Goal: Task Accomplishment & Management: Complete application form

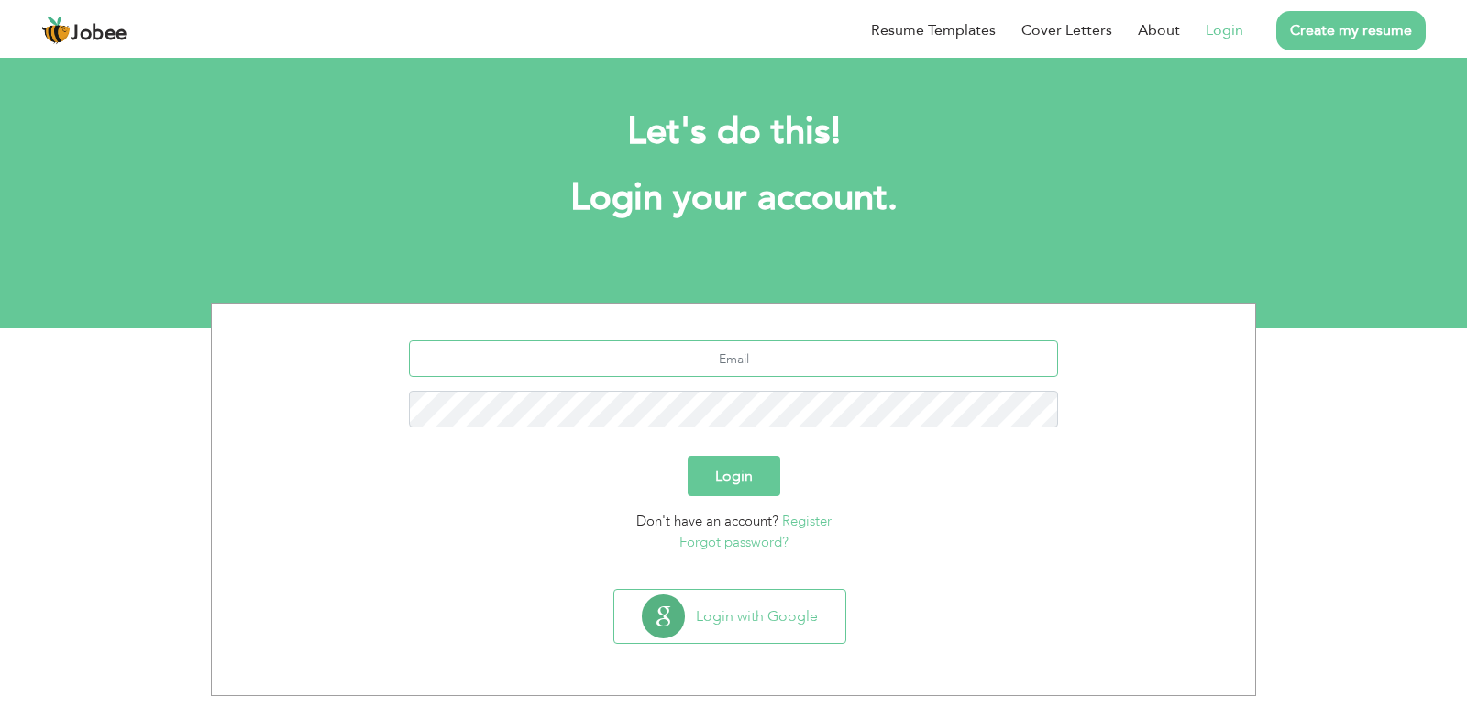
click at [539, 352] on input "text" at bounding box center [734, 358] width 650 height 37
type input "aamir.ebrahem@yahoo.com"
click at [688, 456] on button "Login" at bounding box center [734, 476] width 93 height 40
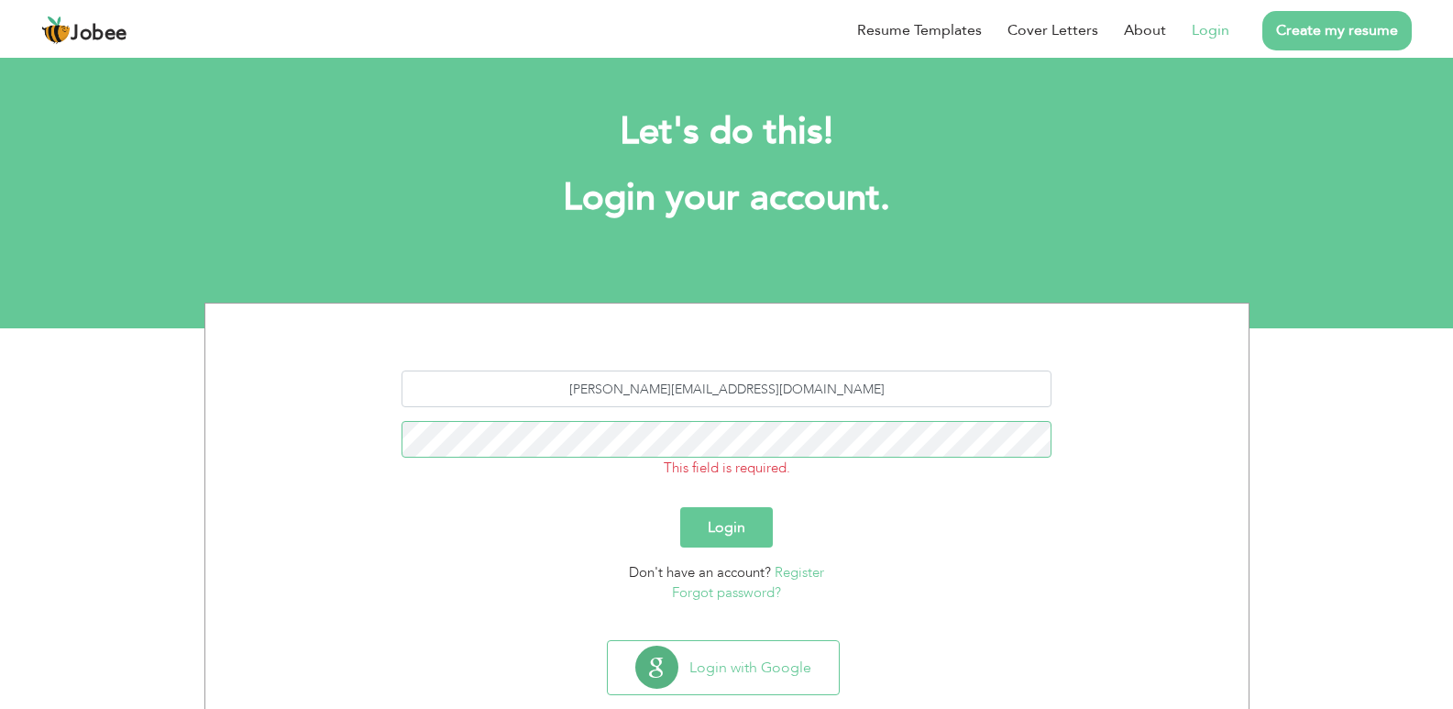
click at [680, 507] on button "Login" at bounding box center [726, 527] width 93 height 40
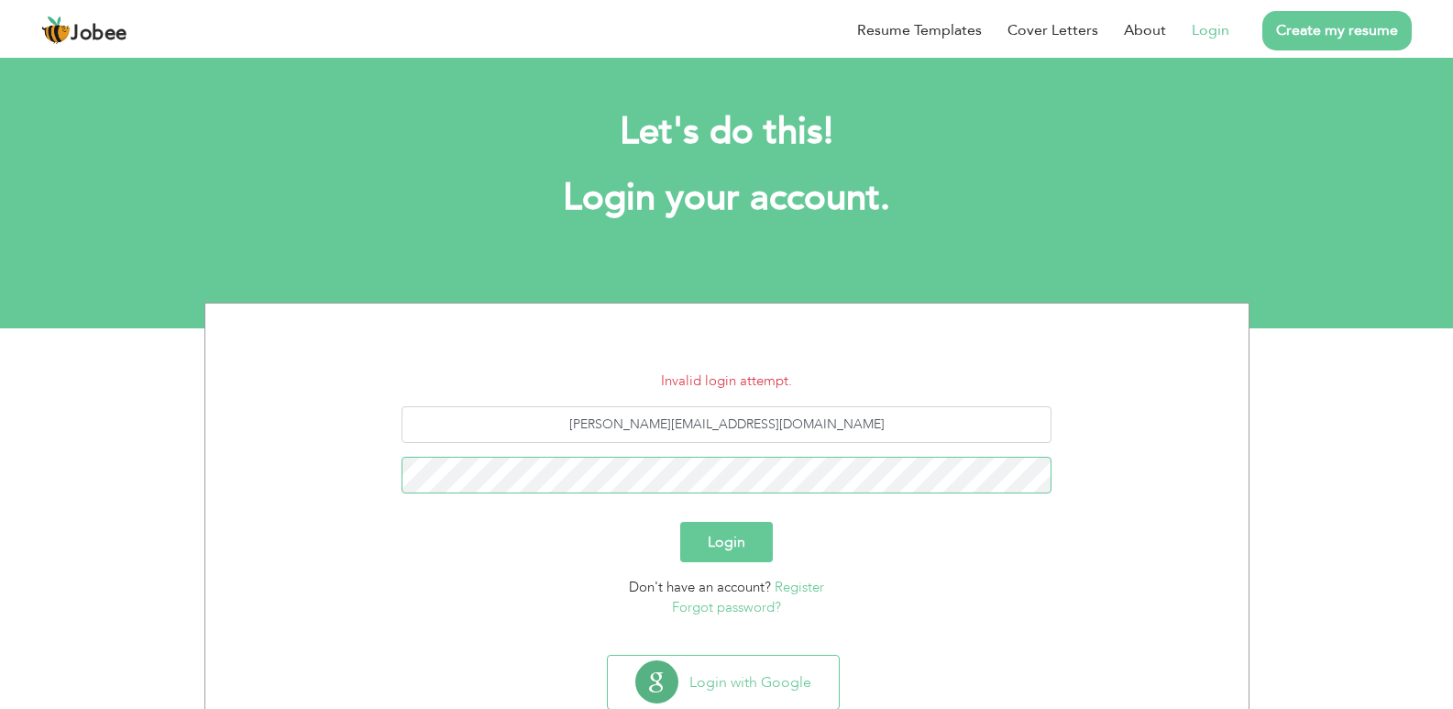
click at [680, 522] on button "Login" at bounding box center [726, 542] width 93 height 40
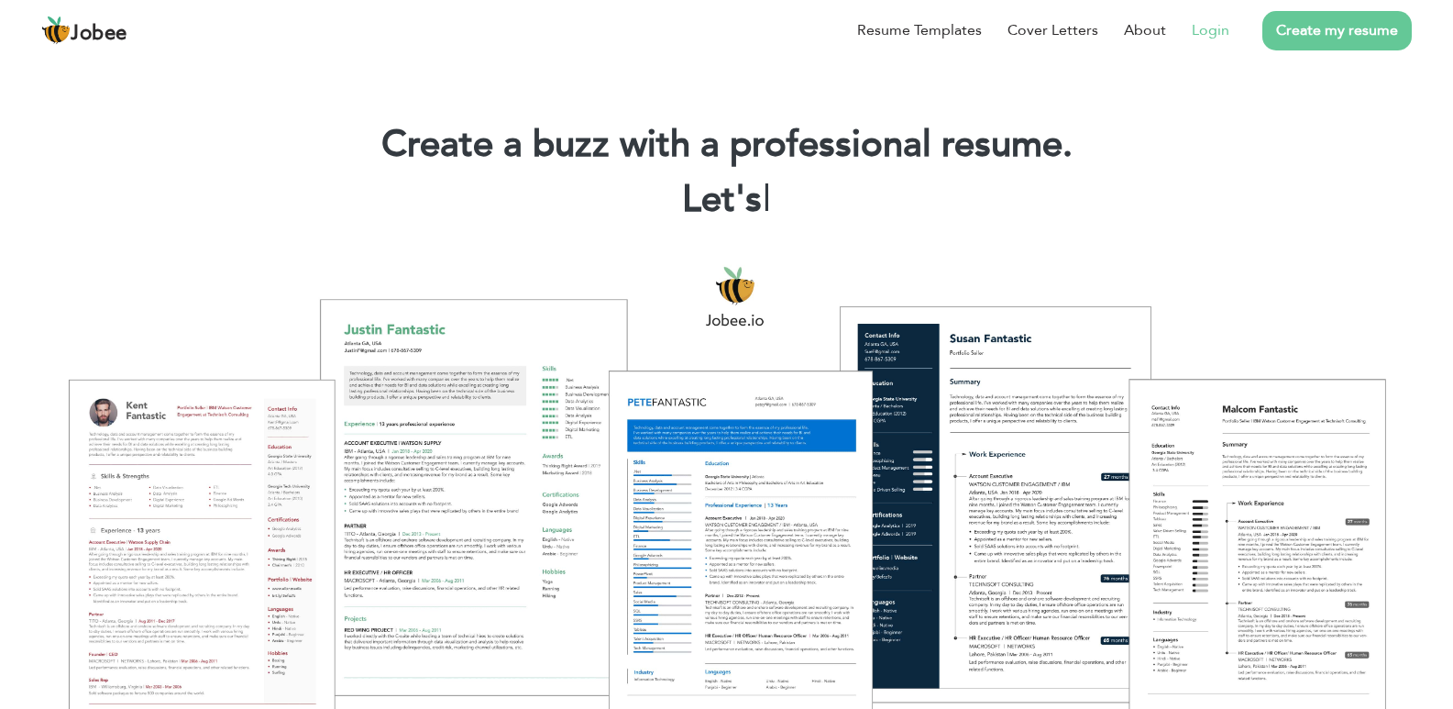
click at [1193, 30] on li "Login" at bounding box center [1197, 30] width 63 height 48
click at [1205, 30] on link "Login" at bounding box center [1211, 30] width 38 height 22
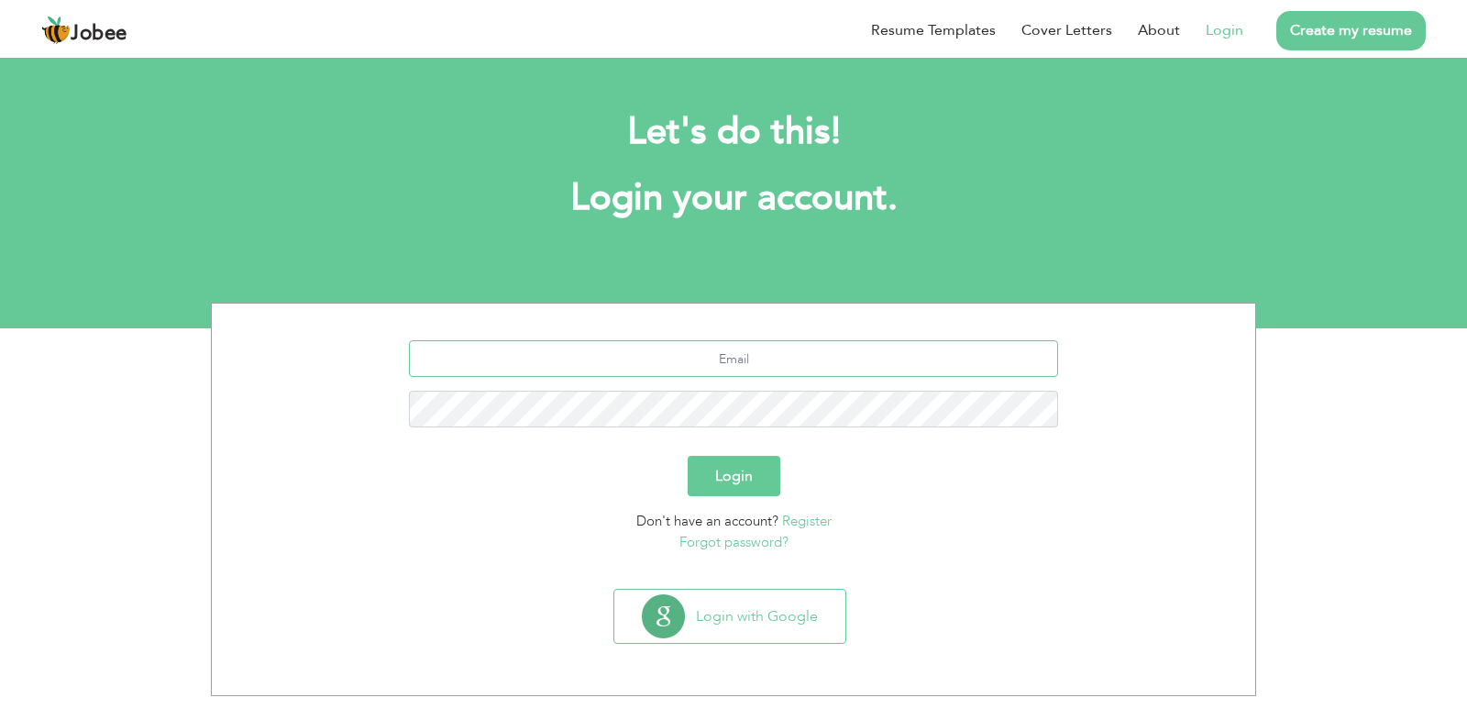
click at [956, 358] on input "text" at bounding box center [734, 358] width 650 height 37
type input "aamir.ebrahem@yahoo.com"
click at [688, 456] on button "Login" at bounding box center [734, 476] width 93 height 40
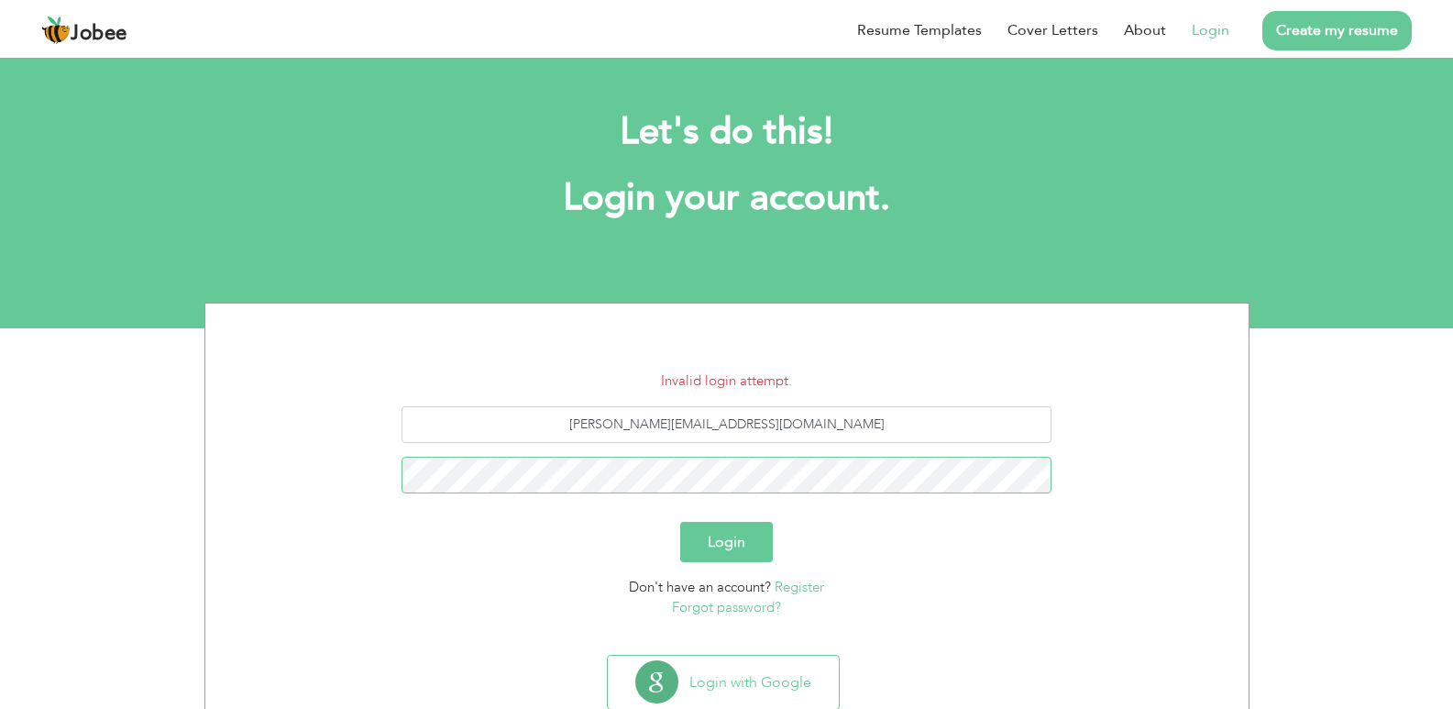
click at [680, 522] on button "Login" at bounding box center [726, 542] width 93 height 40
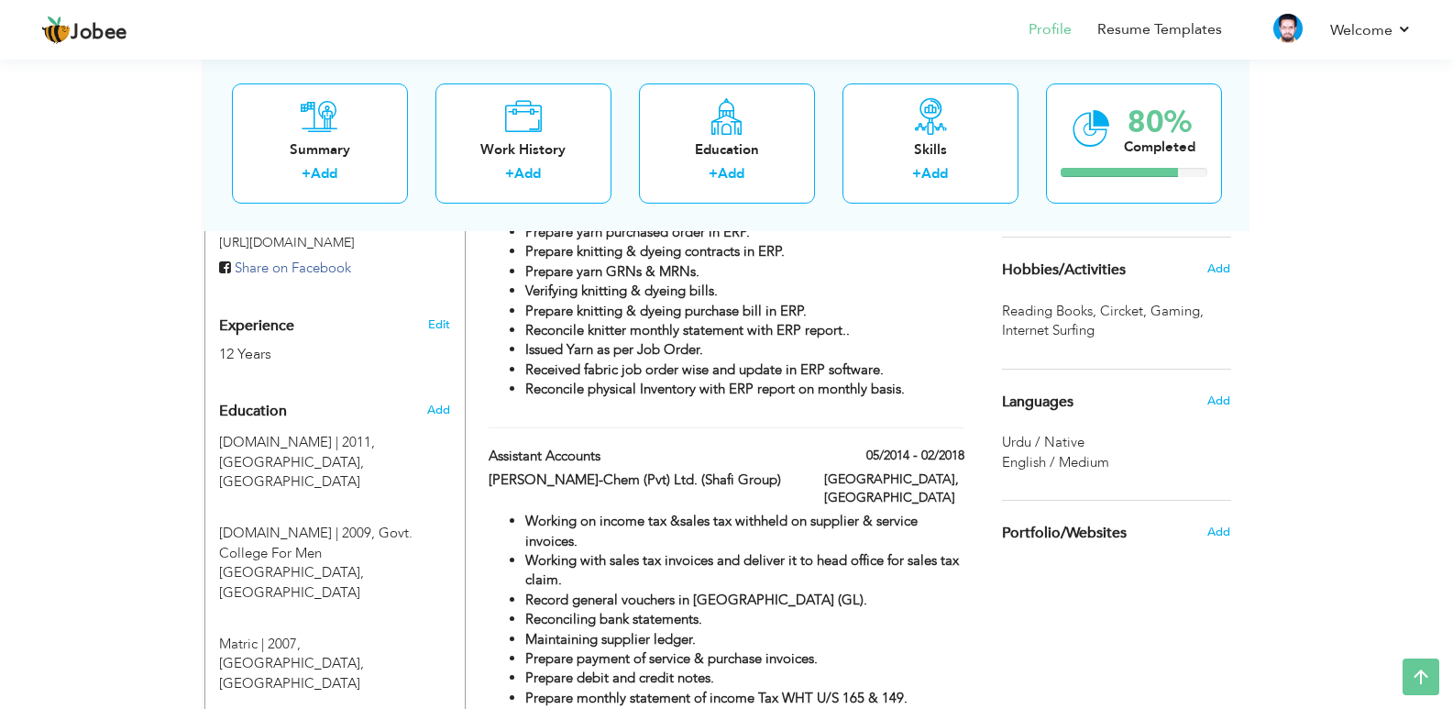
scroll to position [642, 0]
click at [530, 162] on div "Work History + Add" at bounding box center [523, 143] width 176 height 120
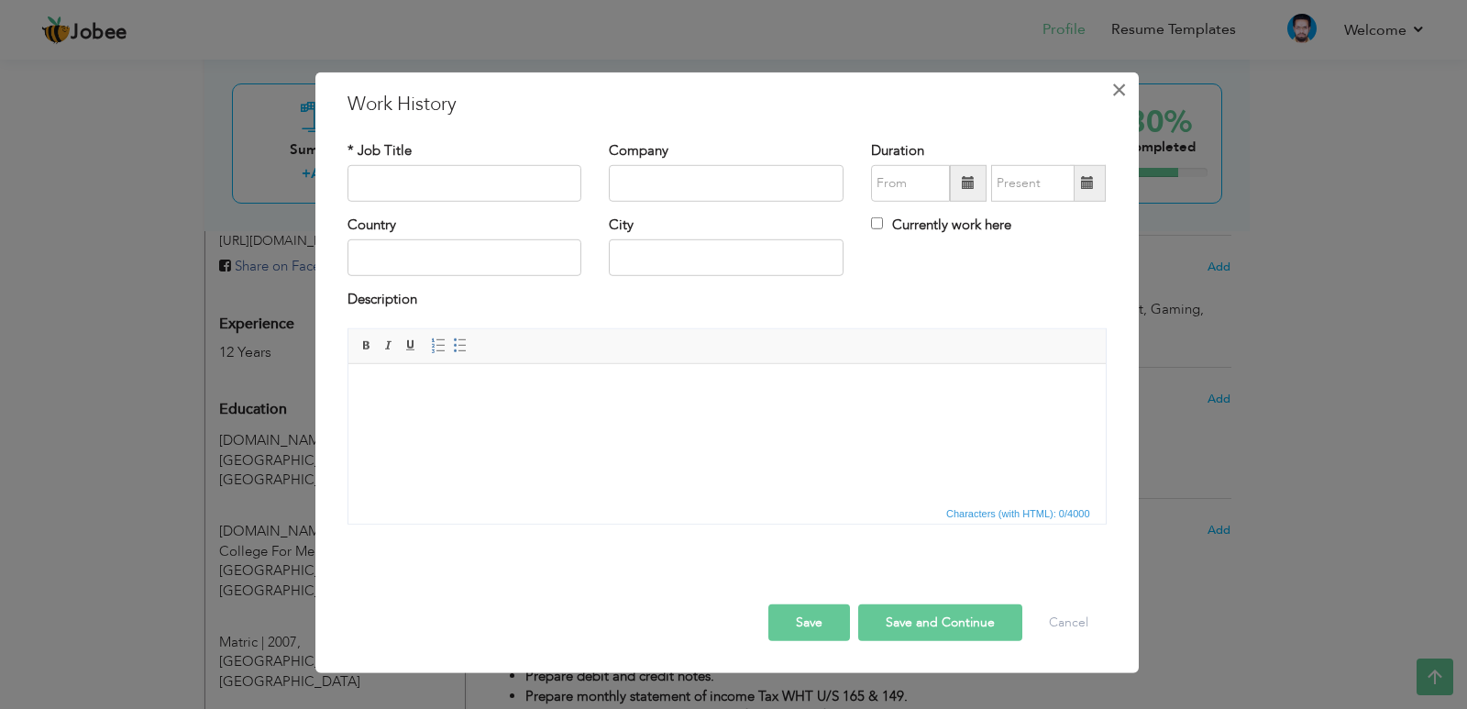
click at [1118, 90] on span "×" at bounding box center [1119, 88] width 16 height 33
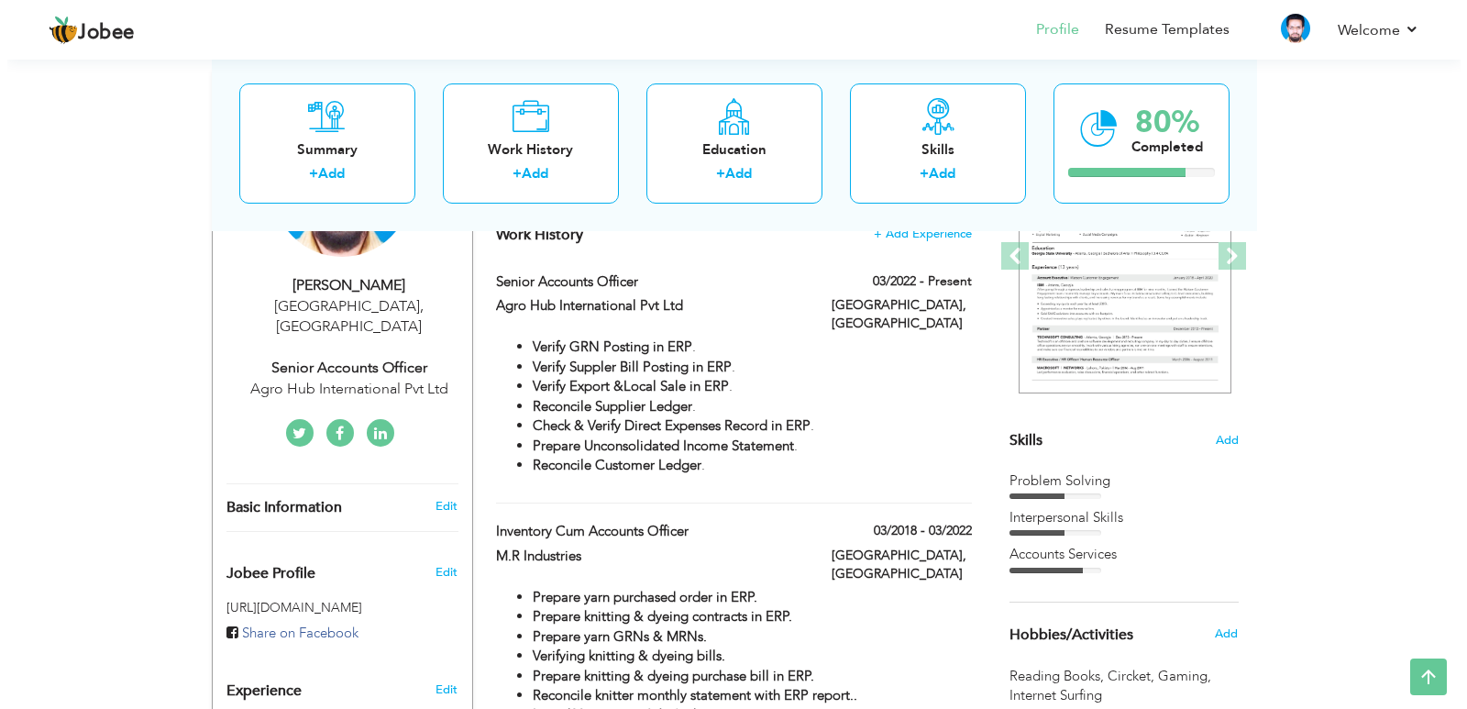
scroll to position [183, 0]
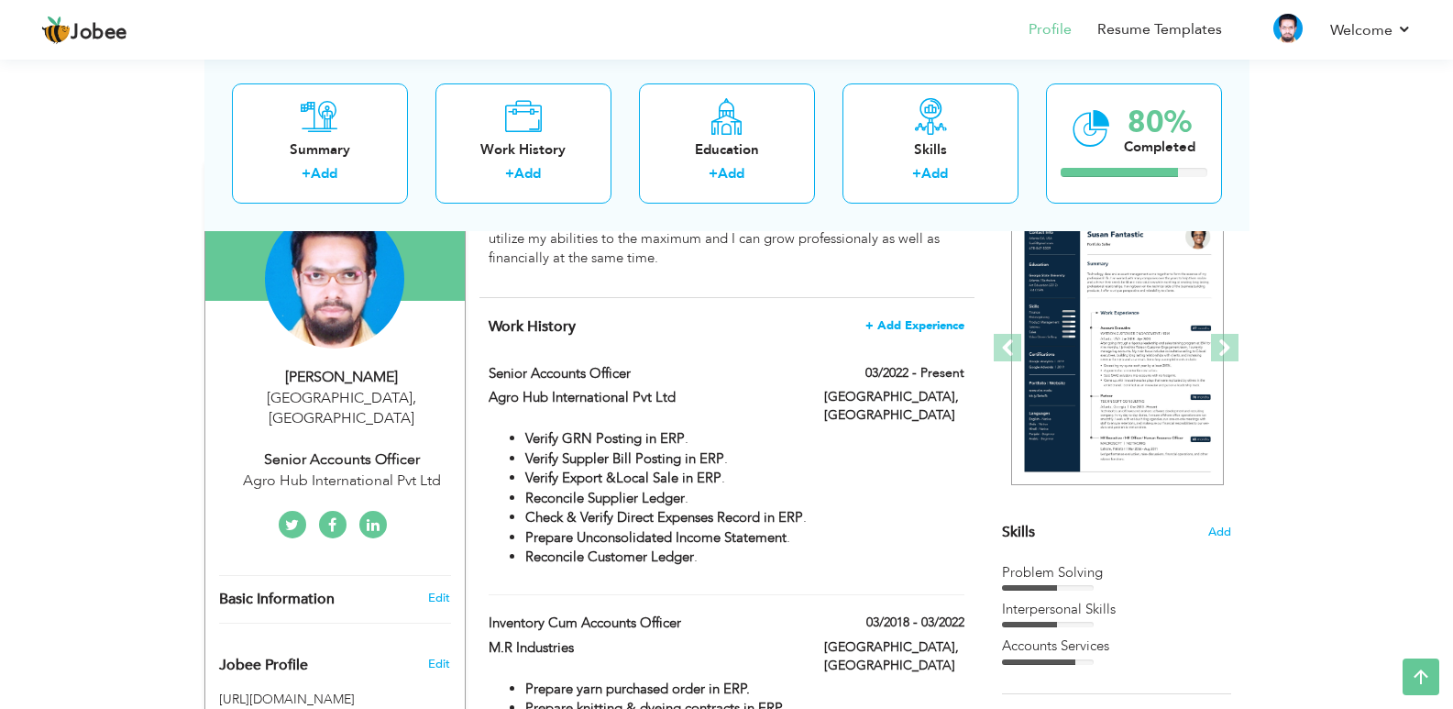
click at [948, 323] on span "+ Add Experience" at bounding box center [914, 325] width 99 height 13
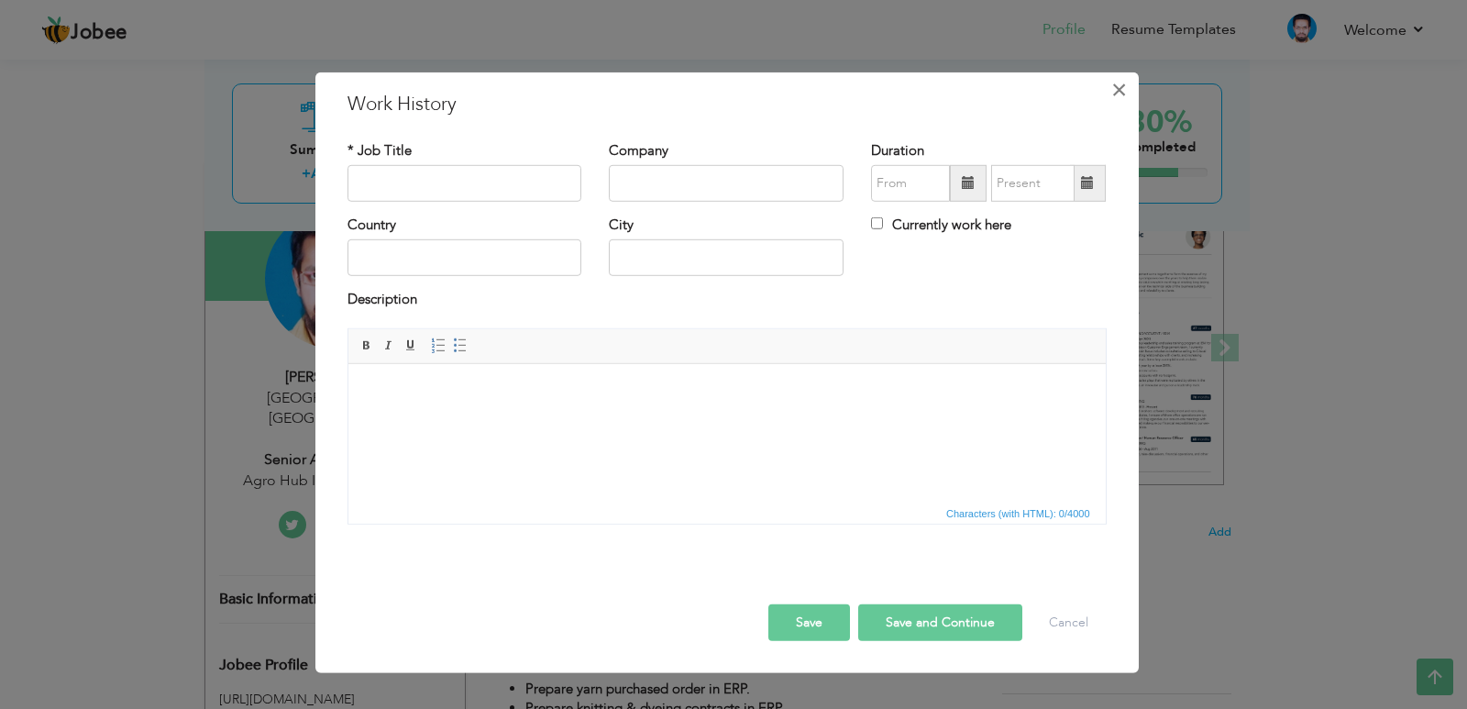
click at [1123, 85] on span "×" at bounding box center [1119, 88] width 16 height 33
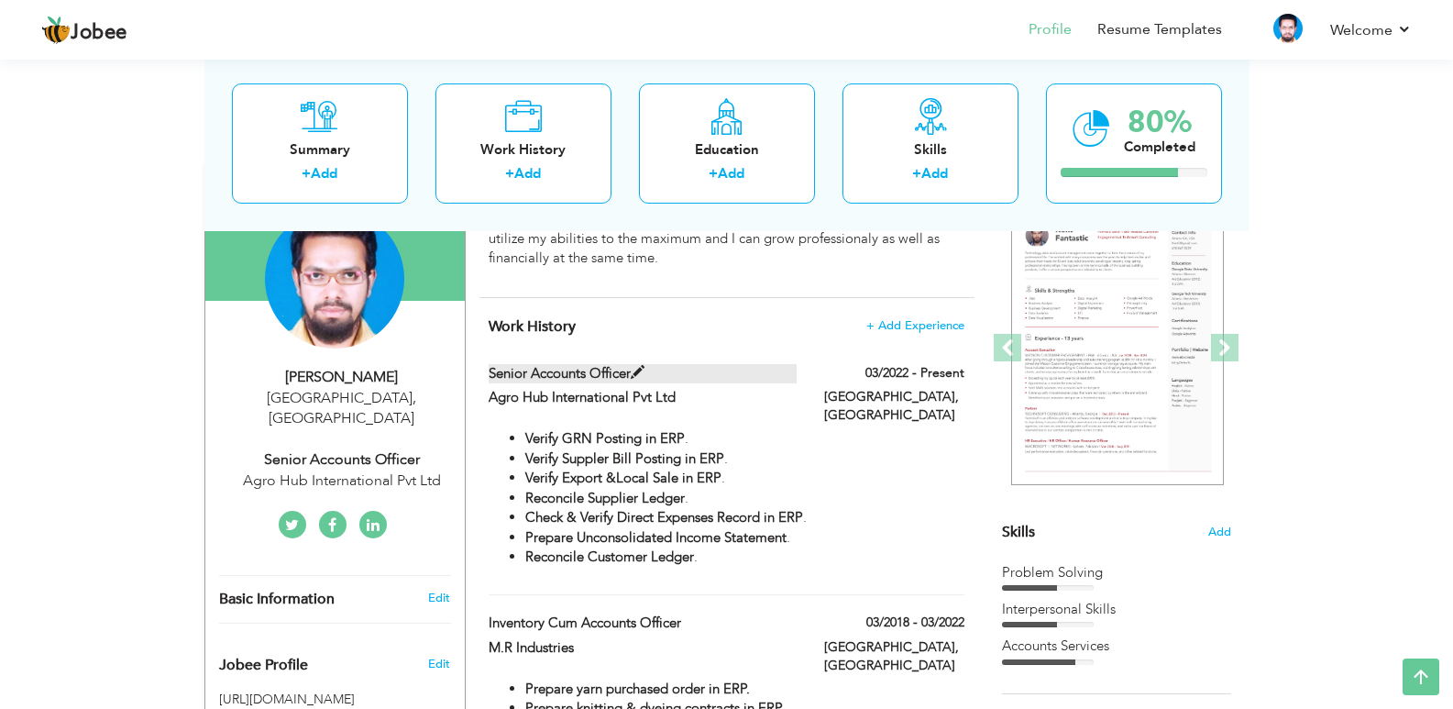
click at [638, 370] on span at bounding box center [638, 373] width 14 height 14
type input "Senior Accounts Officer"
type input "Agro Hub International Pvt Ltd"
type input "03/2022"
type input "[GEOGRAPHIC_DATA]"
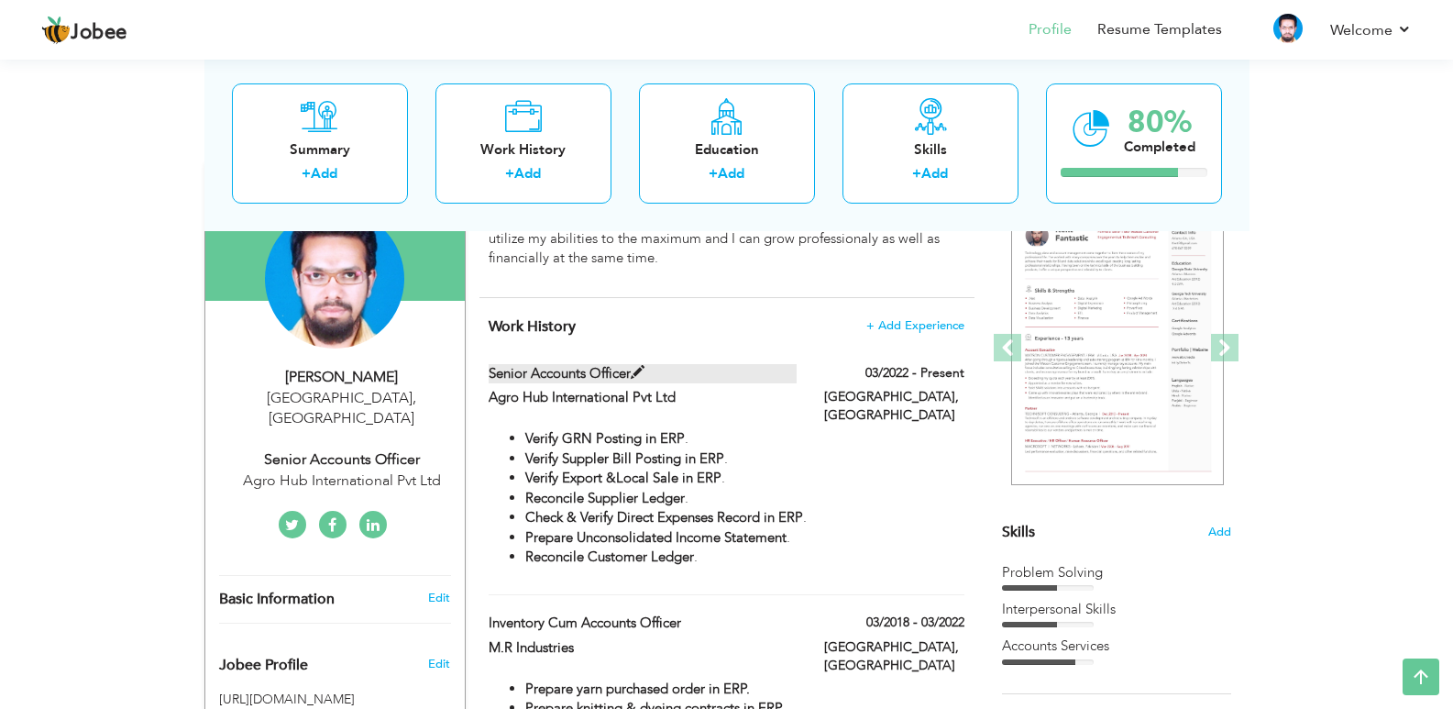
type input "[GEOGRAPHIC_DATA]"
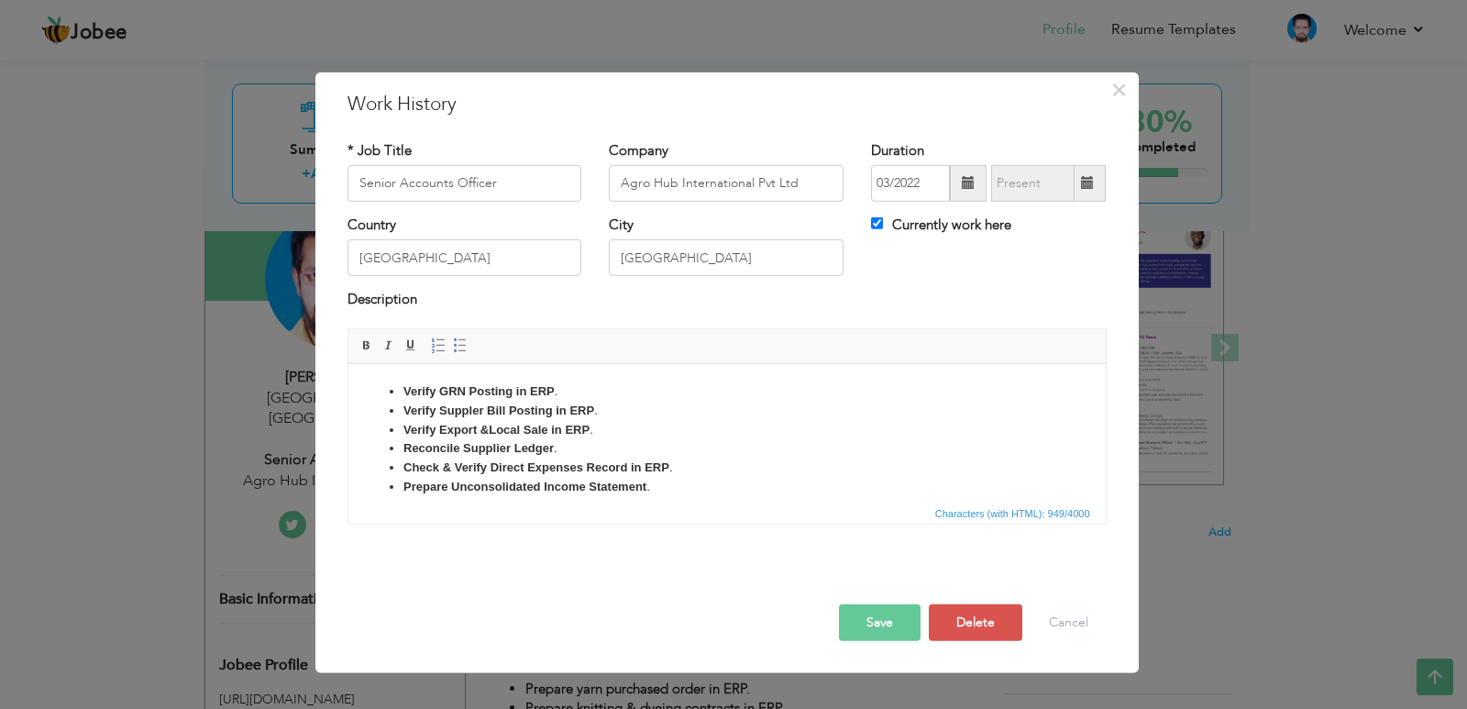
click at [1085, 182] on span at bounding box center [1087, 182] width 13 height 13
click at [890, 223] on label "Currently work here" at bounding box center [941, 224] width 140 height 19
click at [883, 223] on input "Currently work here" at bounding box center [877, 223] width 12 height 12
checkbox input "false"
click at [1090, 181] on span at bounding box center [1087, 182] width 13 height 13
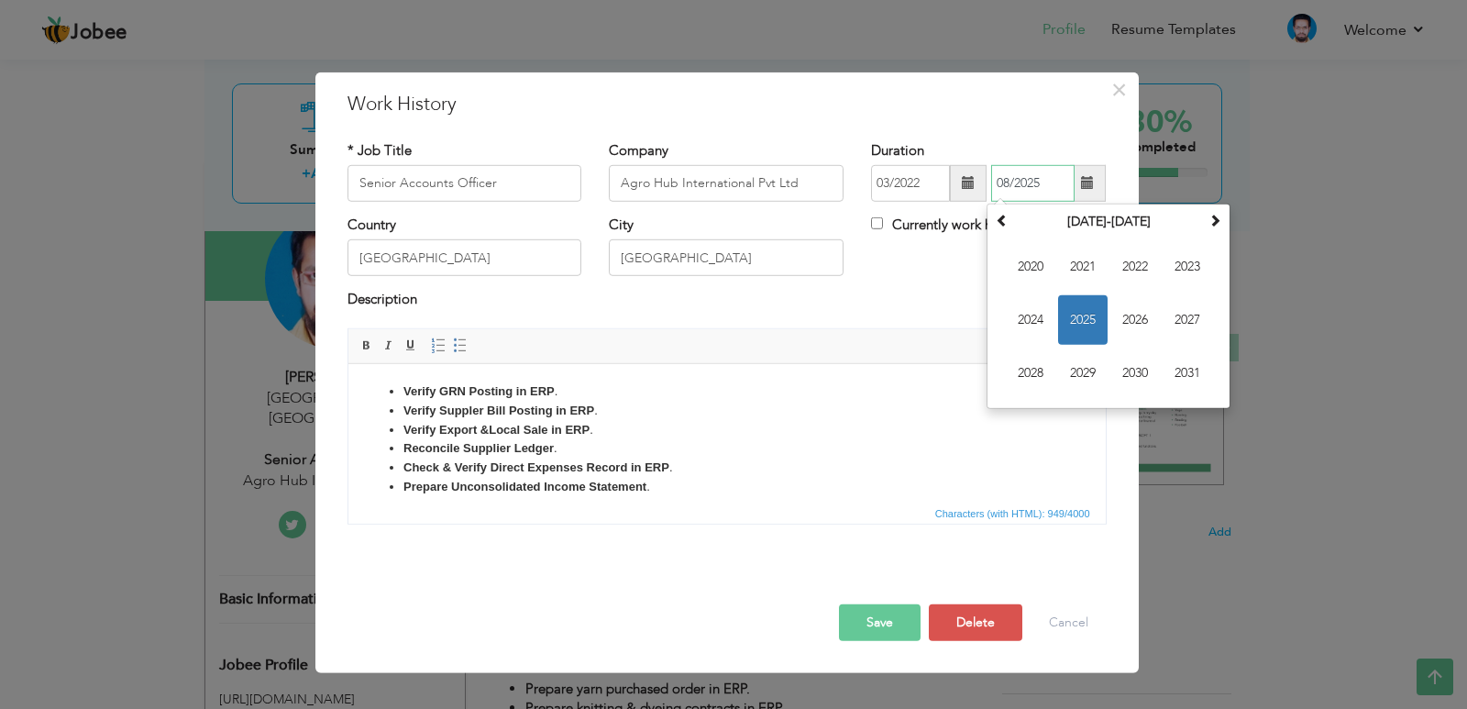
click at [1102, 303] on span "2025" at bounding box center [1083, 320] width 50 height 50
click at [1031, 314] on span "May" at bounding box center [1031, 320] width 50 height 50
type input "05/2025"
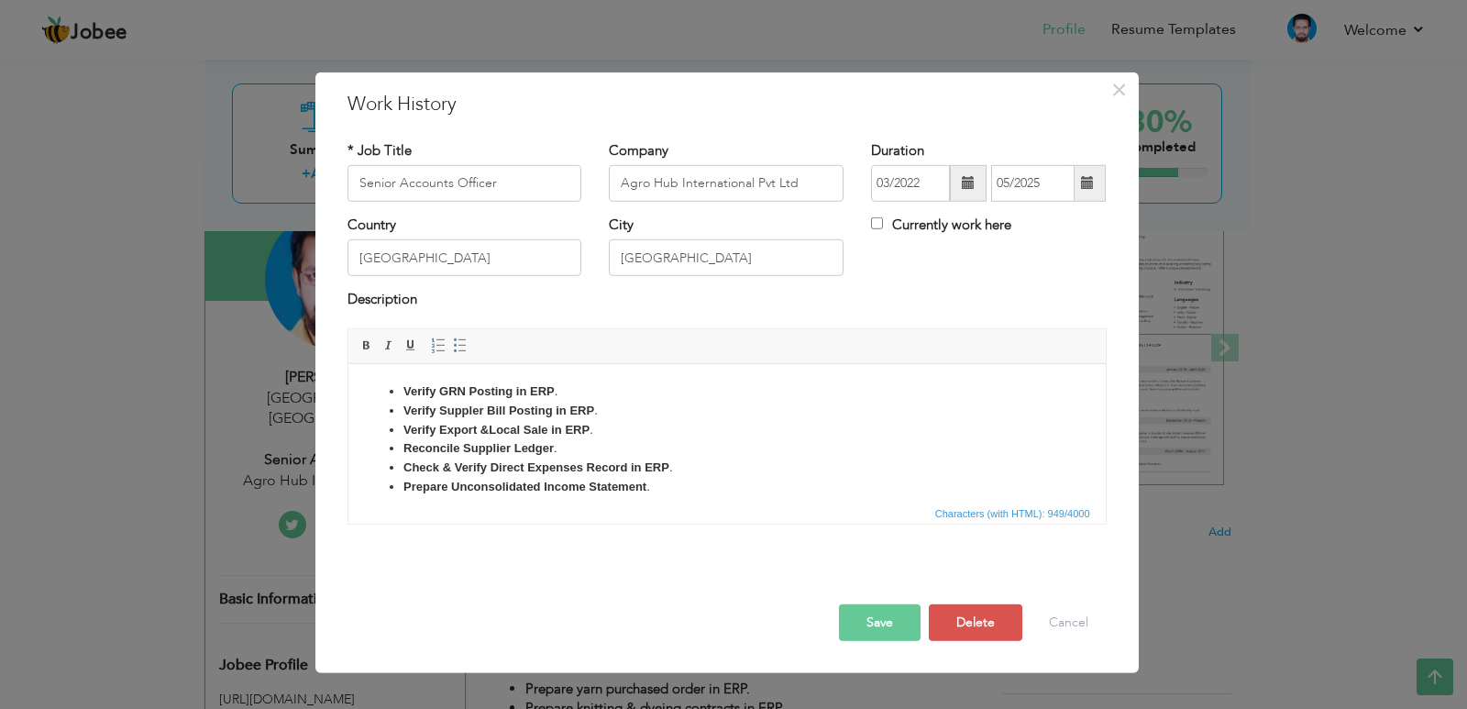
click at [866, 523] on div "Rich Text Editor, workEditor Editor toolbars Basic Styles Bold Italic Underline…" at bounding box center [726, 426] width 759 height 196
click at [882, 615] on button "Save" at bounding box center [880, 622] width 82 height 37
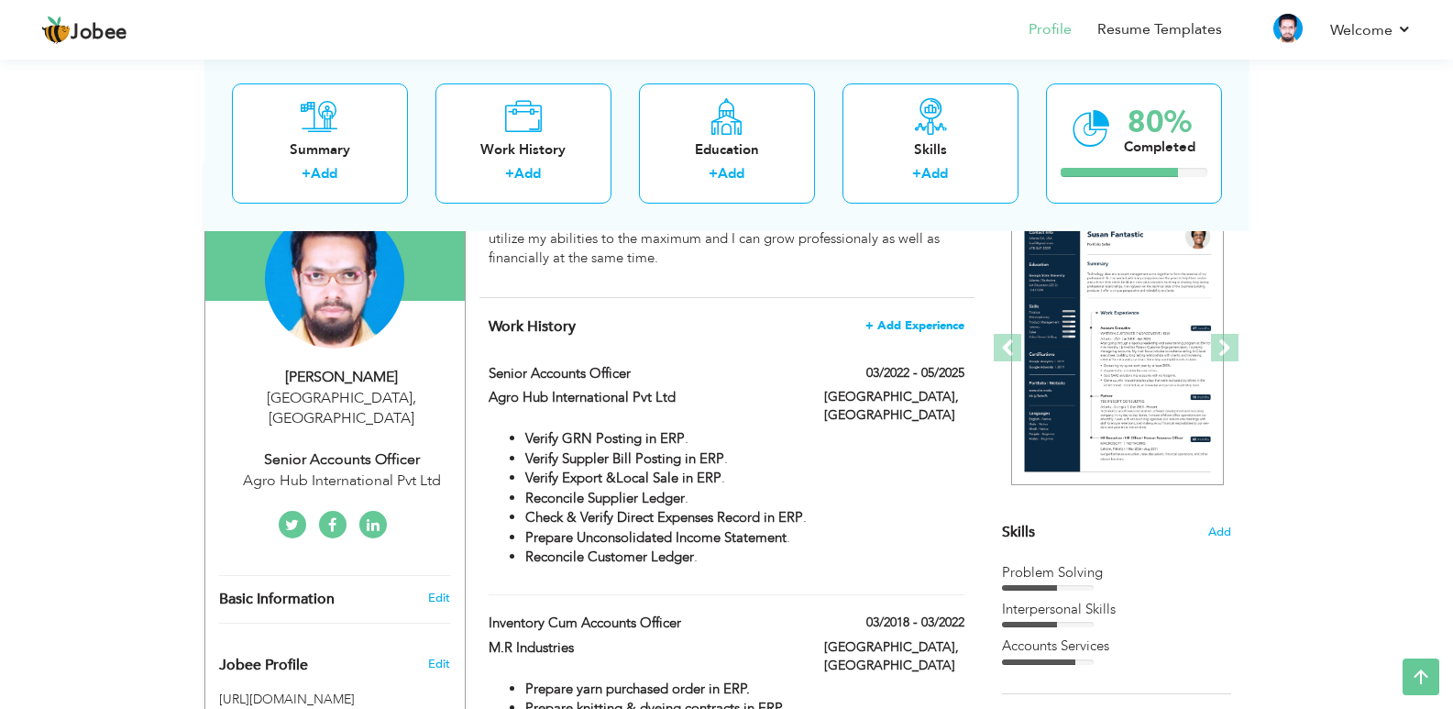
click at [896, 319] on span "+ Add Experience" at bounding box center [914, 325] width 99 height 13
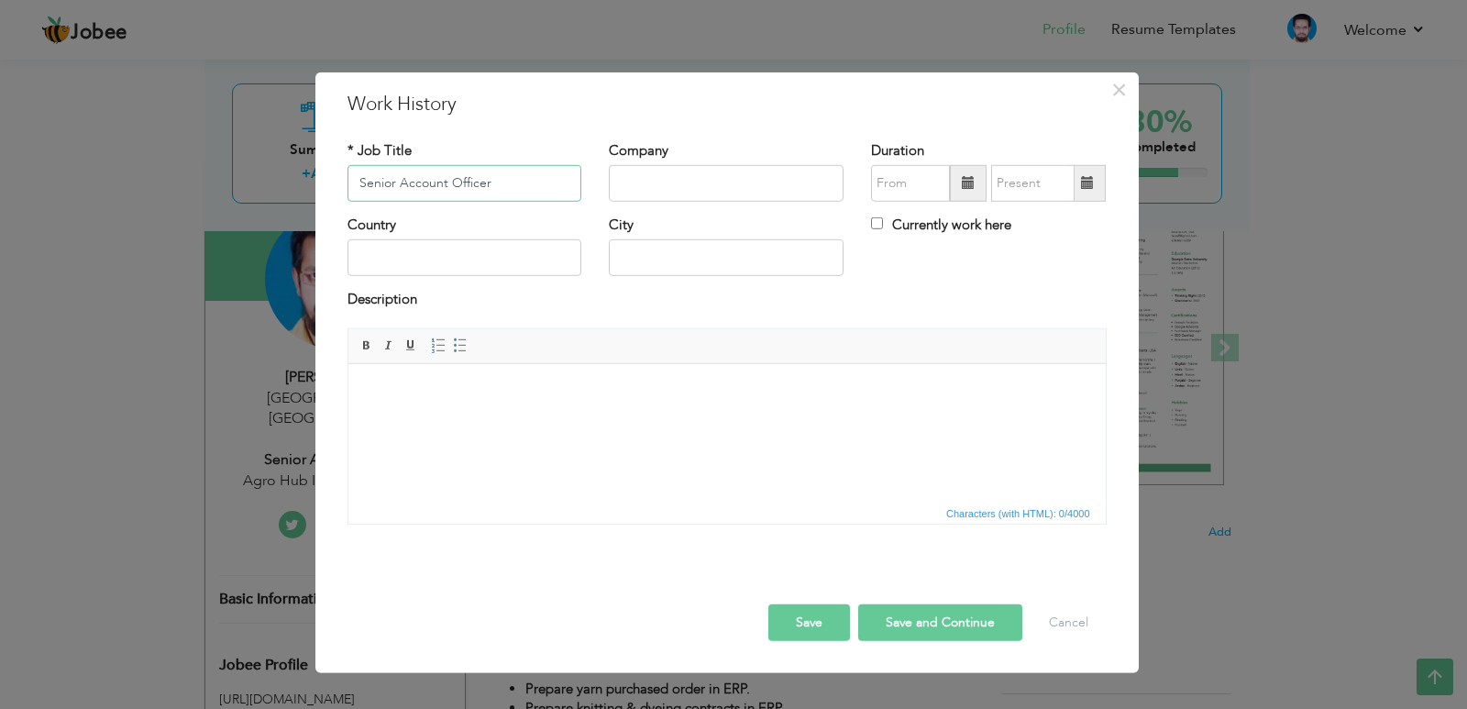
type input "Senior Account Officer"
click at [722, 183] on input "text" at bounding box center [726, 183] width 235 height 37
type input "s"
type input "Saya Weaving Mills Pvt Ltd"
click at [960, 193] on span at bounding box center [968, 183] width 37 height 37
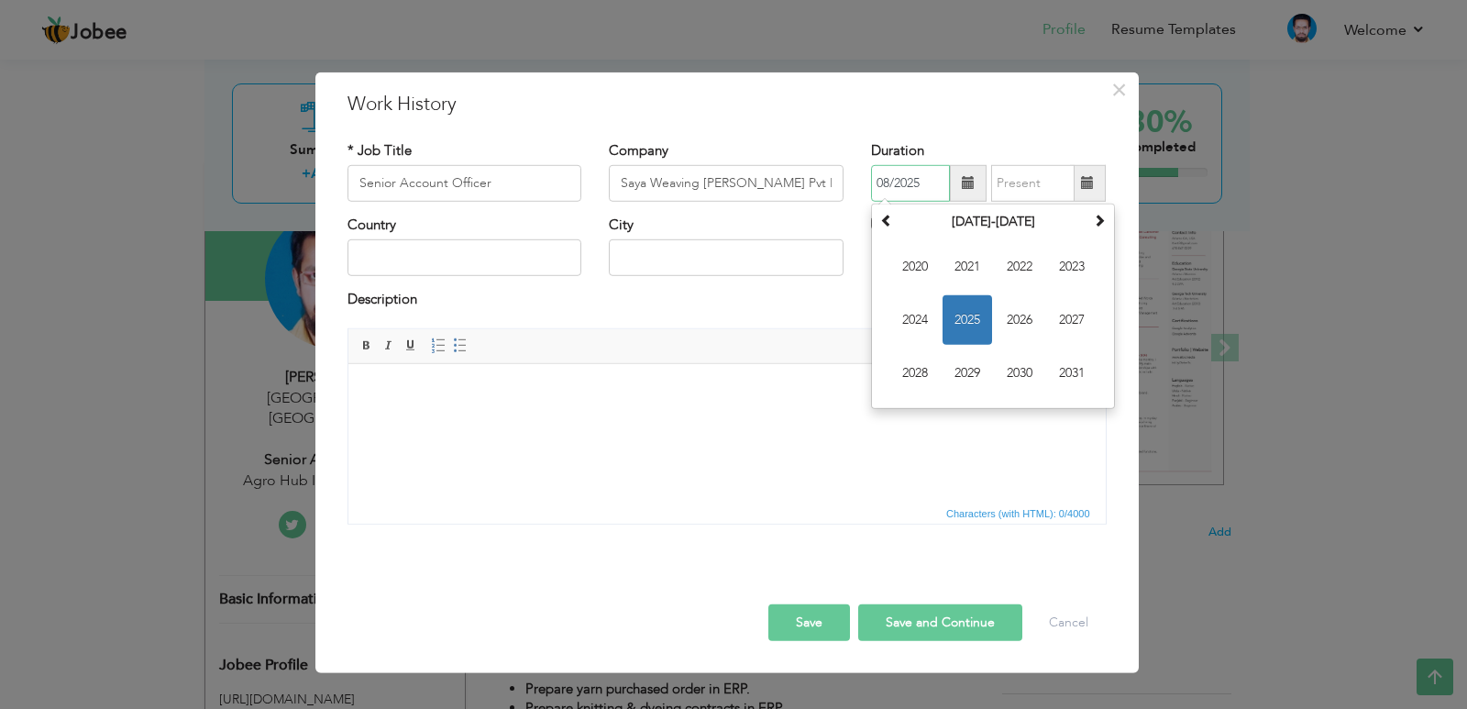
click at [962, 313] on span "2025" at bounding box center [967, 320] width 50 height 50
click at [915, 320] on span "May" at bounding box center [915, 320] width 50 height 50
type input "05/2025"
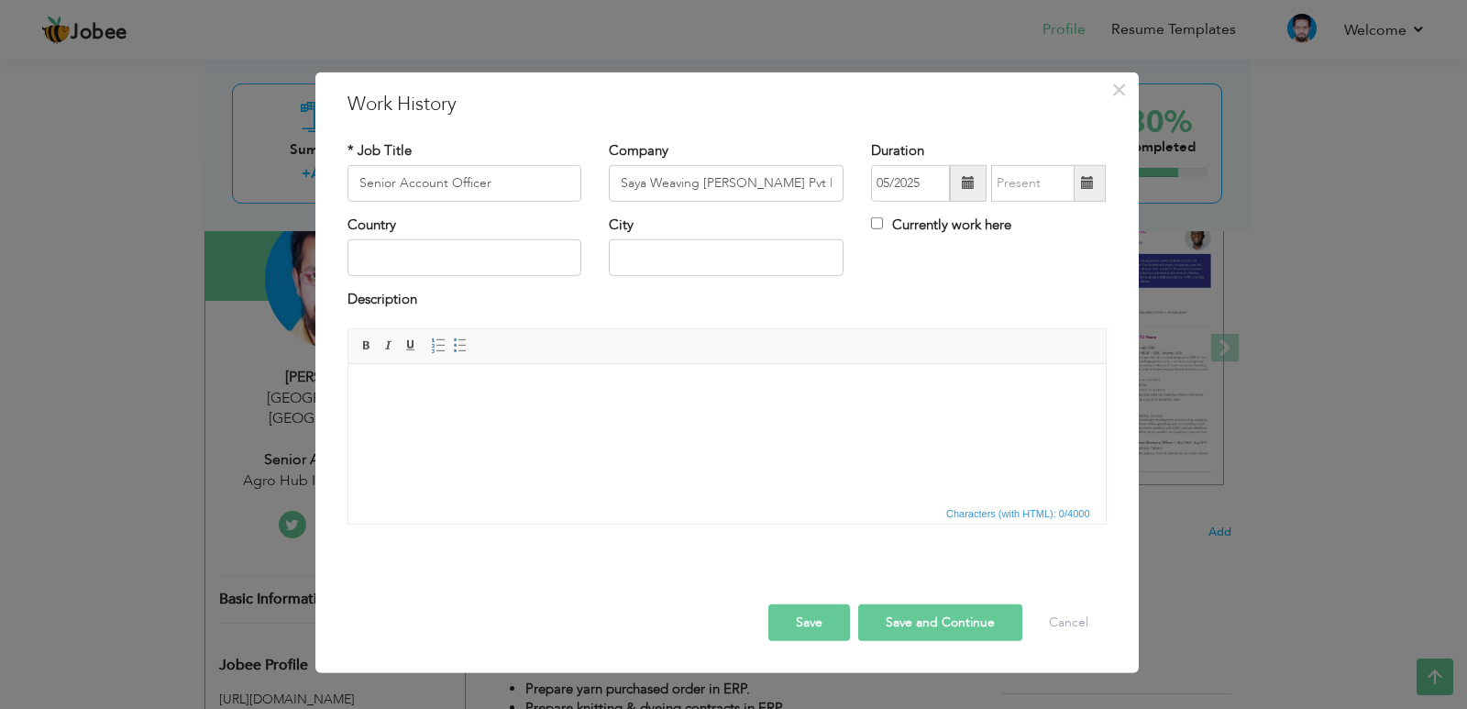
click at [1097, 176] on span at bounding box center [1088, 183] width 36 height 37
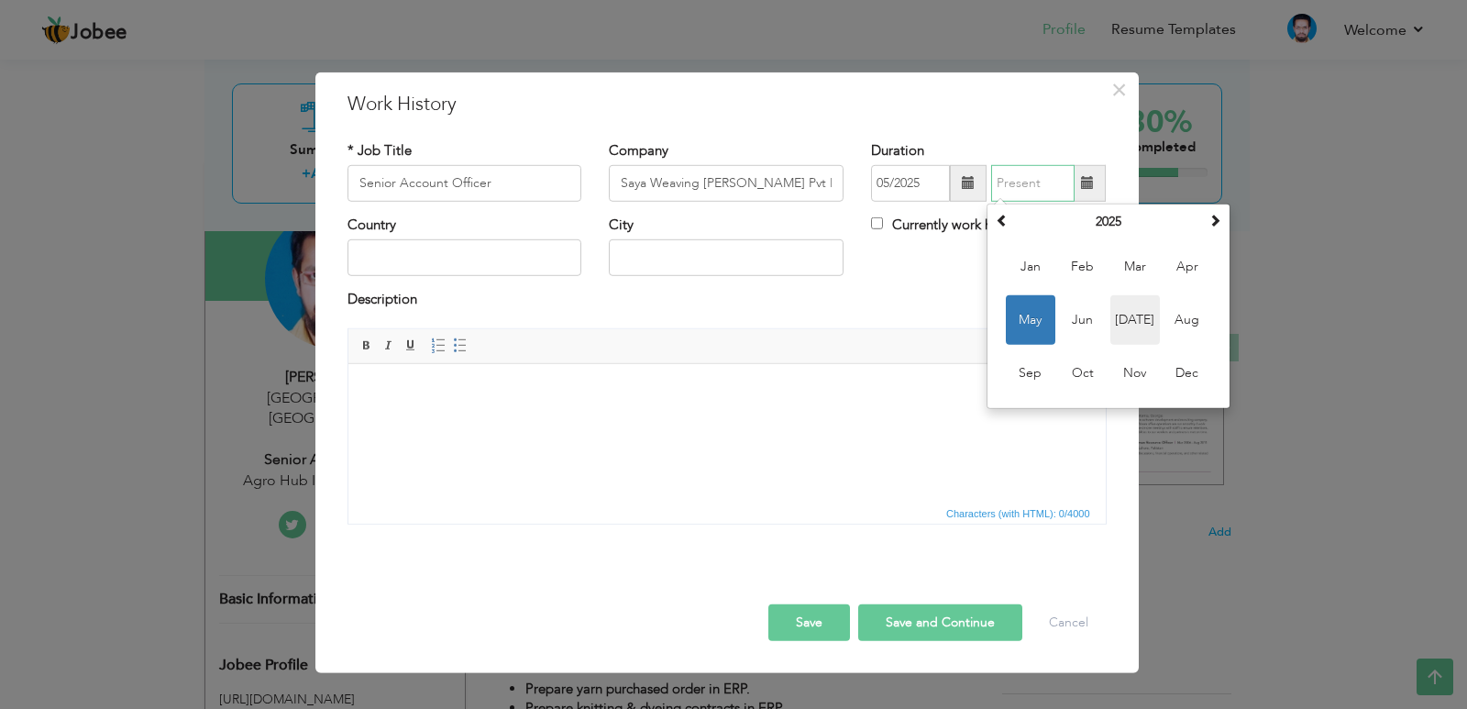
click at [1136, 321] on span "Jul" at bounding box center [1135, 320] width 50 height 50
type input "07/2025"
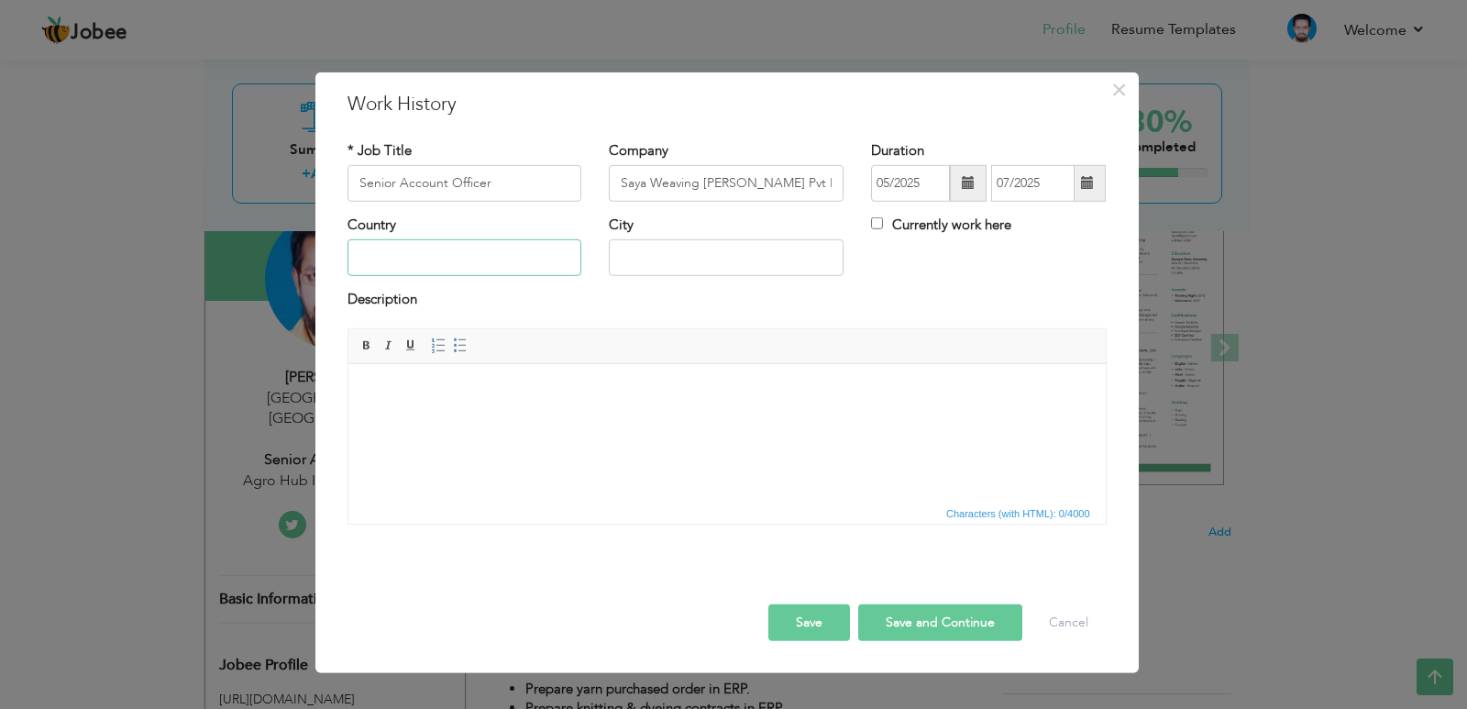
click at [547, 251] on input "text" at bounding box center [464, 257] width 235 height 37
type input "Pakistan"
click at [689, 250] on input "text" at bounding box center [726, 257] width 235 height 37
type input "Karachi"
click at [645, 358] on span "Editor toolbars Basic Styles Bold Italic Underline Paragraph Insert/Remove Numb…" at bounding box center [726, 346] width 757 height 35
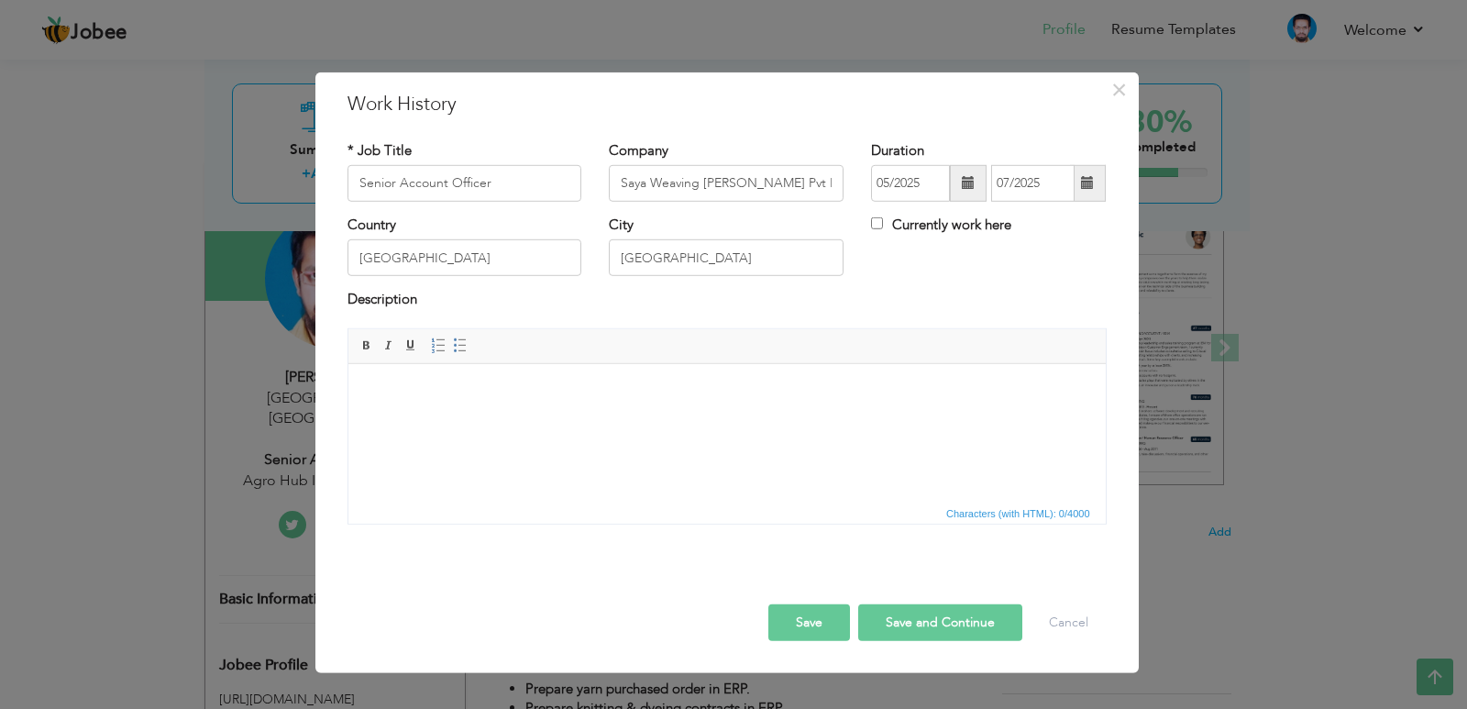
click at [427, 305] on div "Description" at bounding box center [726, 302] width 759 height 24
click at [499, 406] on html at bounding box center [725, 391] width 757 height 56
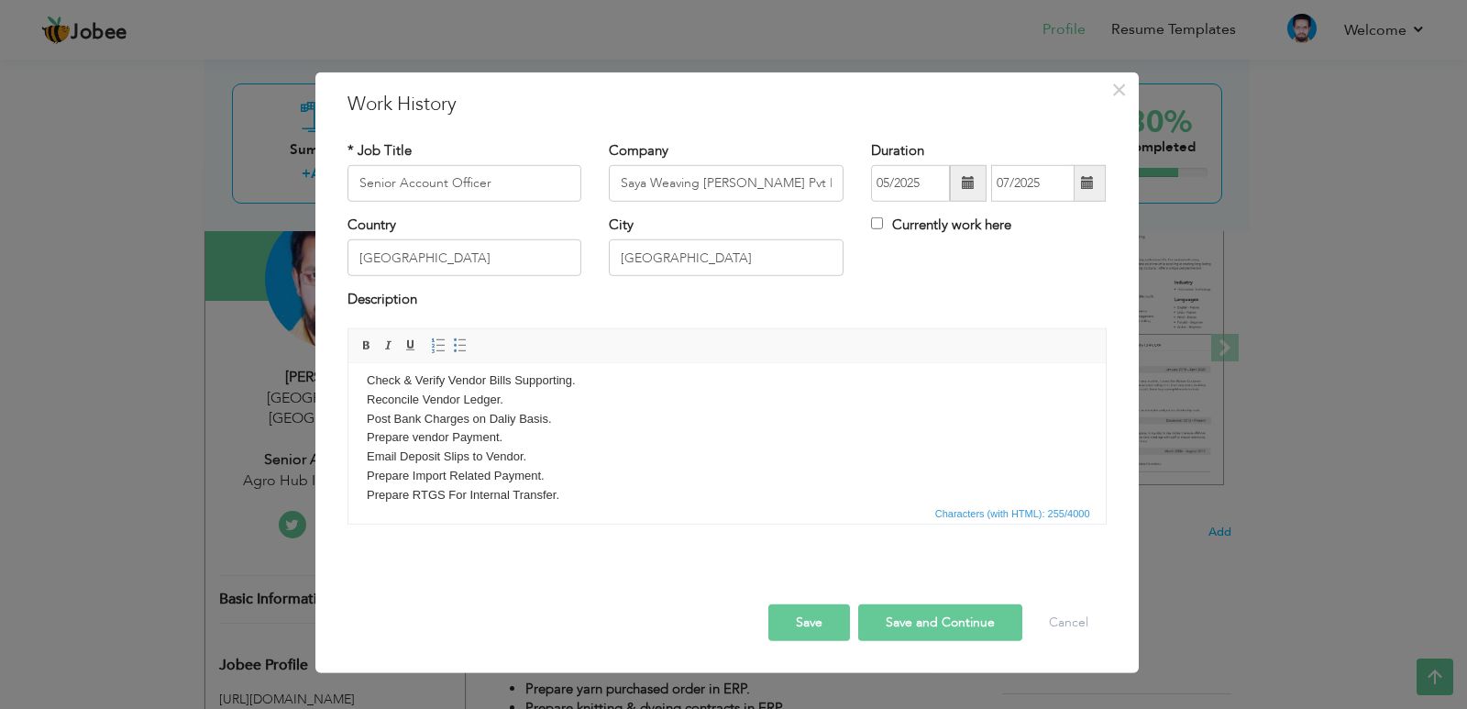
scroll to position [30, 0]
click at [657, 481] on body "Check & Verify Vendor Bills Supporting. Reconcile Vendor Ledger. Post Bank Char…" at bounding box center [726, 427] width 721 height 152
click at [648, 495] on body "Check & Verify Vendor Bills Supporting. Reconcile Vendor Ledger. Post Bank Char…" at bounding box center [726, 427] width 721 height 152
click at [364, 403] on html "Check & Verify Vendor Bills Supporting. Reconcile Vendor Ledger. Post Bank Char…" at bounding box center [725, 467] width 757 height 208
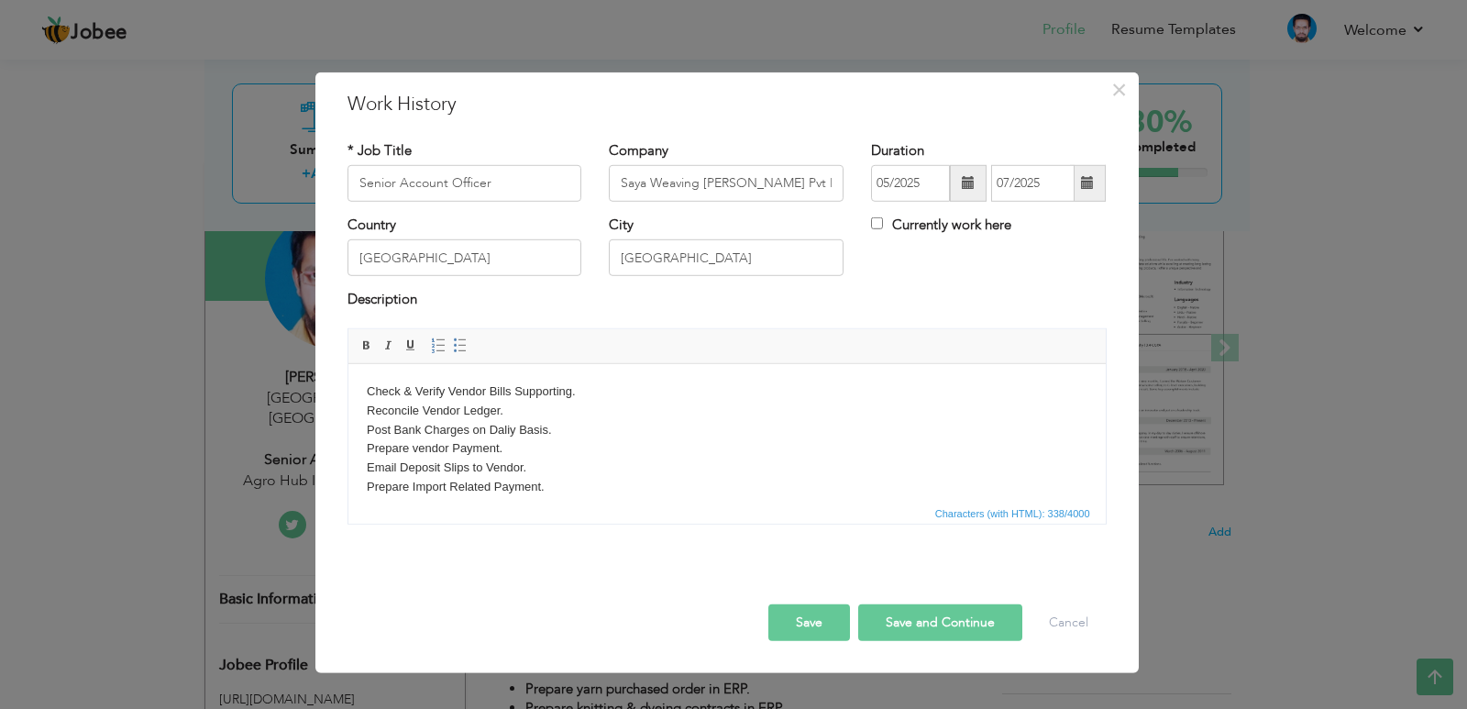
click at [586, 389] on body "Check & Verify Vendor Bills Supporting. Reconcile Vendor Ledger. Post Bank Char…" at bounding box center [726, 466] width 721 height 171
click at [367, 387] on body "Check & Verify Vendor Bills Supporting. Reconcile Vendor Ledger. Post Bank Char…" at bounding box center [726, 466] width 721 height 171
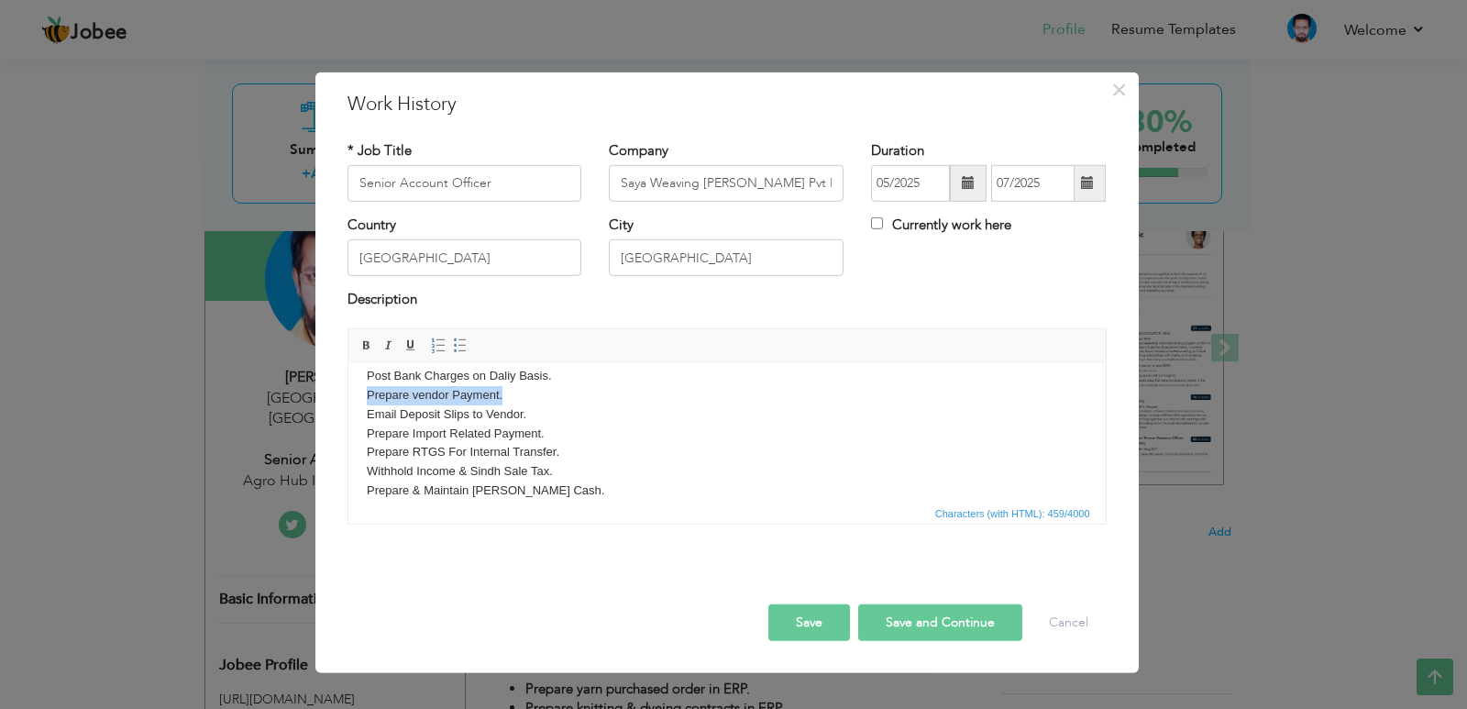
drag, startPoint x: 509, startPoint y: 391, endPoint x: 354, endPoint y: 402, distance: 155.3
click at [354, 402] on html "Manage Liabilities & Process Payment as per Cerdit Trems Obtain Payment Approva…" at bounding box center [725, 394] width 757 height 247
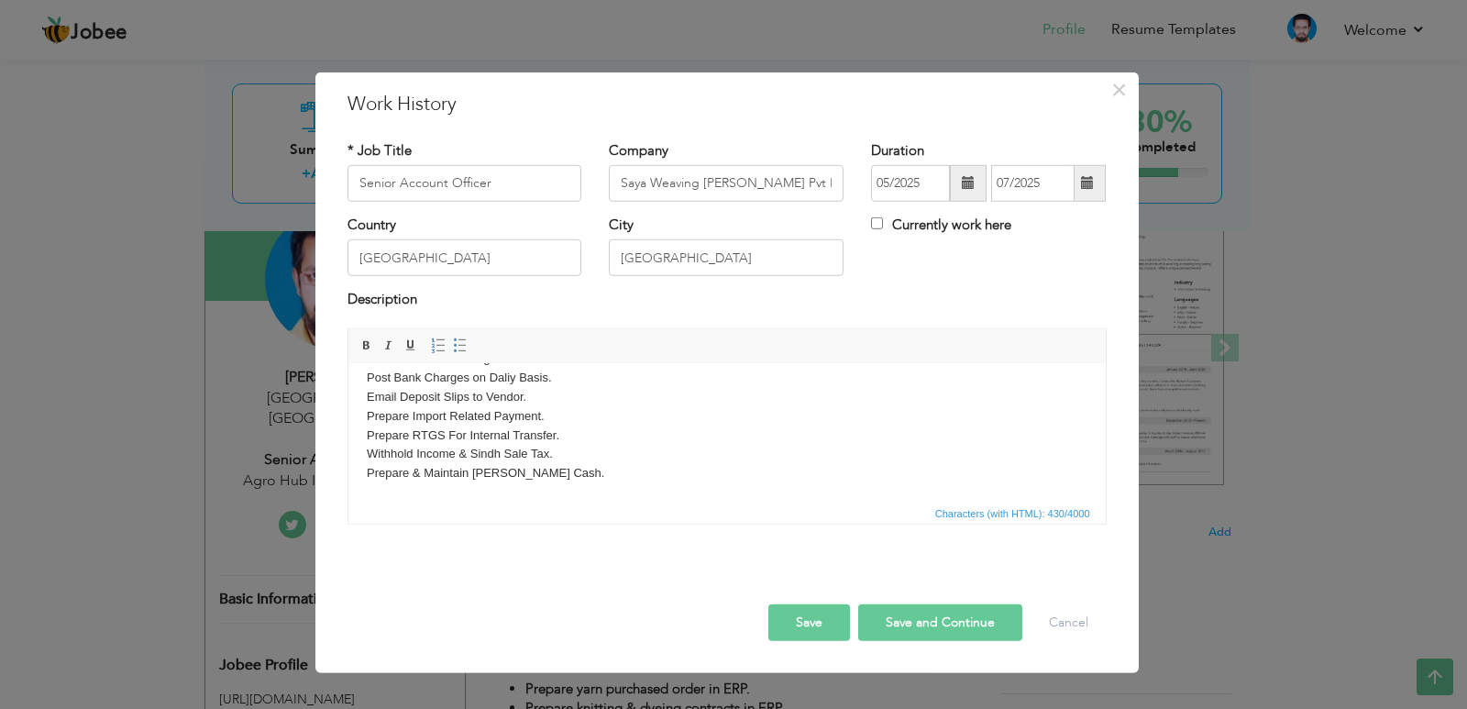
click at [789, 609] on button "Save" at bounding box center [809, 622] width 82 height 37
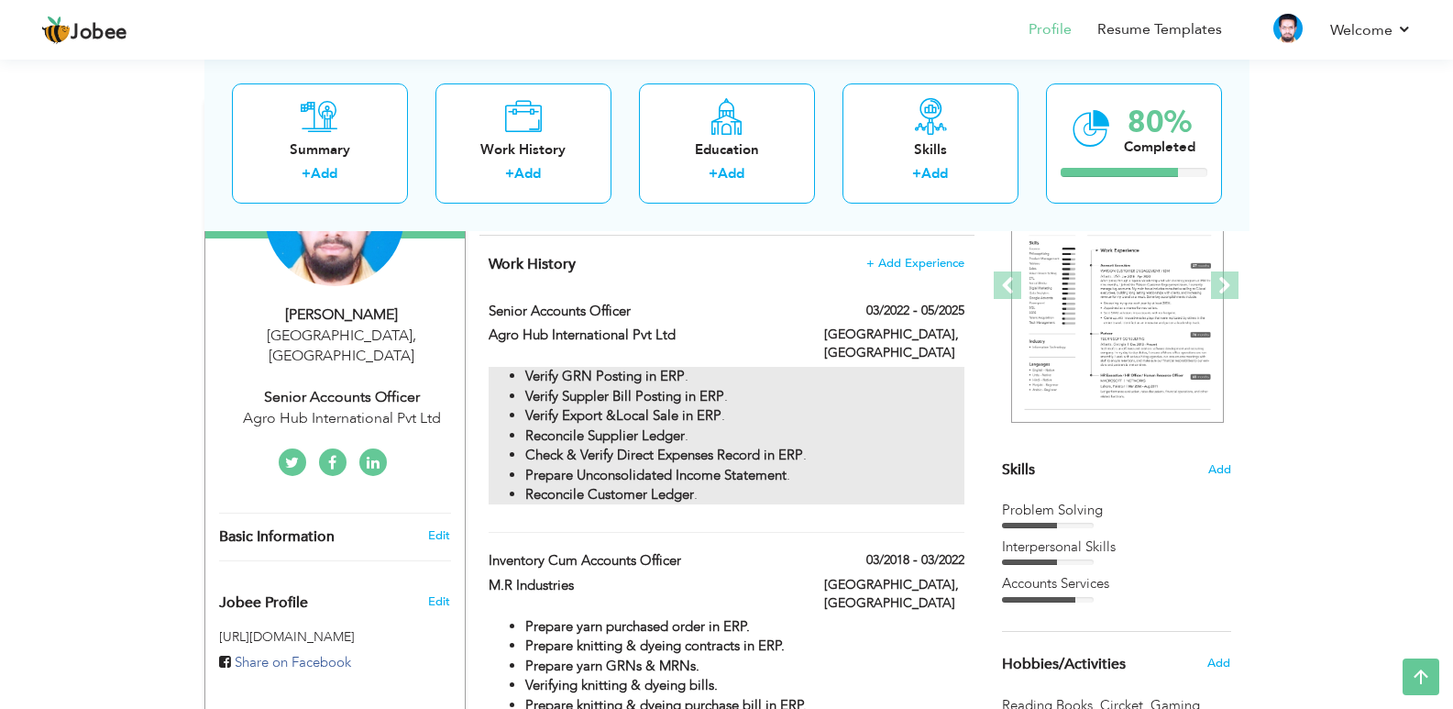
scroll to position [237, 0]
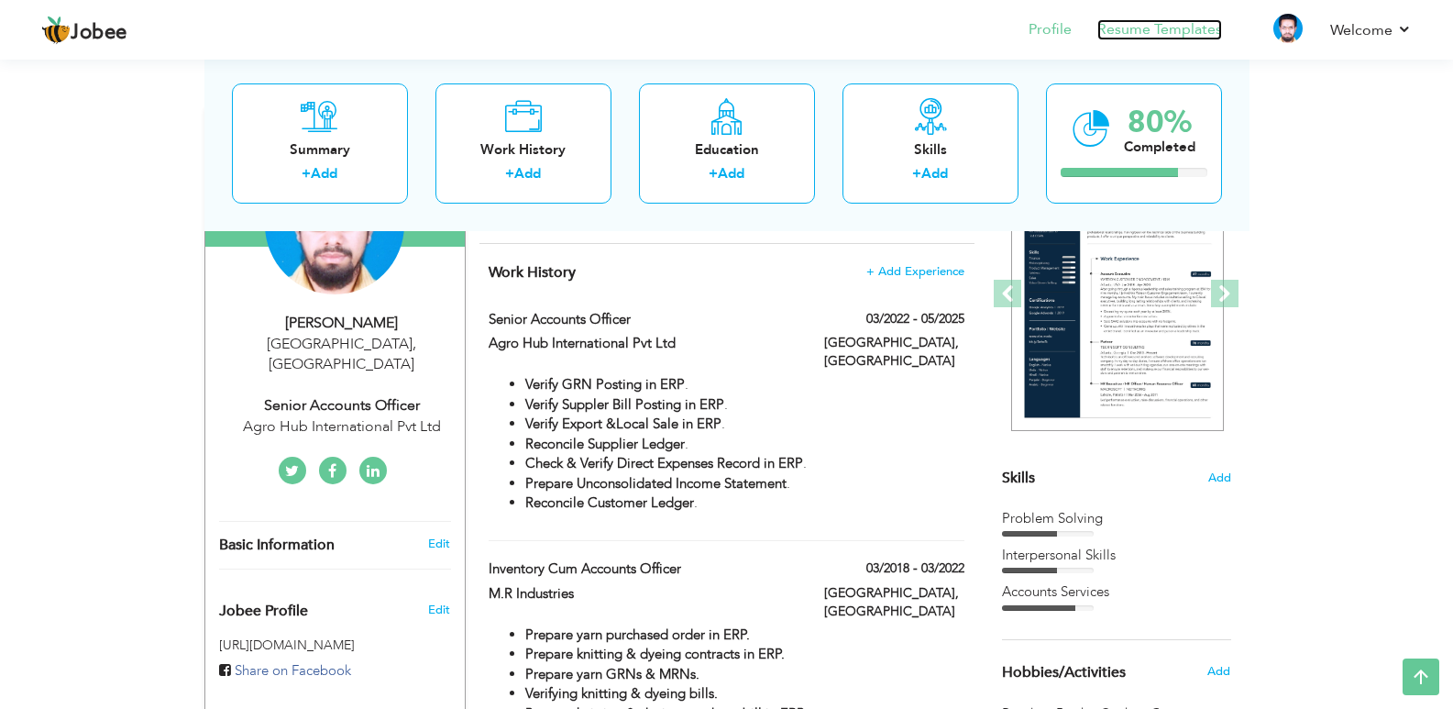
click at [1131, 33] on link "Resume Templates" at bounding box center [1159, 29] width 125 height 21
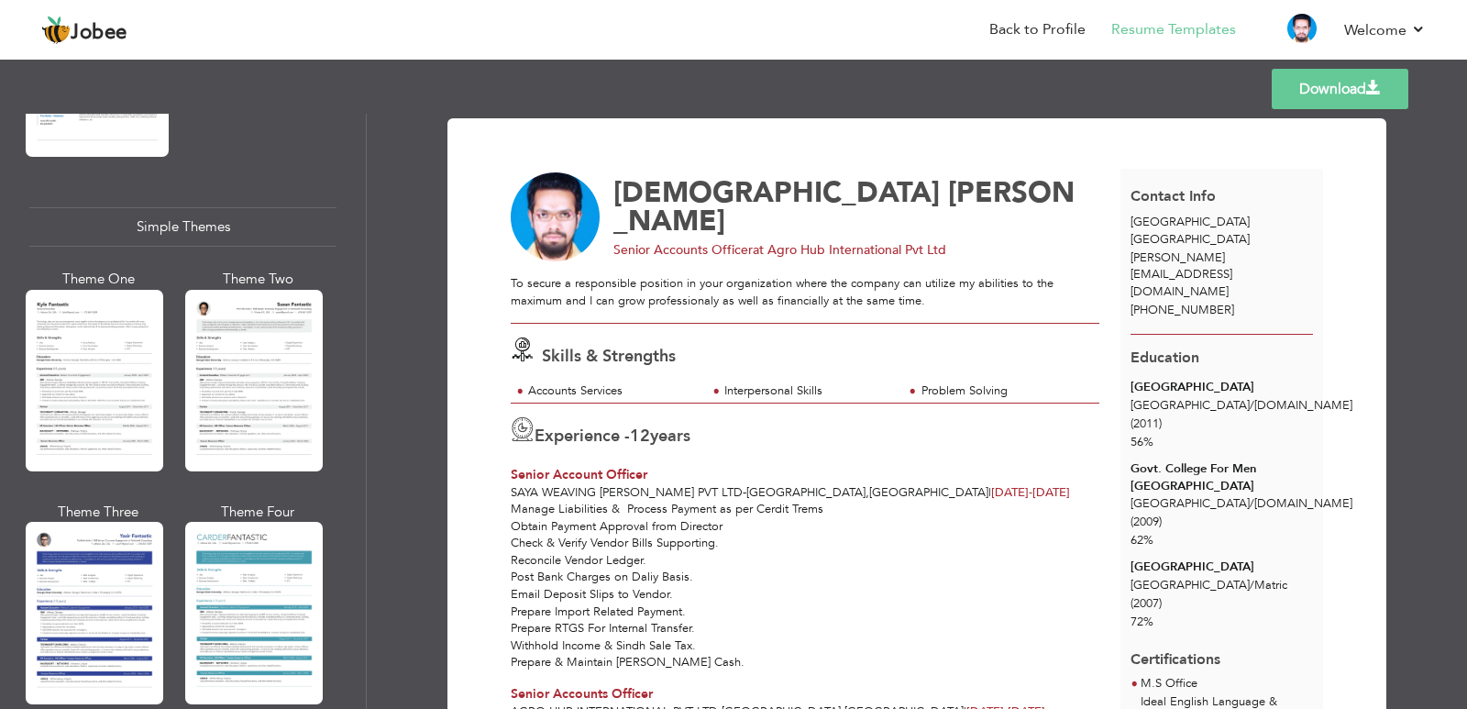
scroll to position [3143, 0]
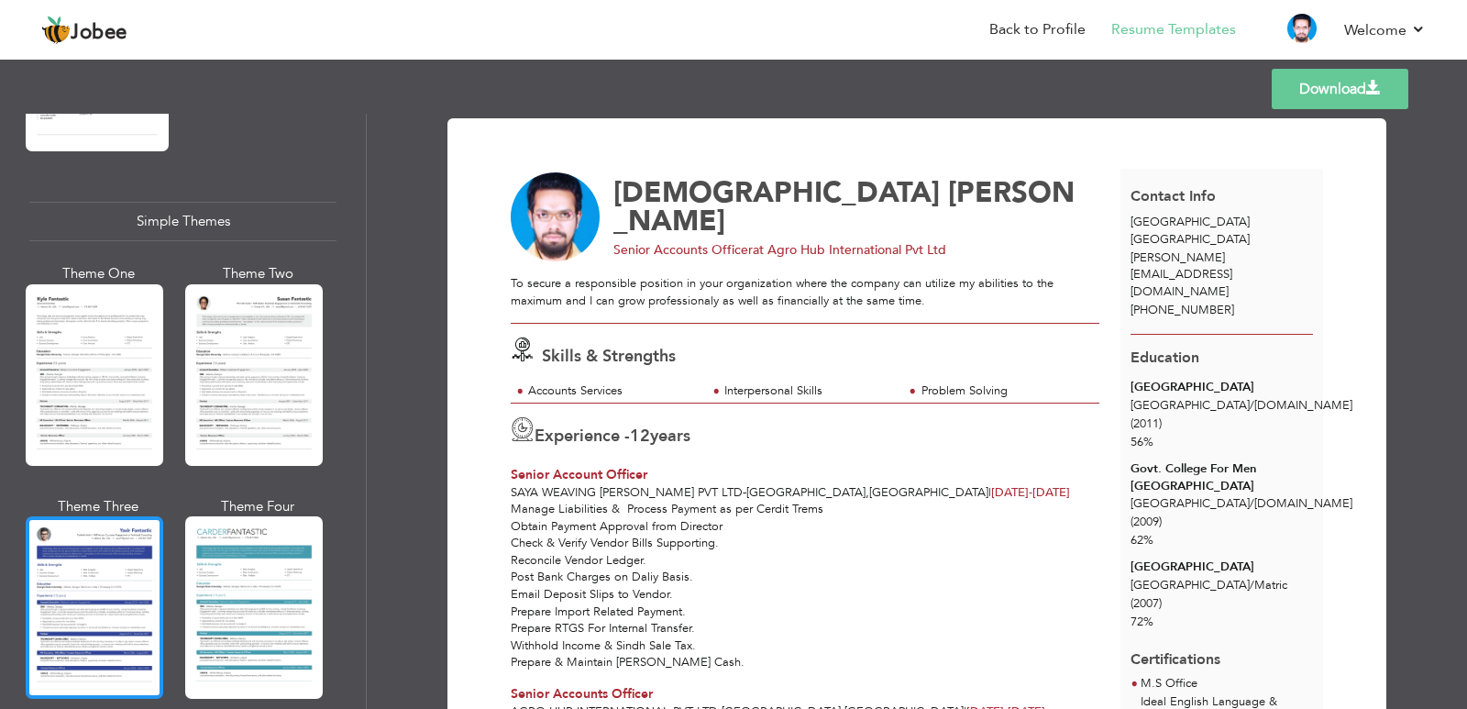
click at [99, 537] on div at bounding box center [95, 607] width 138 height 182
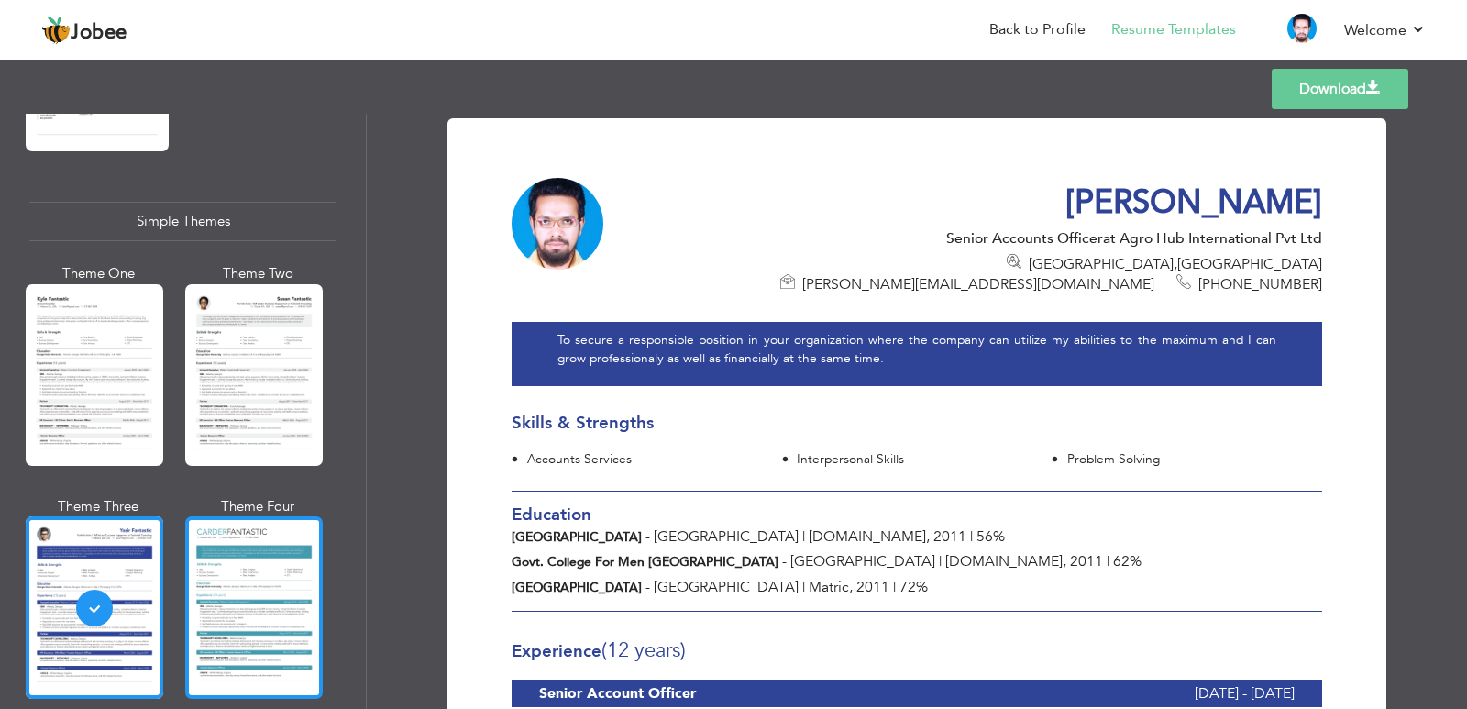
click at [245, 516] on div at bounding box center [254, 607] width 138 height 182
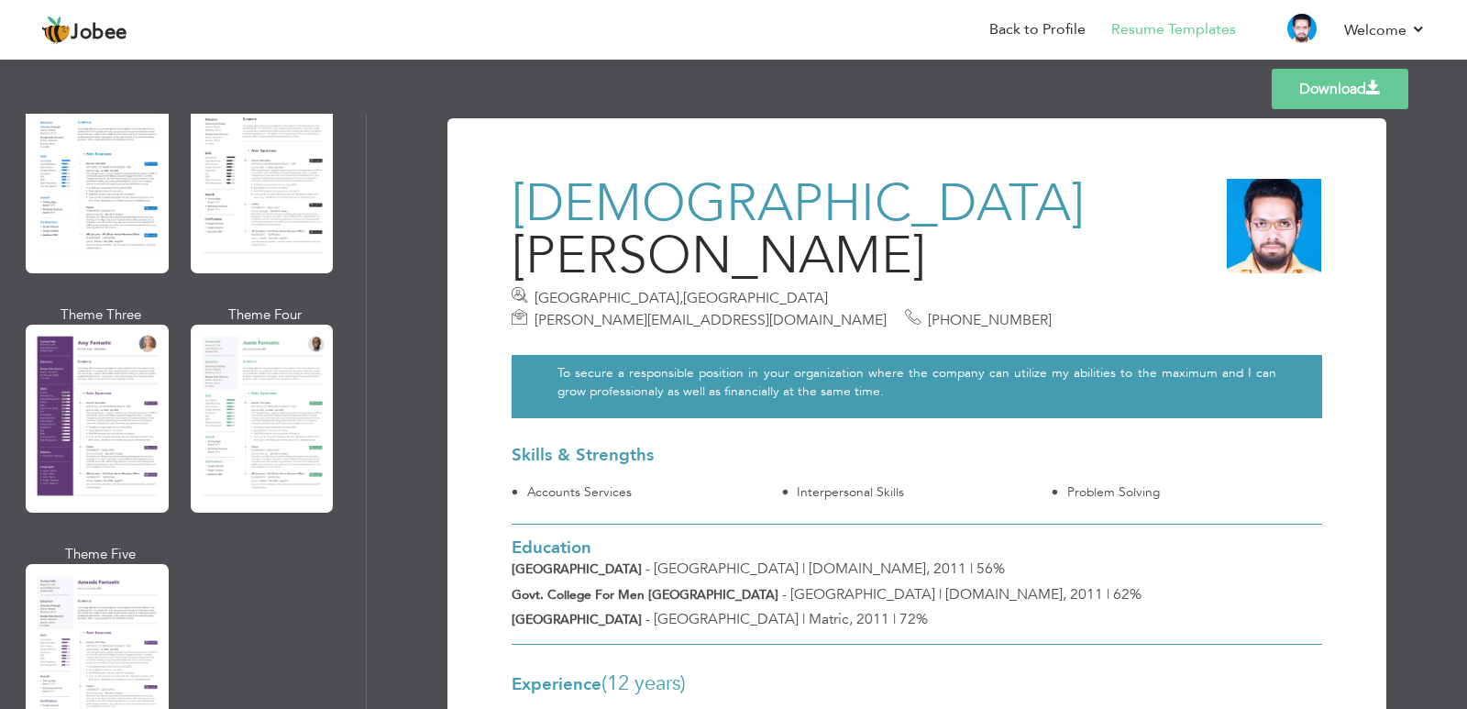
scroll to position [1493, 0]
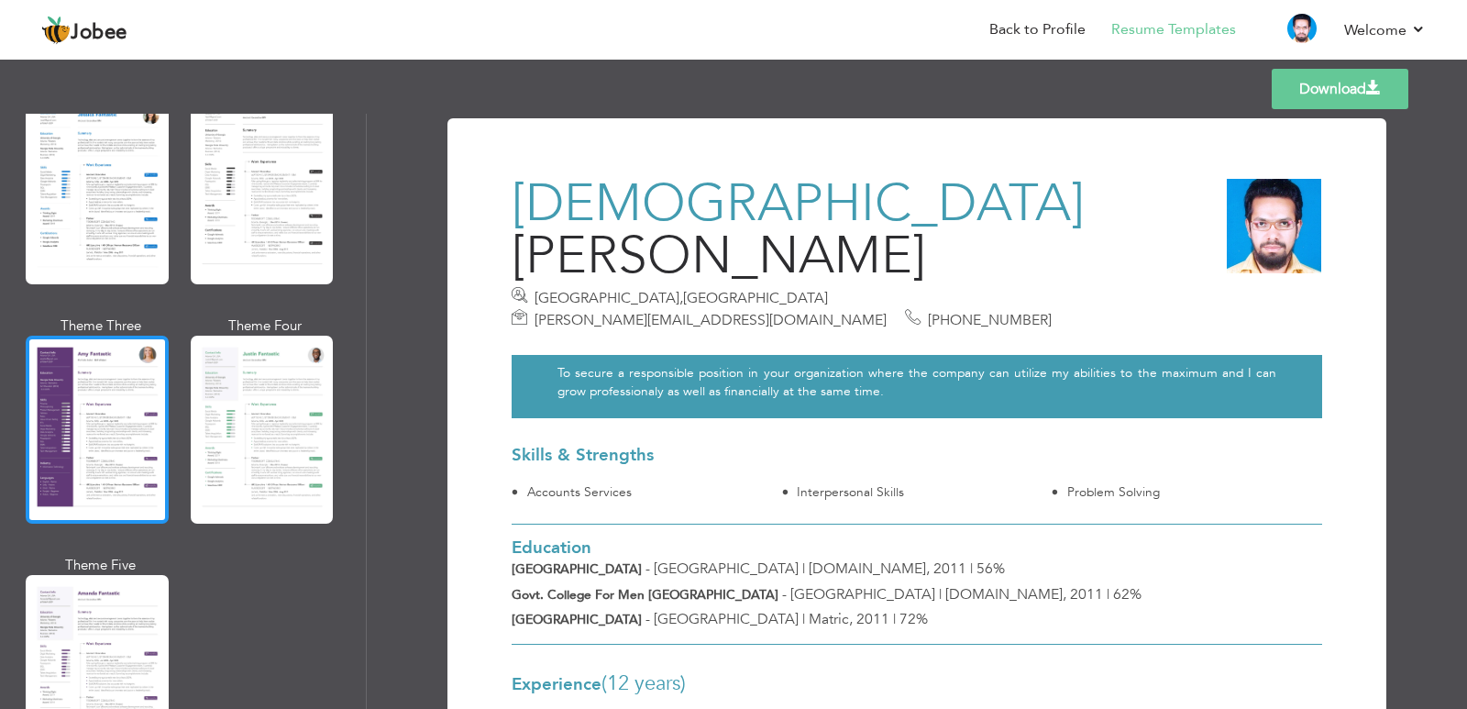
click at [112, 380] on div at bounding box center [97, 430] width 143 height 188
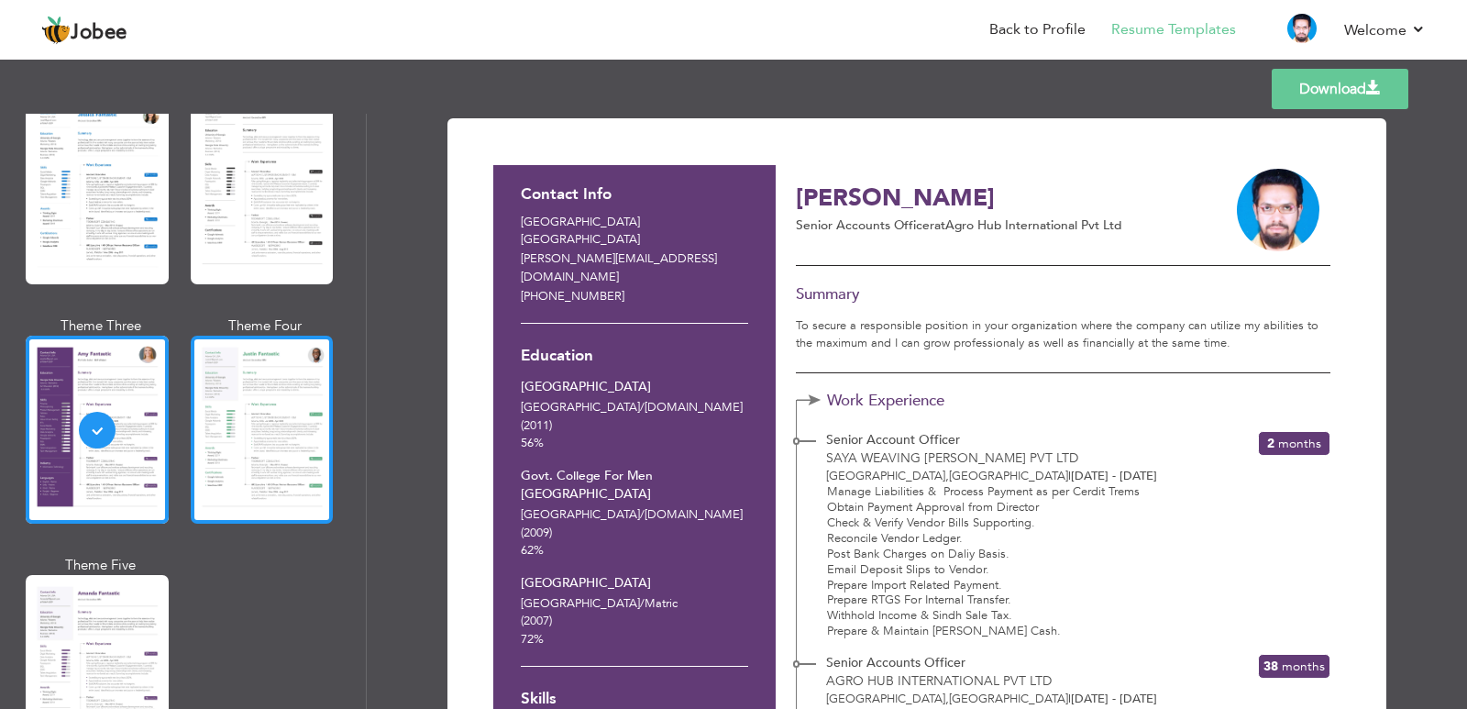
click at [300, 405] on div at bounding box center [262, 430] width 143 height 188
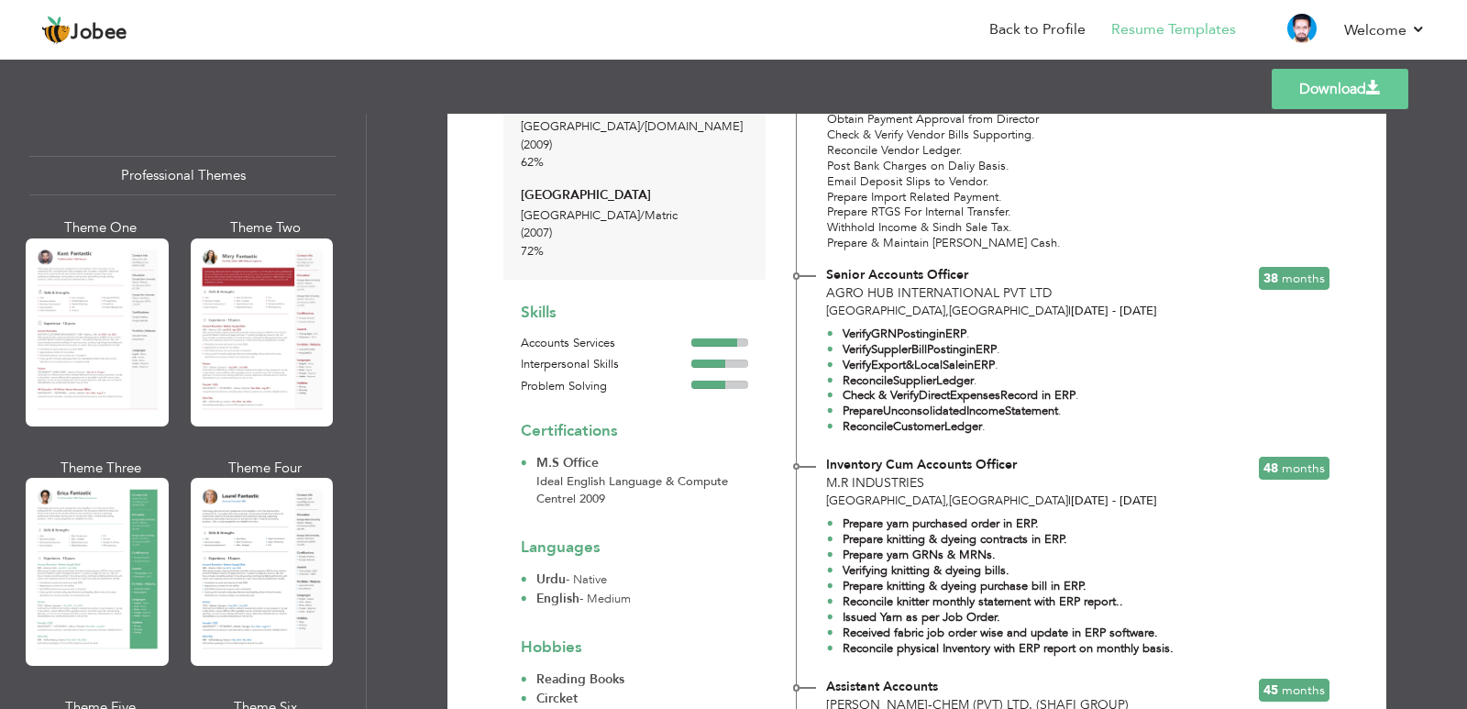
scroll to position [0, 0]
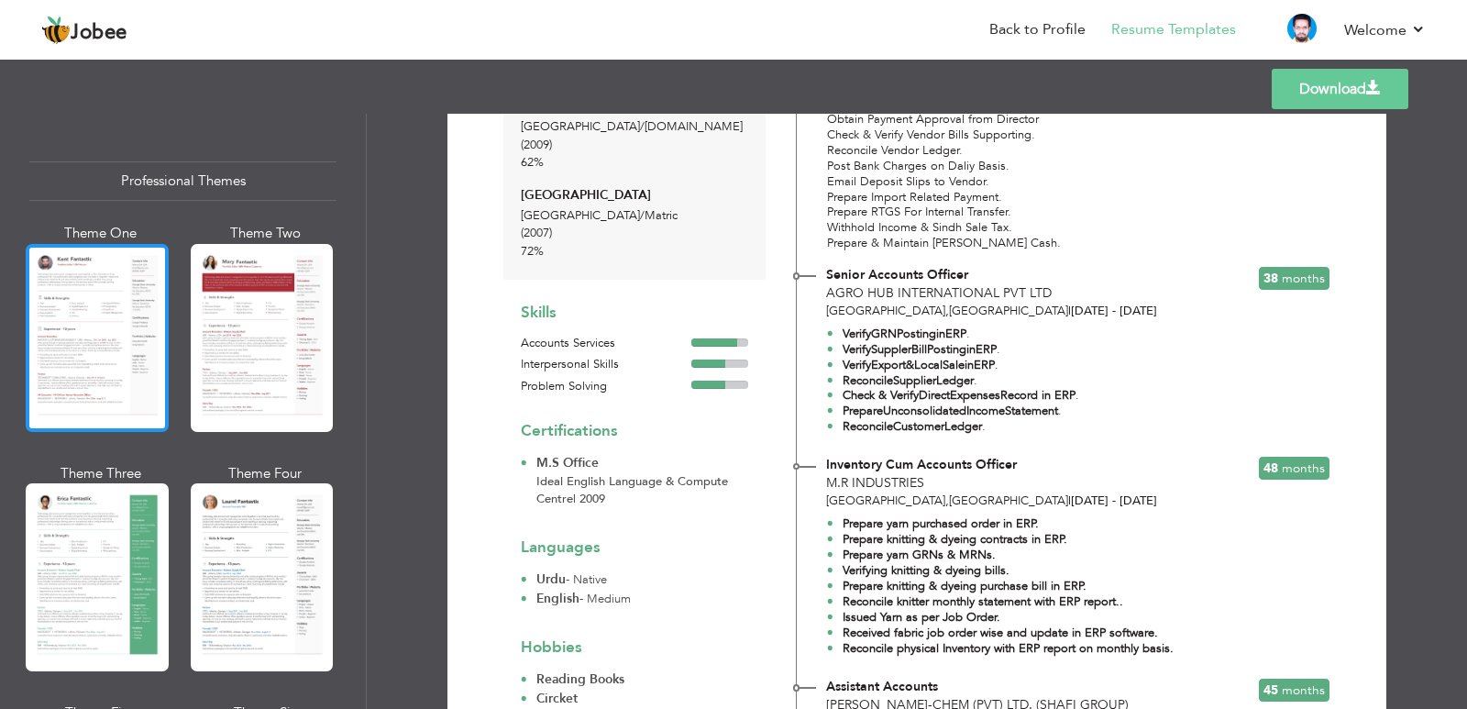
click at [85, 331] on div at bounding box center [97, 338] width 143 height 188
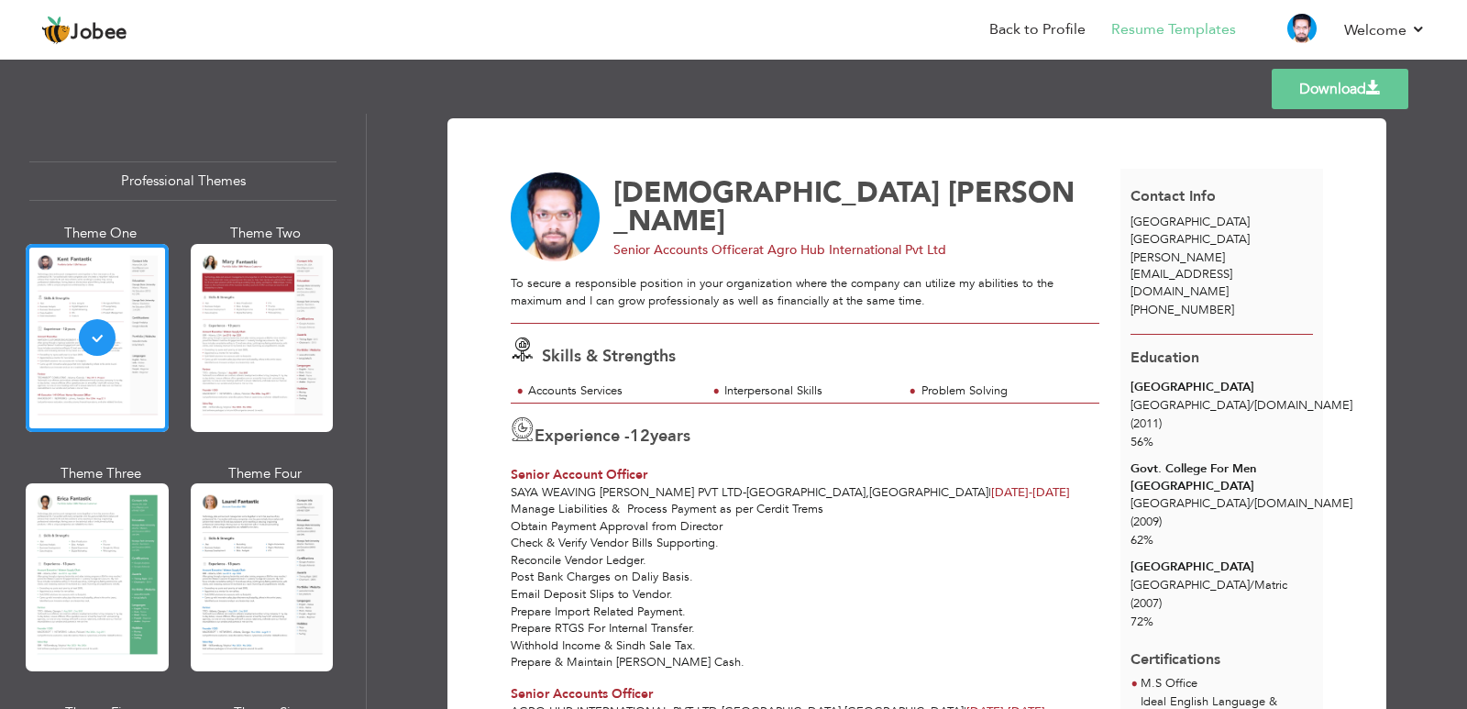
click at [210, 341] on div at bounding box center [262, 338] width 143 height 188
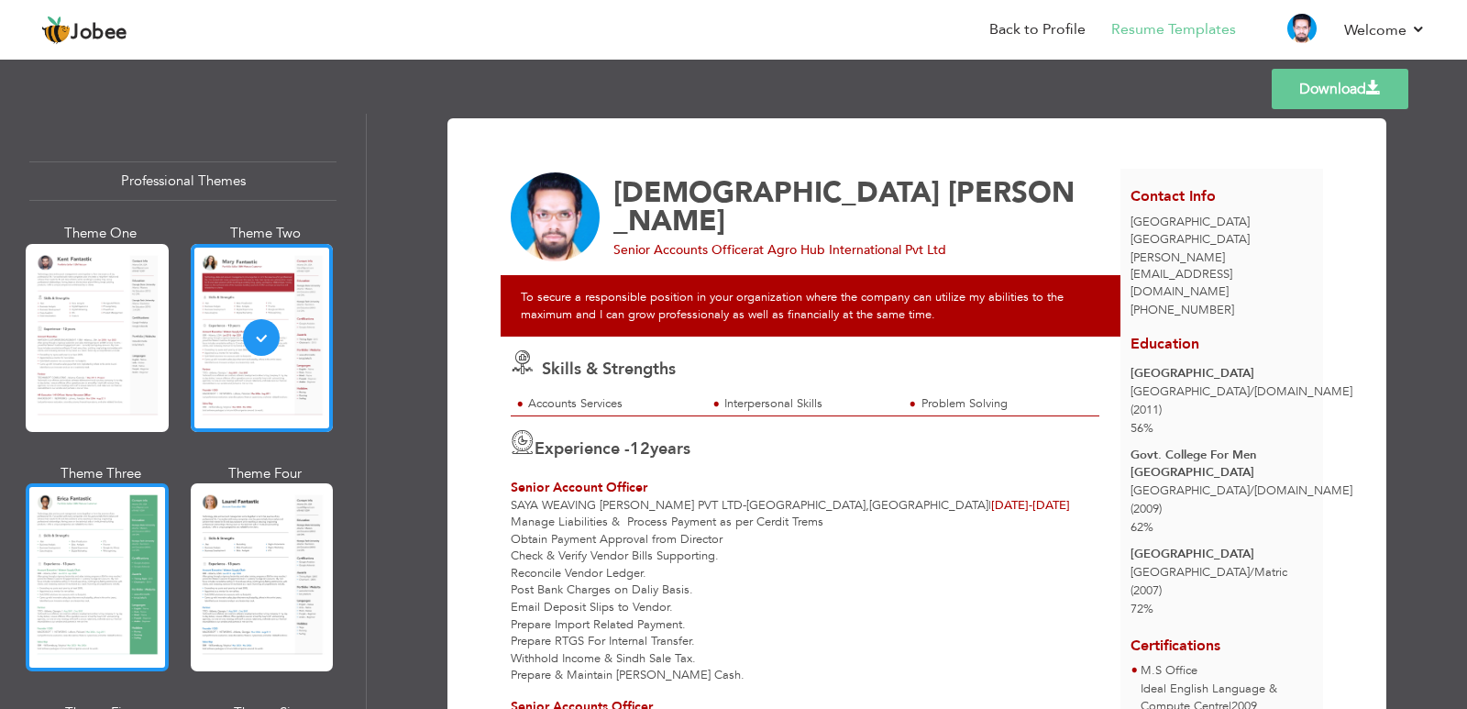
click at [139, 534] on div at bounding box center [97, 577] width 143 height 188
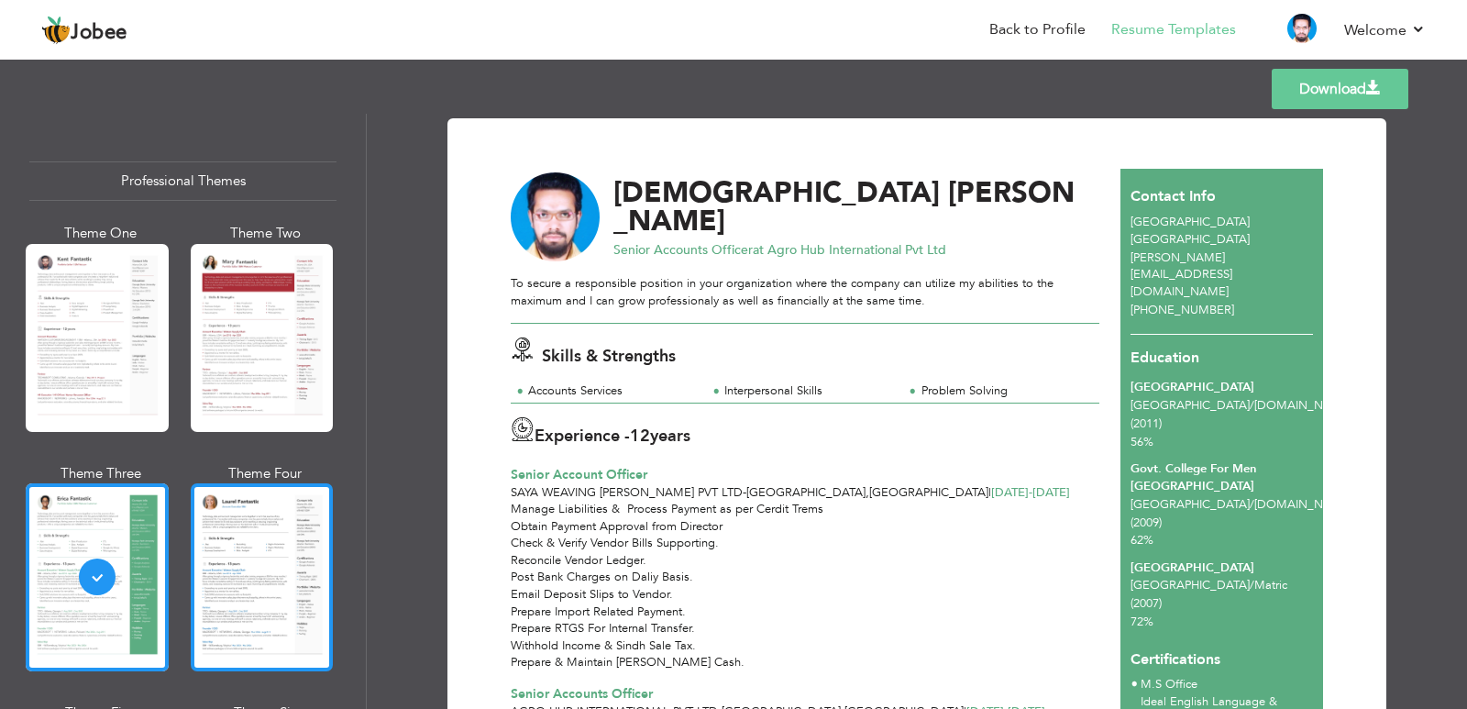
click at [292, 529] on div at bounding box center [262, 577] width 143 height 188
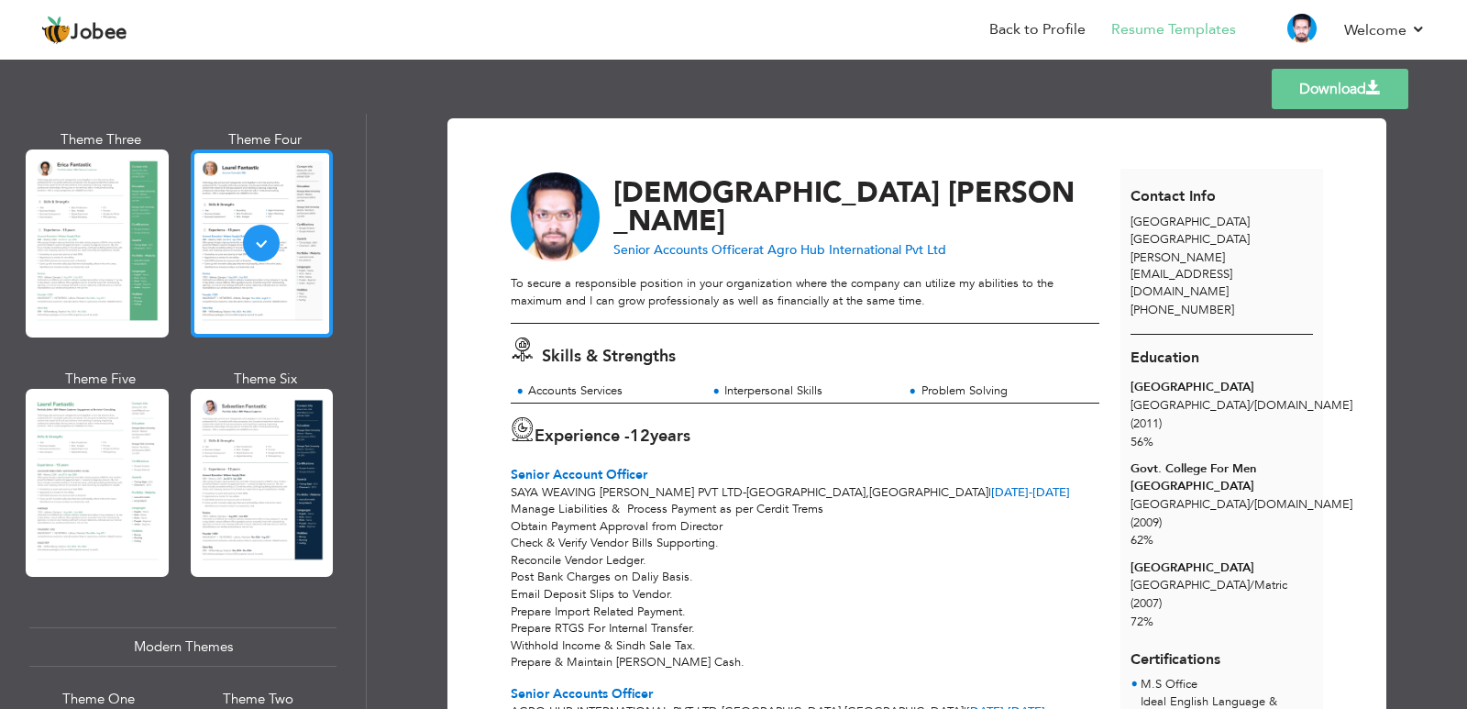
scroll to position [458, 0]
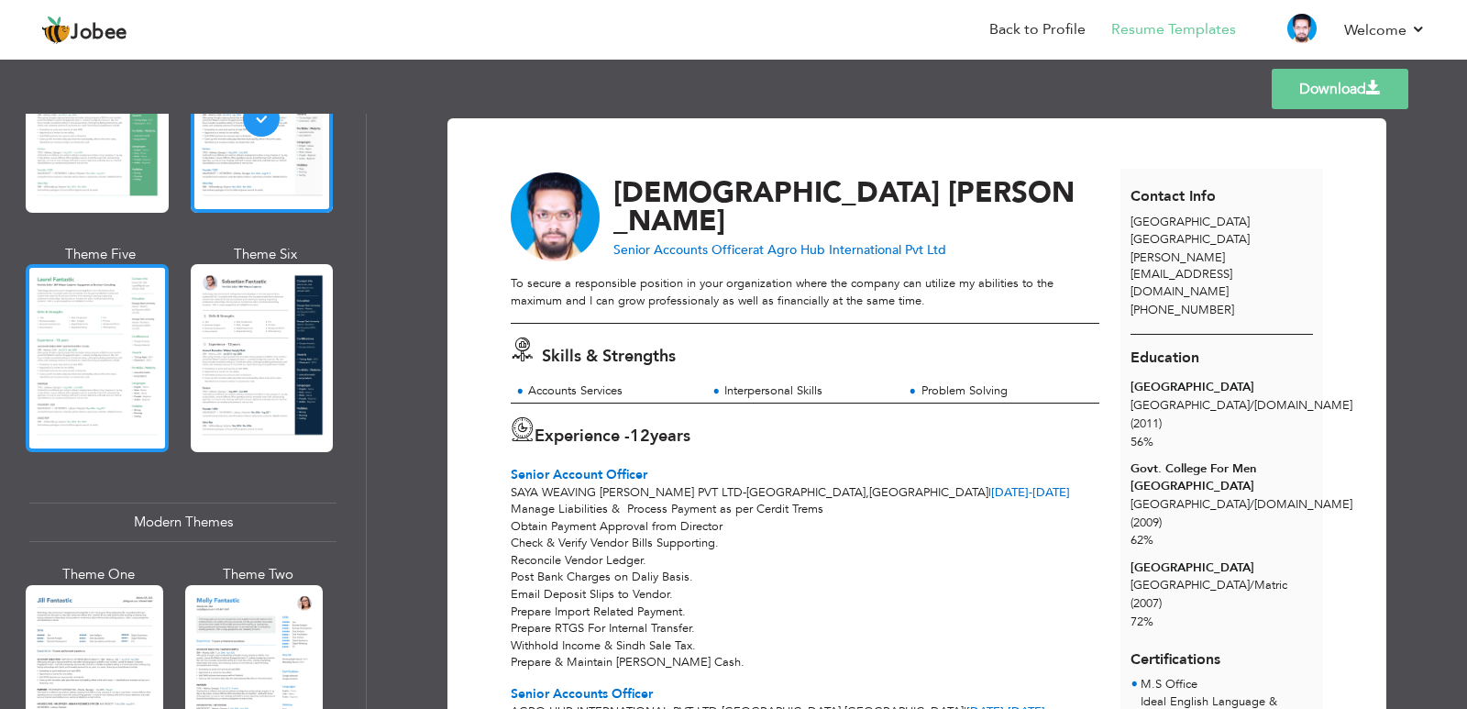
click at [39, 366] on div at bounding box center [97, 358] width 143 height 188
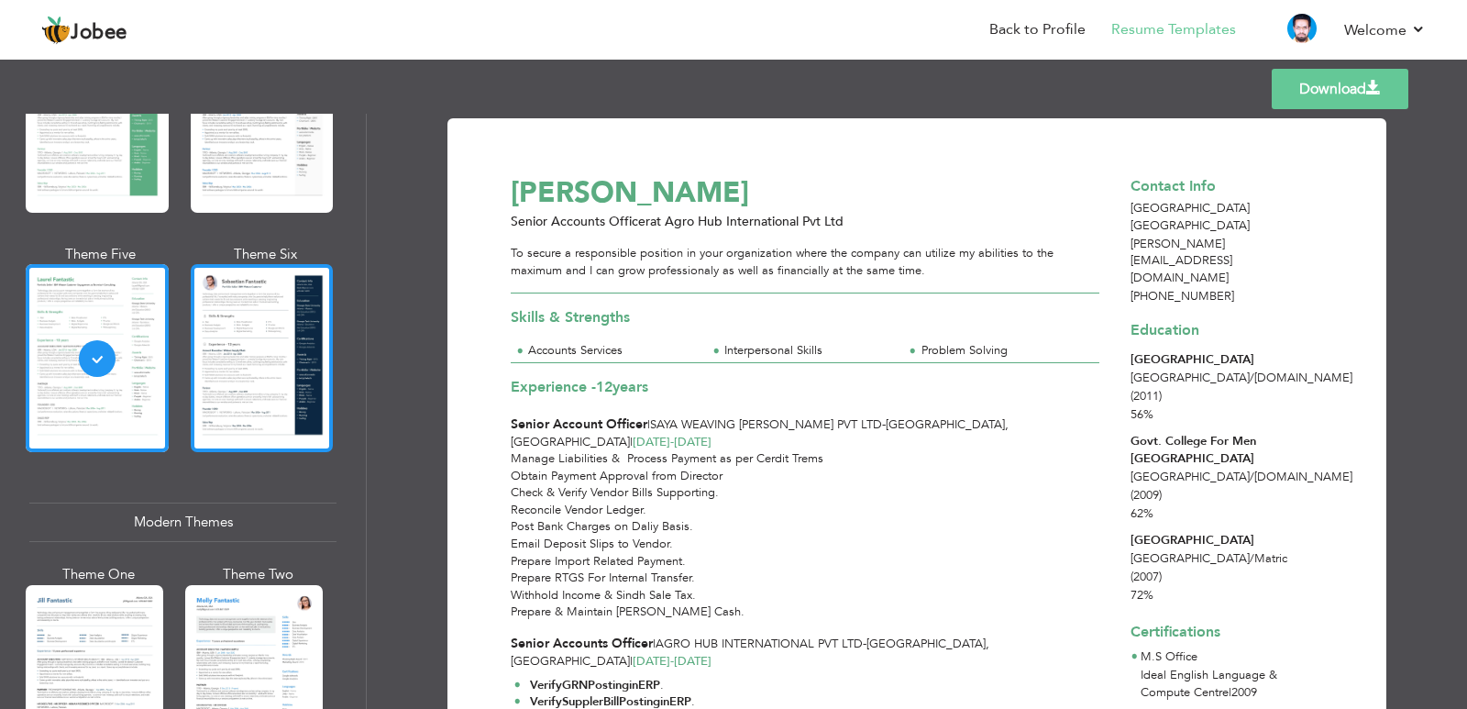
click at [303, 377] on div at bounding box center [262, 358] width 143 height 188
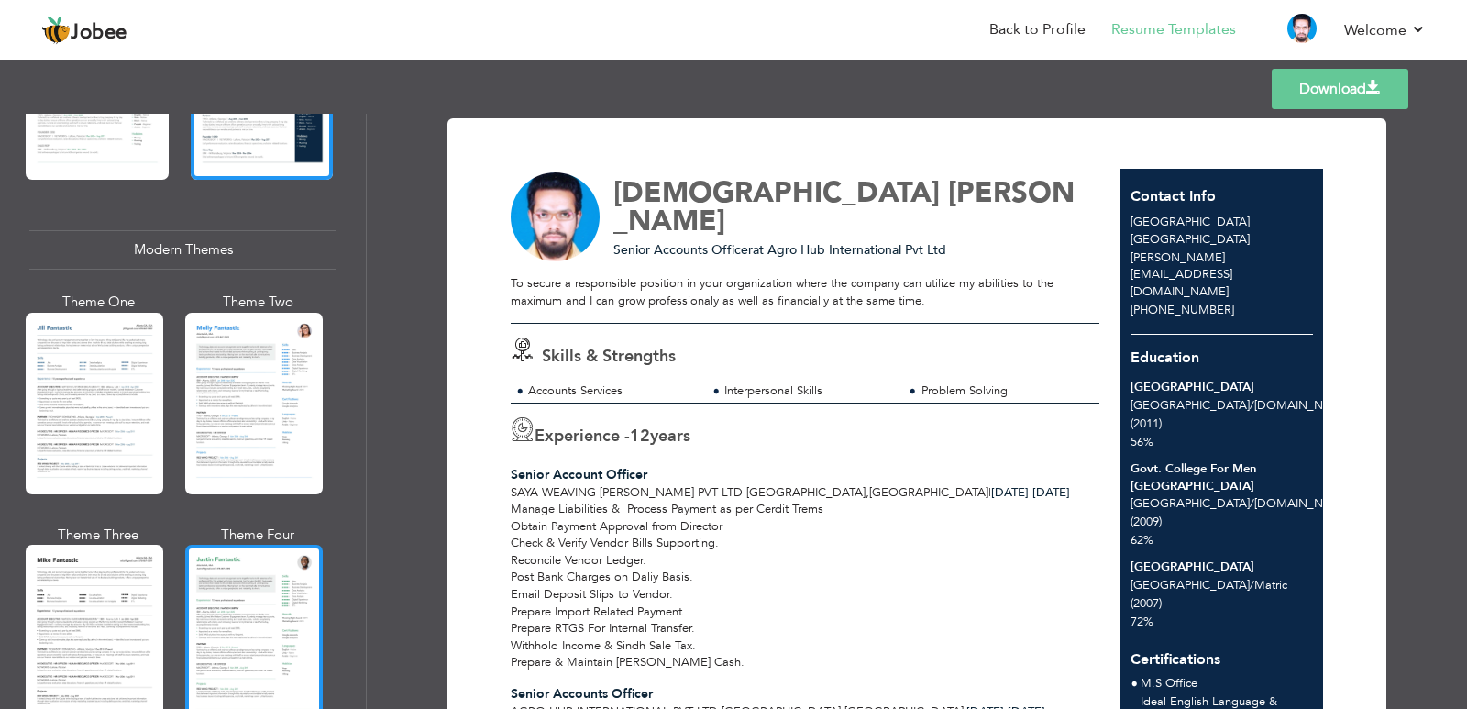
scroll to position [733, 0]
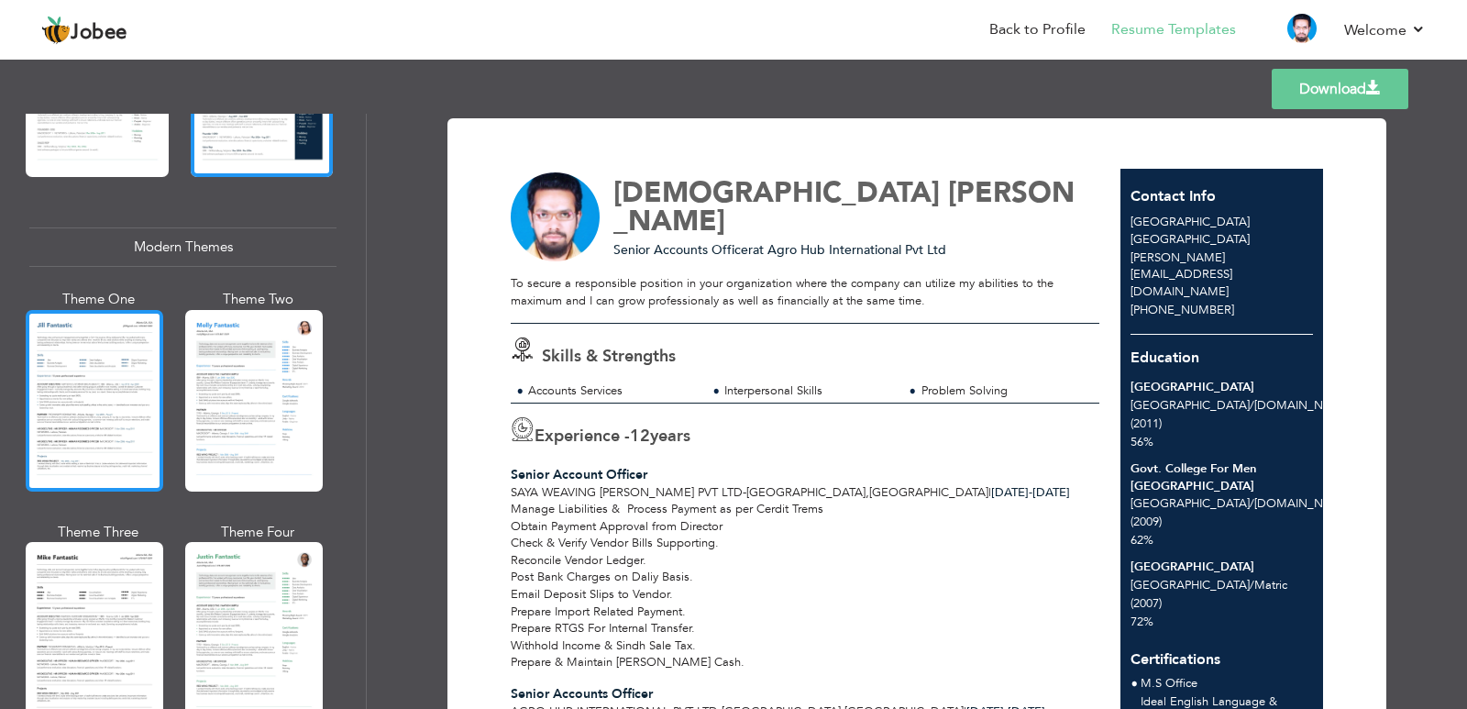
click at [136, 417] on div at bounding box center [95, 401] width 138 height 182
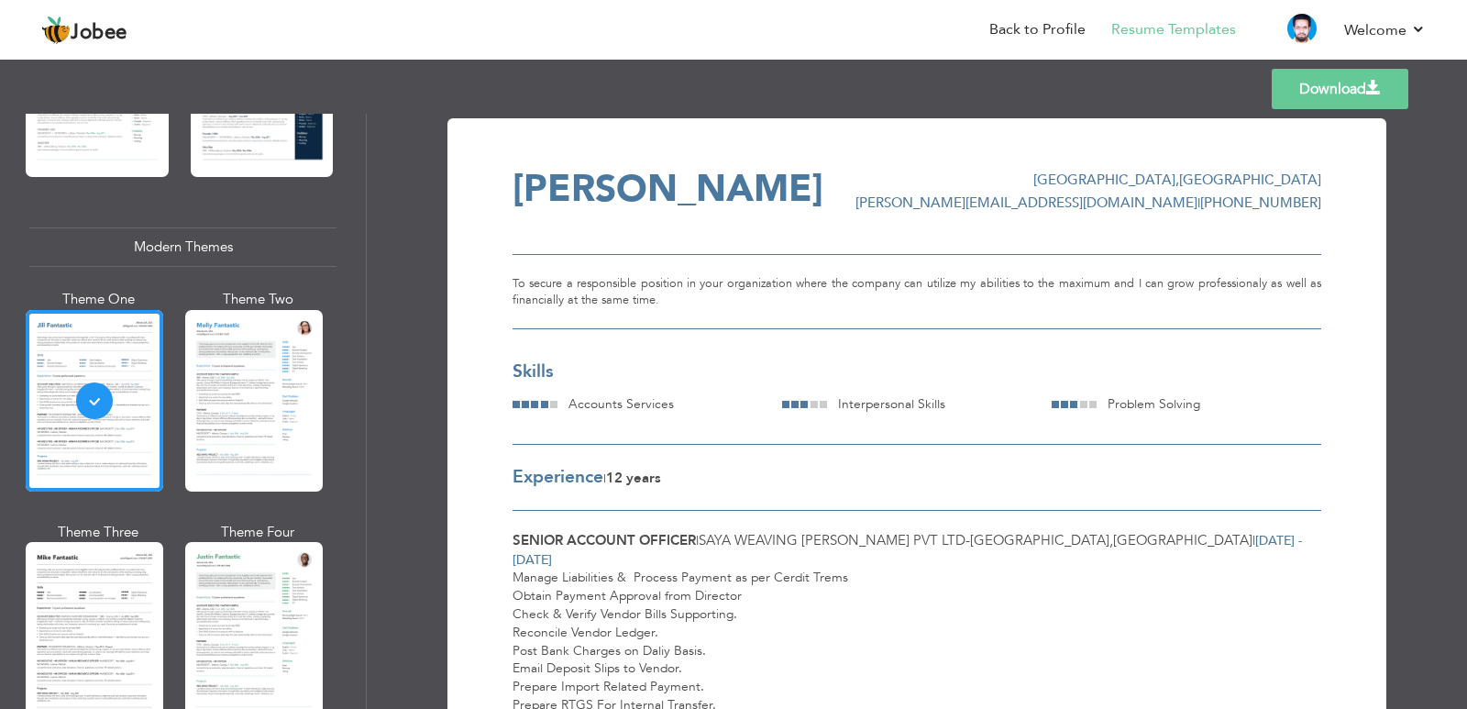
click at [229, 417] on div at bounding box center [254, 401] width 138 height 182
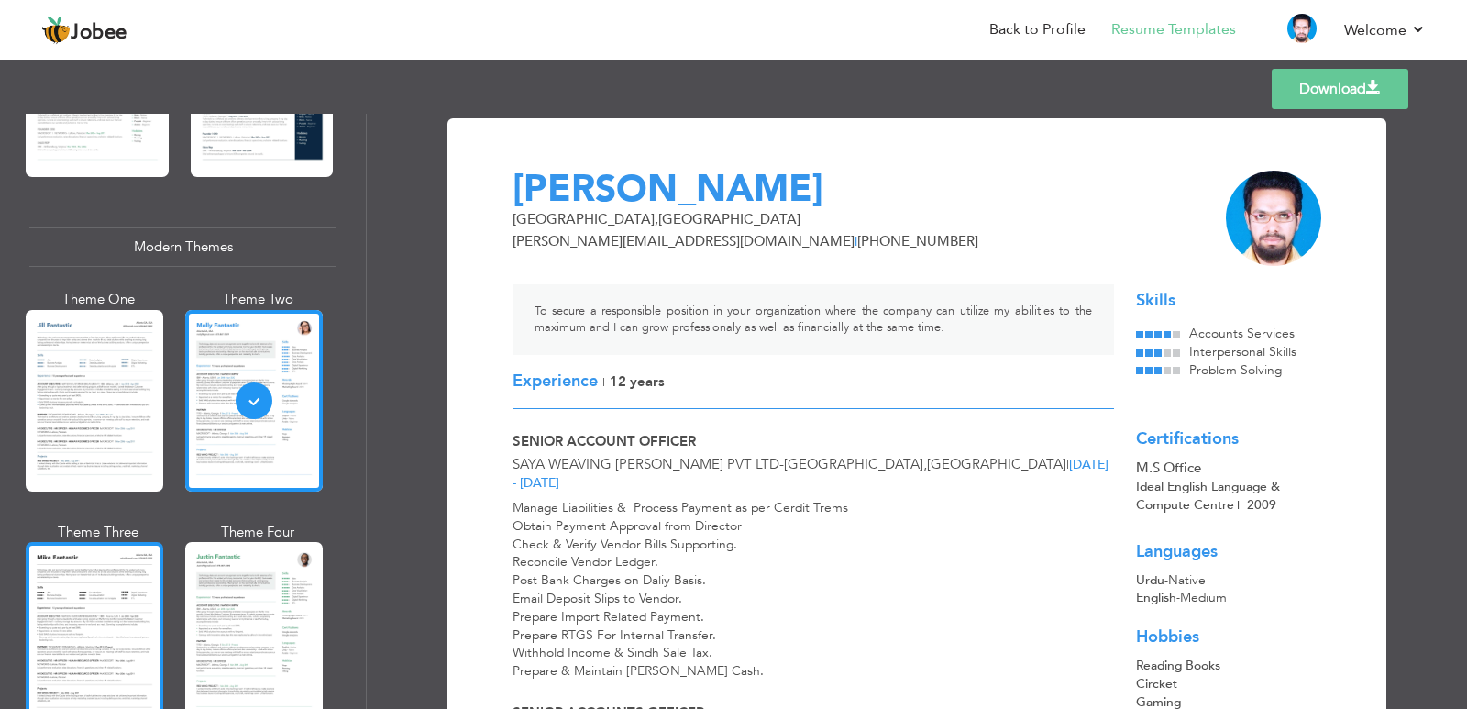
click at [97, 576] on div at bounding box center [95, 633] width 138 height 182
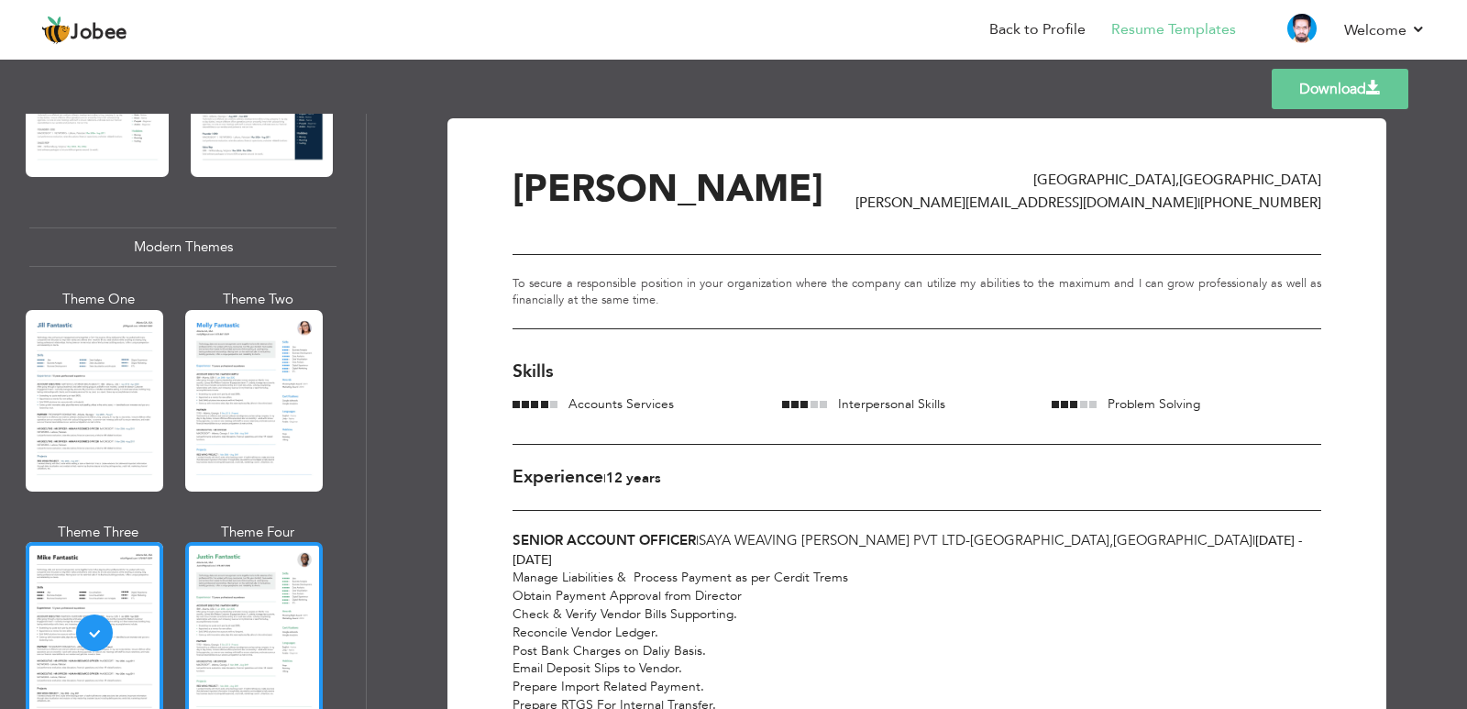
click at [208, 574] on div at bounding box center [254, 633] width 138 height 182
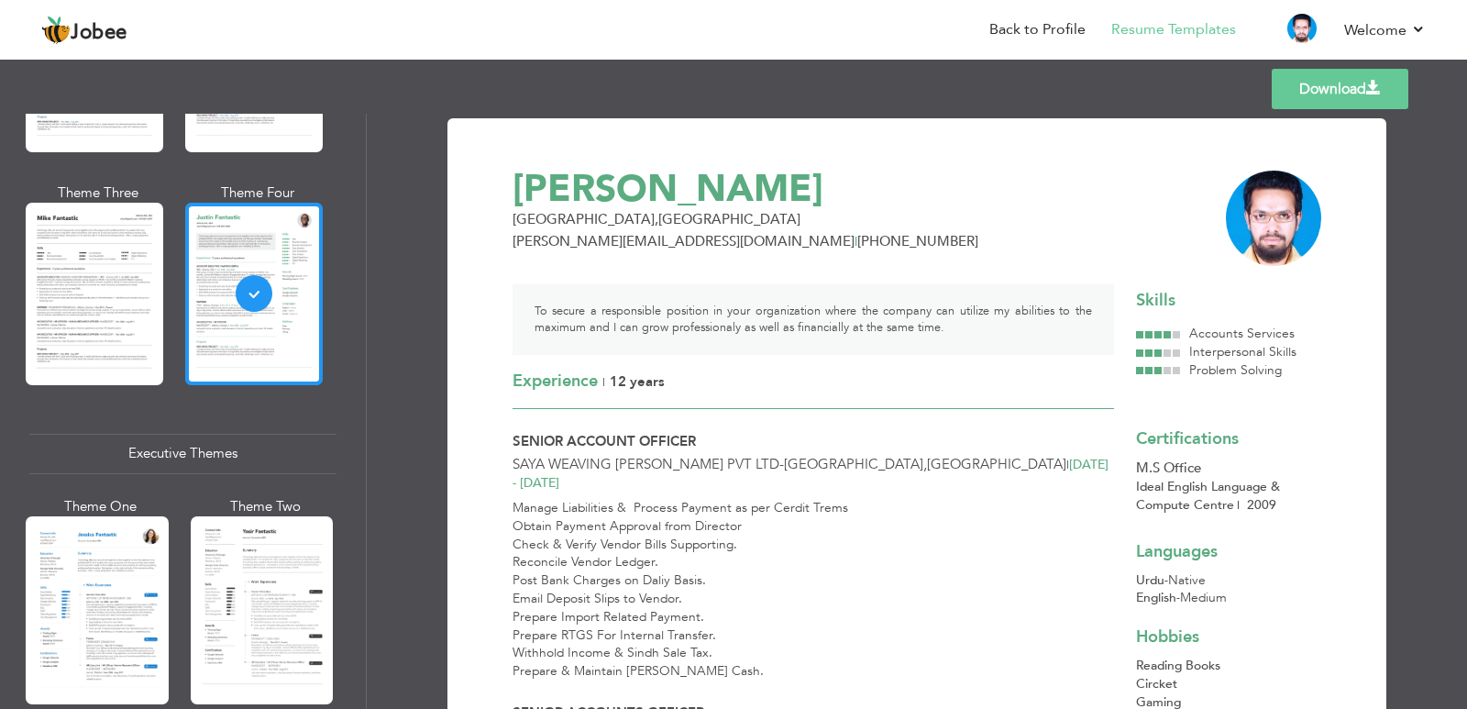
scroll to position [1192, 0]
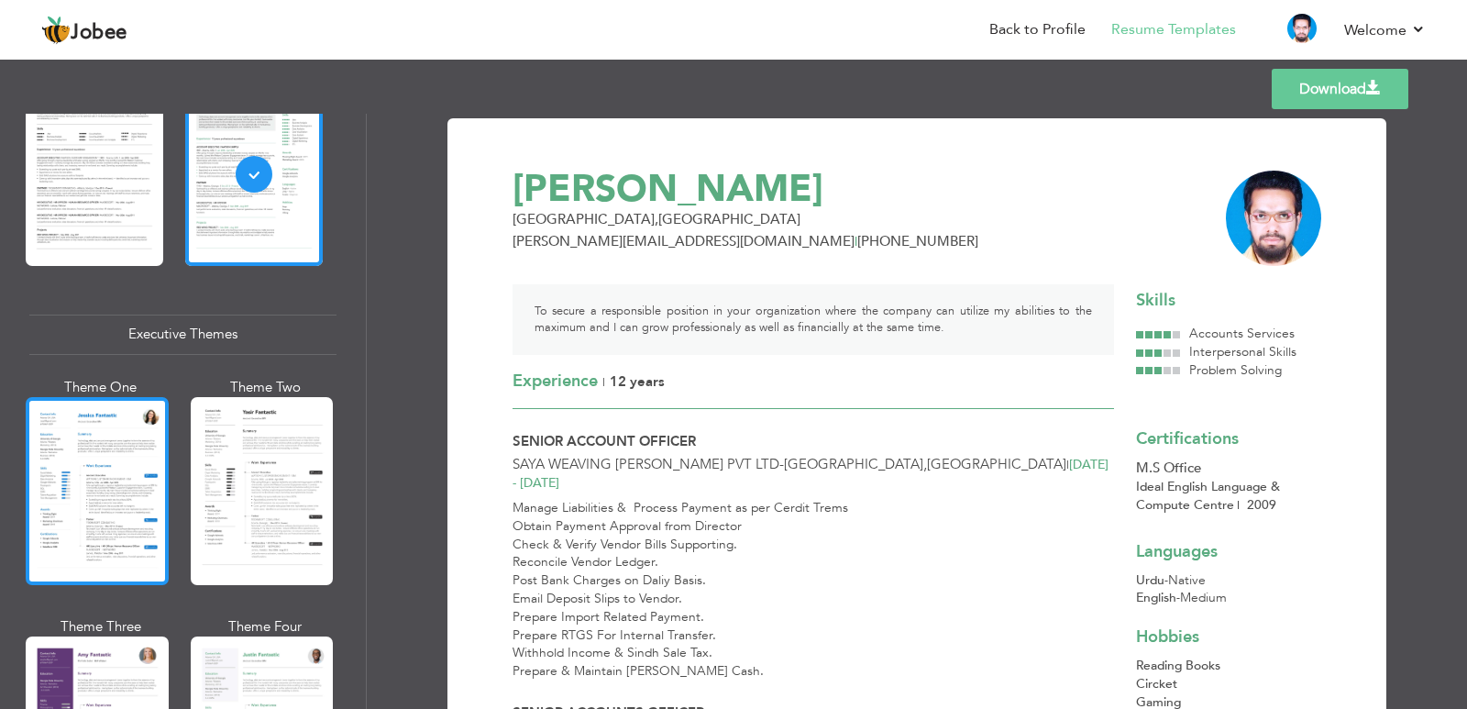
click at [90, 504] on div at bounding box center [97, 491] width 143 height 188
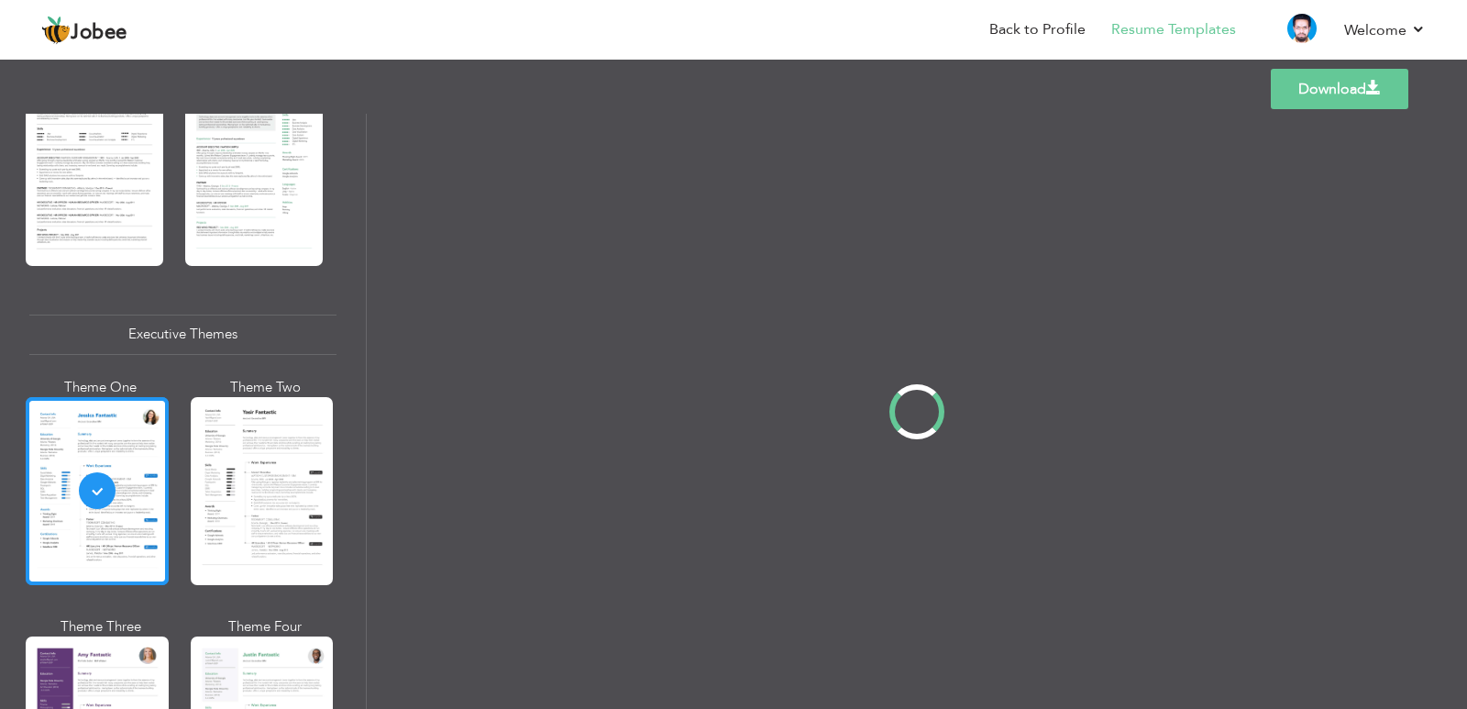
scroll to position [1191, 0]
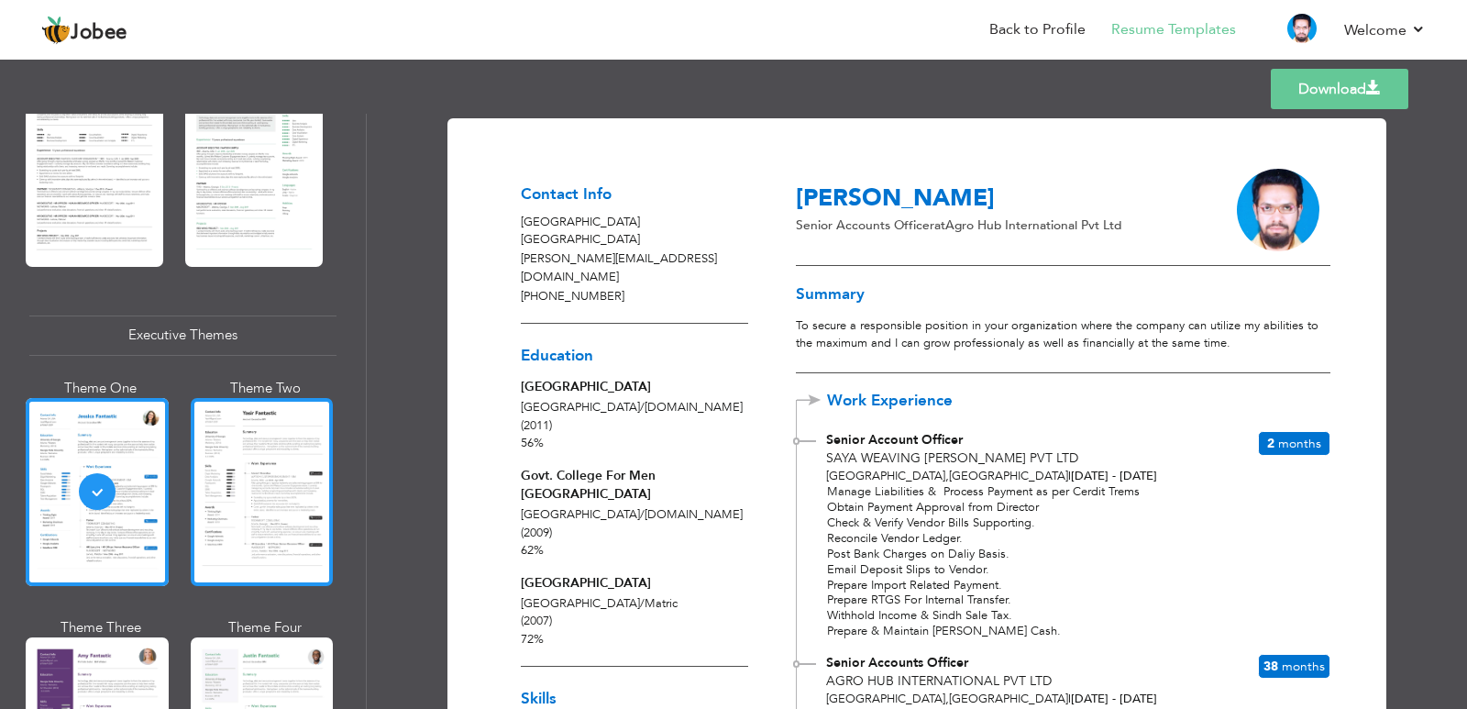
click at [302, 503] on div at bounding box center [262, 492] width 143 height 188
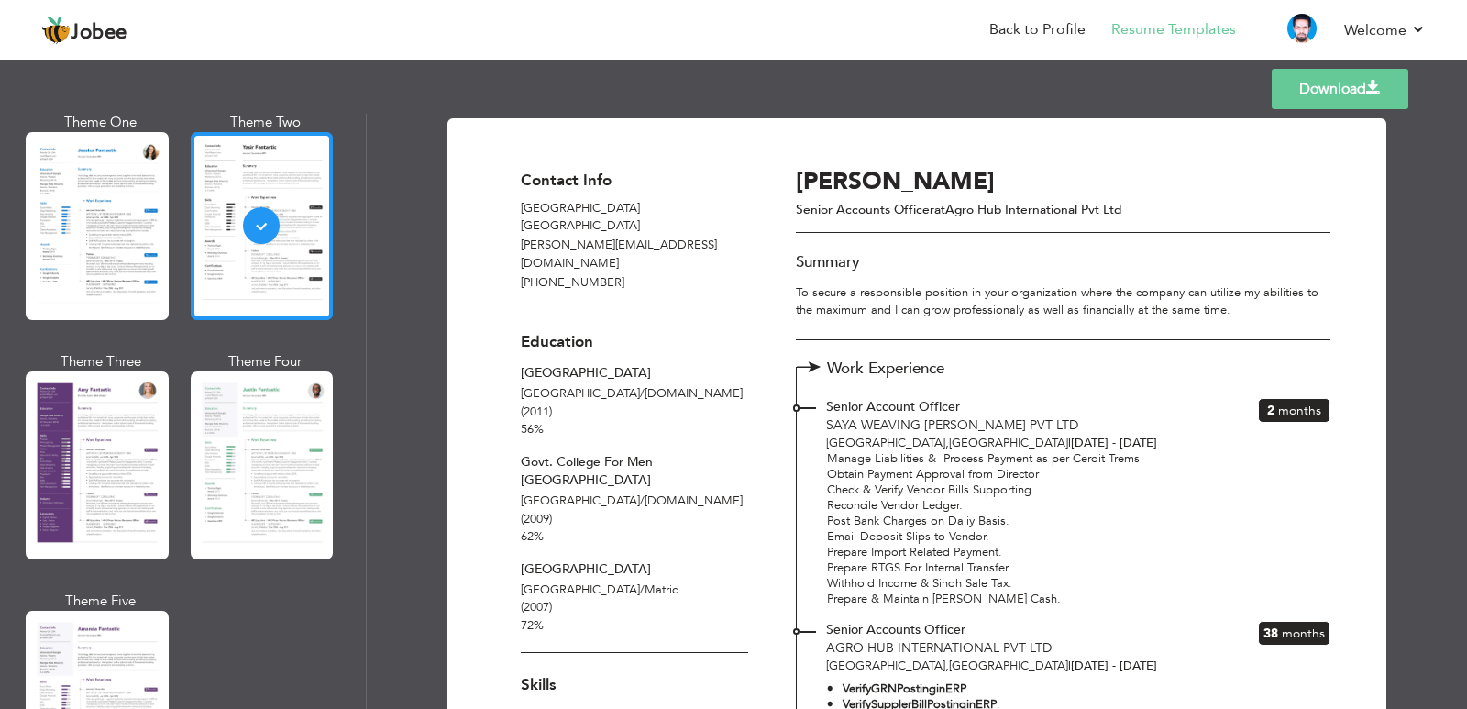
scroll to position [1467, 0]
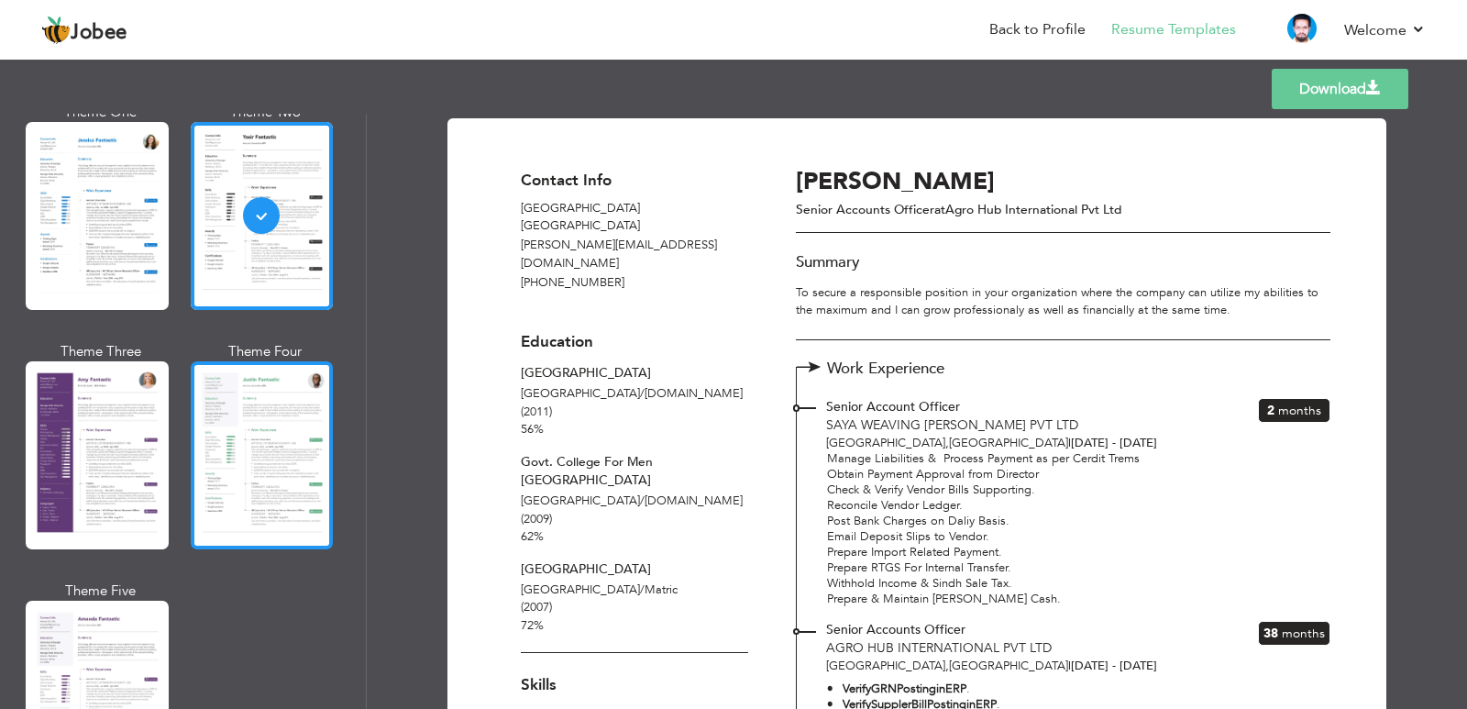
click at [237, 445] on div at bounding box center [262, 455] width 143 height 188
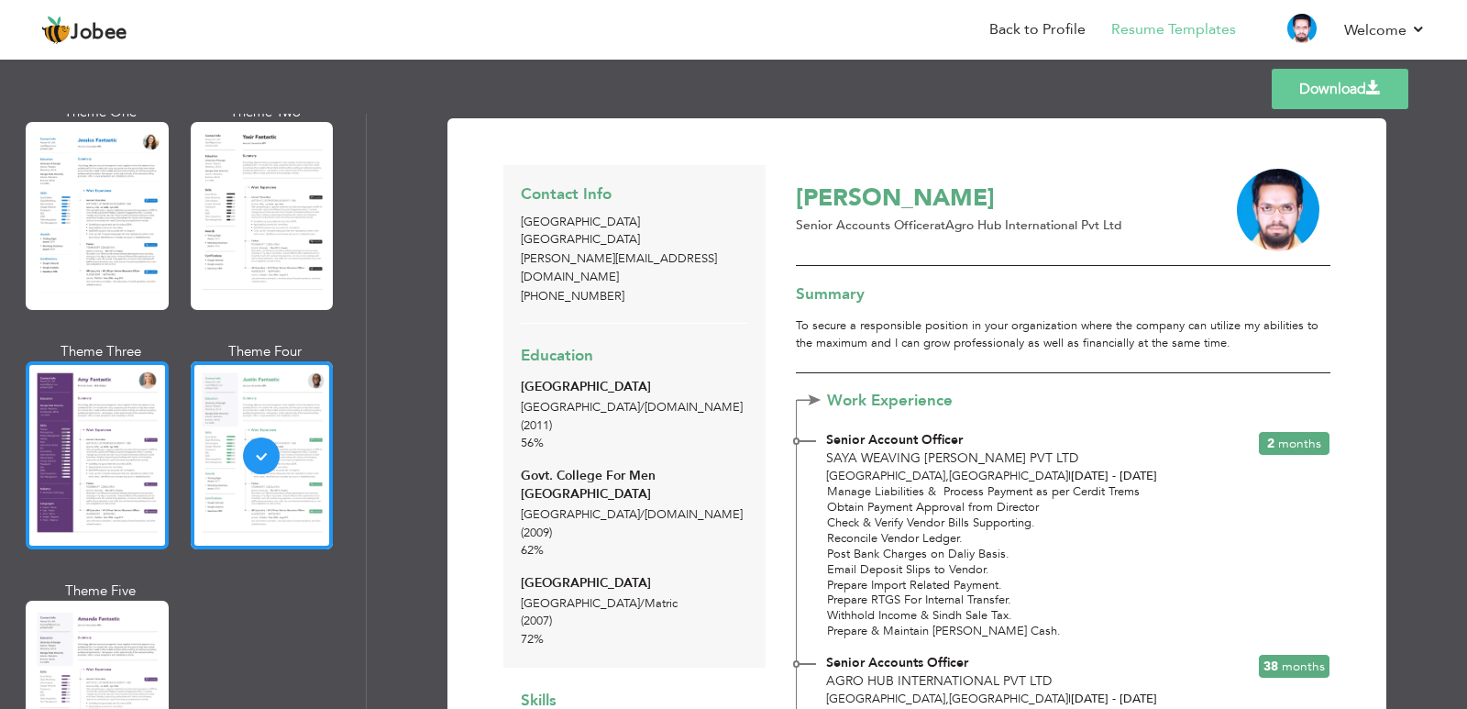
click at [75, 452] on div at bounding box center [97, 455] width 143 height 188
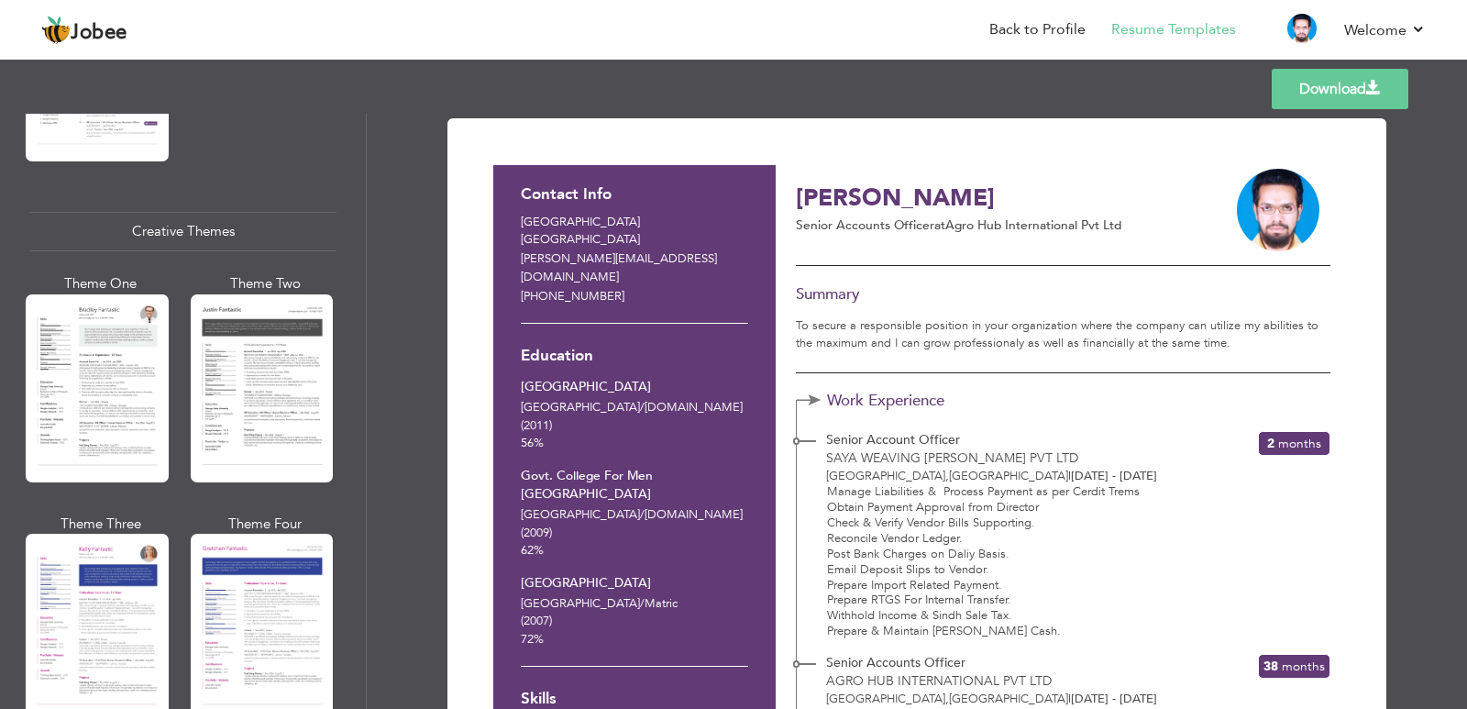
scroll to position [2109, 0]
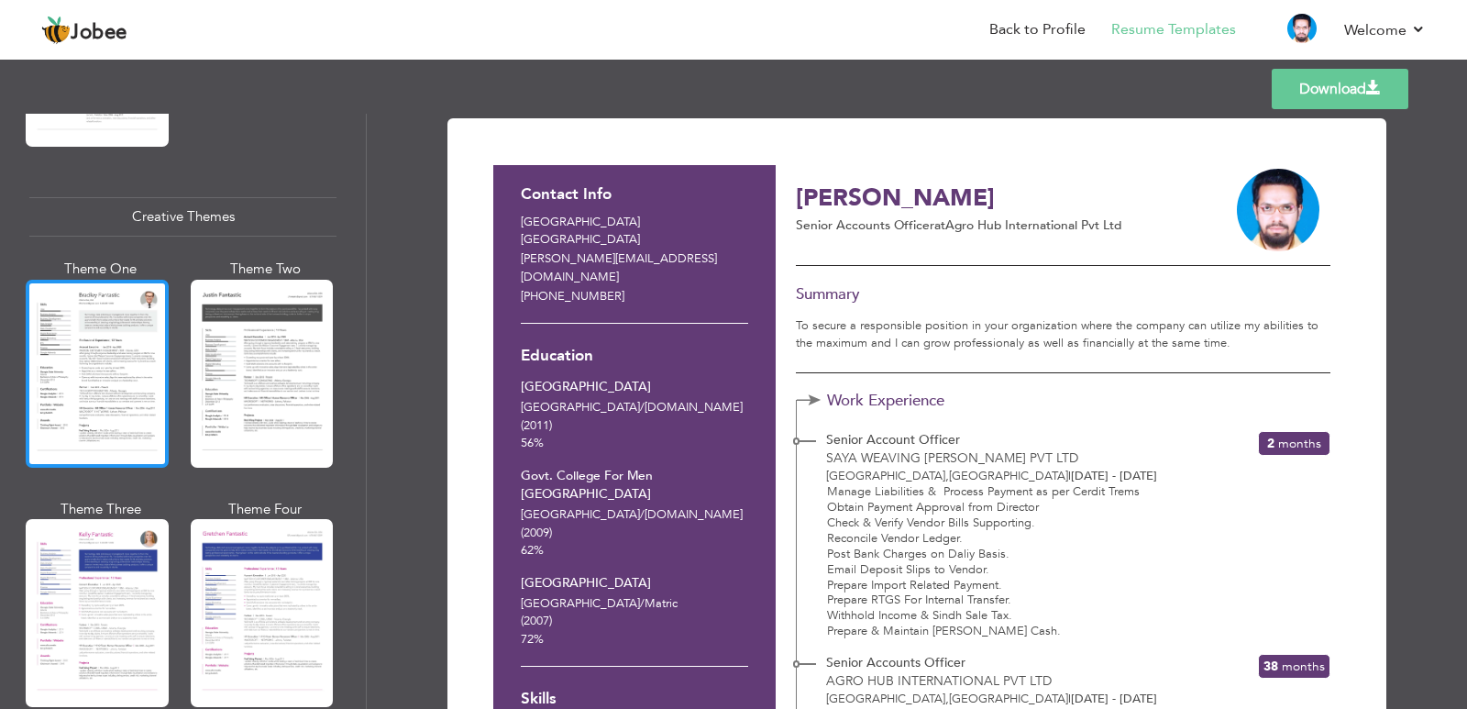
click at [95, 348] on div at bounding box center [97, 374] width 143 height 188
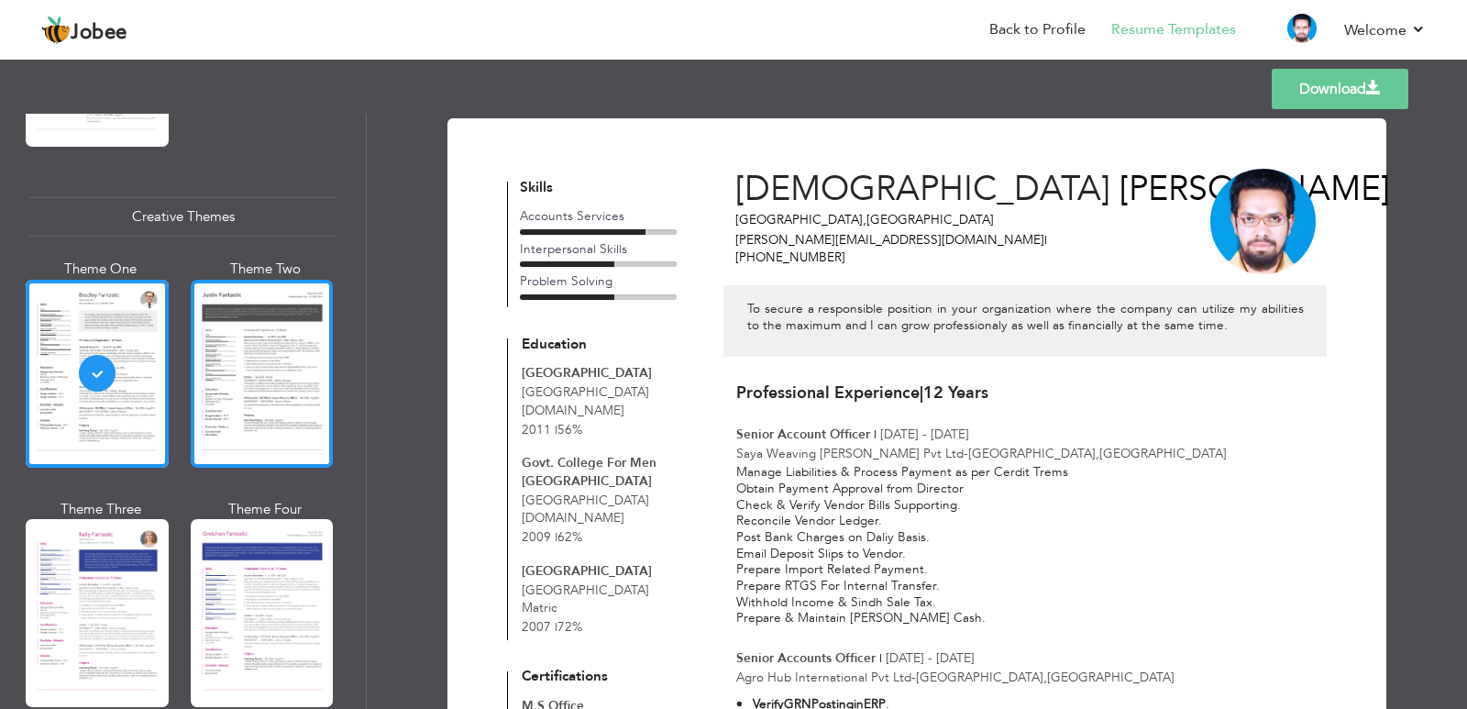
click at [226, 385] on div at bounding box center [262, 374] width 143 height 188
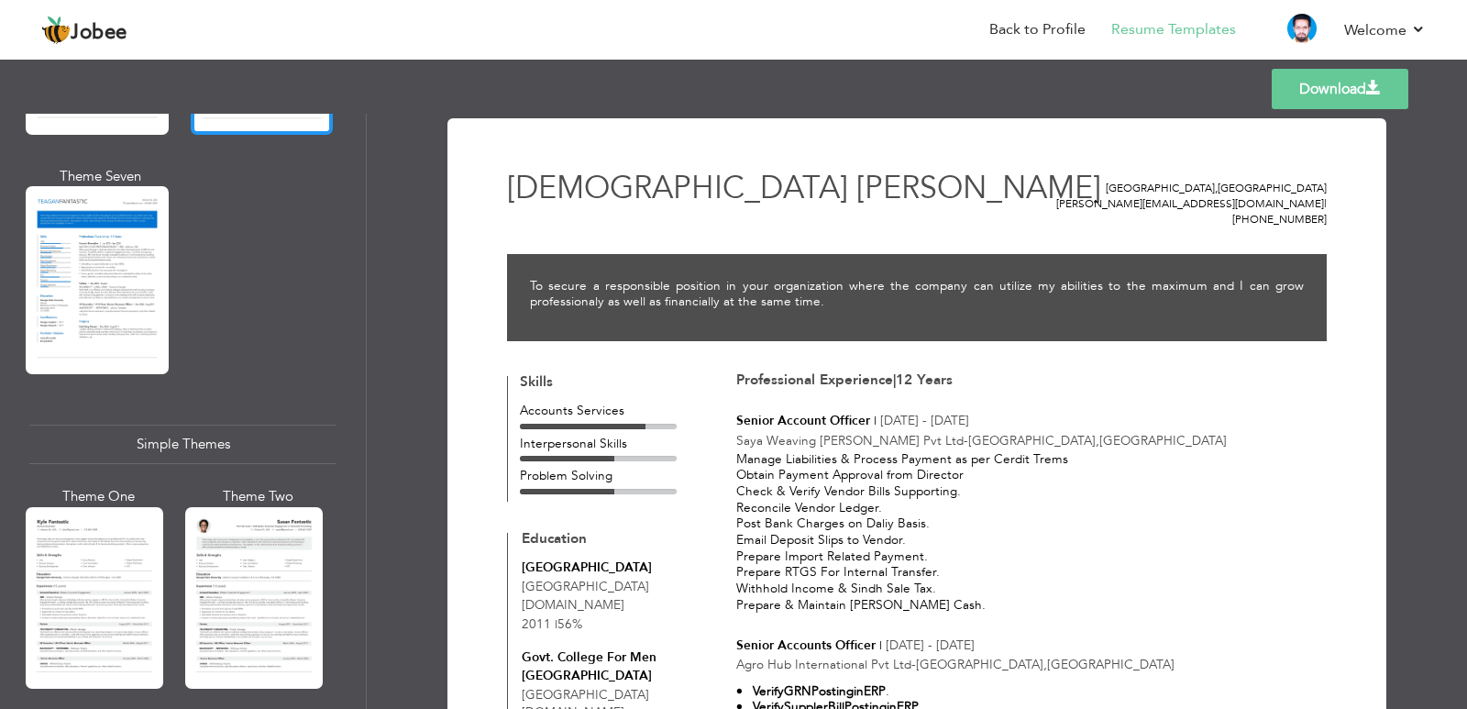
scroll to position [2934, 0]
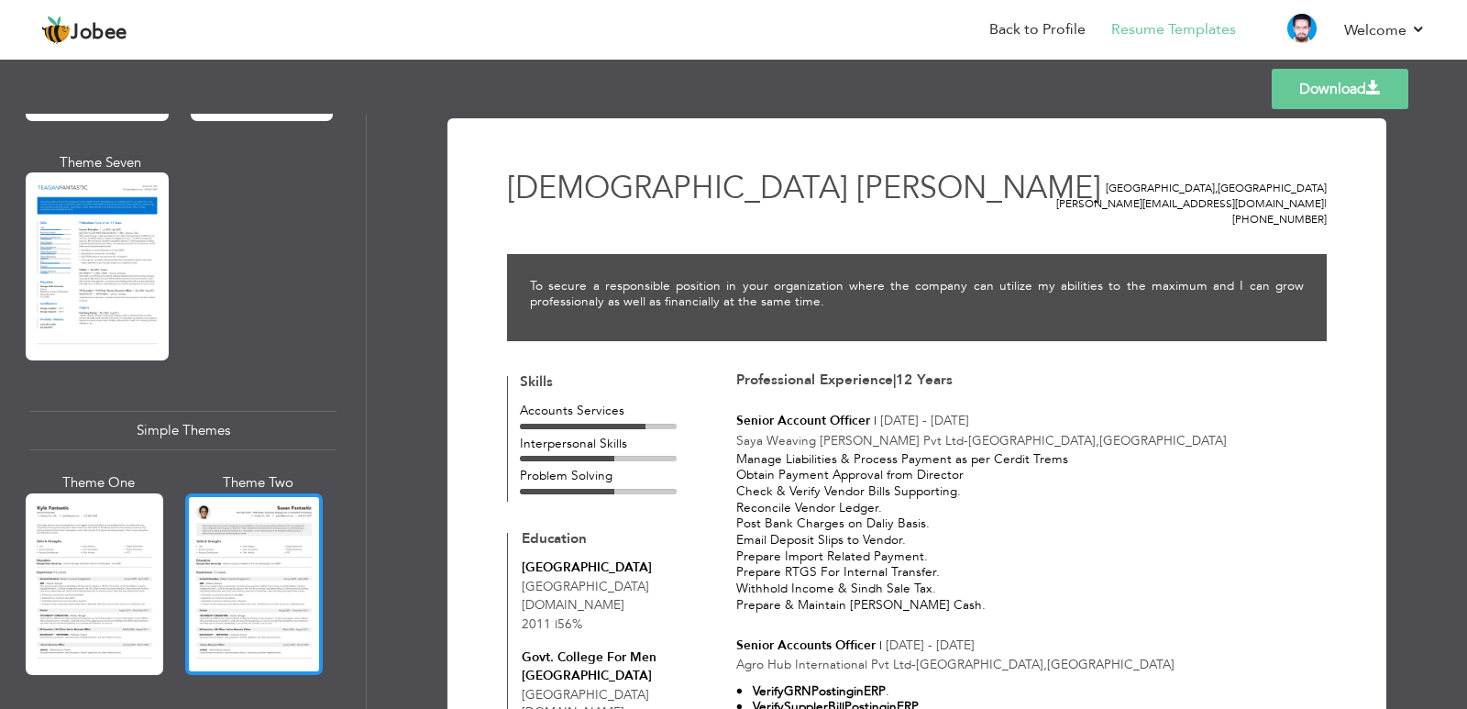
click at [267, 560] on div at bounding box center [254, 584] width 138 height 182
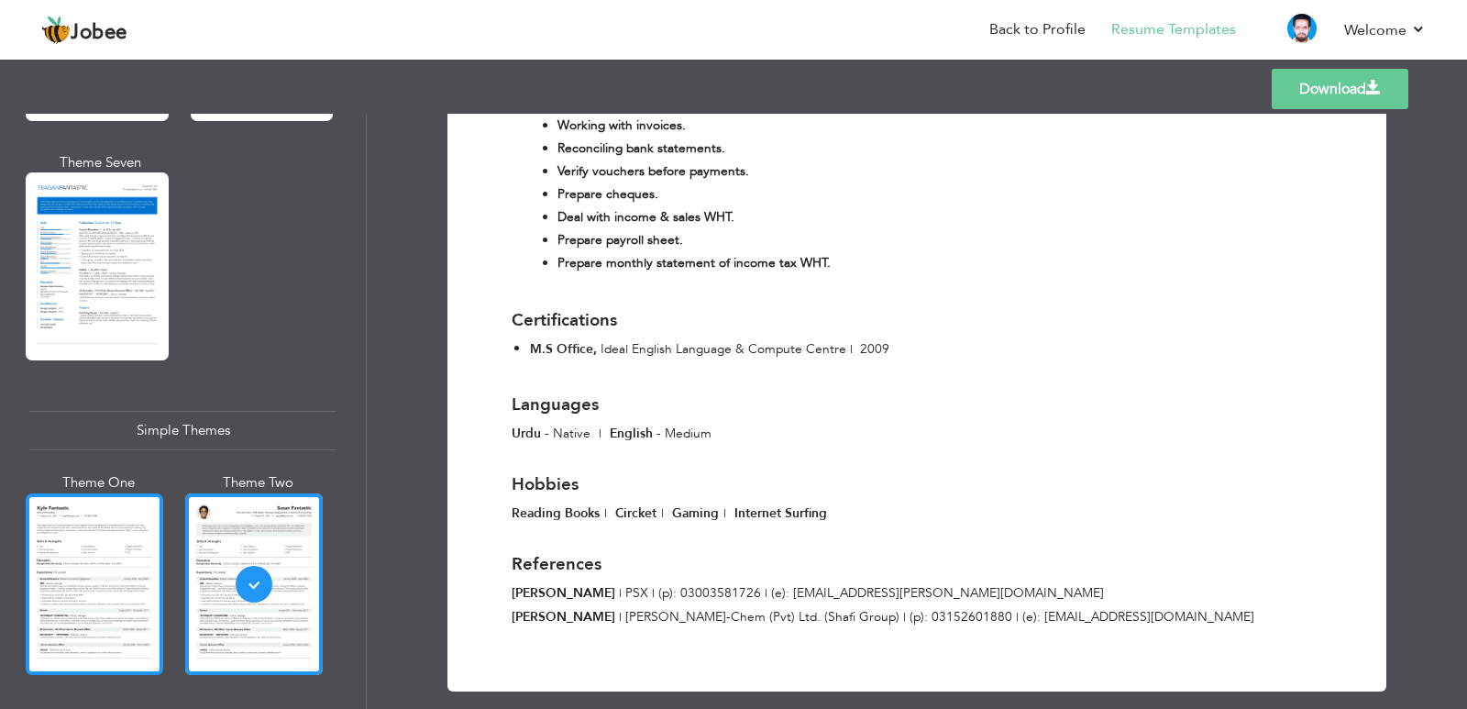
scroll to position [3143, 0]
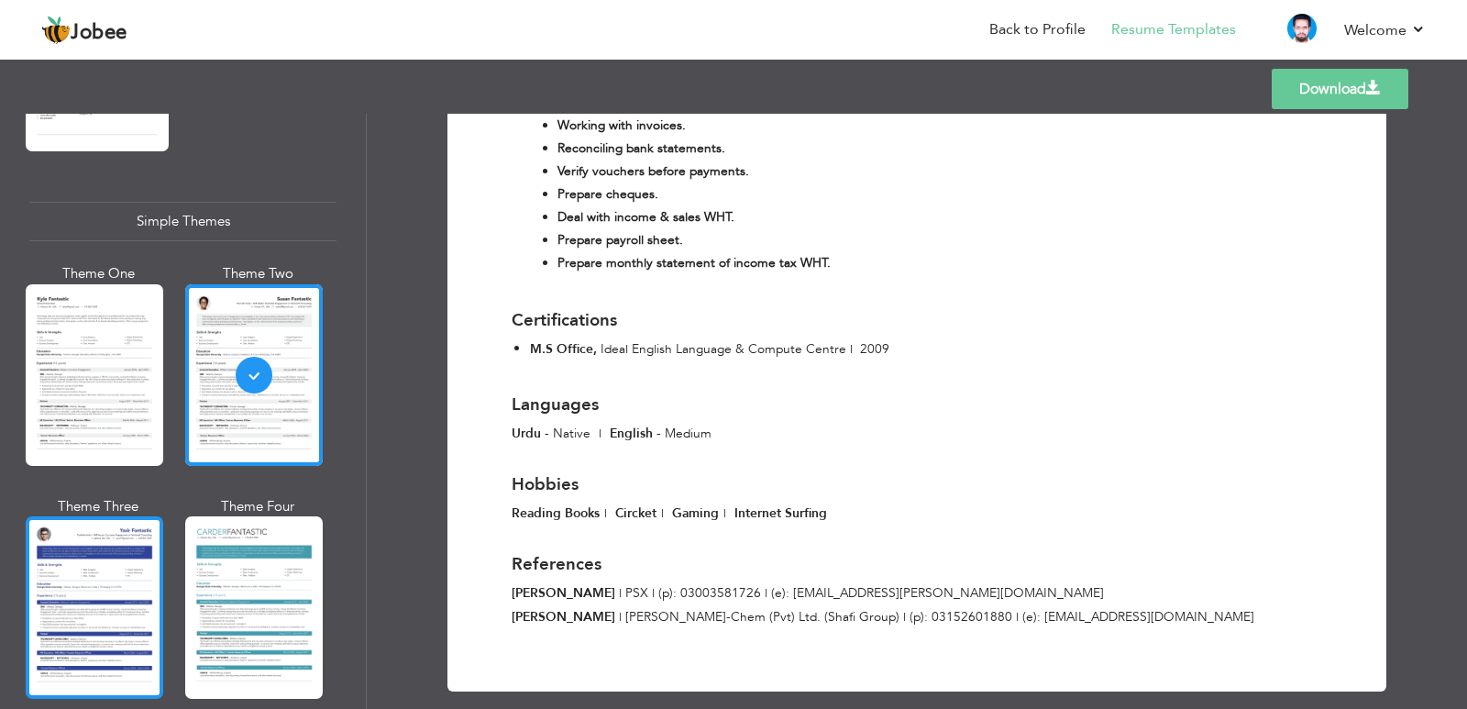
click at [137, 516] on div at bounding box center [95, 607] width 138 height 182
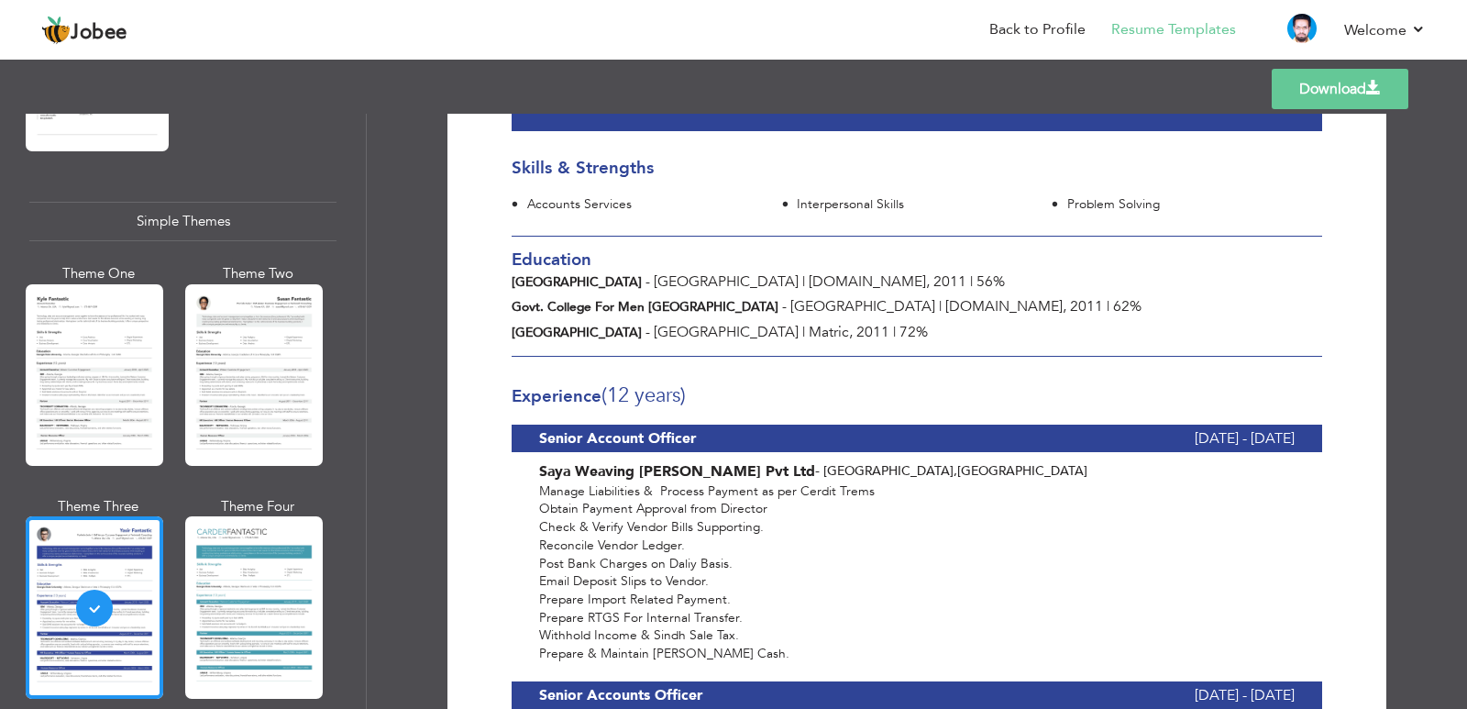
scroll to position [275, 0]
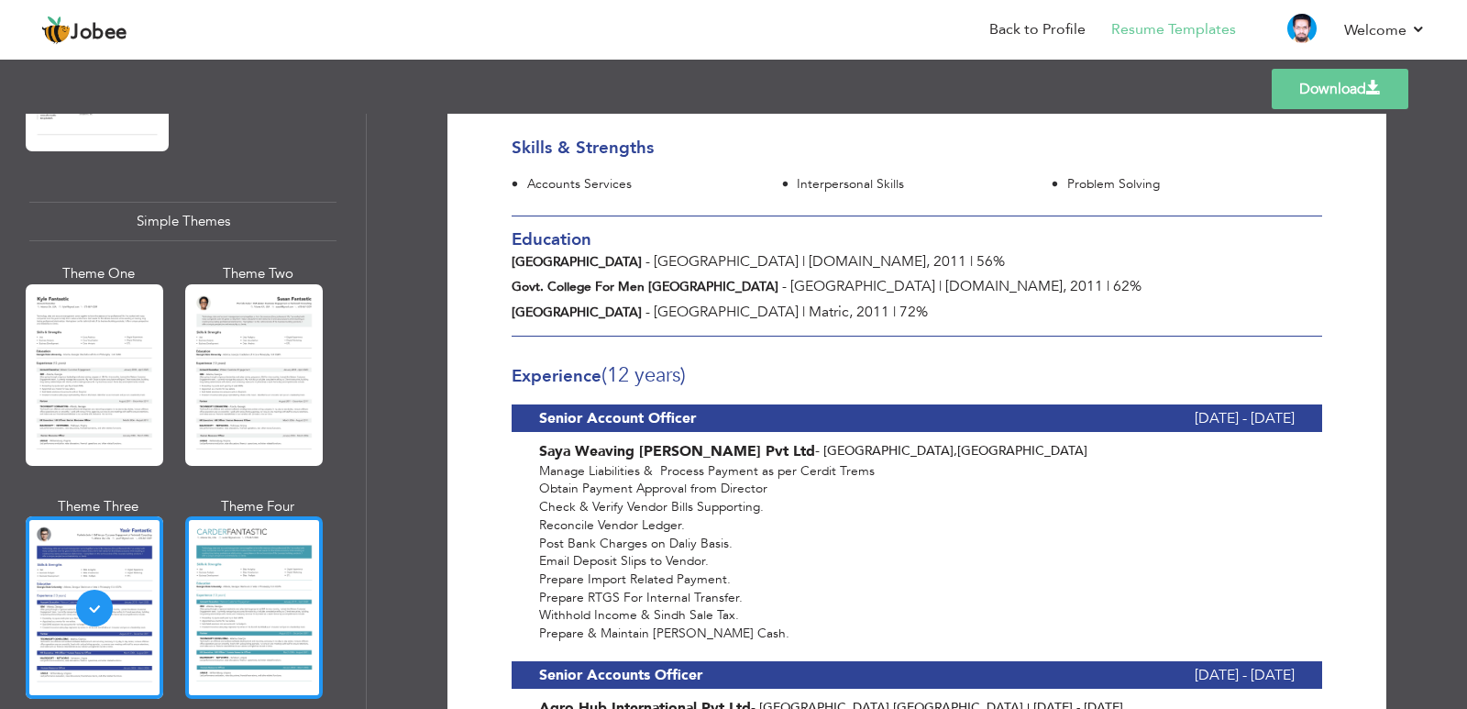
click at [248, 534] on div at bounding box center [254, 607] width 138 height 182
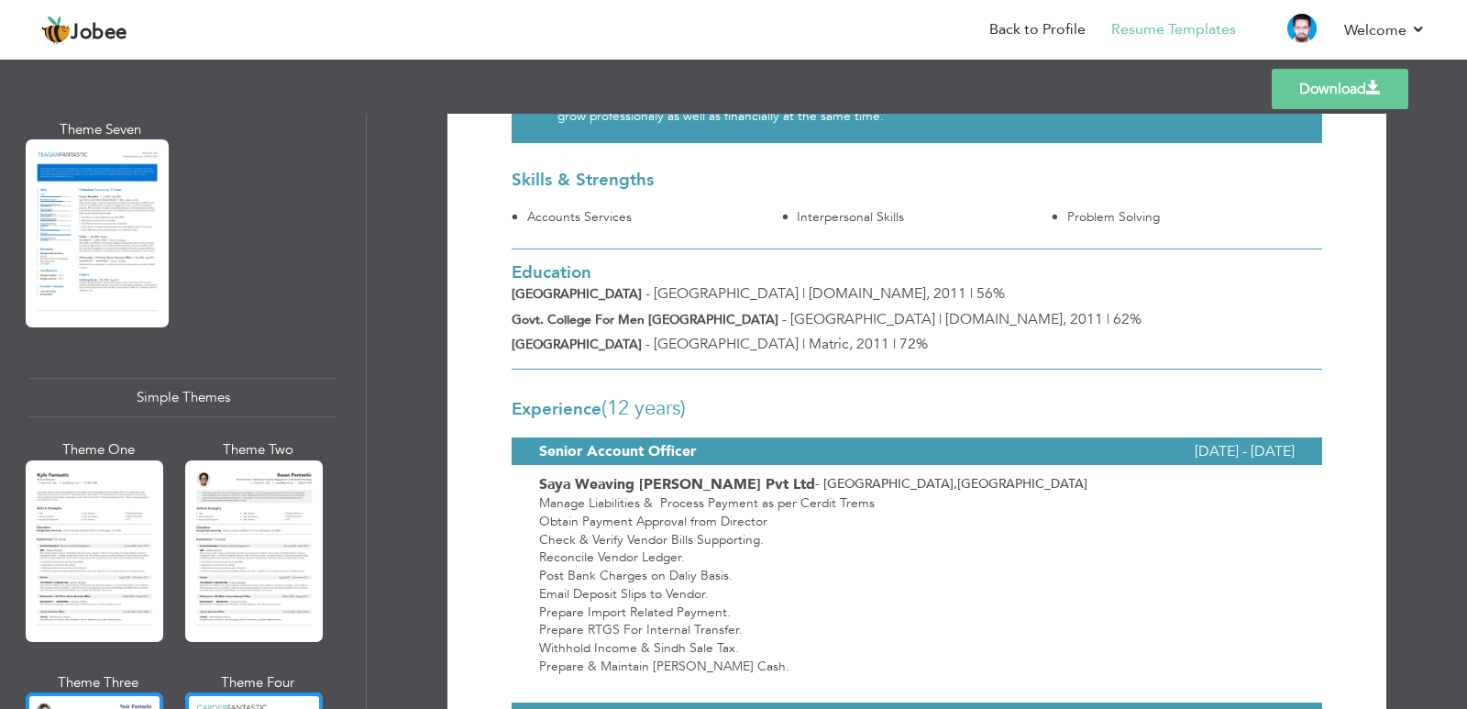
scroll to position [2959, 0]
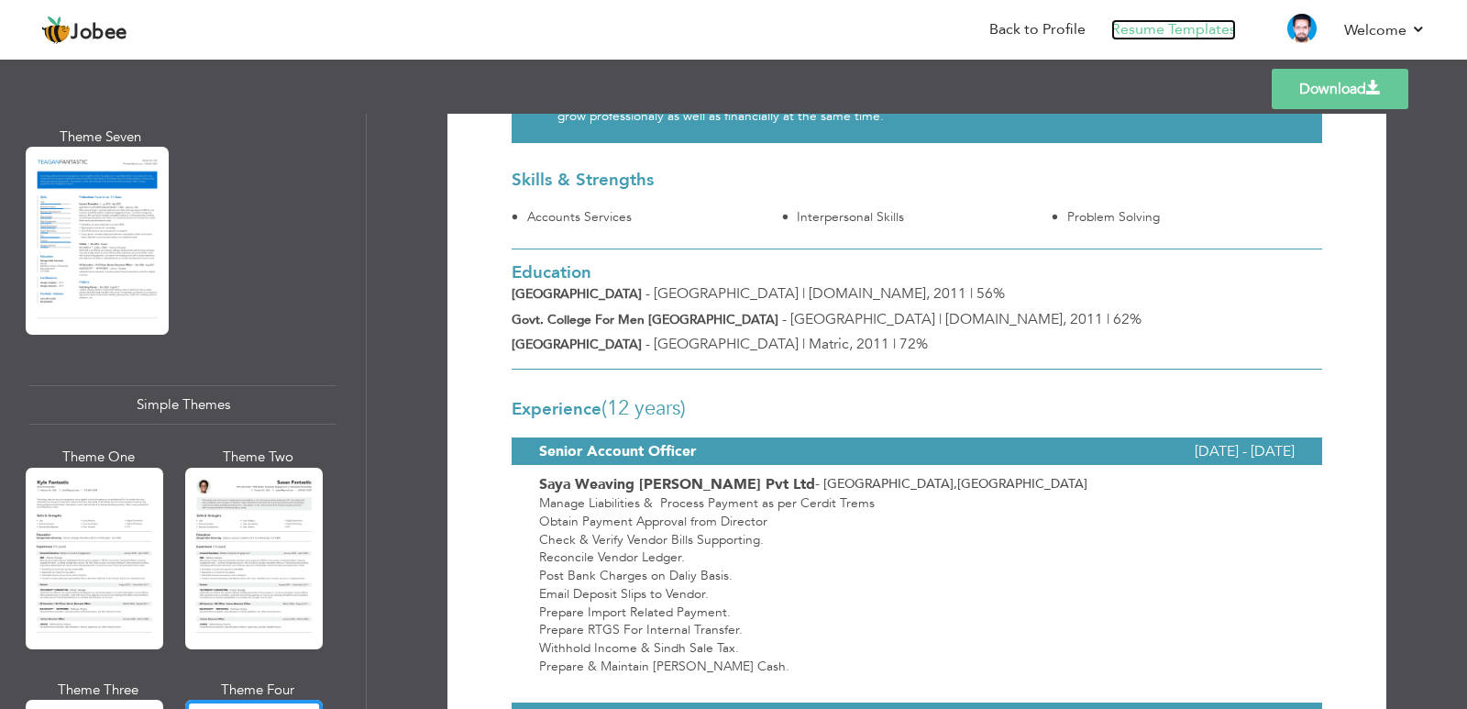
click at [1195, 32] on link "Resume Templates" at bounding box center [1173, 29] width 125 height 21
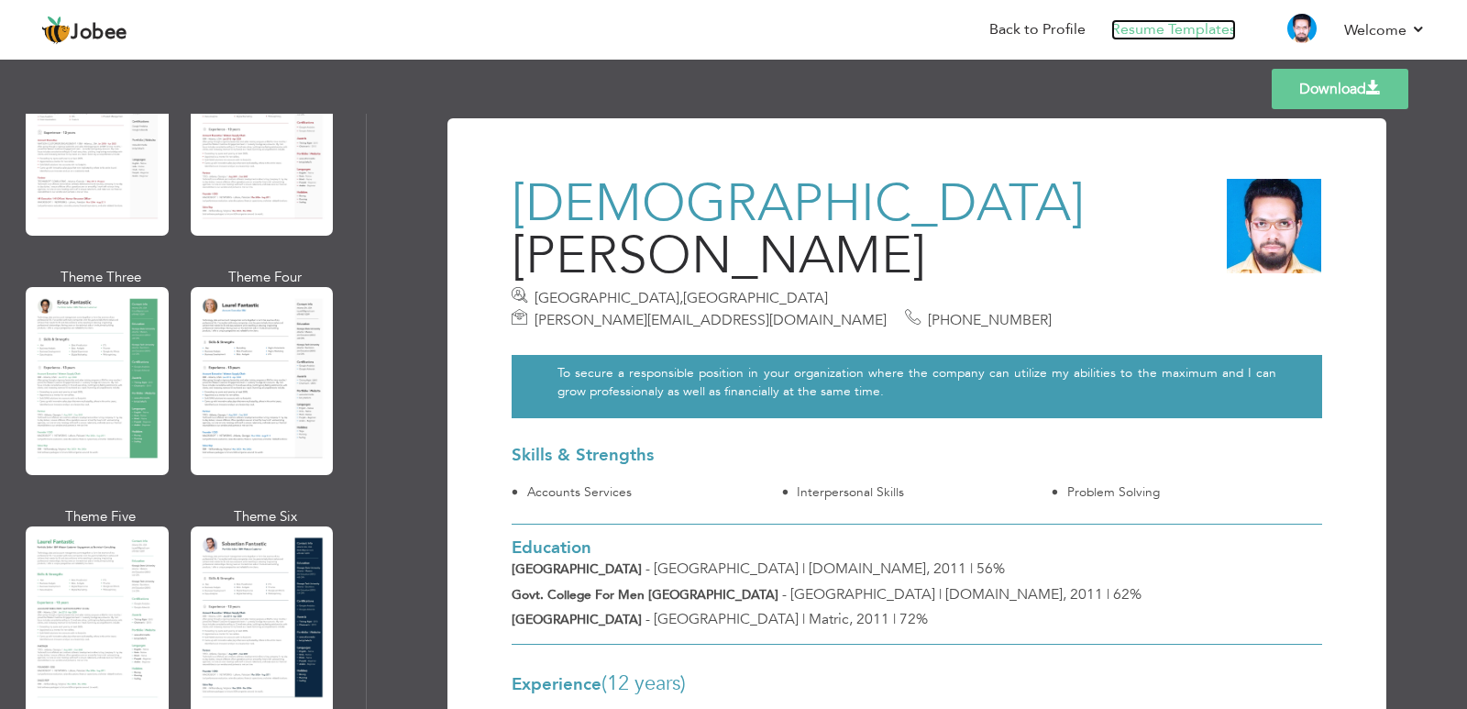
scroll to position [0, 0]
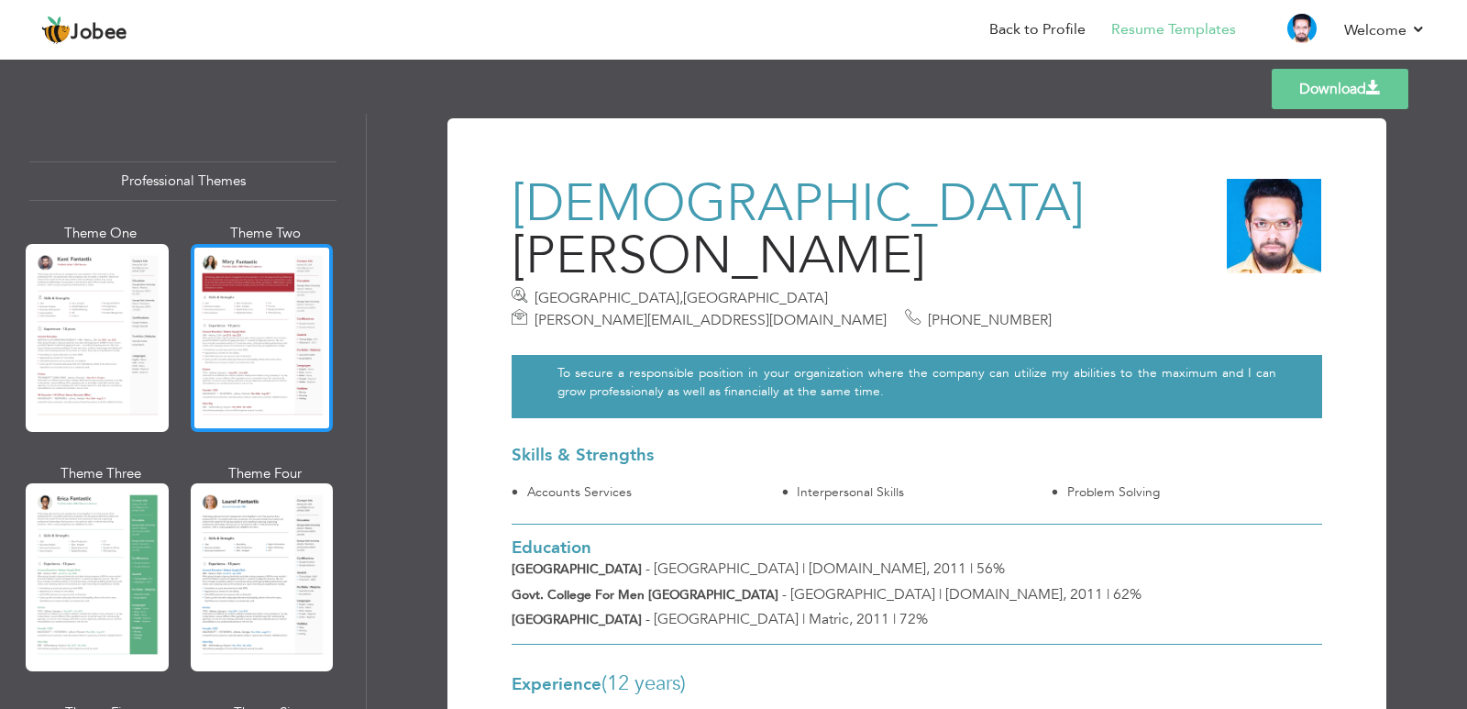
click at [223, 298] on div at bounding box center [262, 338] width 143 height 188
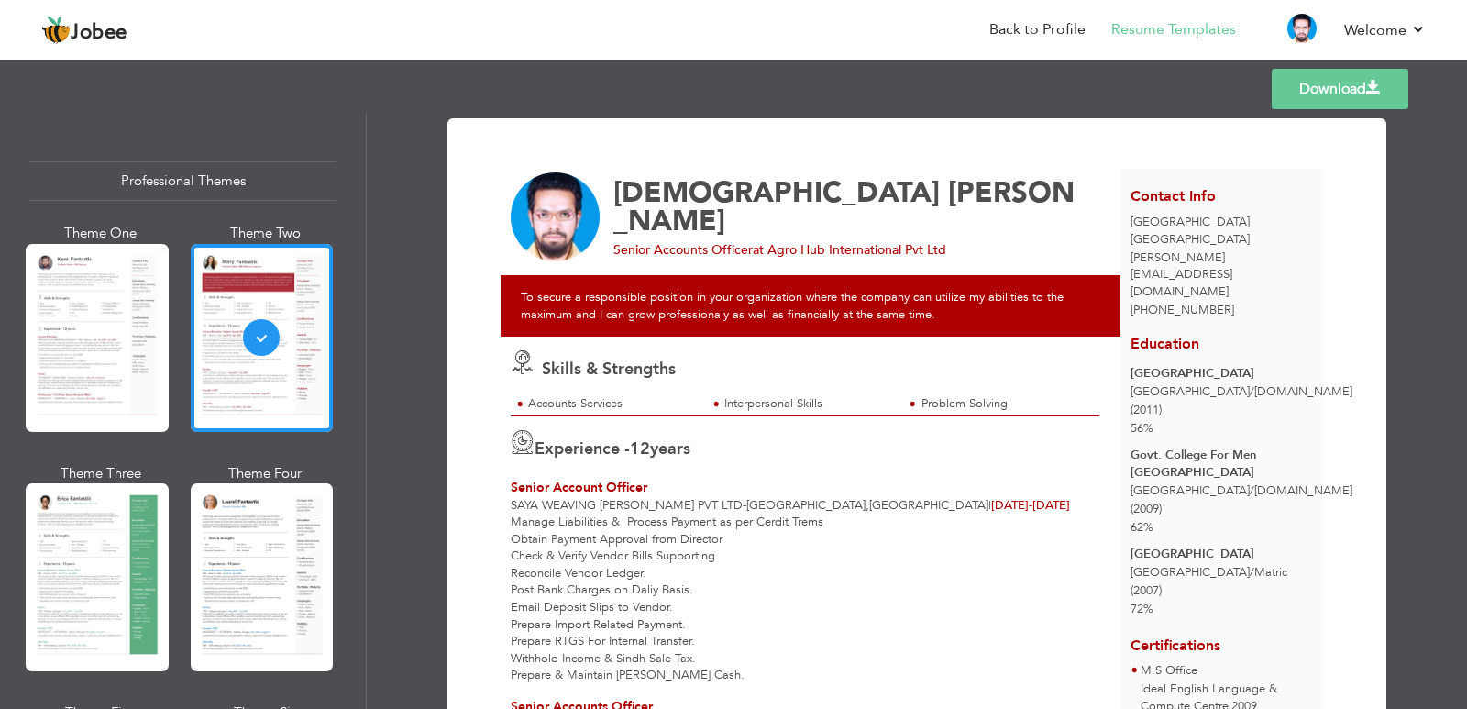
scroll to position [92, 0]
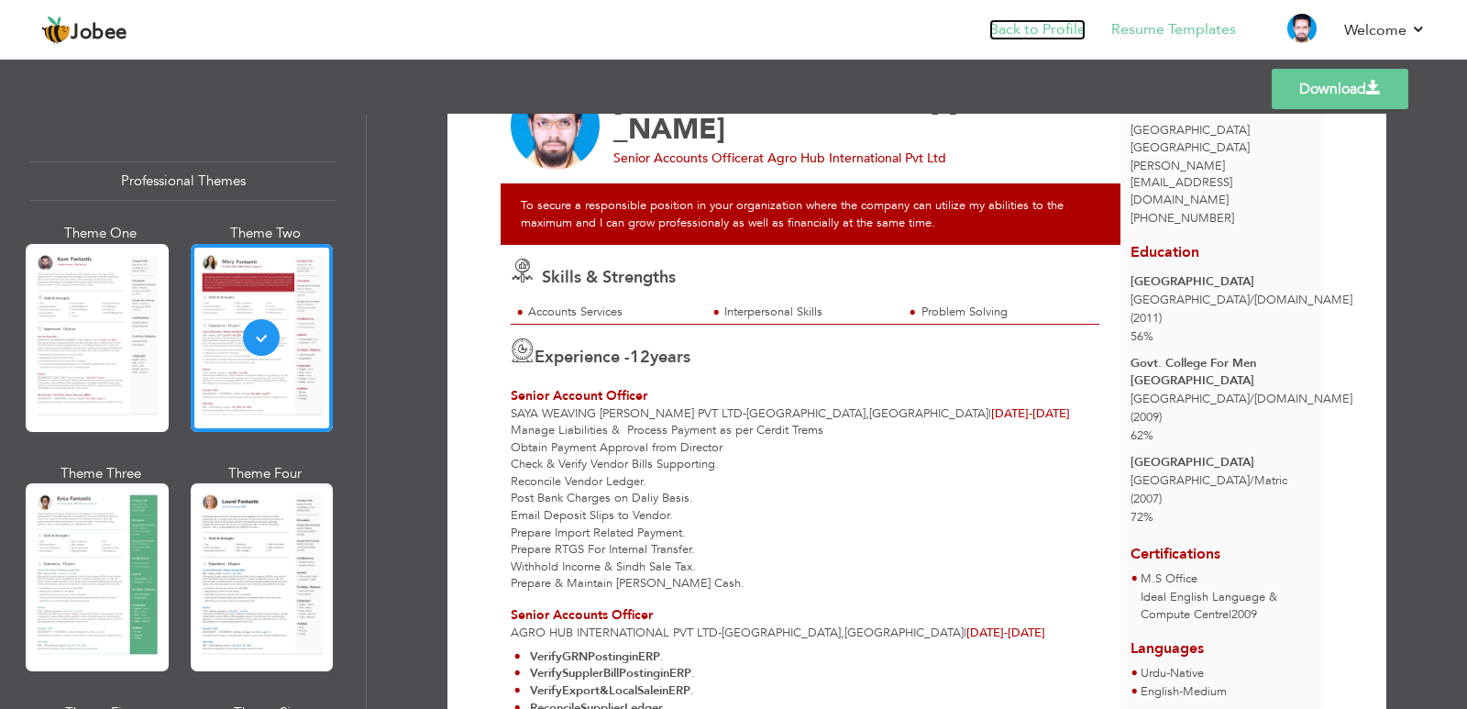
click at [1035, 26] on link "Back to Profile" at bounding box center [1037, 29] width 96 height 21
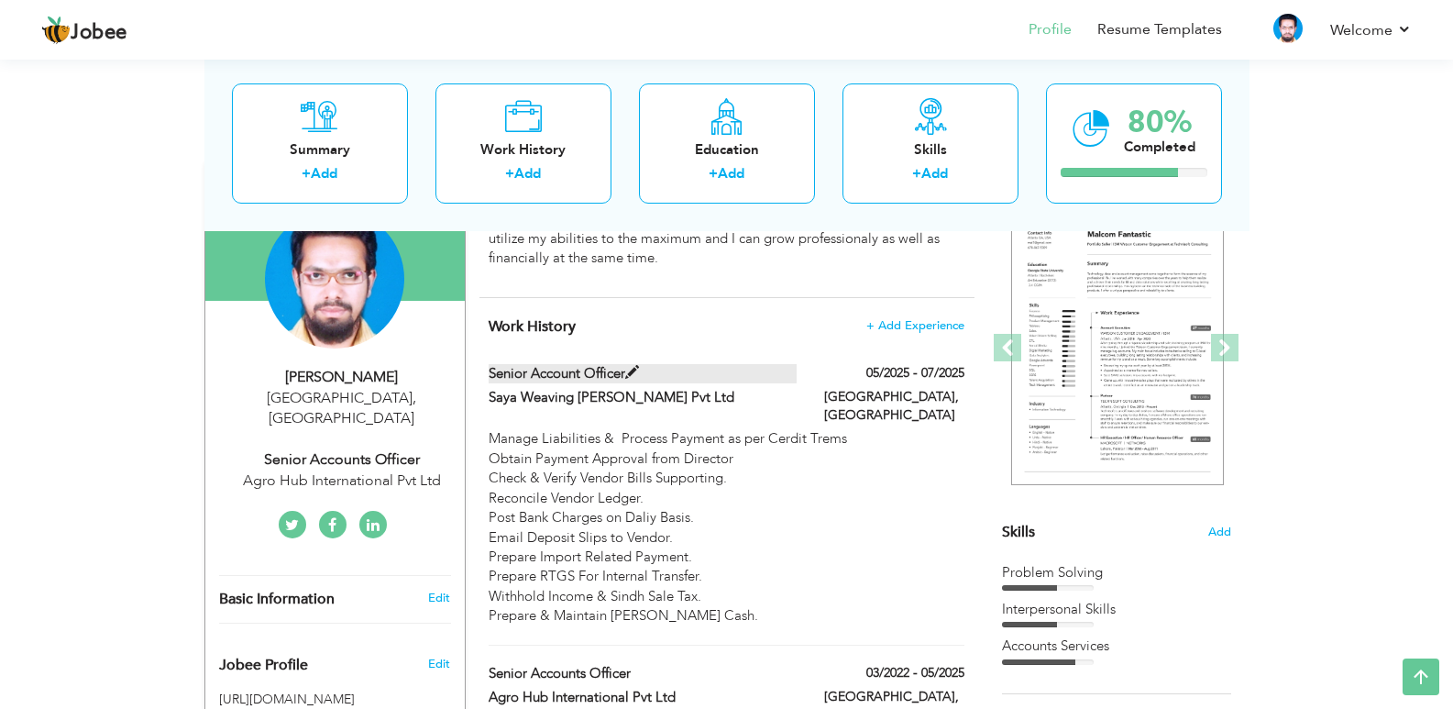
click at [628, 374] on span at bounding box center [632, 373] width 14 height 14
type input "Senior Account Officer"
type input "Saya Weaving Mills Pvt Ltd"
type input "05/2025"
type input "07/2025"
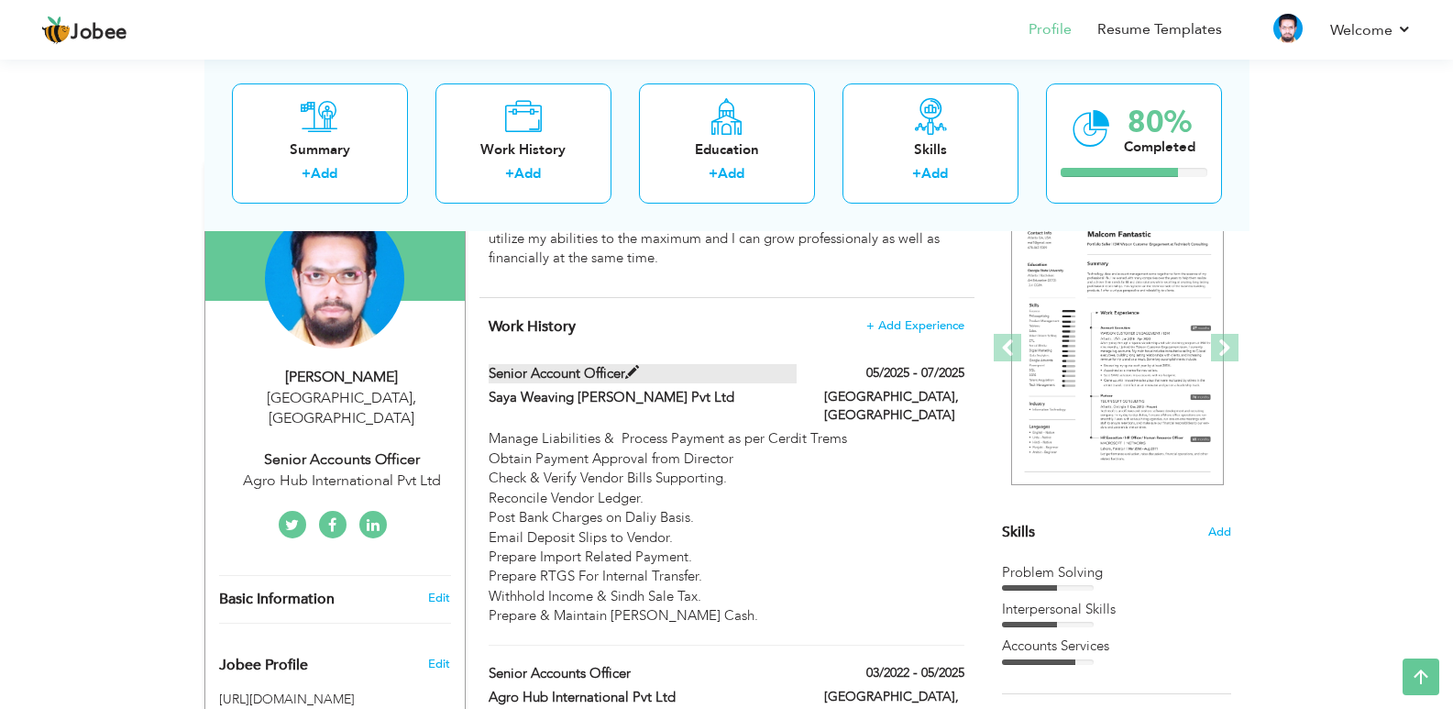
type input "Pakistan"
type input "Karachi"
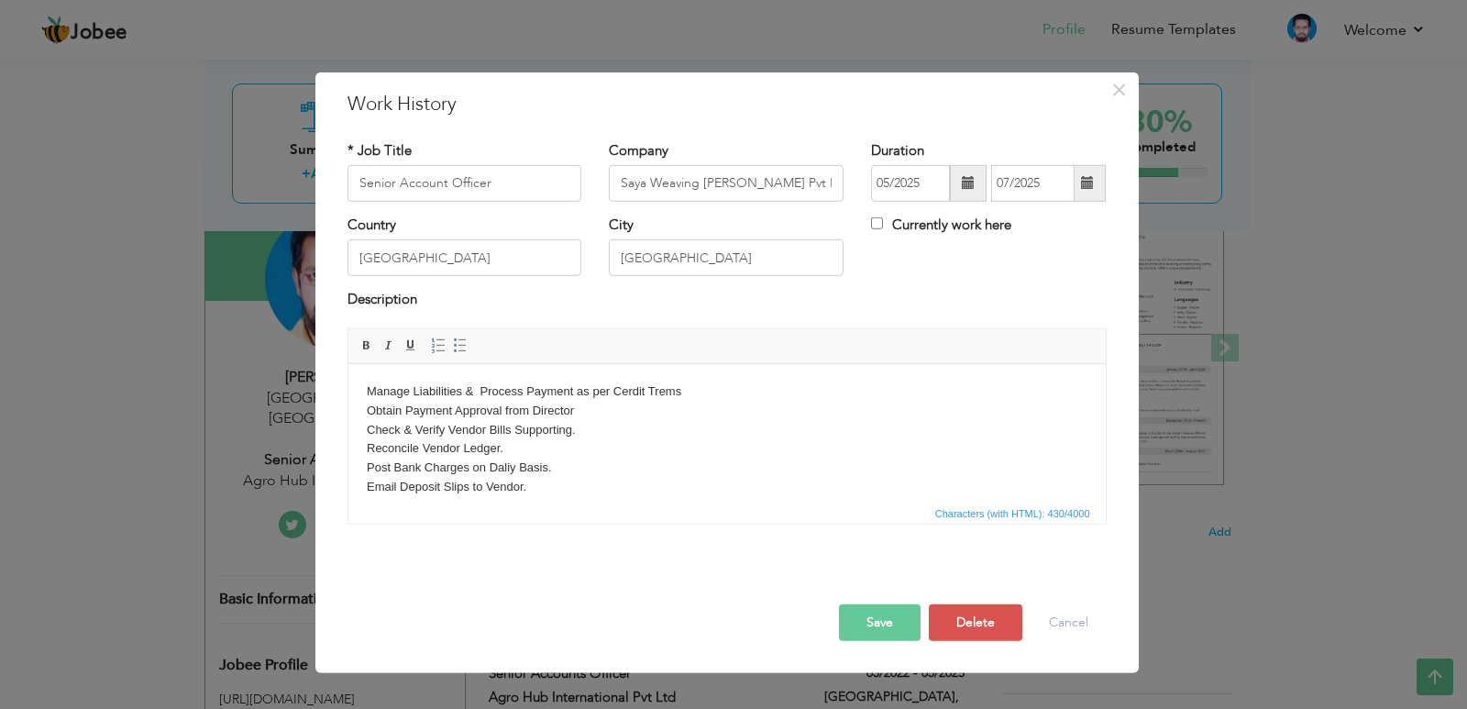
click at [657, 389] on body "Manage Liabilities & Process Payment as per Cerdit Trems Obtain Payment Approva…" at bounding box center [726, 476] width 721 height 191
click at [722, 407] on body "Manage Liabilities & Process Payment as per Cerdit Terms Obtain Payment Approva…" at bounding box center [726, 476] width 721 height 191
click at [696, 385] on body "Manage Liabilities & Process Payment as per Cerdit Terms Obtain Payment Approva…" at bounding box center [726, 476] width 721 height 191
click at [877, 615] on button "Save" at bounding box center [880, 622] width 82 height 37
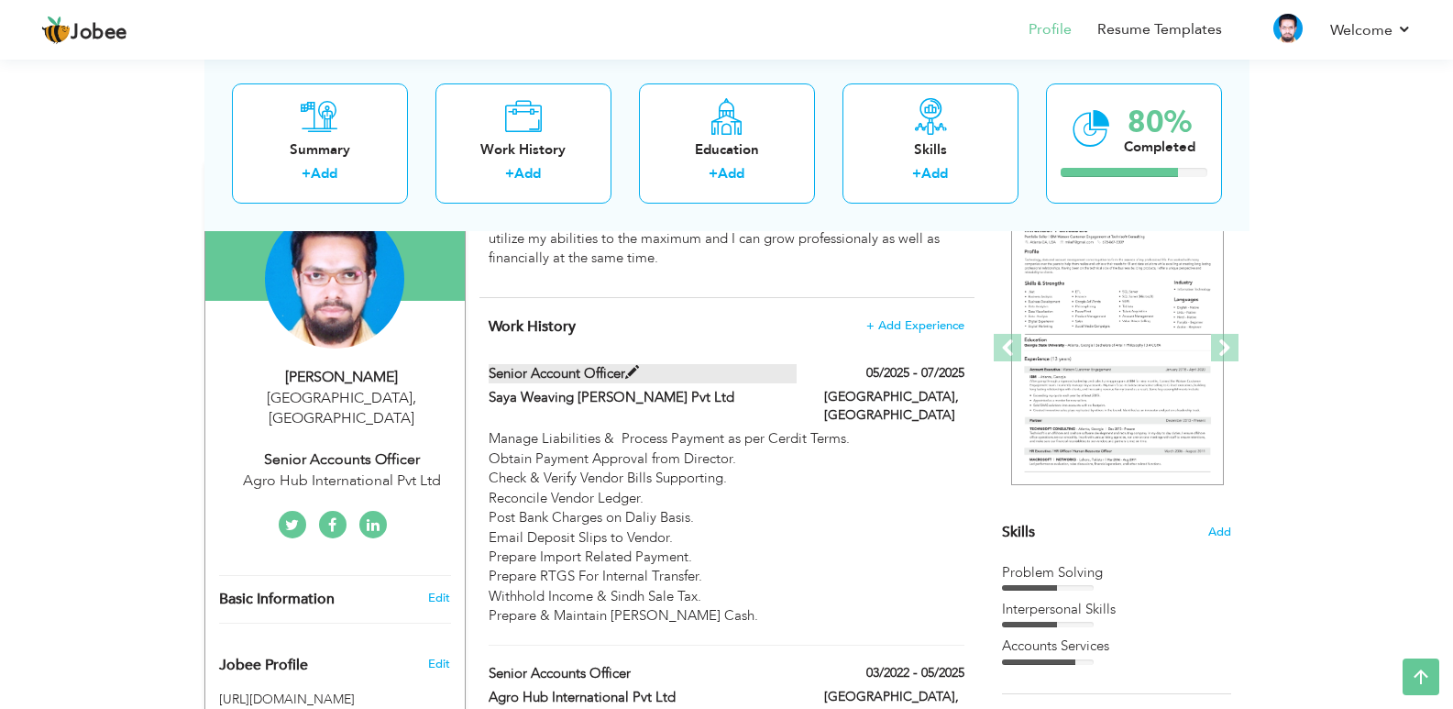
click at [630, 370] on span at bounding box center [632, 373] width 14 height 14
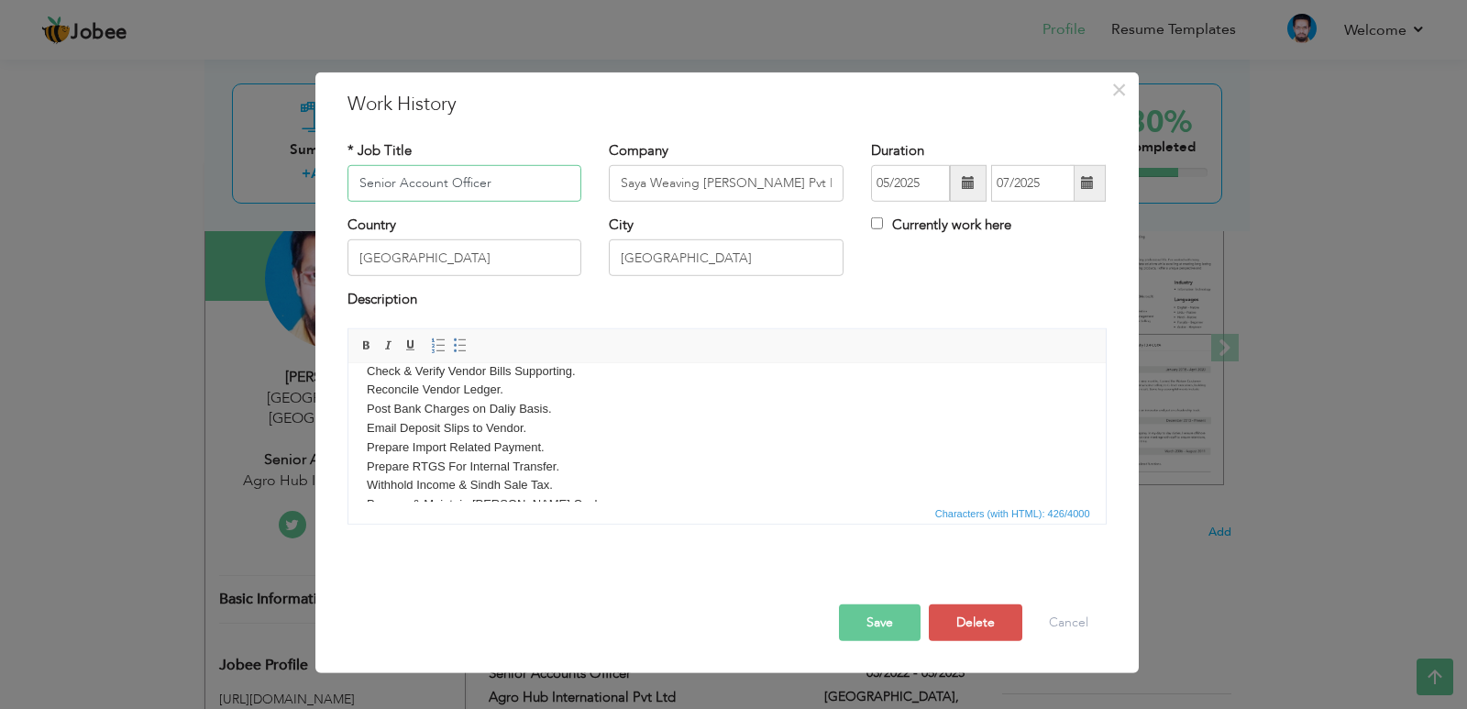
scroll to position [90, 0]
click at [525, 451] on body "Manage Liabilities & Process Payment as per Cerdit Terms. Obtain Payment Approv…" at bounding box center [726, 387] width 721 height 191
click at [877, 627] on button "Save" at bounding box center [880, 622] width 82 height 37
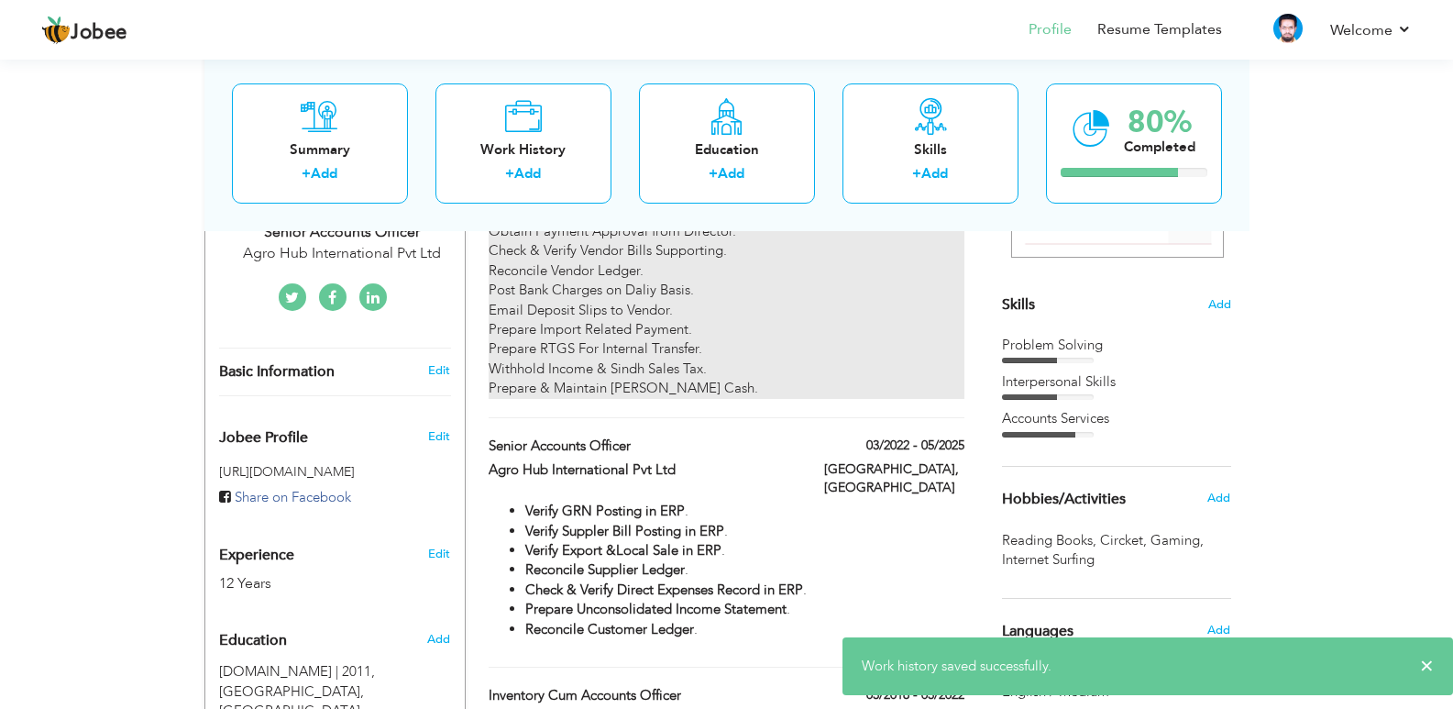
scroll to position [458, 0]
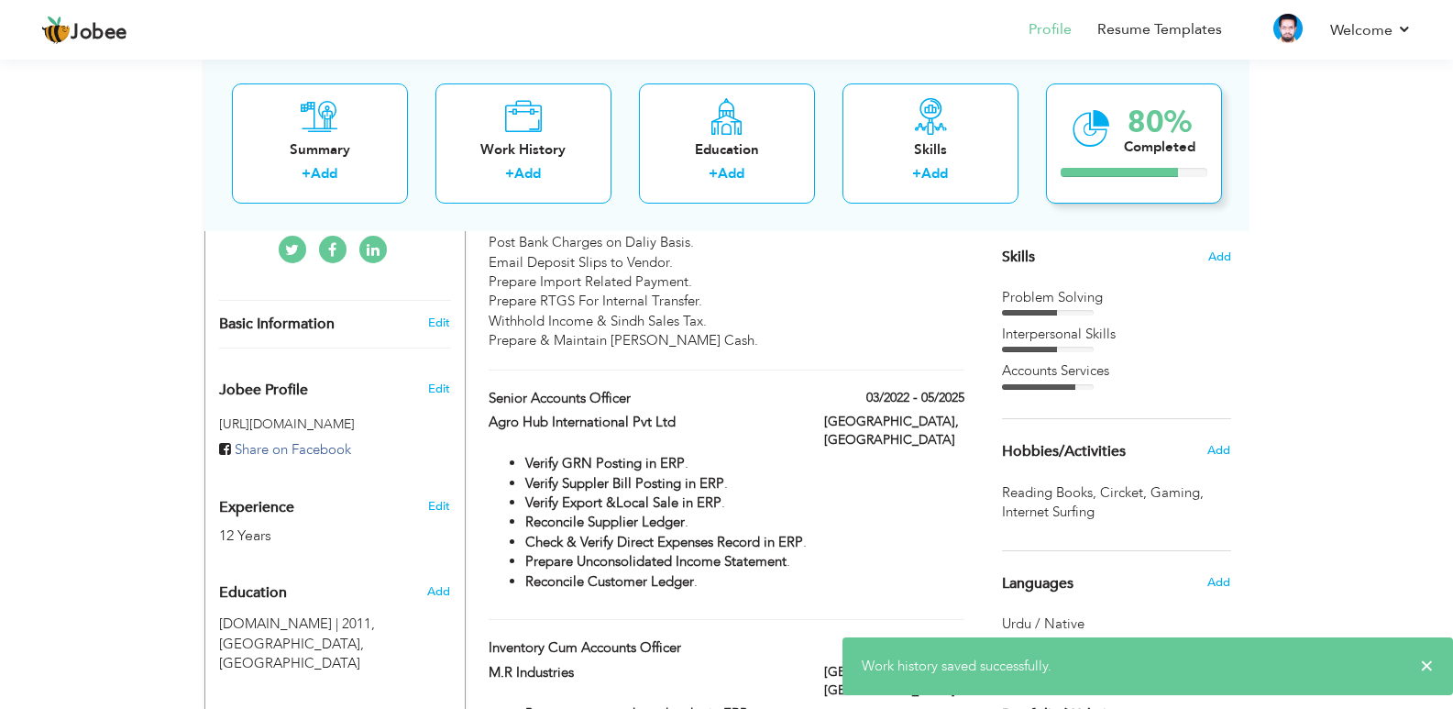
click at [1134, 179] on div "80% Completed" at bounding box center [1134, 143] width 176 height 120
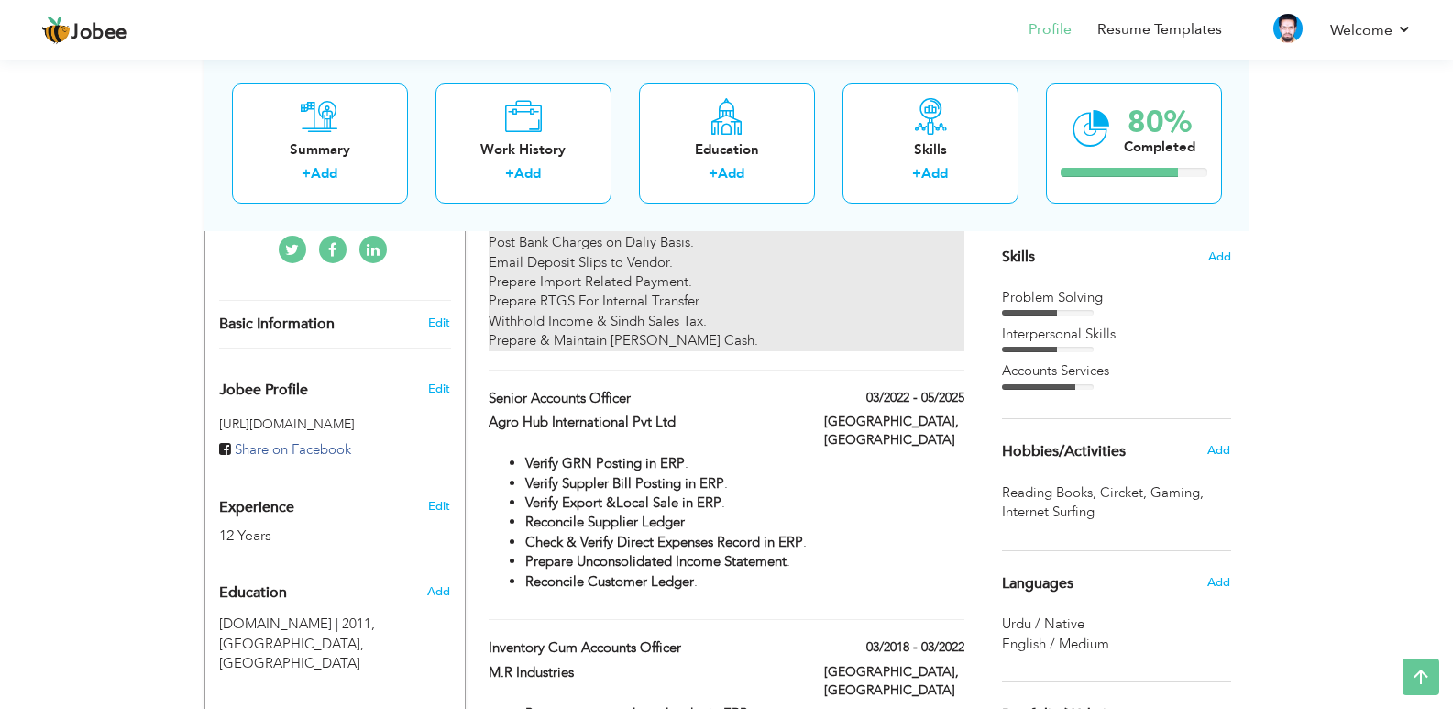
scroll to position [0, 0]
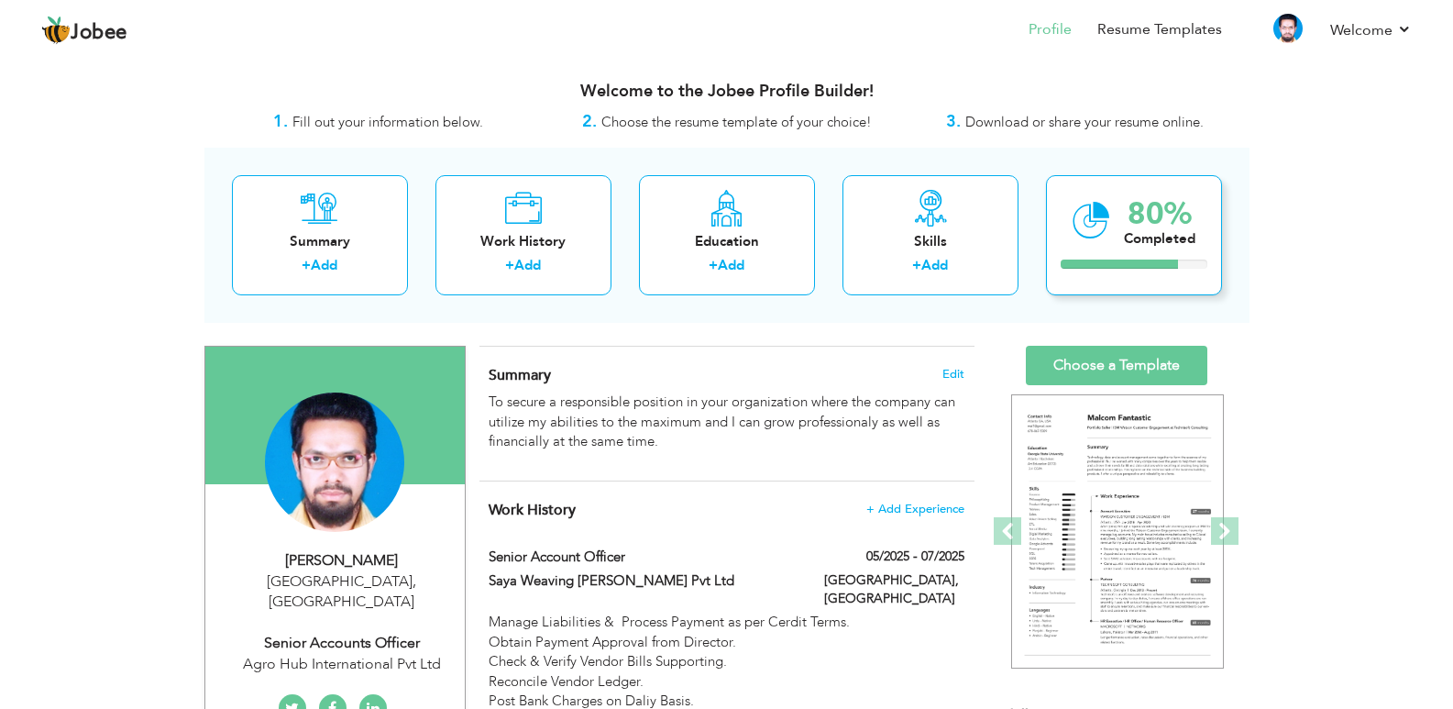
click at [1104, 260] on div at bounding box center [1119, 263] width 117 height 9
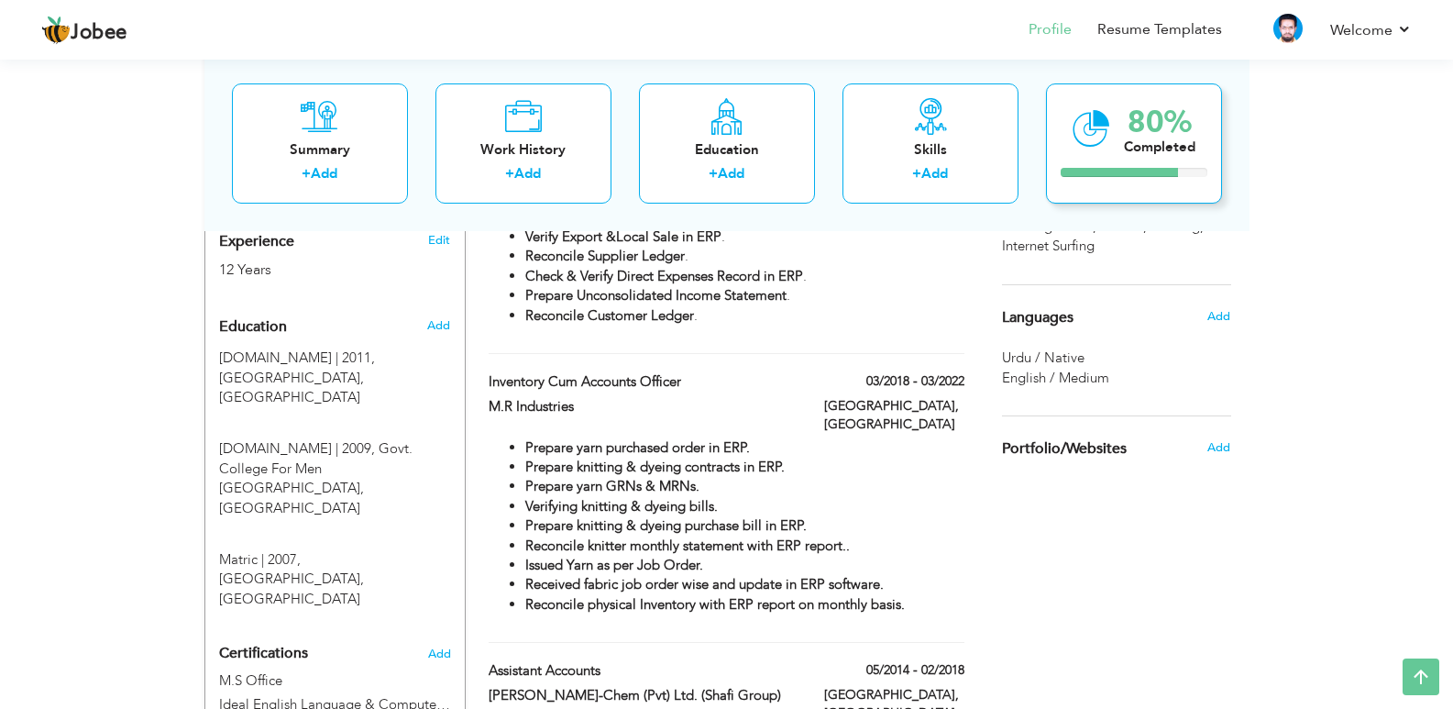
scroll to position [696, 0]
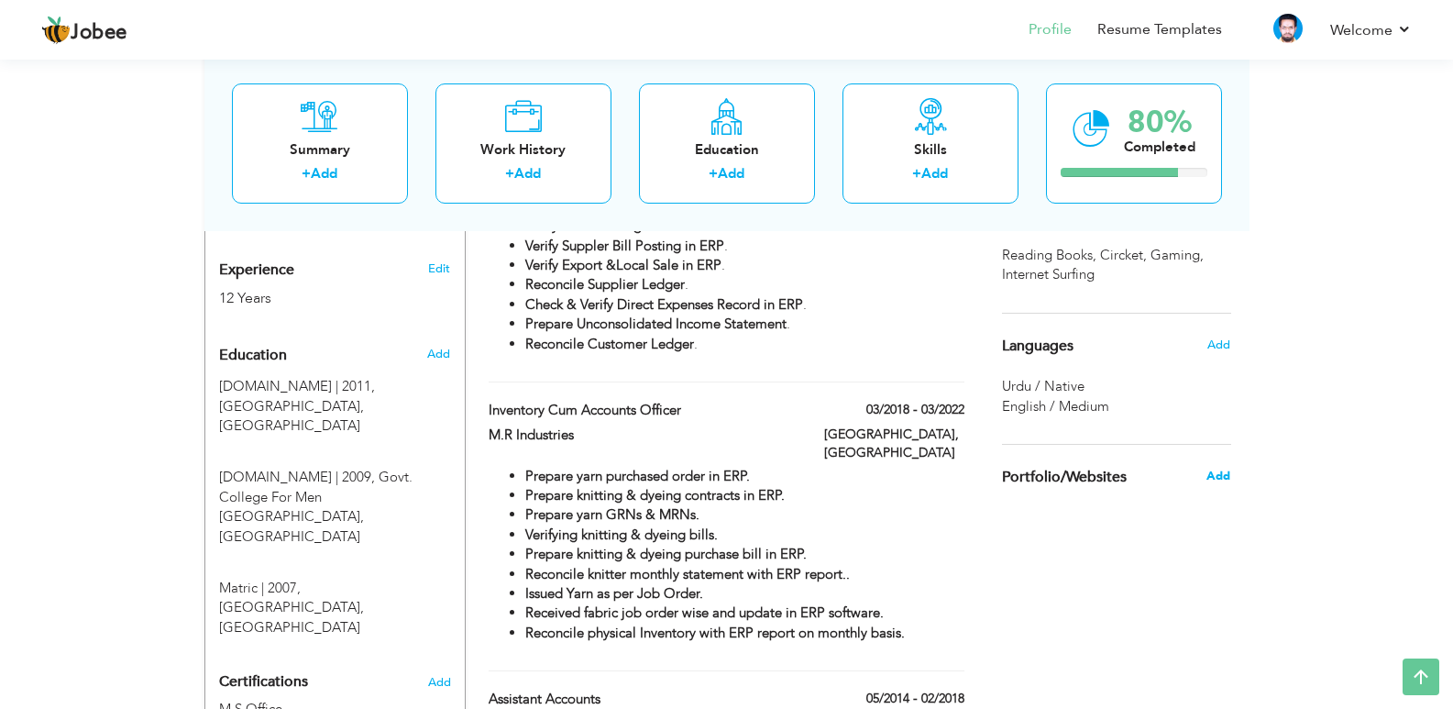
click at [1221, 473] on span "Add" at bounding box center [1218, 476] width 24 height 17
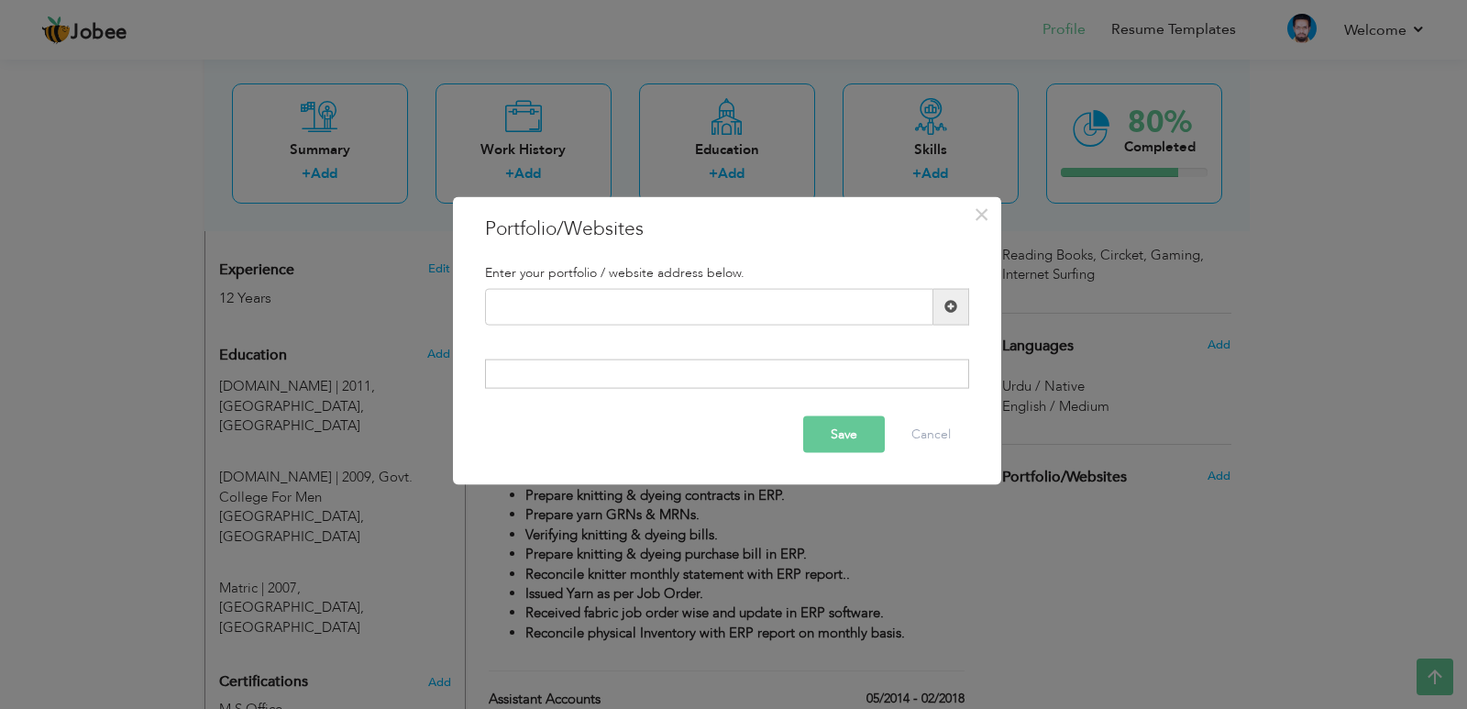
click at [945, 310] on span at bounding box center [950, 306] width 13 height 13
click at [723, 371] on div at bounding box center [727, 373] width 484 height 29
click at [747, 364] on div at bounding box center [727, 373] width 484 height 29
click at [749, 295] on input "text" at bounding box center [709, 306] width 448 height 37
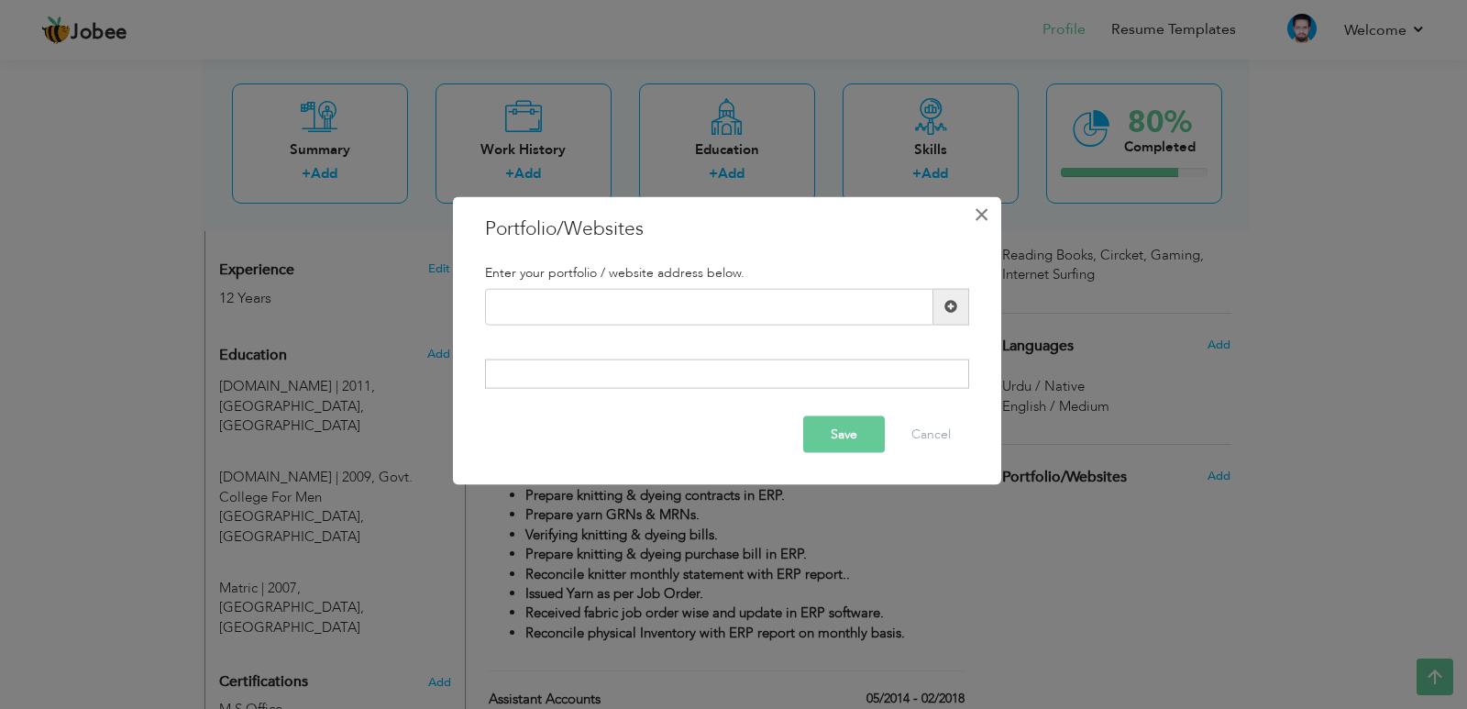
click at [989, 206] on span "×" at bounding box center [982, 213] width 16 height 33
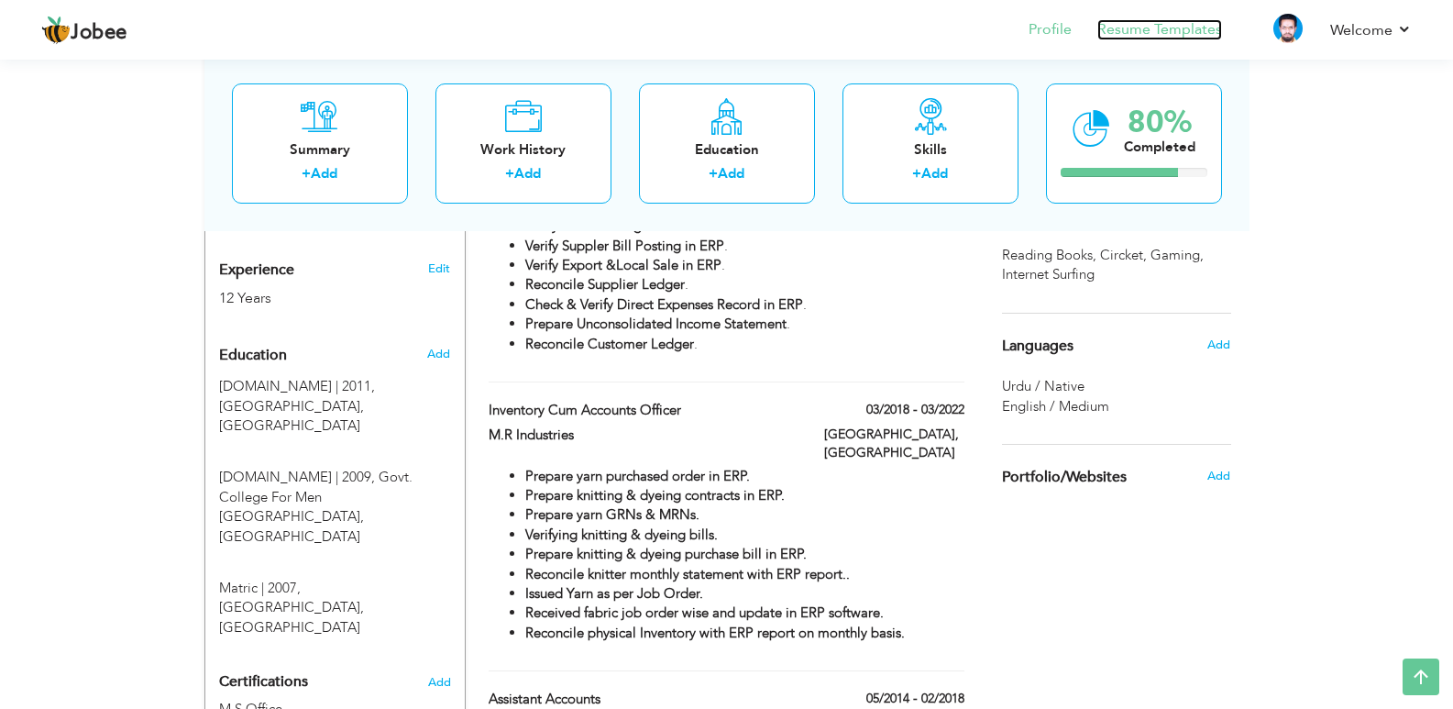
click at [1203, 33] on link "Resume Templates" at bounding box center [1159, 29] width 125 height 21
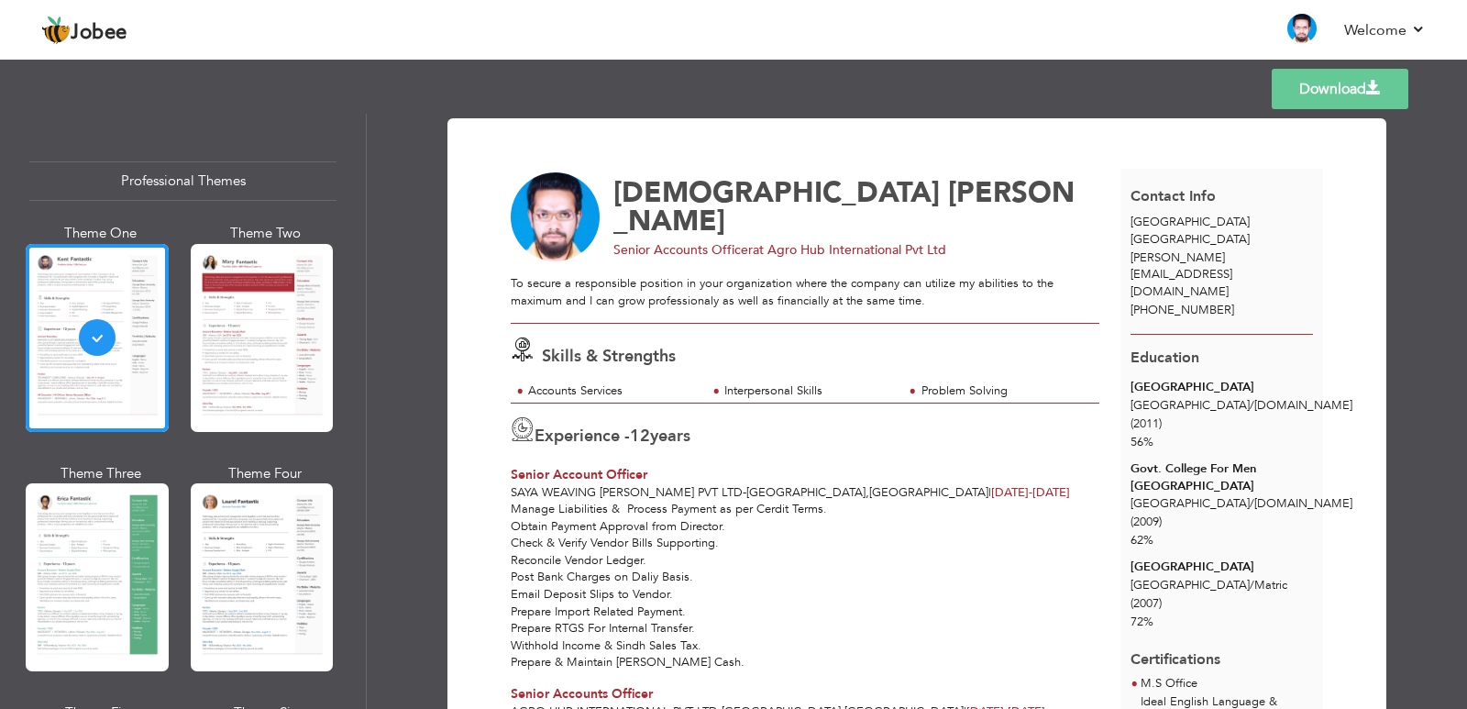
click at [231, 181] on div "Professional Themes" at bounding box center [182, 180] width 307 height 39
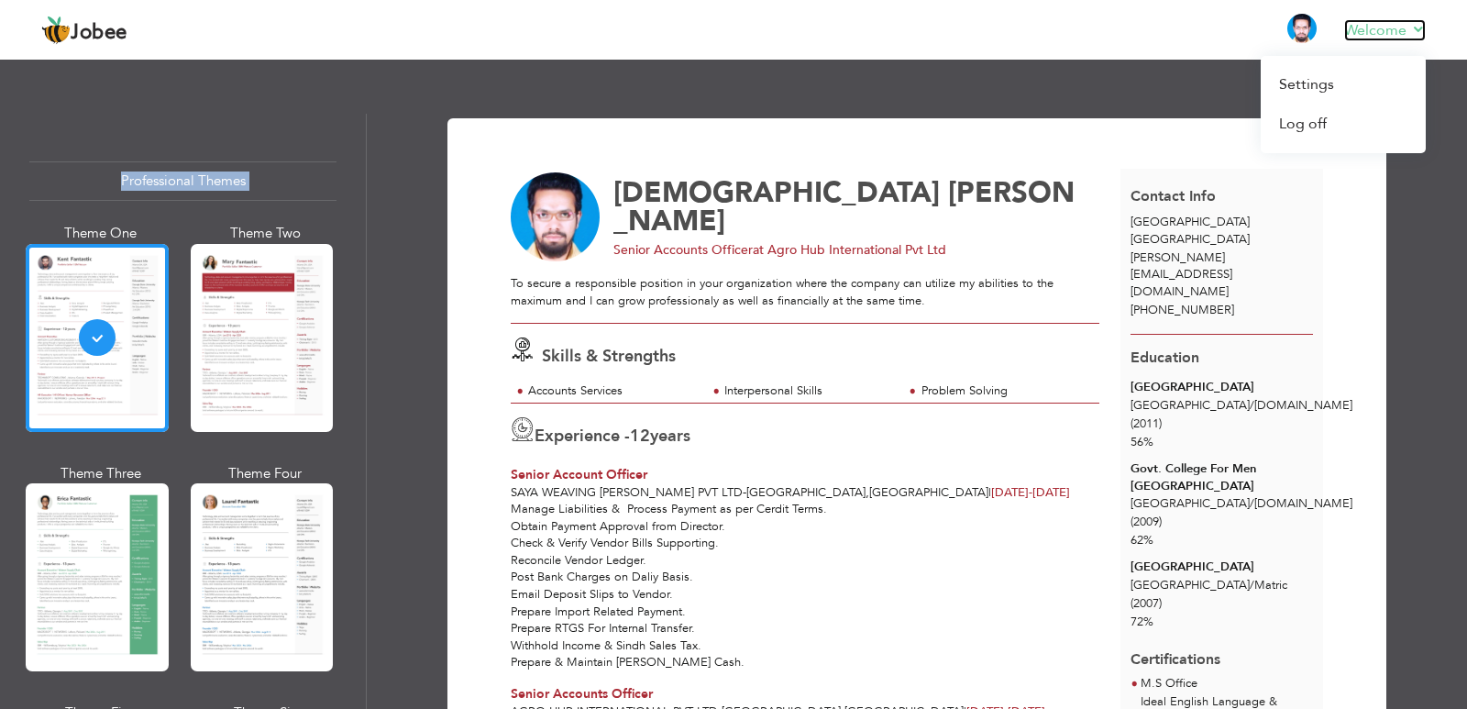
click at [1400, 34] on link "Welcome" at bounding box center [1385, 30] width 82 height 22
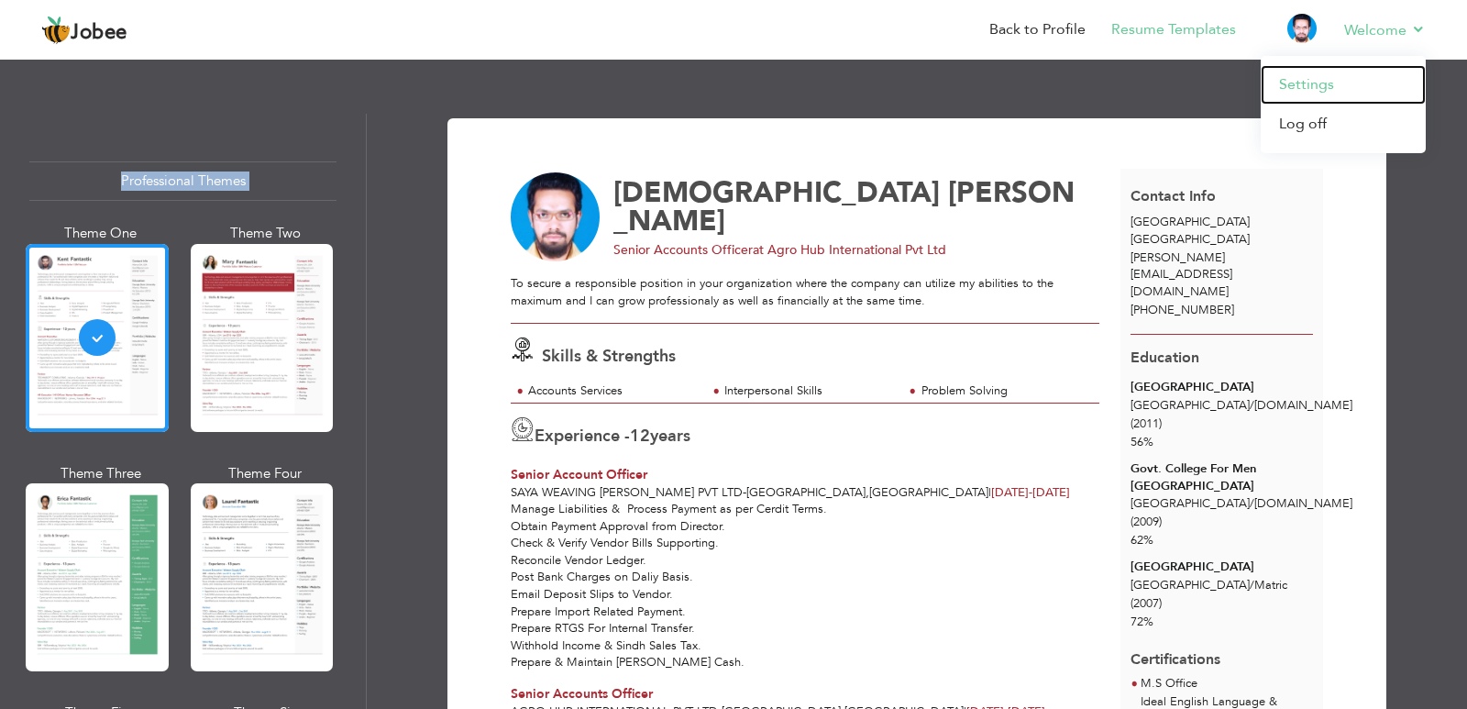
click at [1317, 77] on link "Settings" at bounding box center [1343, 84] width 165 height 39
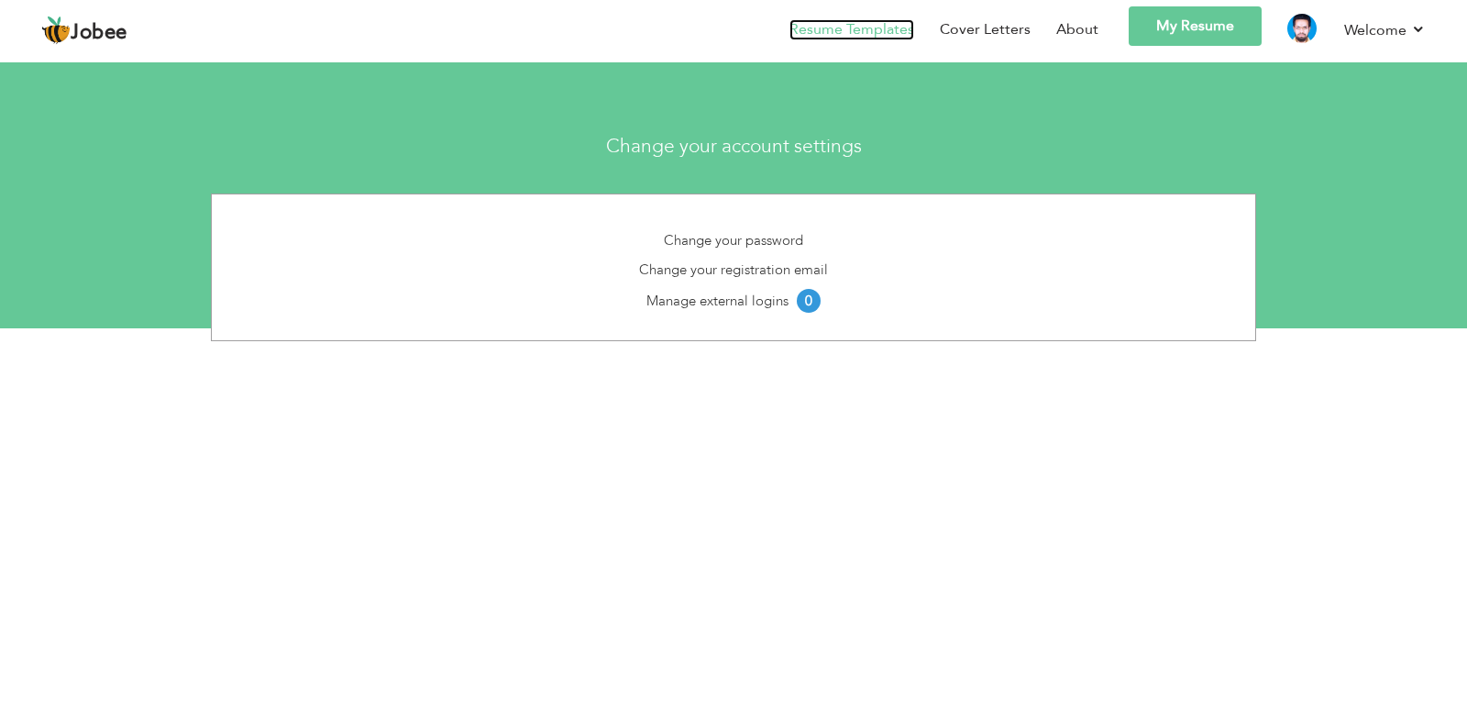
click at [811, 22] on link "Resume Templates" at bounding box center [851, 29] width 125 height 21
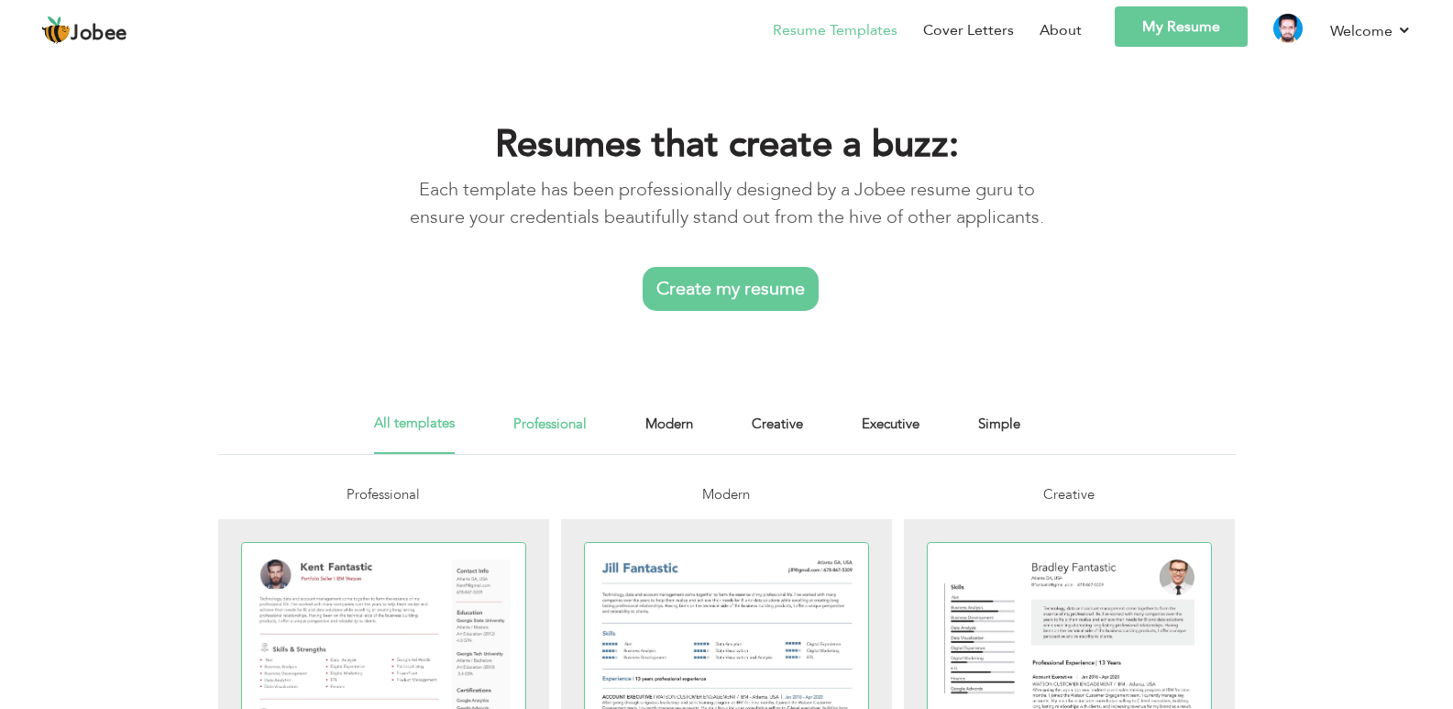
click at [556, 419] on link "Professional" at bounding box center [549, 433] width 73 height 41
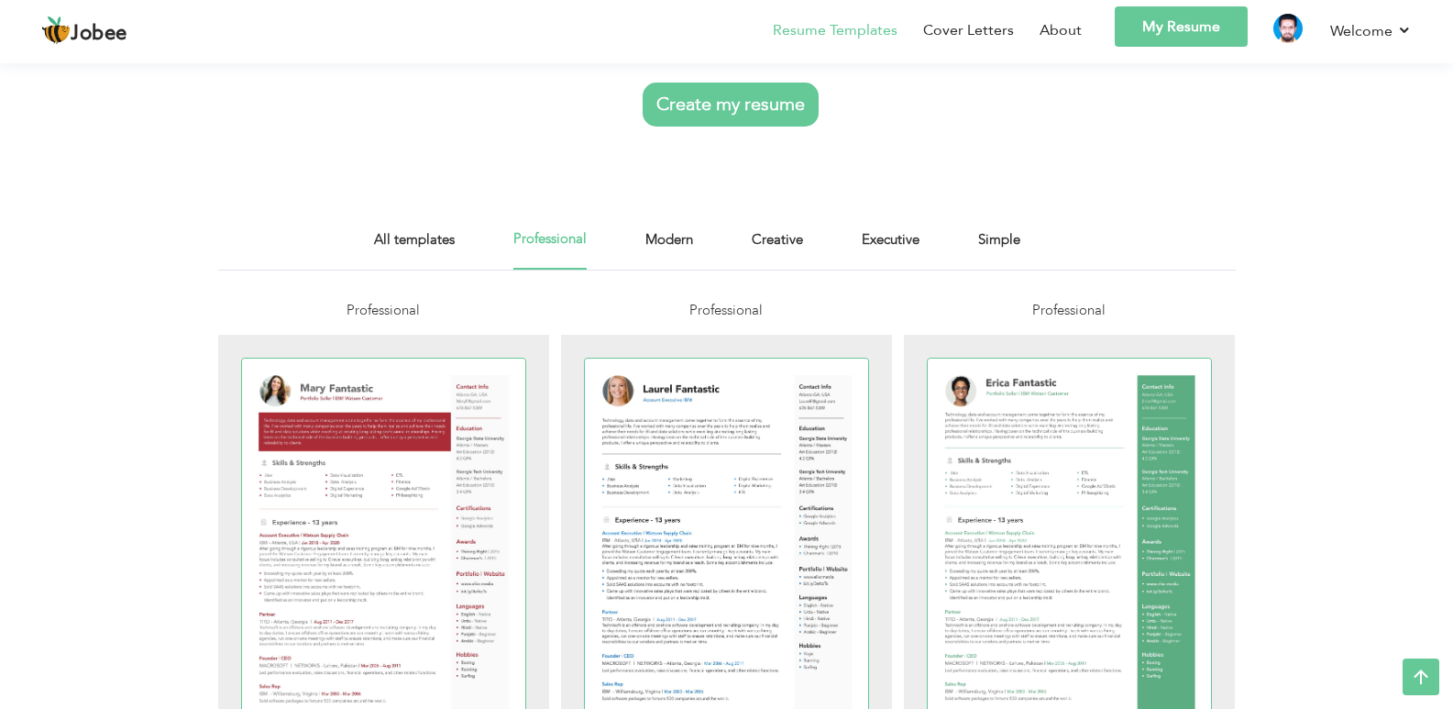
scroll to position [183, 0]
click at [690, 236] on link "Modern" at bounding box center [669, 249] width 48 height 41
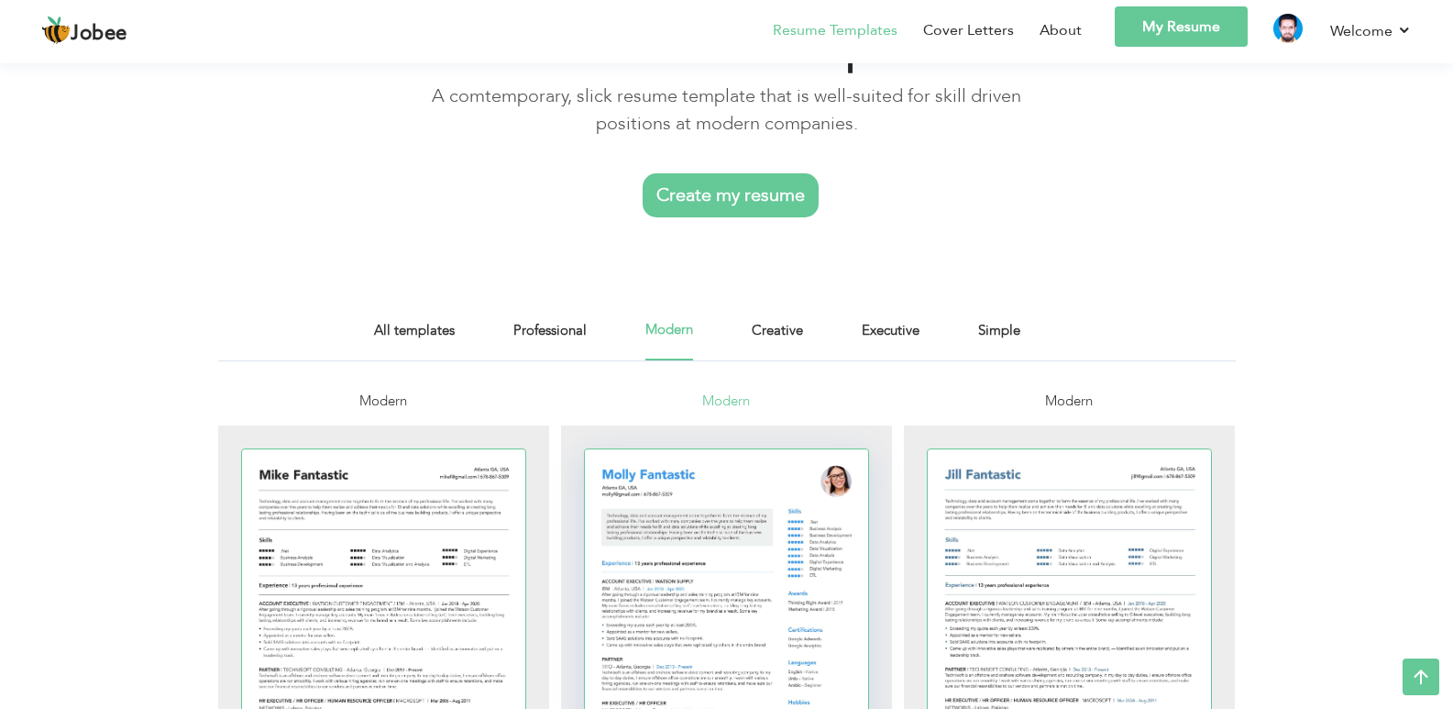
scroll to position [92, 0]
click at [788, 334] on link "Creative" at bounding box center [777, 341] width 51 height 41
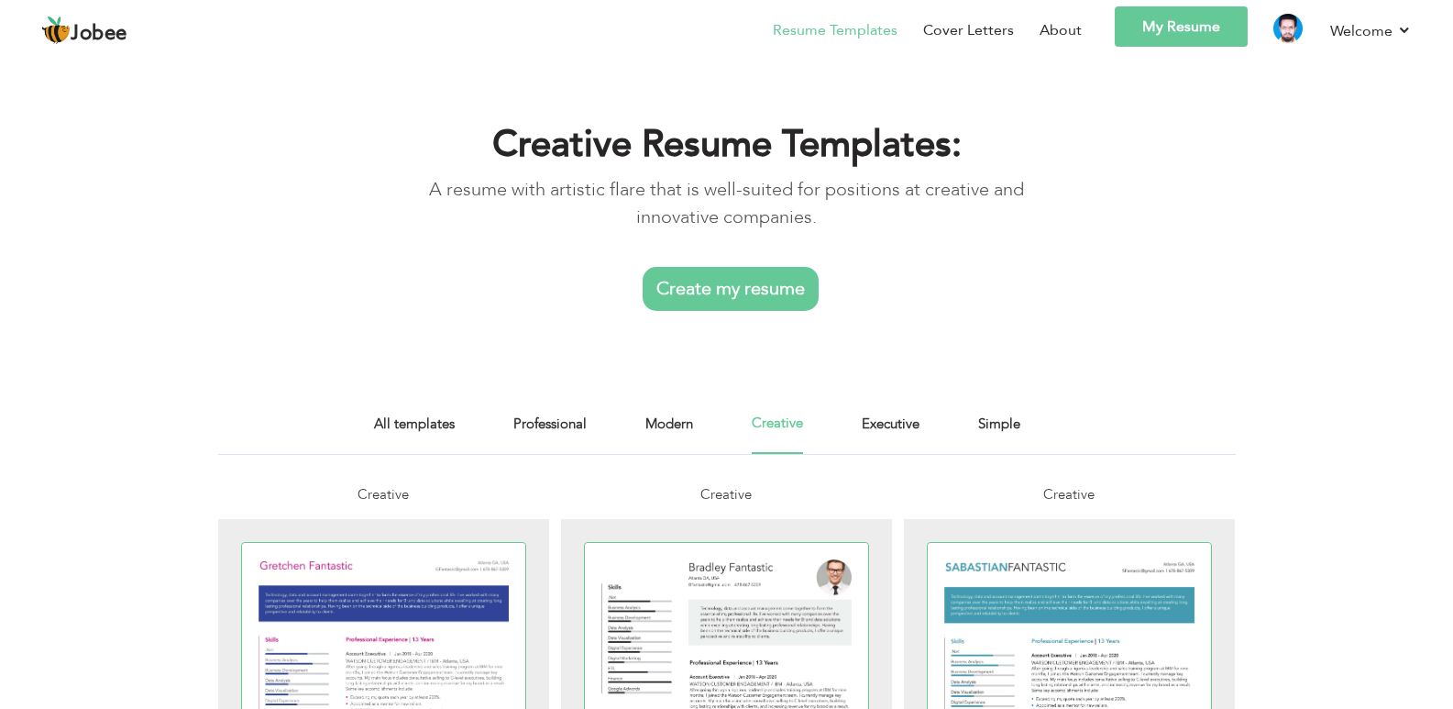
click at [902, 424] on link "Executive" at bounding box center [891, 433] width 58 height 41
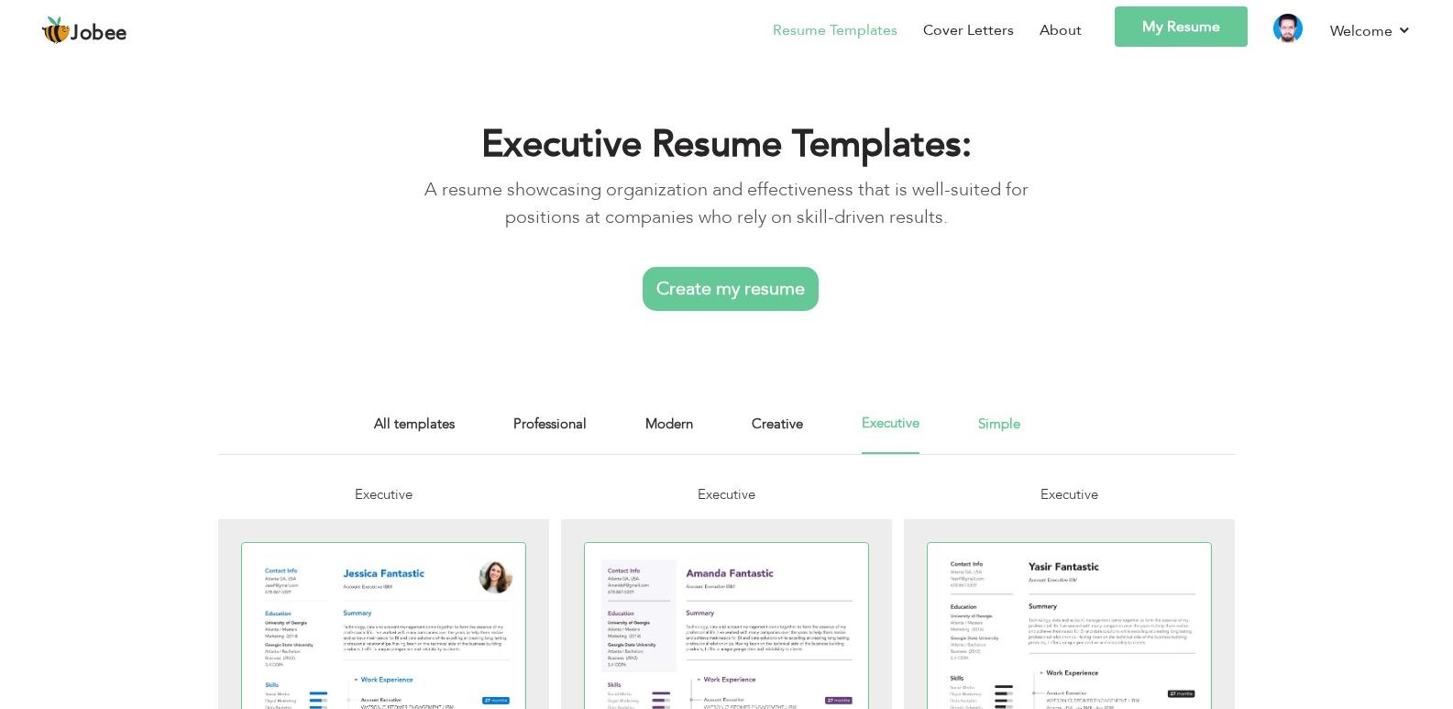
click at [983, 429] on link "Simple" at bounding box center [999, 433] width 42 height 41
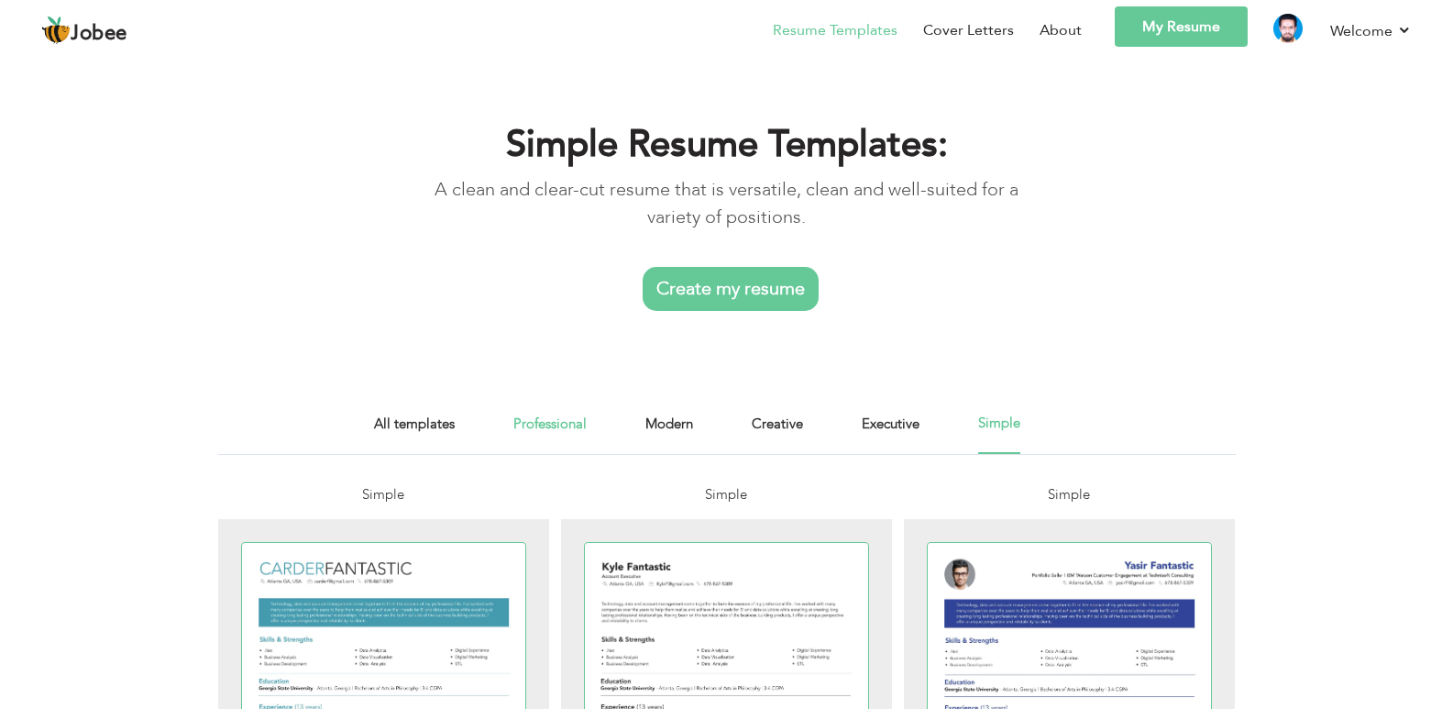
click at [556, 424] on link "Professional" at bounding box center [549, 433] width 73 height 41
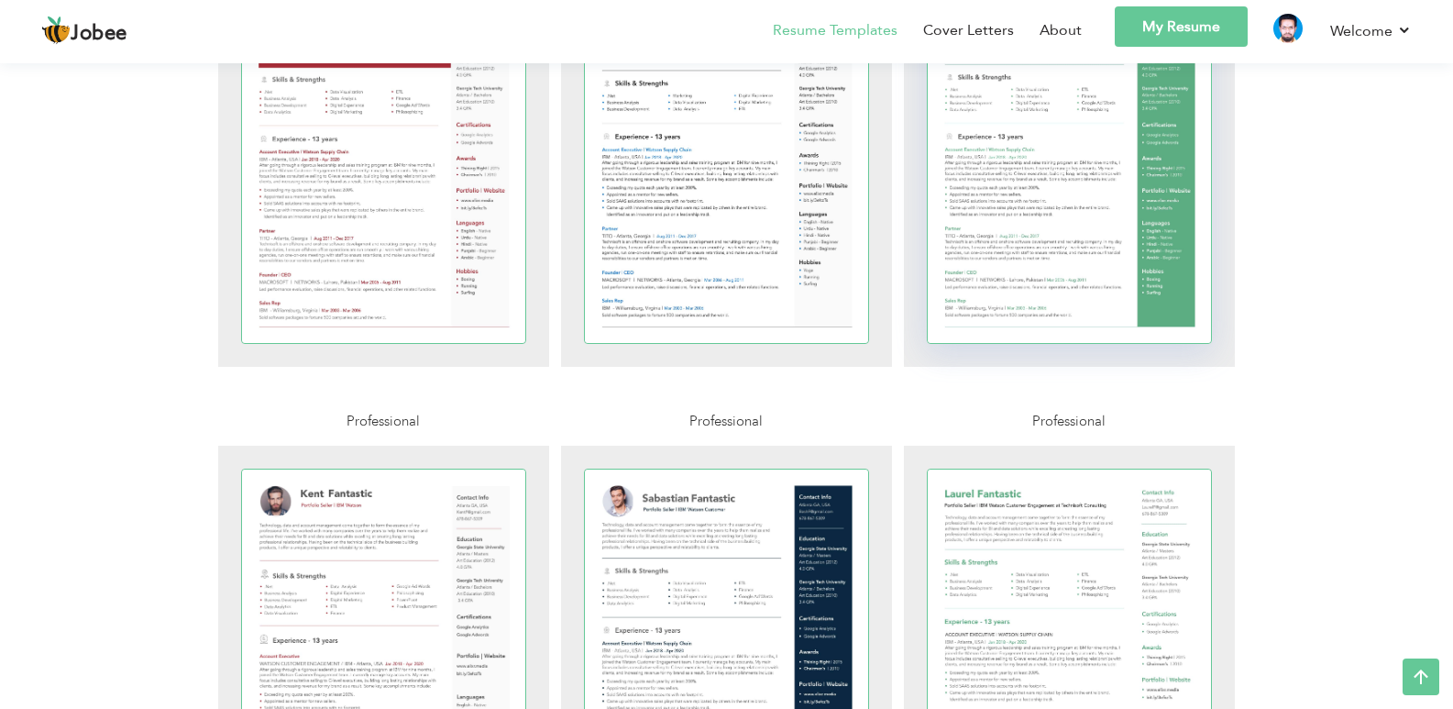
scroll to position [733, 0]
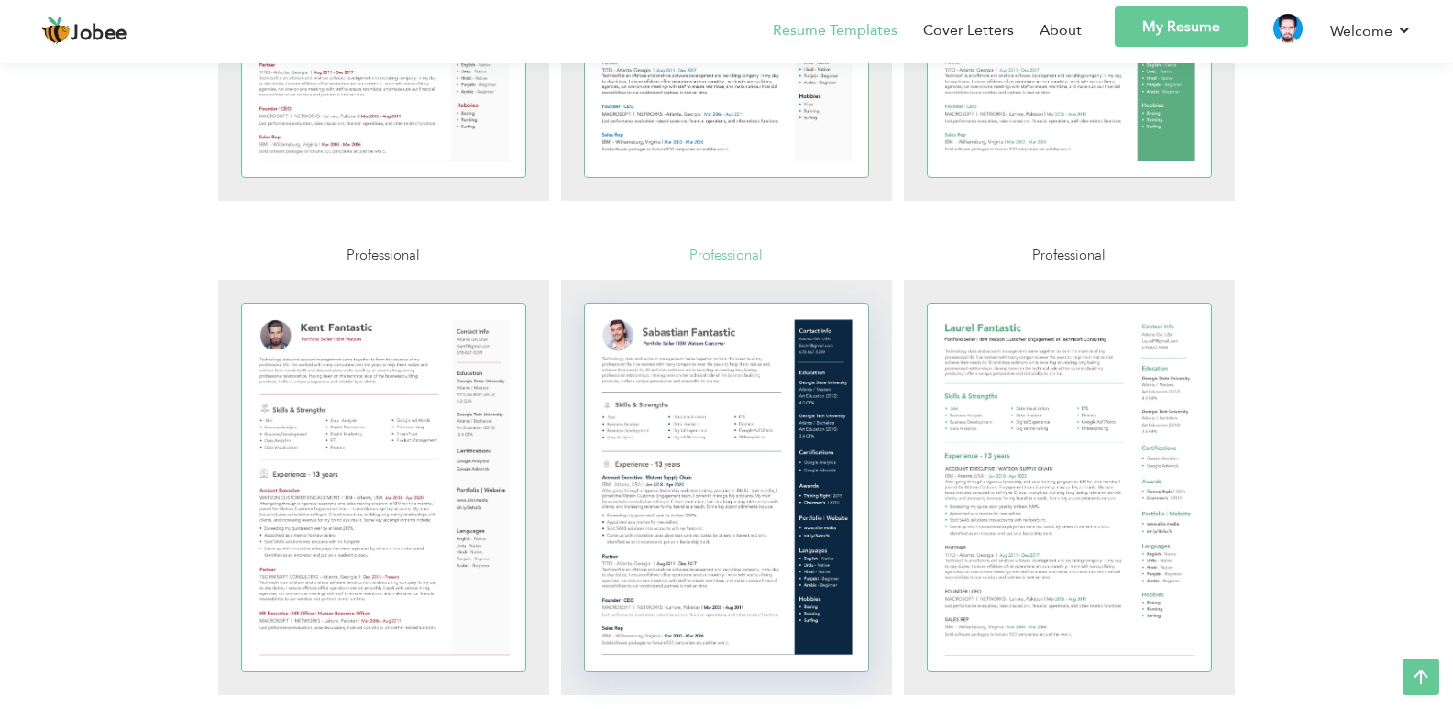
click at [737, 426] on div at bounding box center [727, 487] width 284 height 368
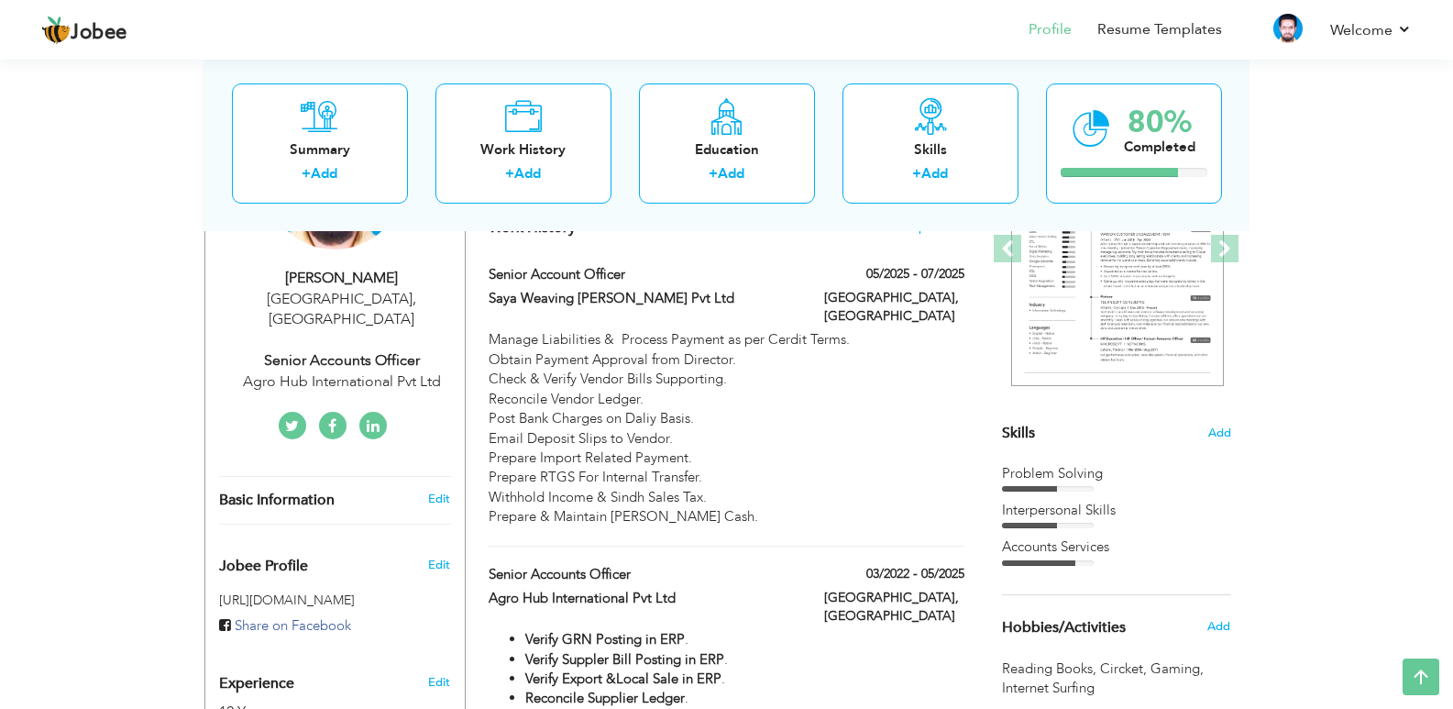
scroll to position [92, 0]
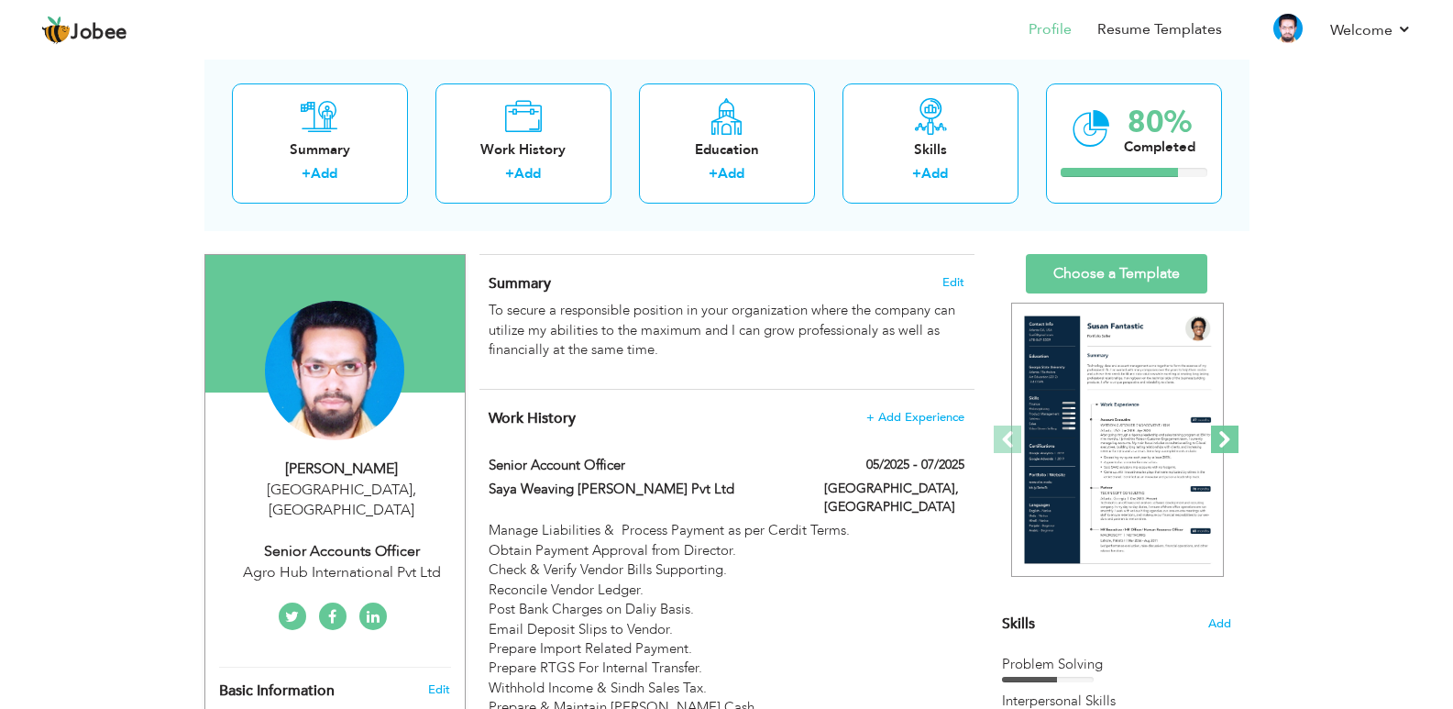
click at [1225, 436] on span at bounding box center [1225, 439] width 28 height 28
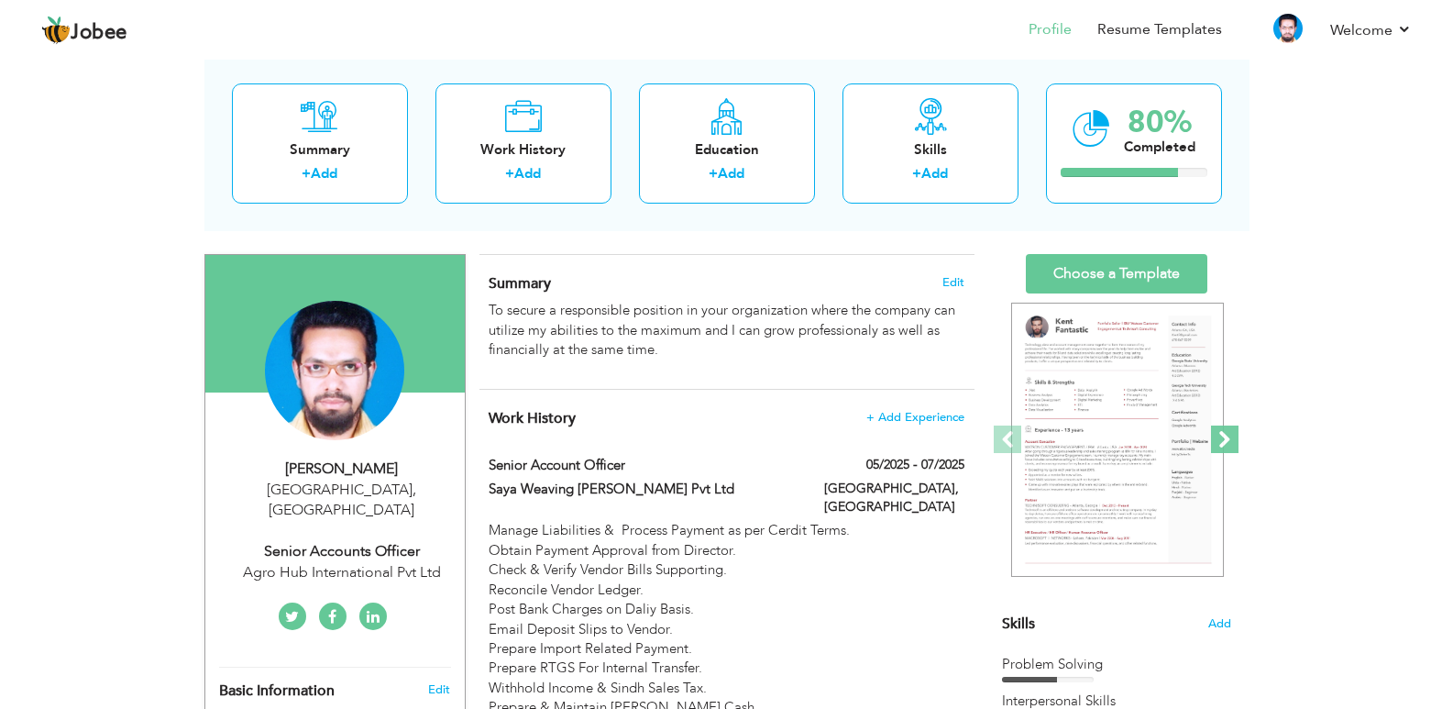
click at [1225, 436] on span at bounding box center [1225, 439] width 28 height 28
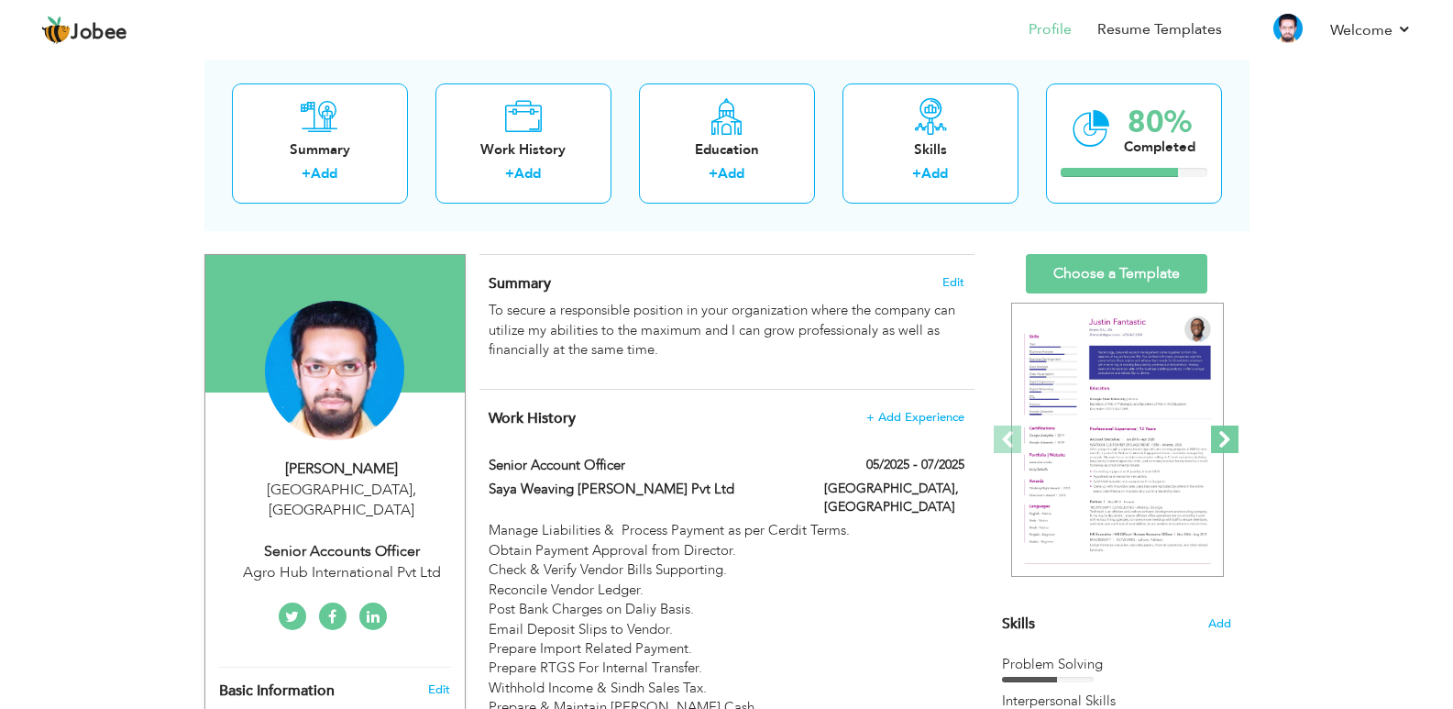
click at [1225, 436] on span at bounding box center [1225, 439] width 28 height 28
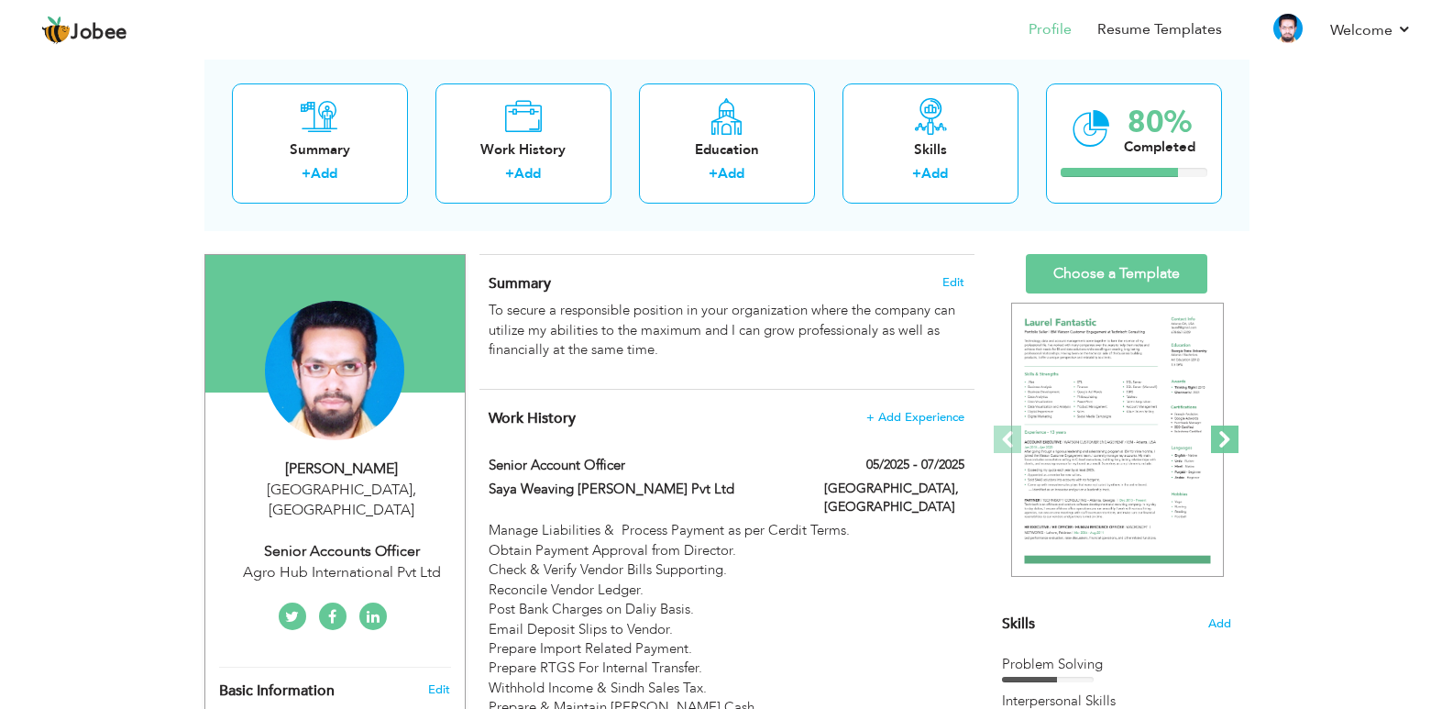
click at [1225, 436] on span at bounding box center [1225, 439] width 28 height 28
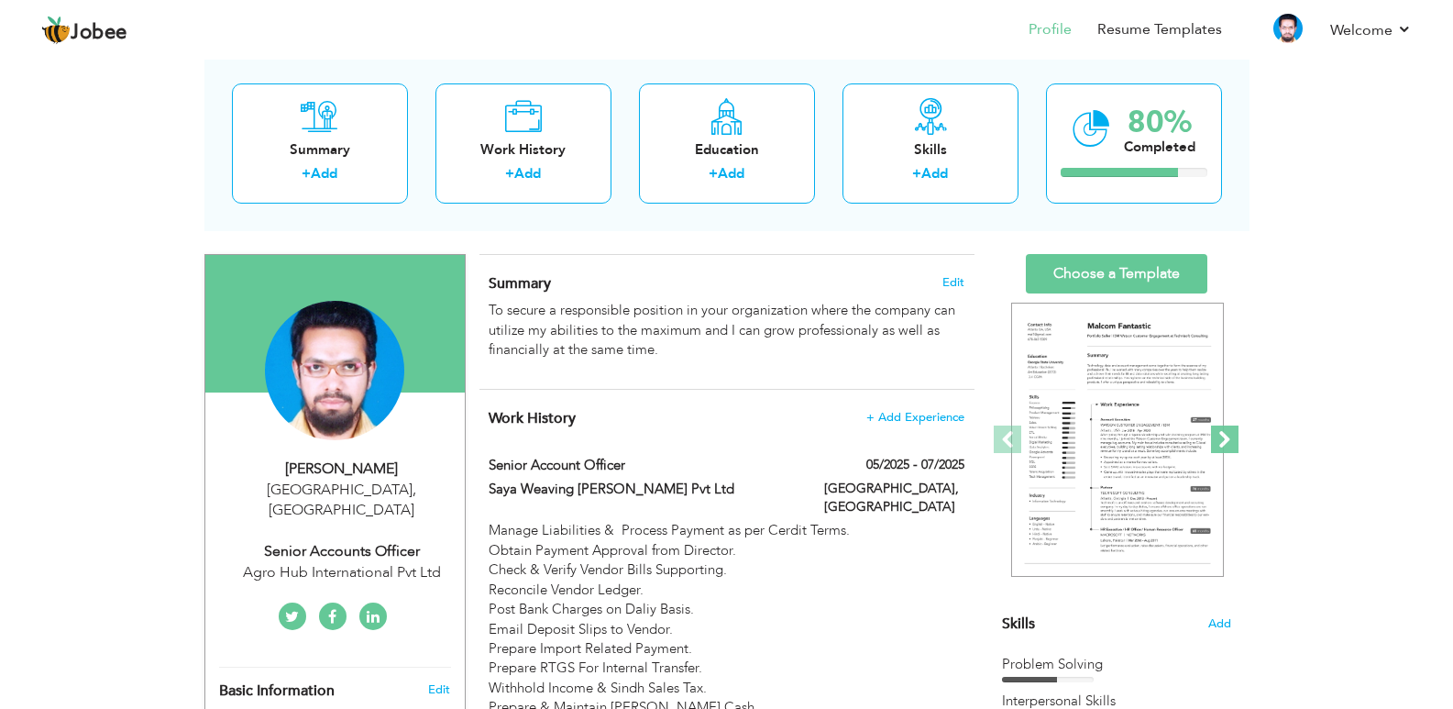
click at [1225, 436] on span at bounding box center [1225, 439] width 28 height 28
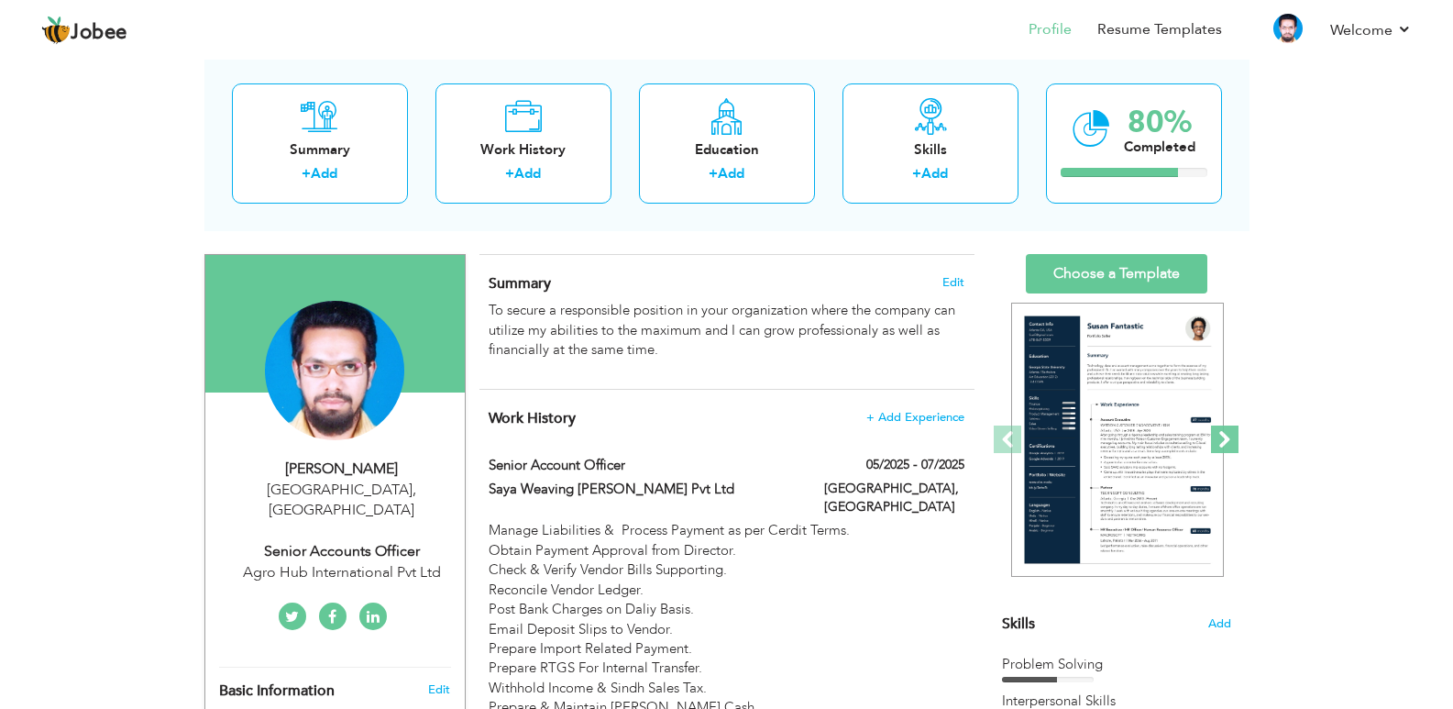
click at [1225, 436] on span at bounding box center [1225, 439] width 28 height 28
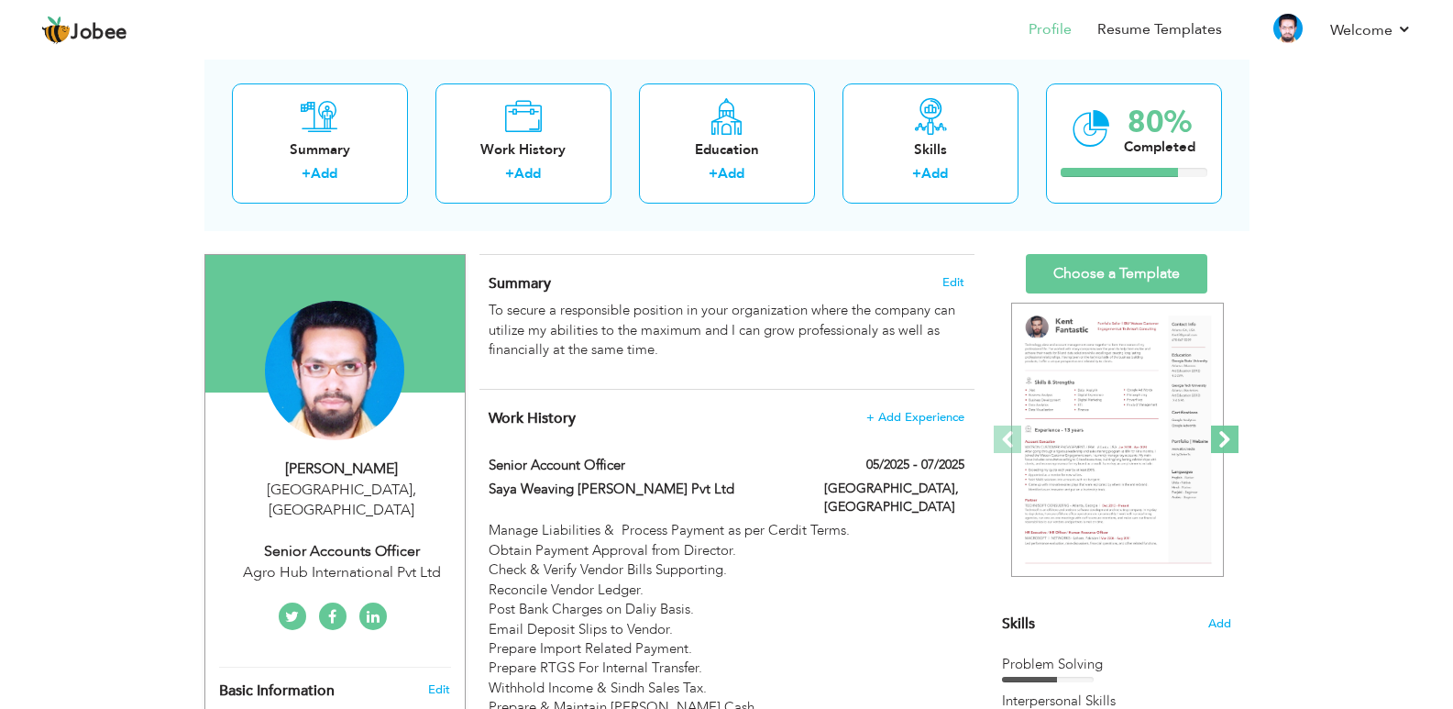
click at [1225, 436] on span at bounding box center [1225, 439] width 28 height 28
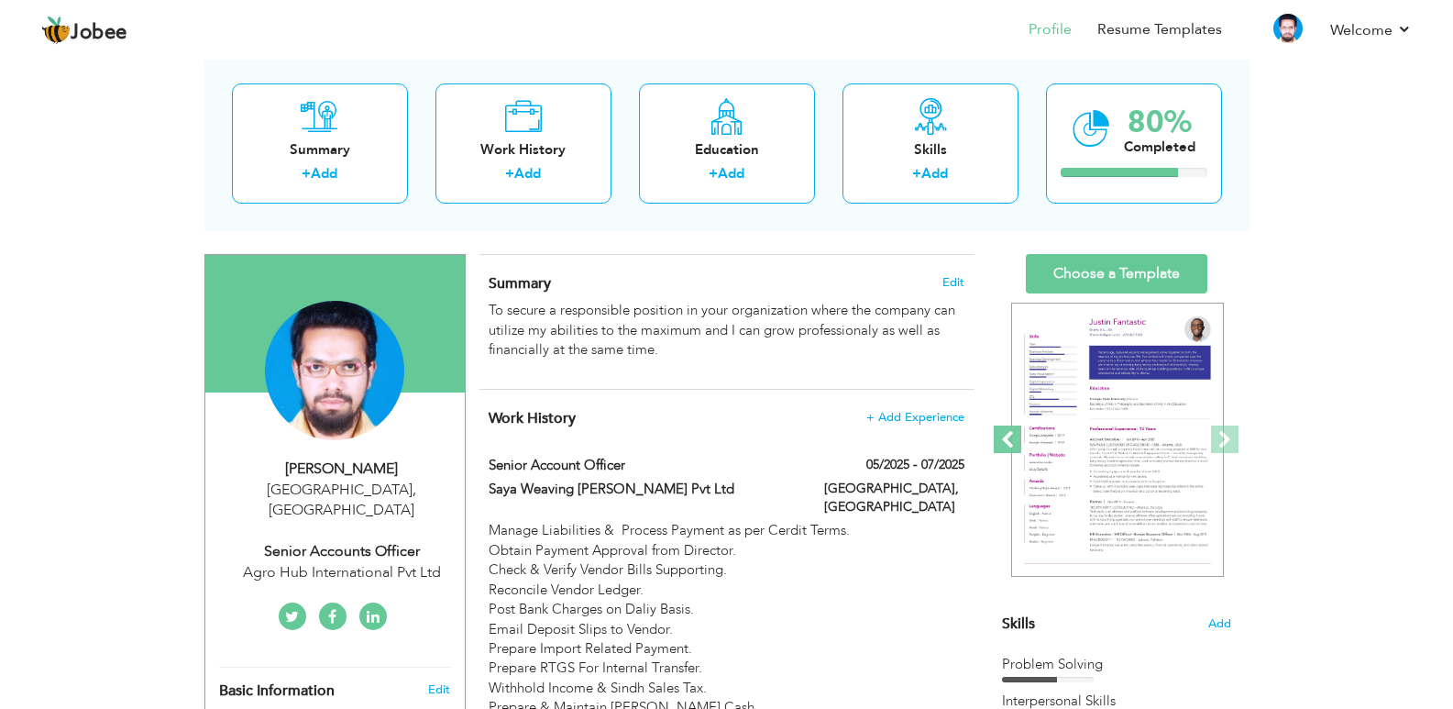
click at [996, 445] on span at bounding box center [1008, 439] width 28 height 28
click at [1231, 446] on span at bounding box center [1225, 439] width 28 height 28
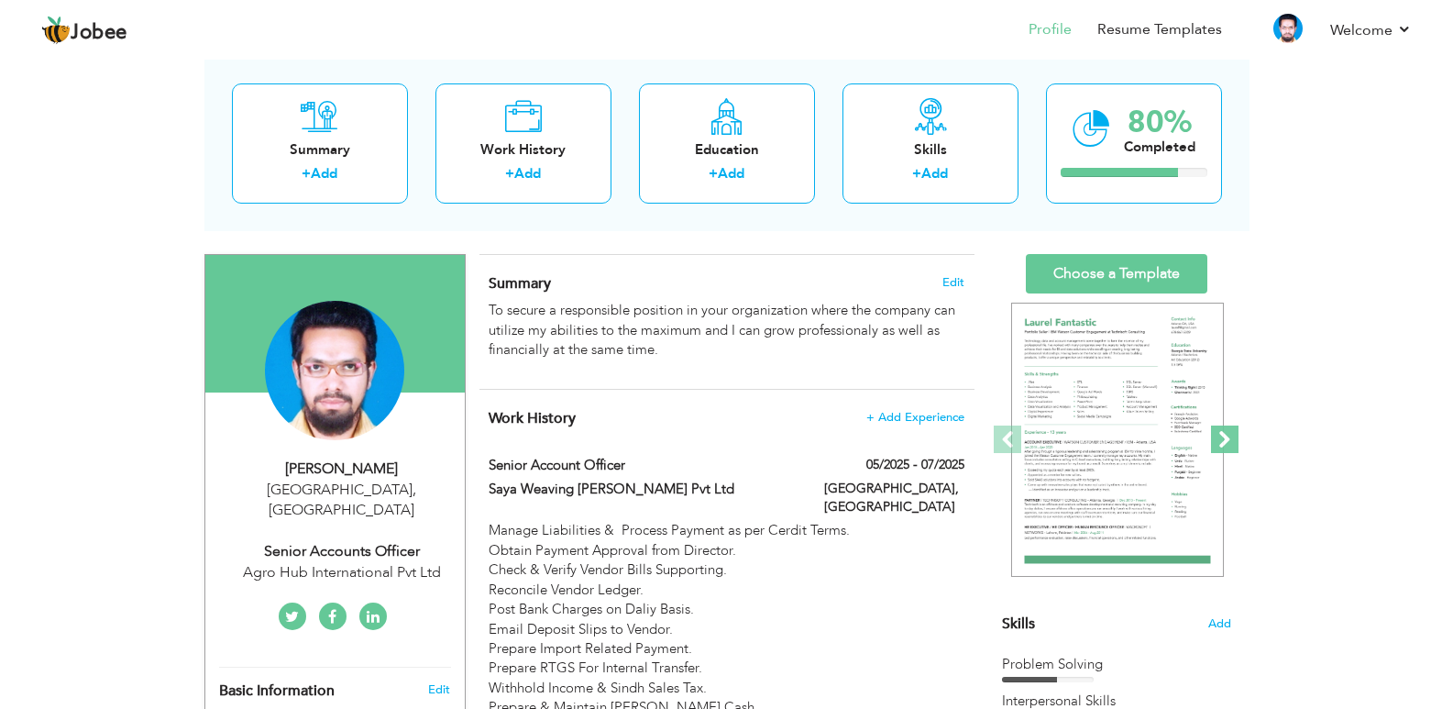
click at [1231, 446] on span at bounding box center [1225, 439] width 28 height 28
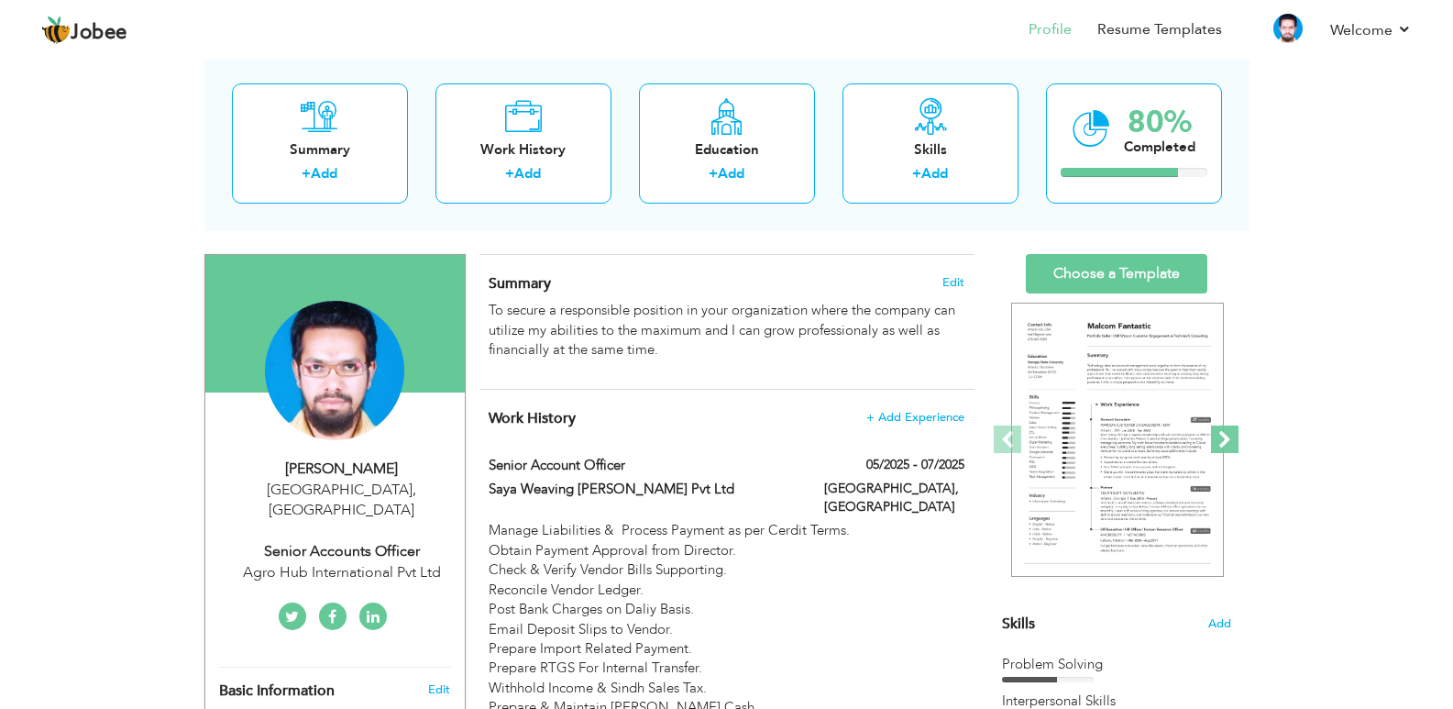
click at [1231, 446] on span at bounding box center [1225, 439] width 28 height 28
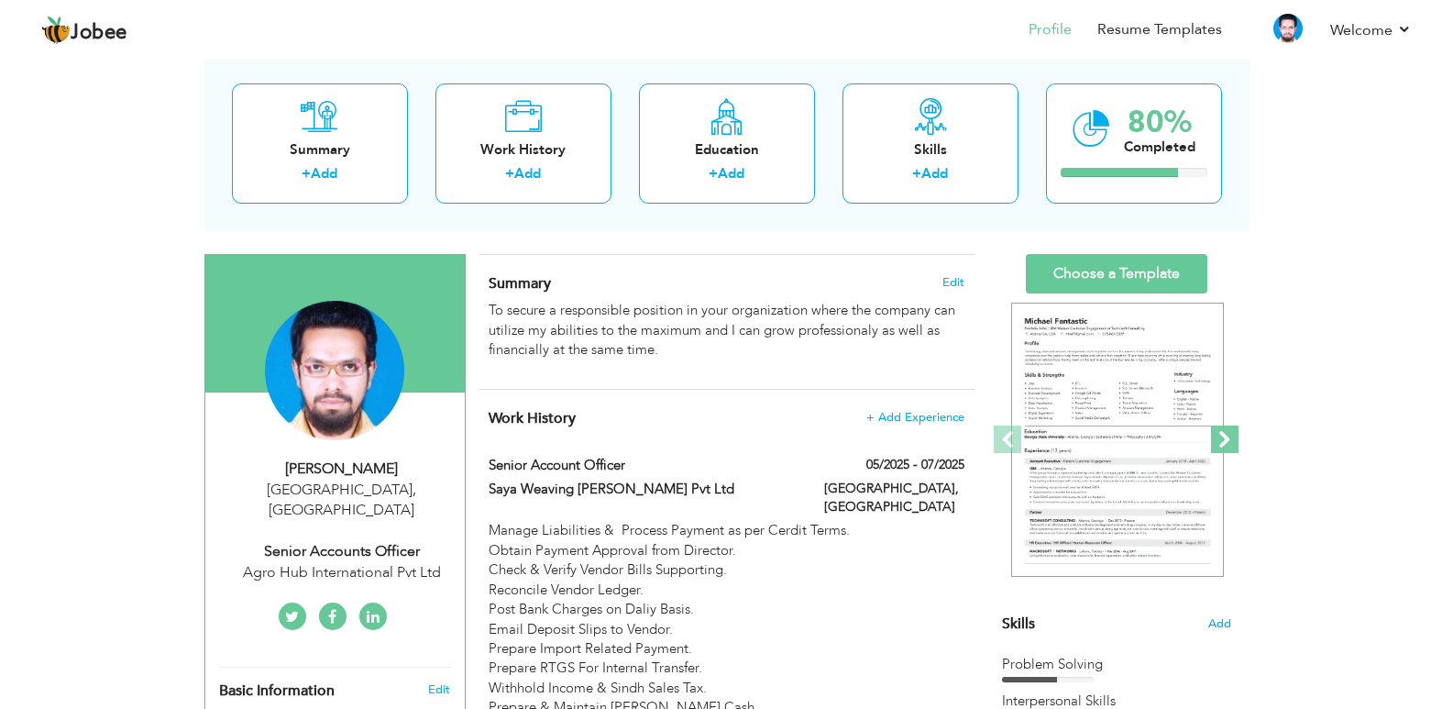
click at [1231, 446] on span at bounding box center [1225, 439] width 28 height 28
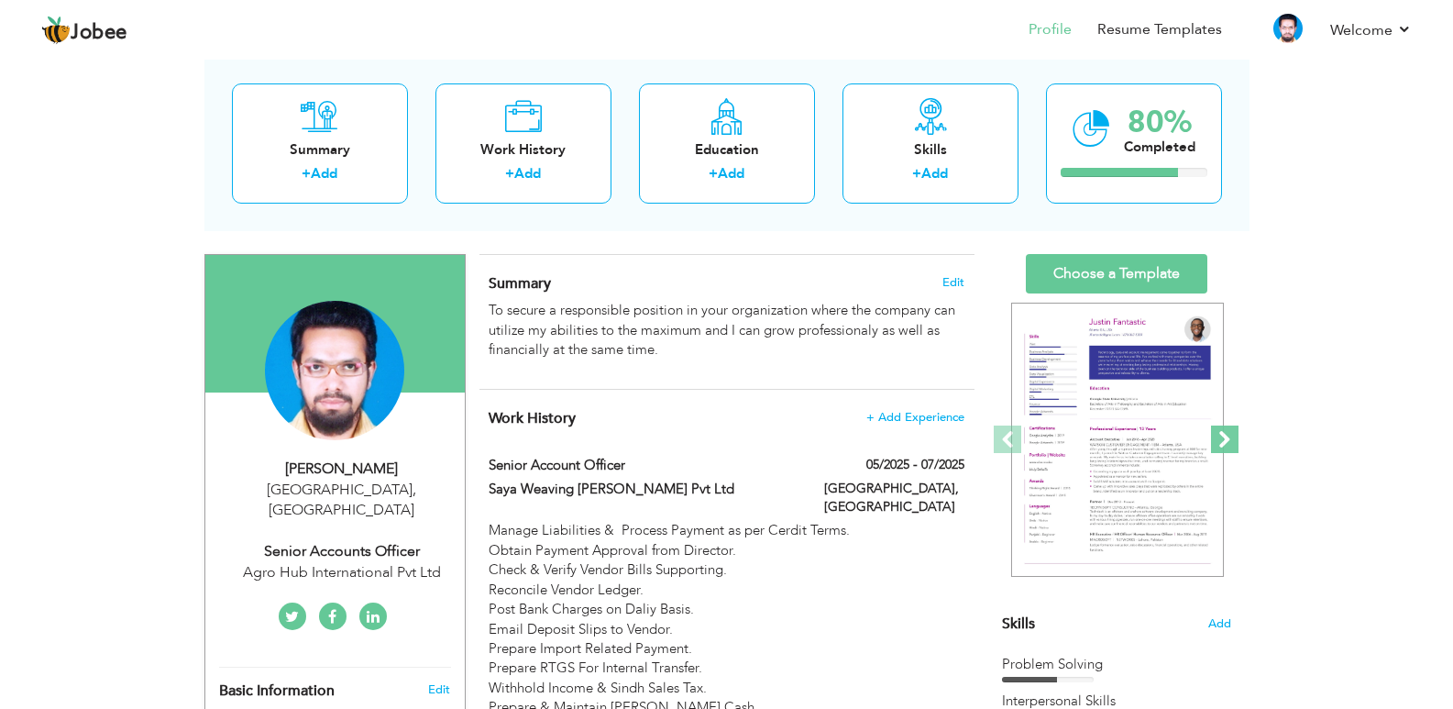
click at [1231, 446] on span at bounding box center [1225, 439] width 28 height 28
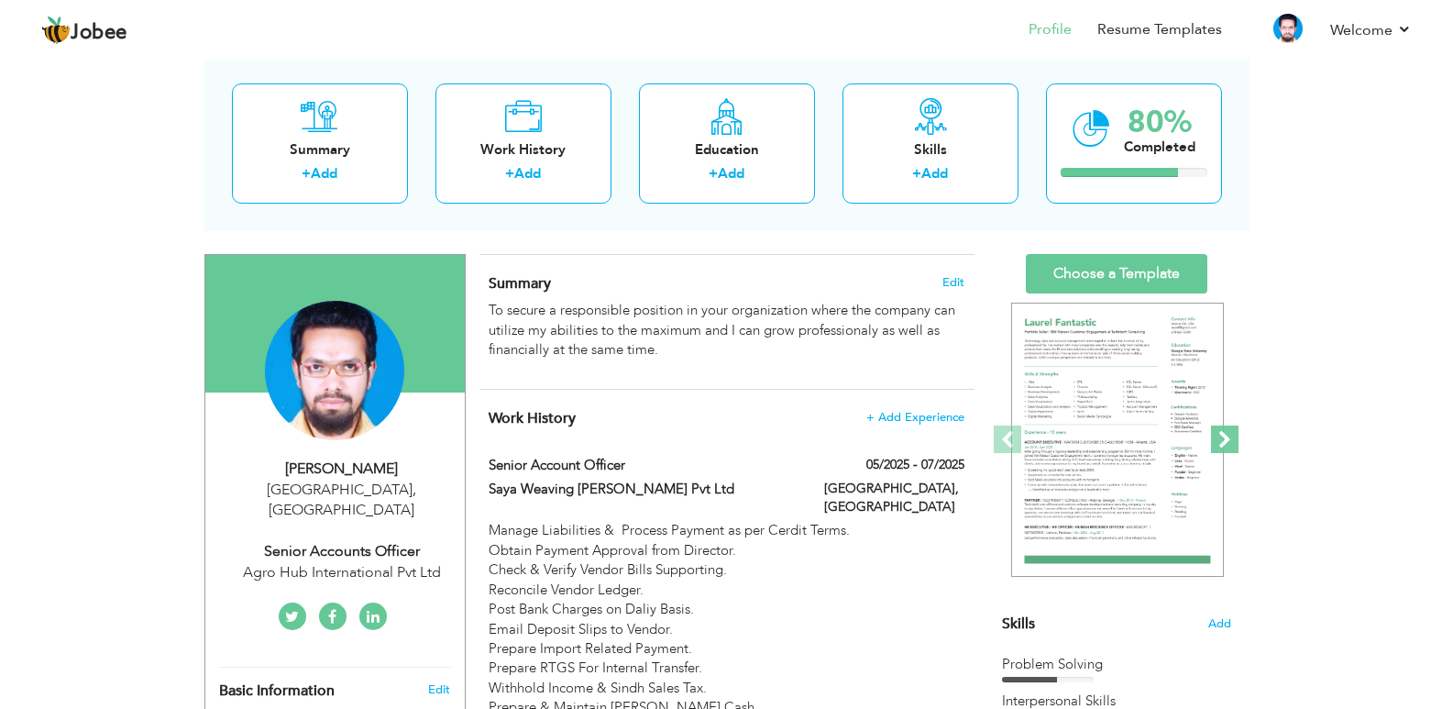
click at [1231, 446] on span at bounding box center [1225, 439] width 28 height 28
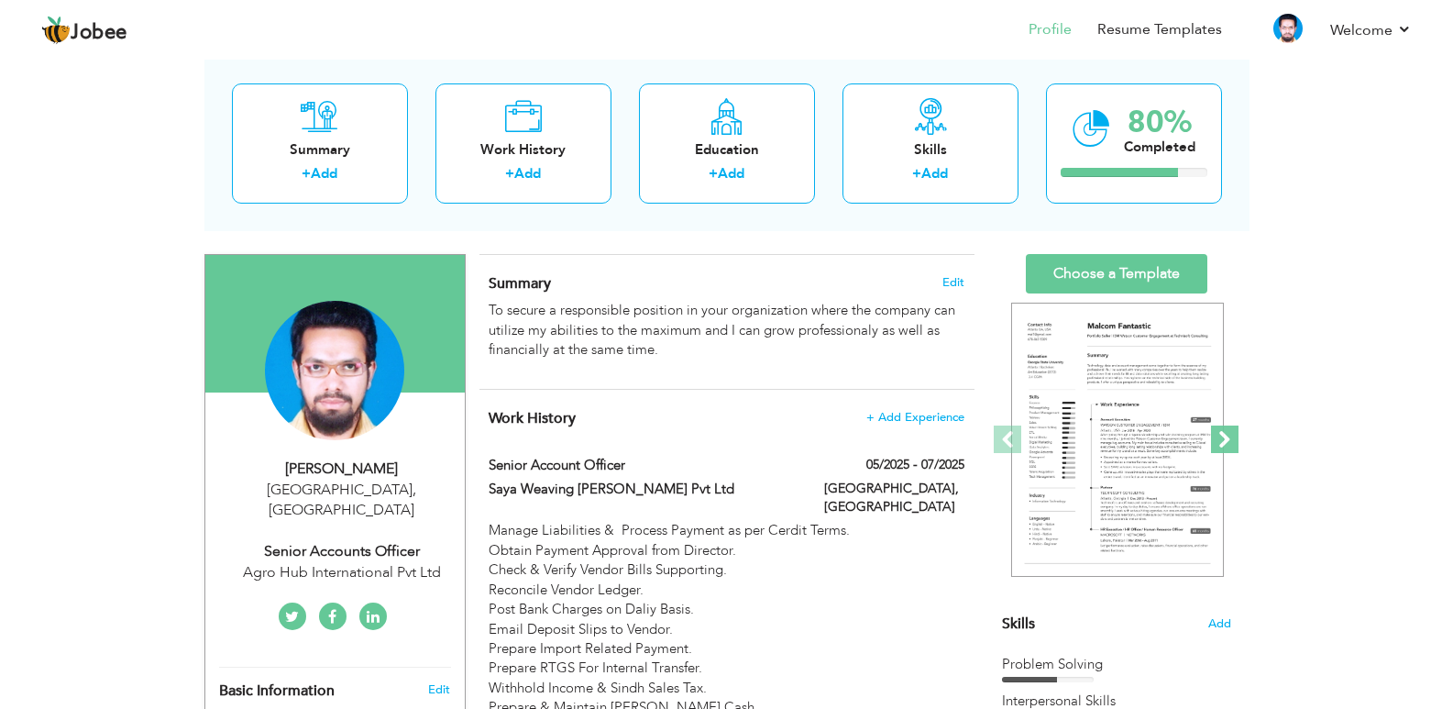
click at [1231, 446] on span at bounding box center [1225, 439] width 28 height 28
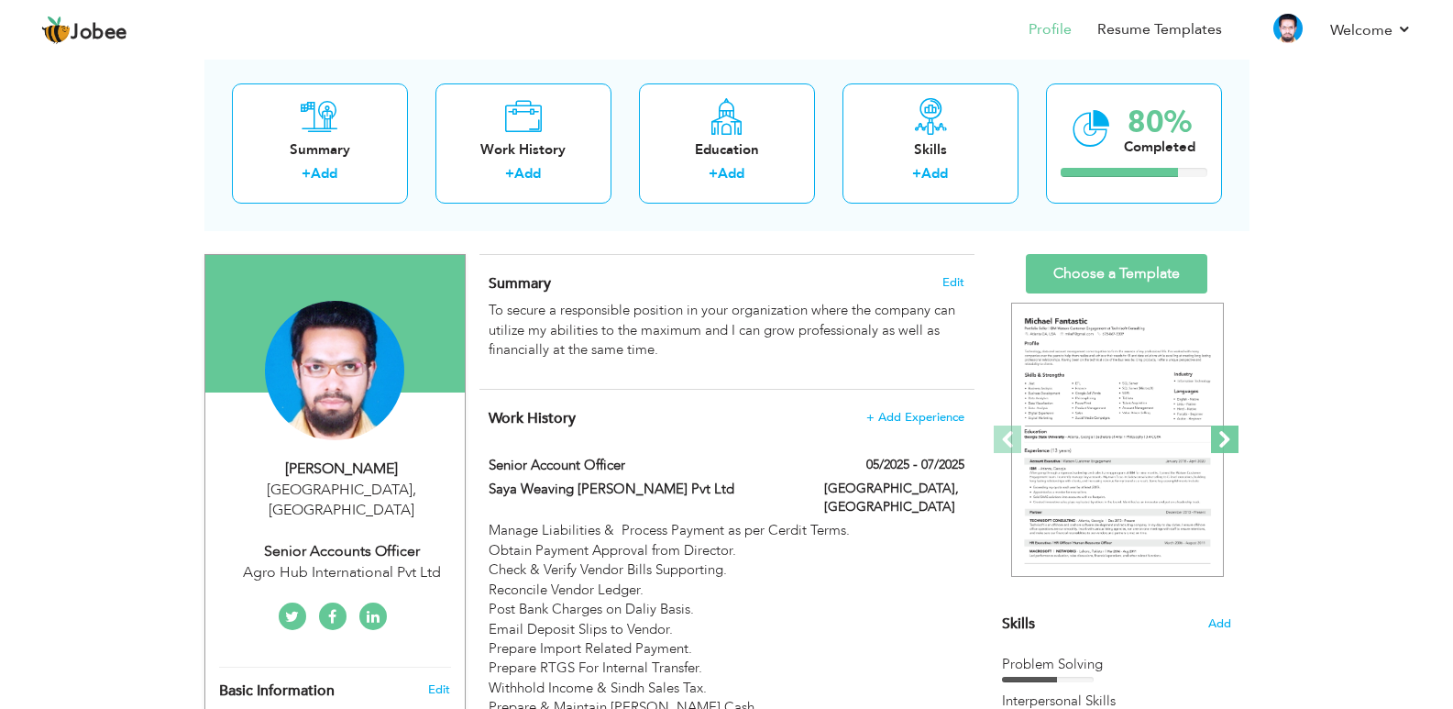
click at [1231, 446] on span at bounding box center [1225, 439] width 28 height 28
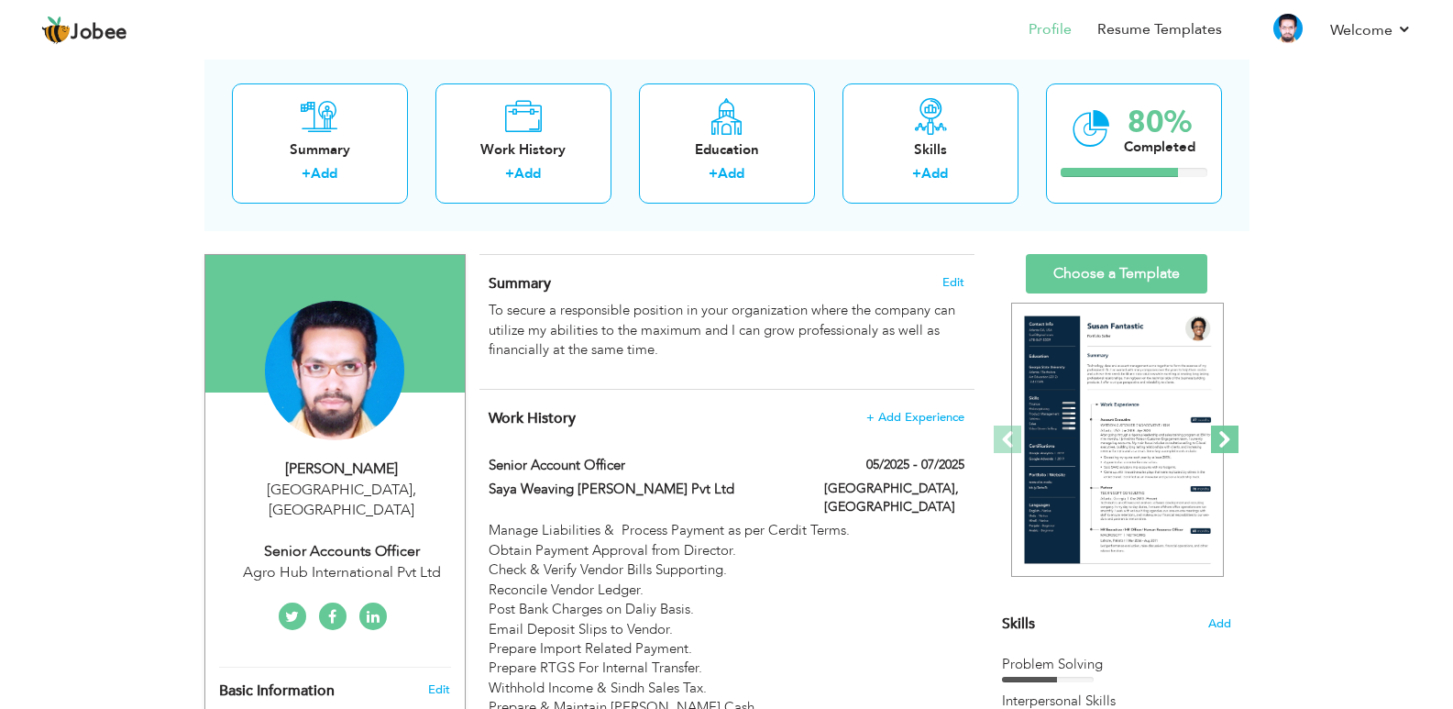
click at [1231, 446] on span at bounding box center [1225, 439] width 28 height 28
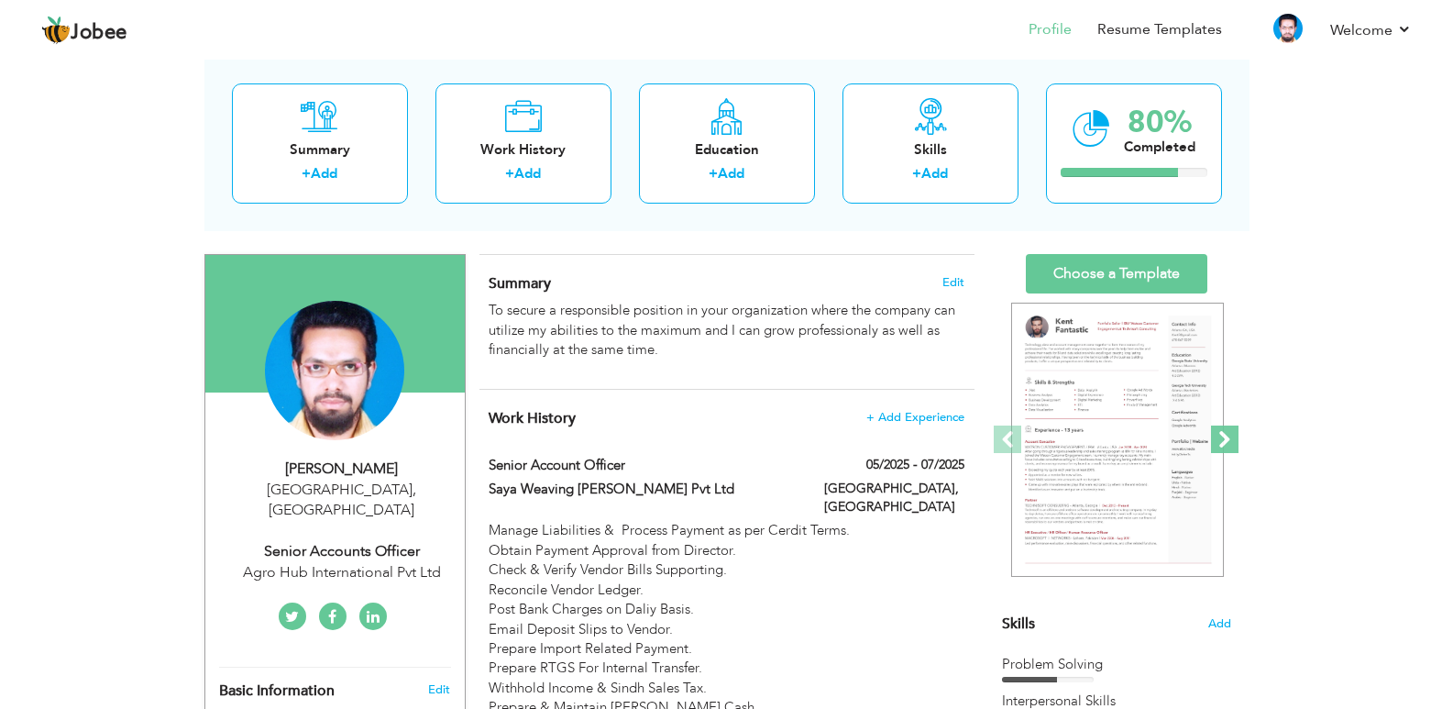
click at [1231, 446] on span at bounding box center [1225, 439] width 28 height 28
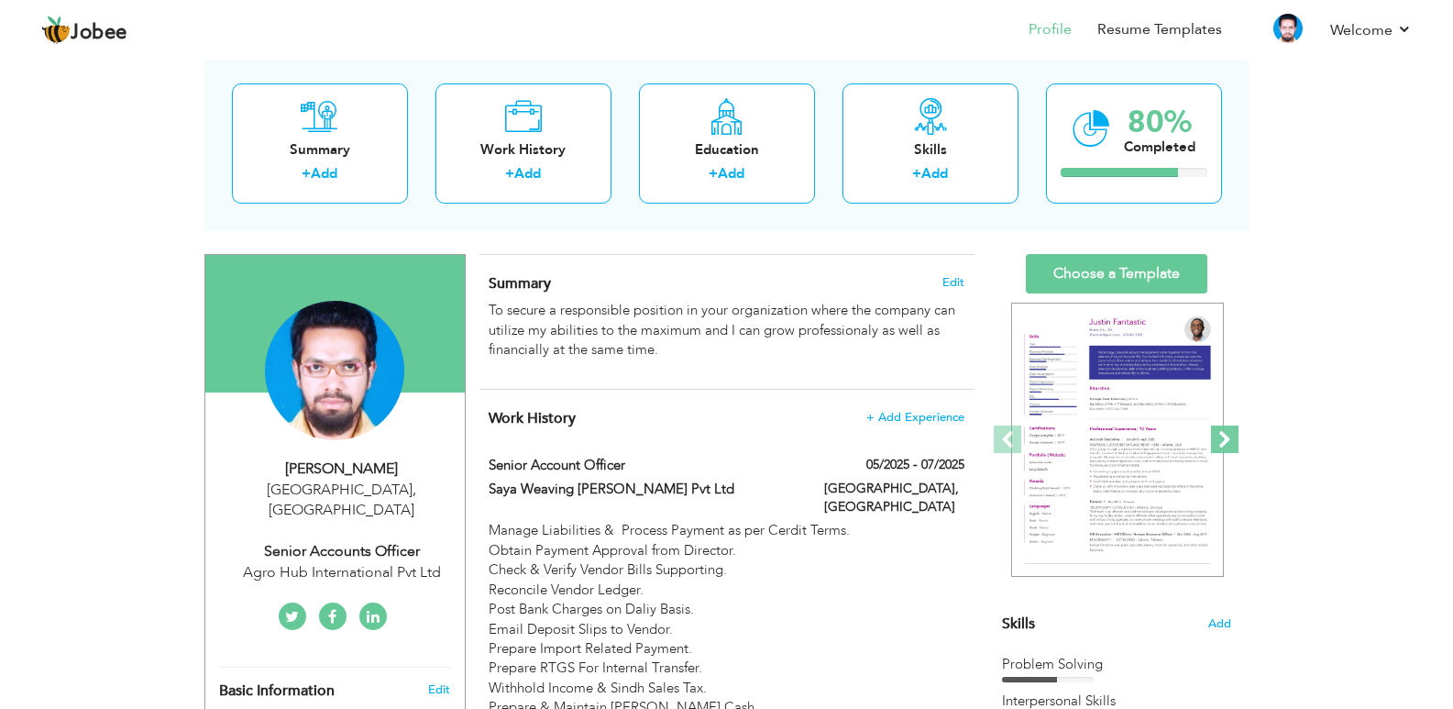
click at [1231, 446] on span at bounding box center [1225, 439] width 28 height 28
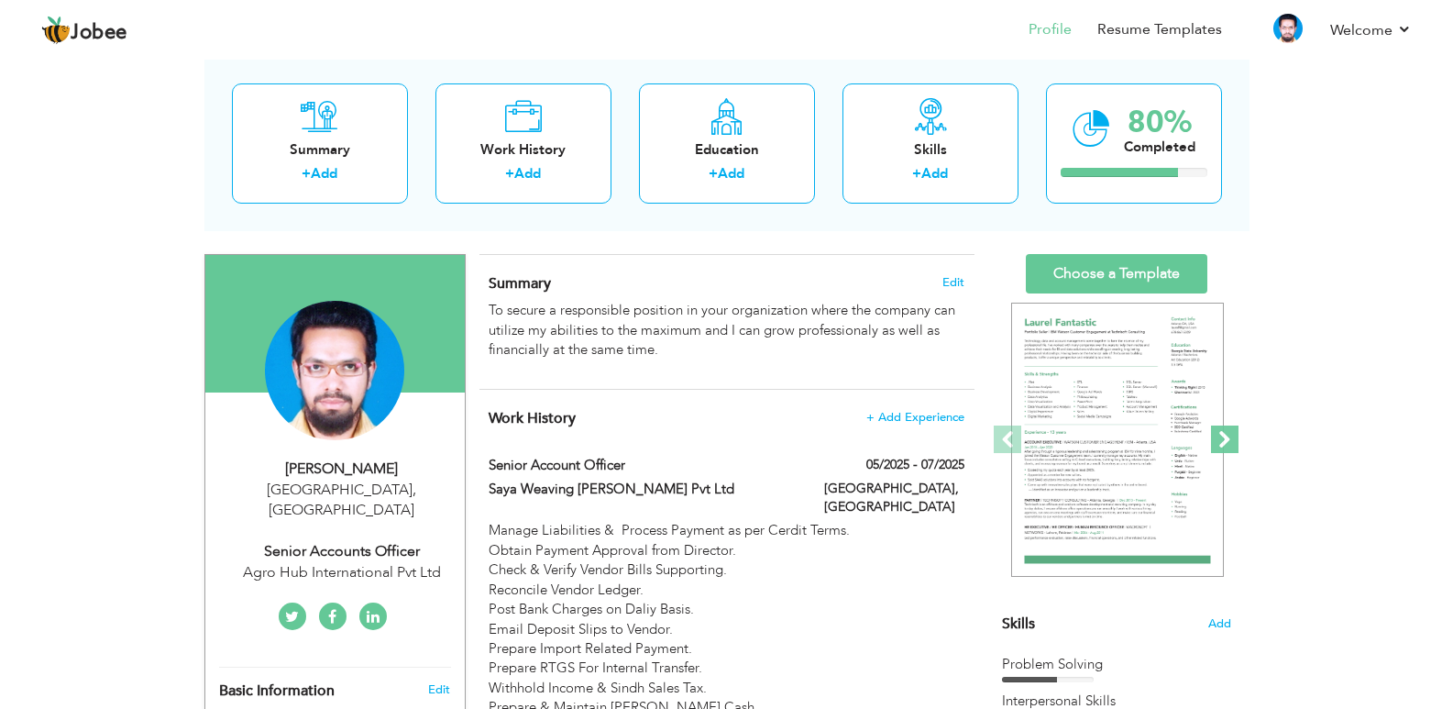
click at [1231, 446] on span at bounding box center [1225, 439] width 28 height 28
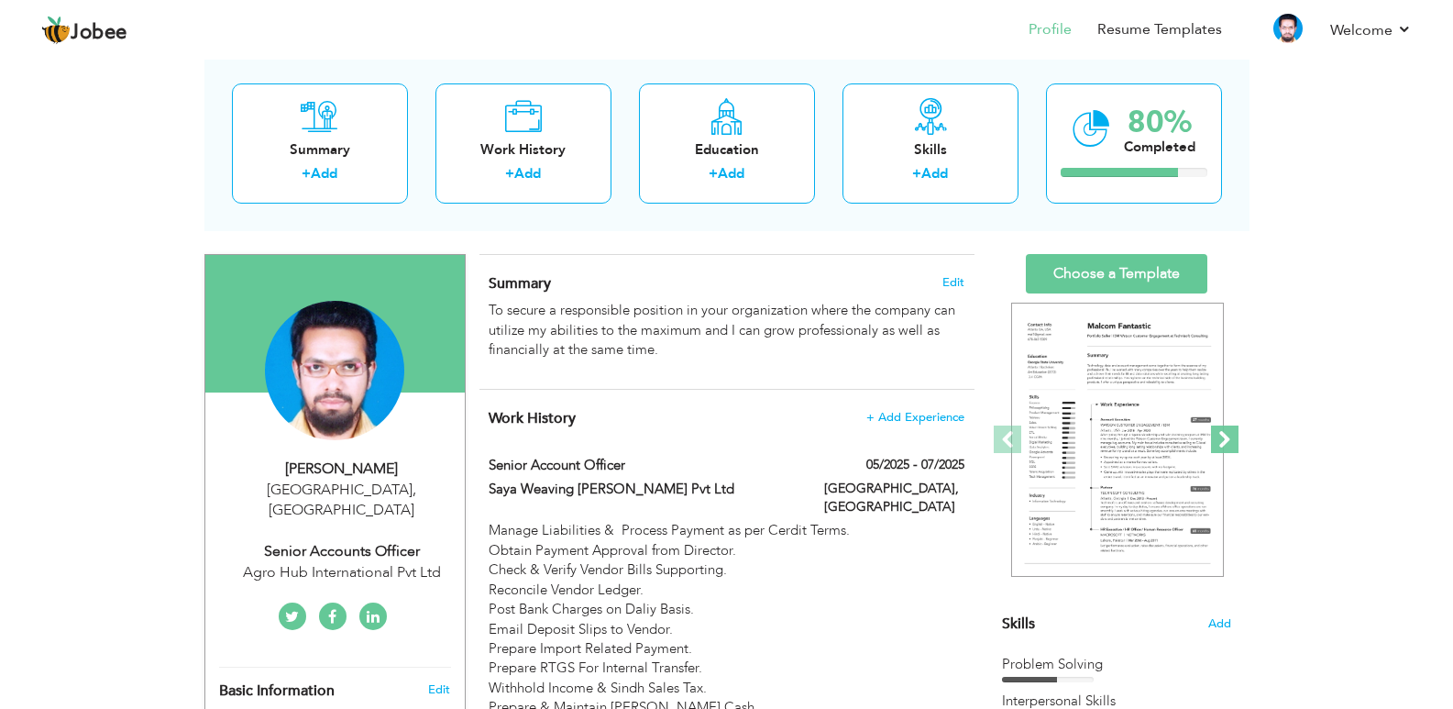
click at [1231, 446] on span at bounding box center [1225, 439] width 28 height 28
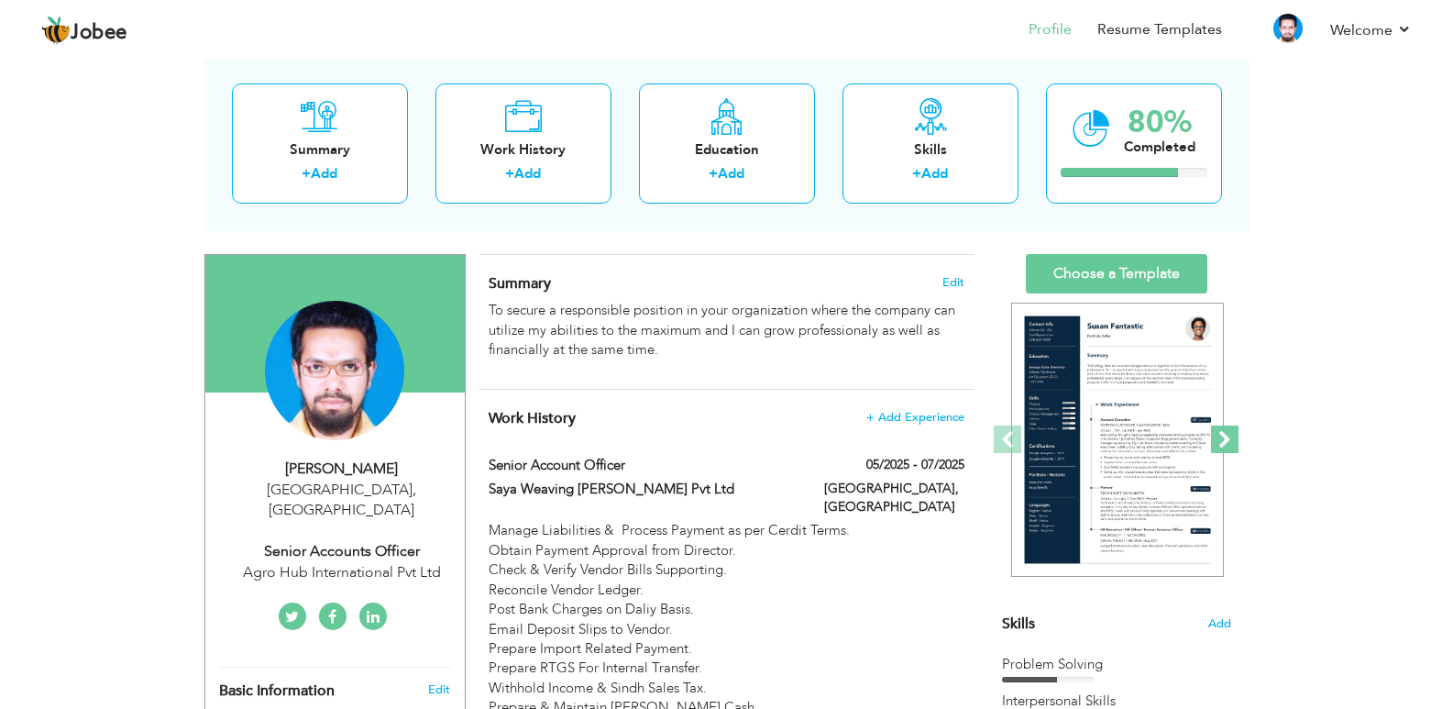
click at [1231, 446] on span at bounding box center [1225, 439] width 28 height 28
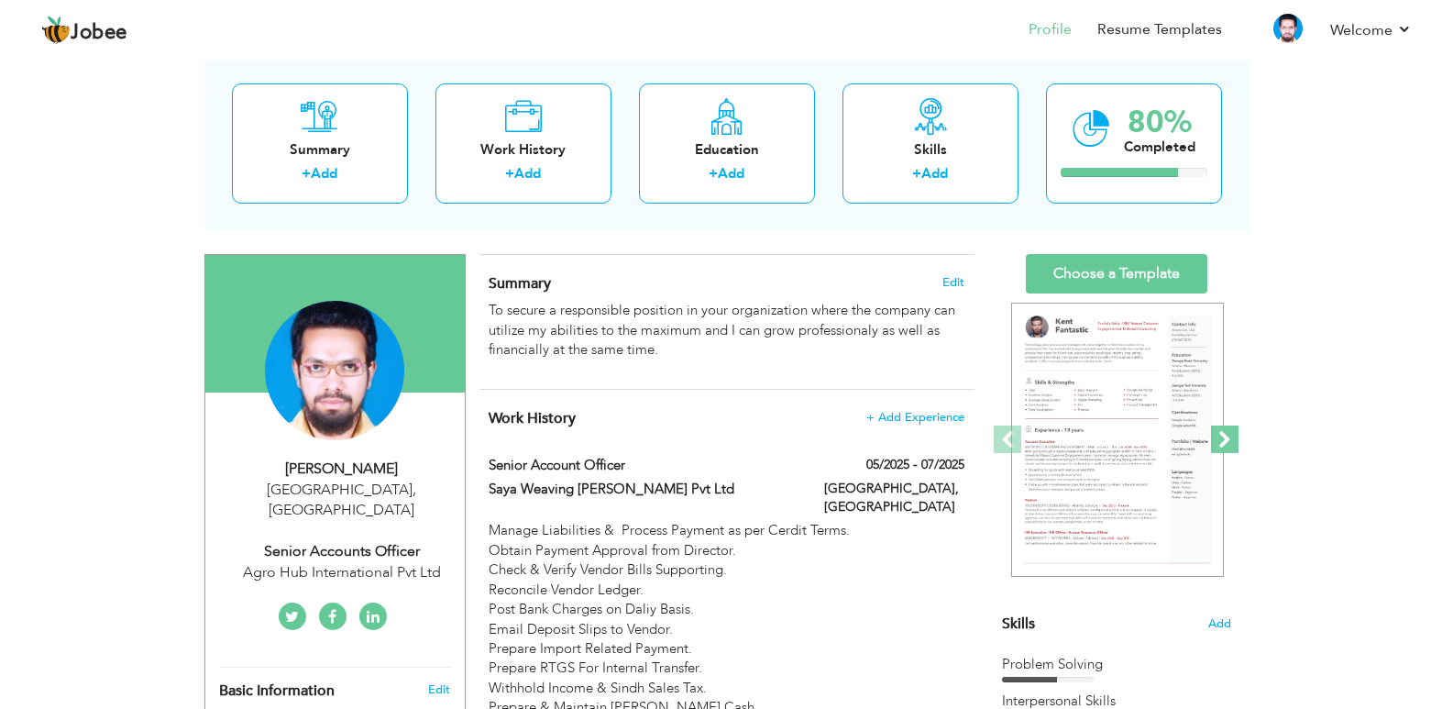
click at [1231, 446] on span at bounding box center [1225, 439] width 28 height 28
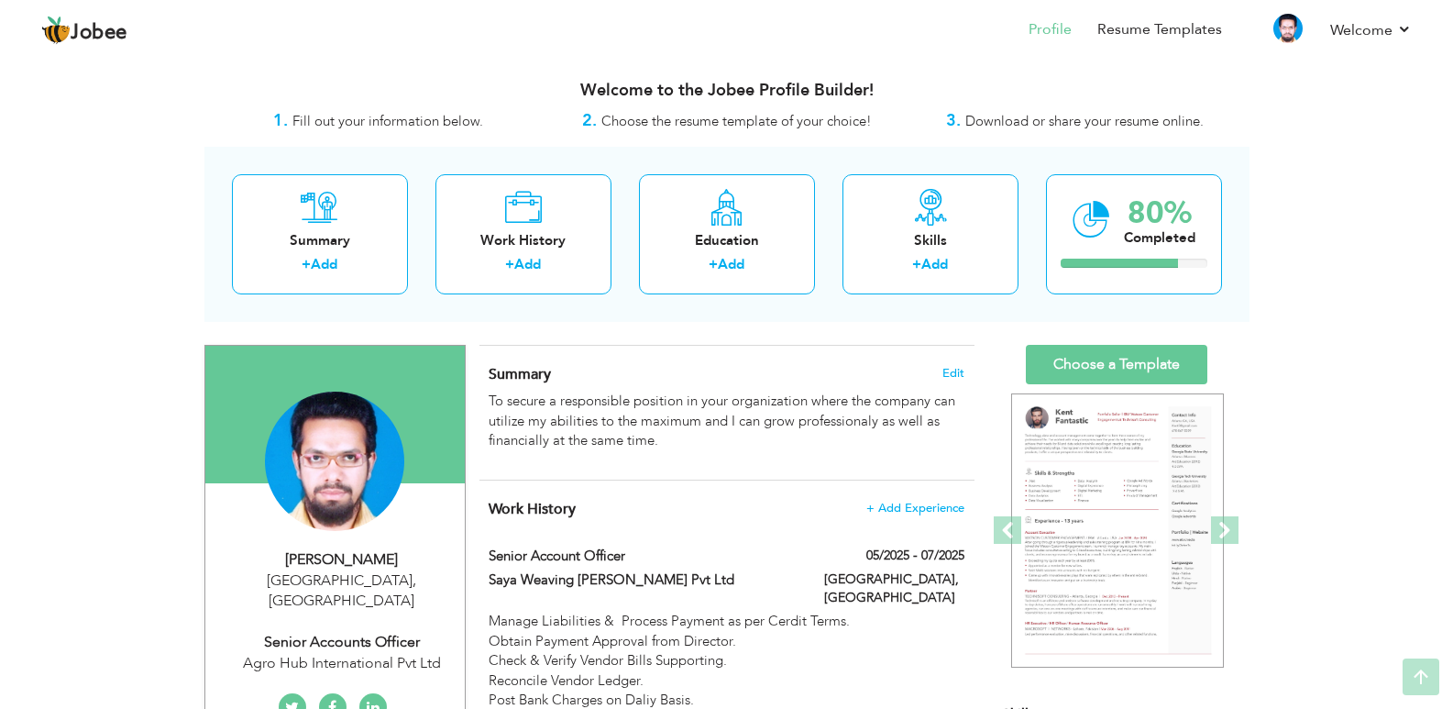
scroll to position [0, 0]
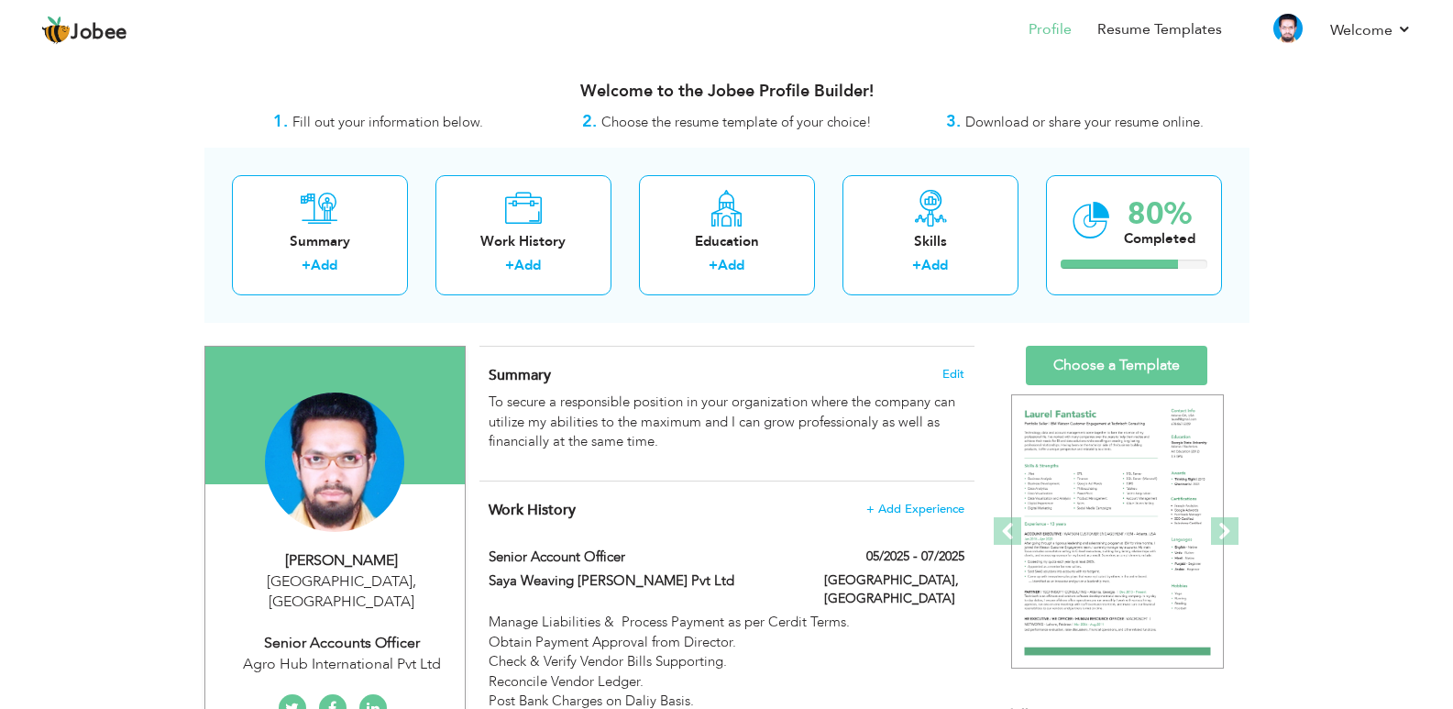
click at [1043, 127] on span "Download or share your resume online." at bounding box center [1084, 122] width 238 height 18
click at [1044, 116] on span "Download or share your resume online." at bounding box center [1084, 122] width 238 height 18
click at [775, 120] on span "Choose the resume template of your choice!" at bounding box center [736, 122] width 270 height 18
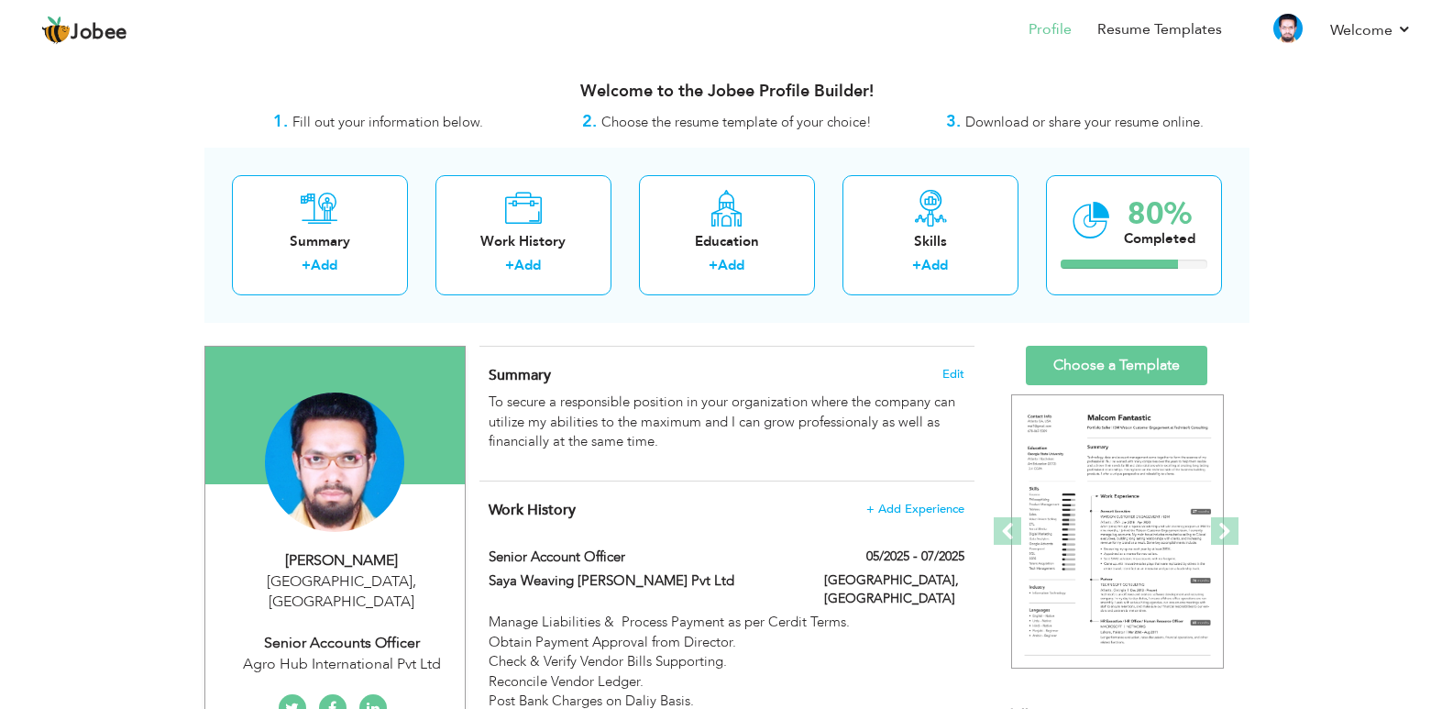
click at [727, 118] on span "Choose the resume template of your choice!" at bounding box center [736, 122] width 270 height 18
click at [1102, 88] on h3 "Welcome to the Jobee Profile Builder!" at bounding box center [726, 92] width 1045 height 18
click at [1154, 28] on link "Resume Templates" at bounding box center [1159, 29] width 125 height 21
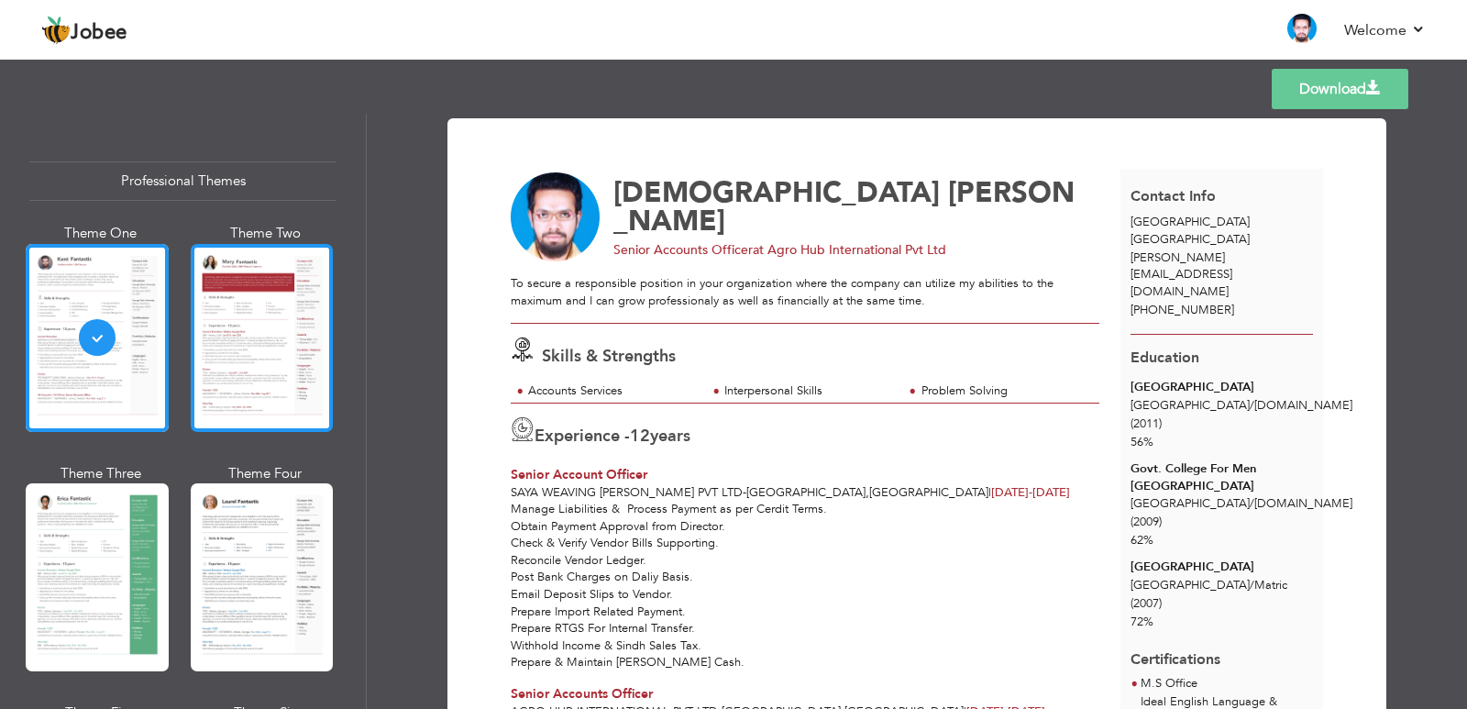
click at [272, 323] on div at bounding box center [262, 338] width 143 height 188
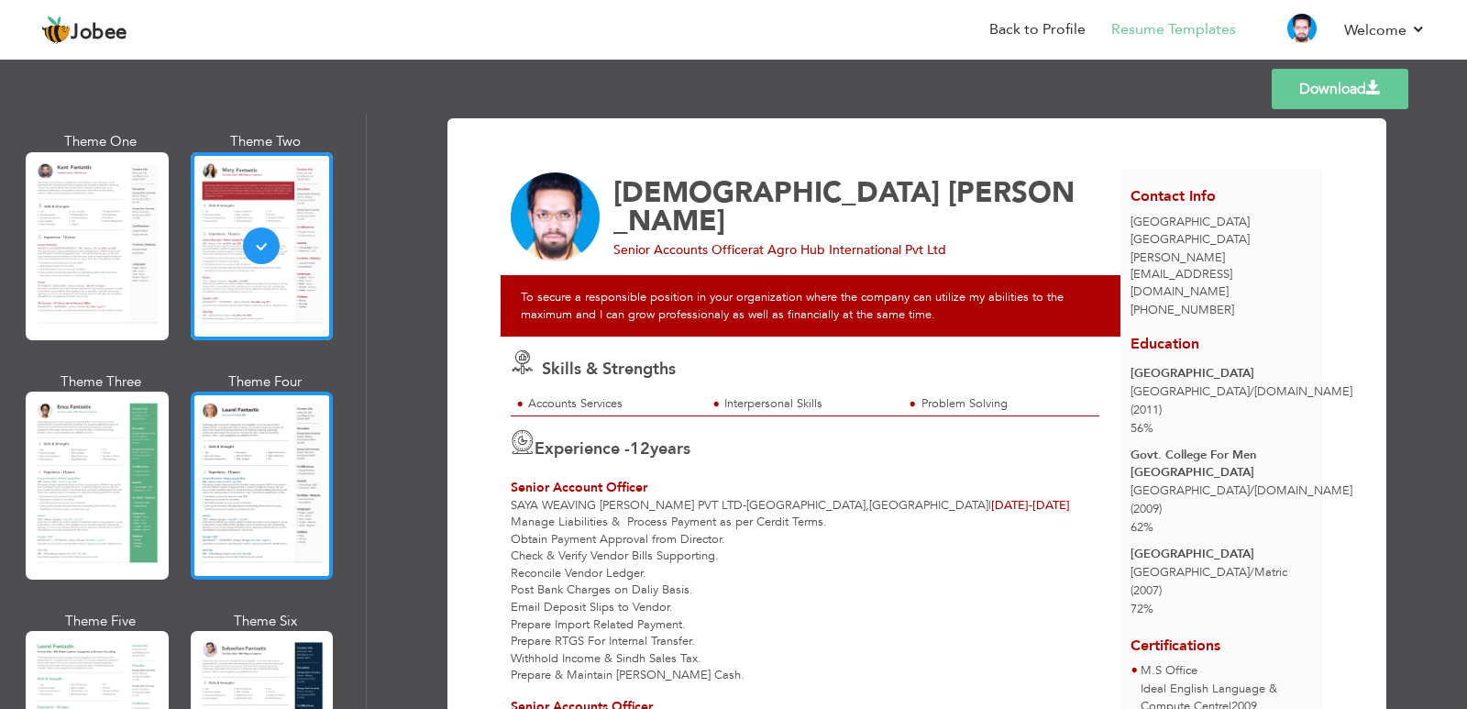
click at [212, 519] on div at bounding box center [262, 485] width 143 height 188
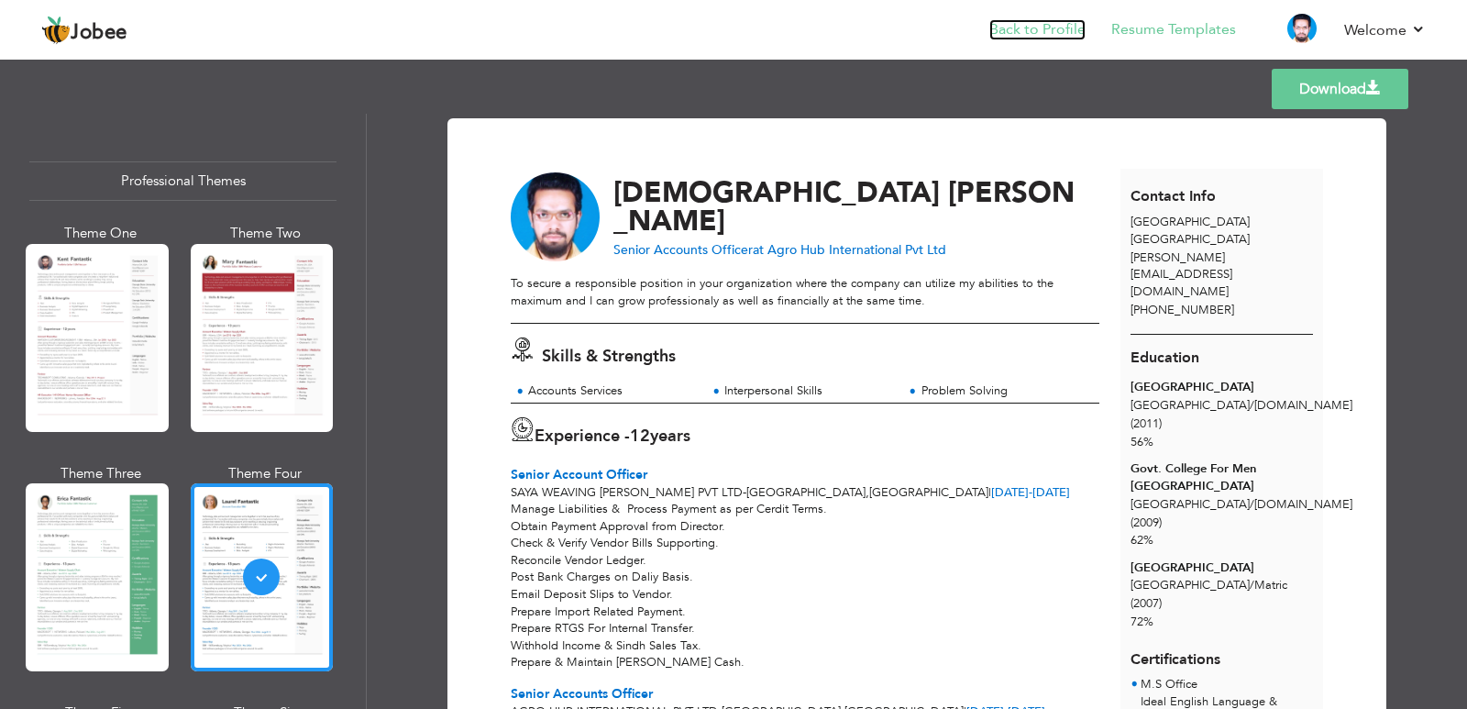
click at [1041, 29] on link "Back to Profile" at bounding box center [1037, 29] width 96 height 21
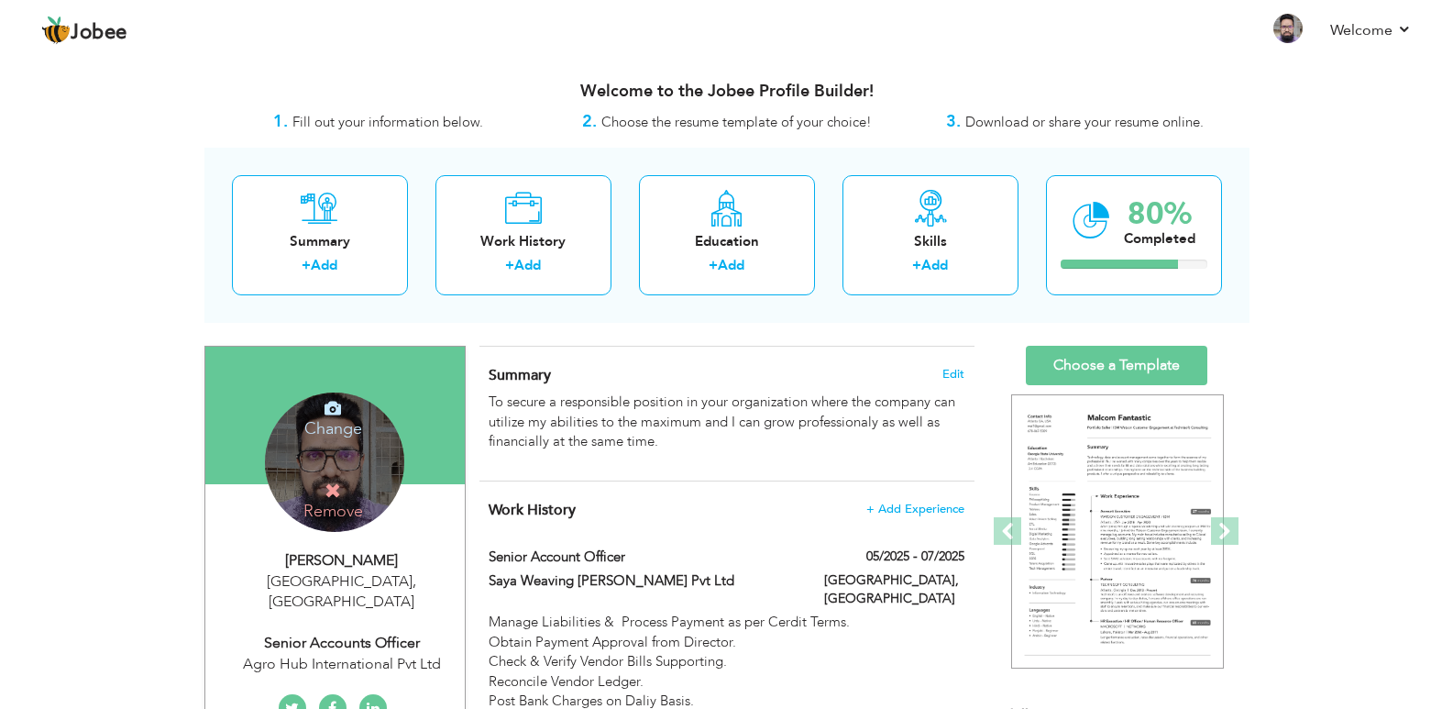
click at [334, 485] on icon at bounding box center [333, 490] width 17 height 17
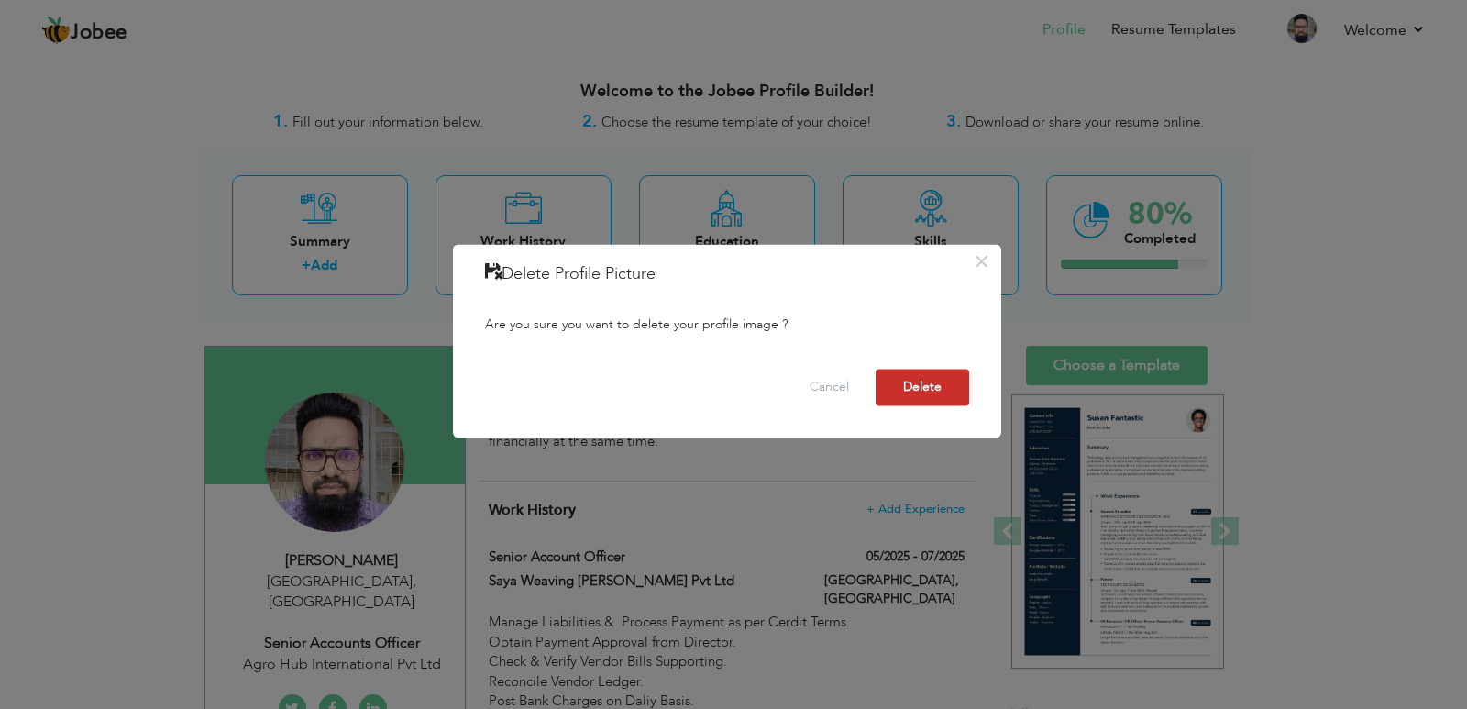
click at [920, 390] on button "Delete" at bounding box center [923, 387] width 94 height 37
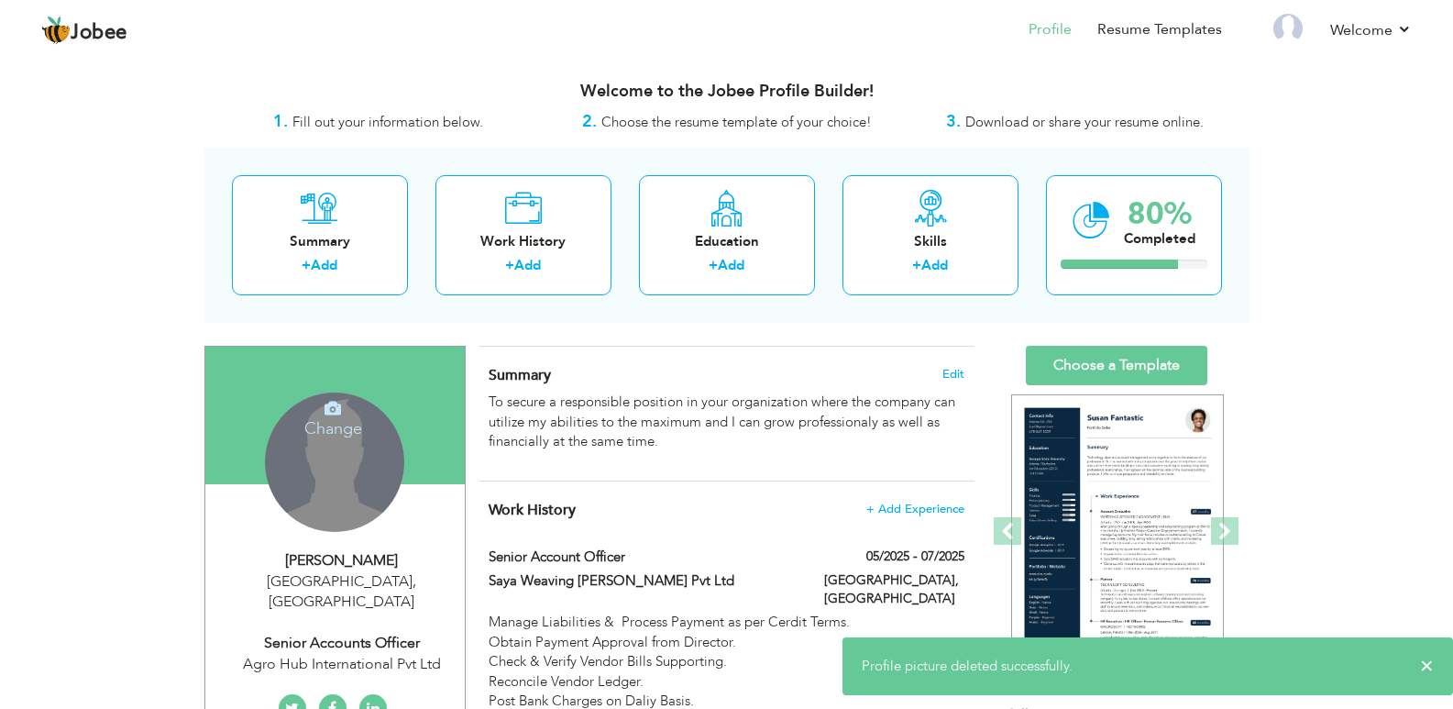
click at [335, 423] on h4 "Change" at bounding box center [333, 416] width 131 height 44
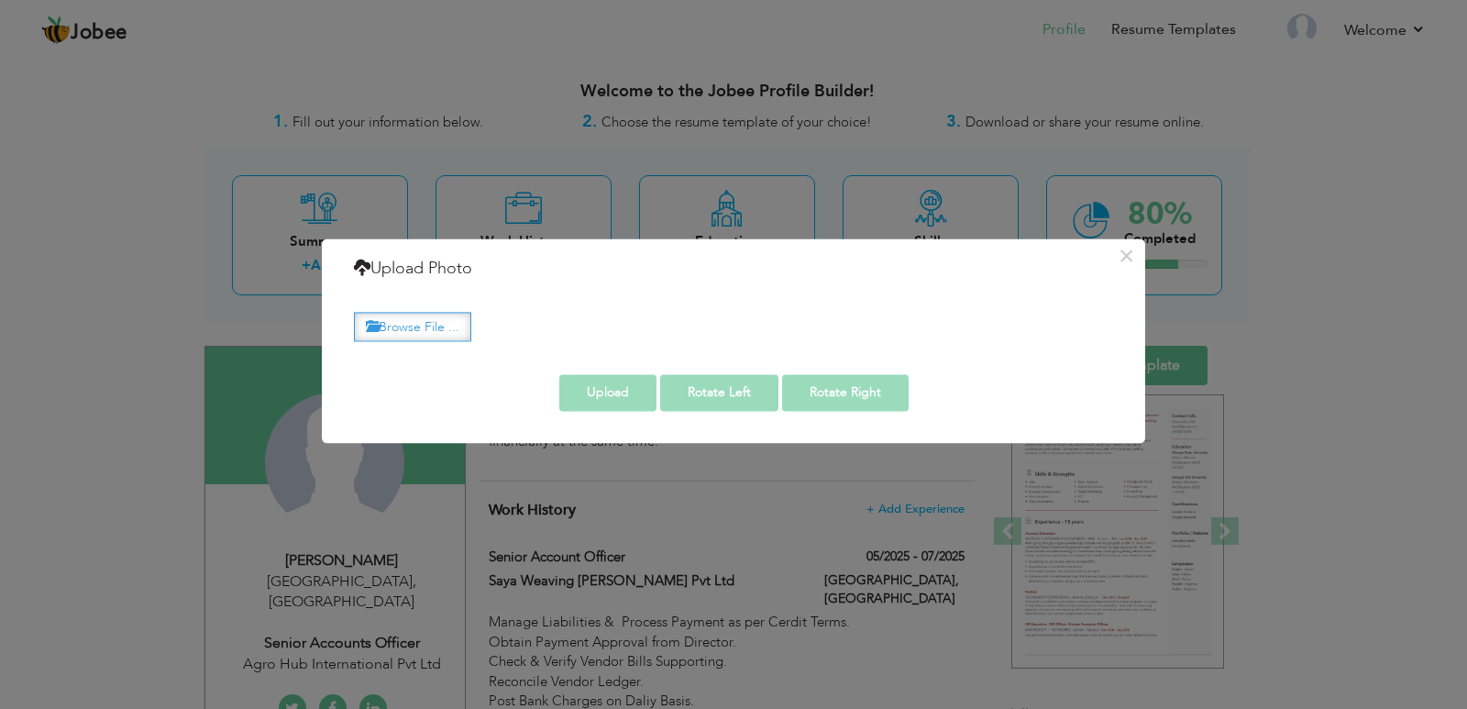
click at [408, 322] on label "Browse File ..." at bounding box center [412, 327] width 117 height 28
click at [0, 0] on input "Browse File ..." at bounding box center [0, 0] width 0 height 0
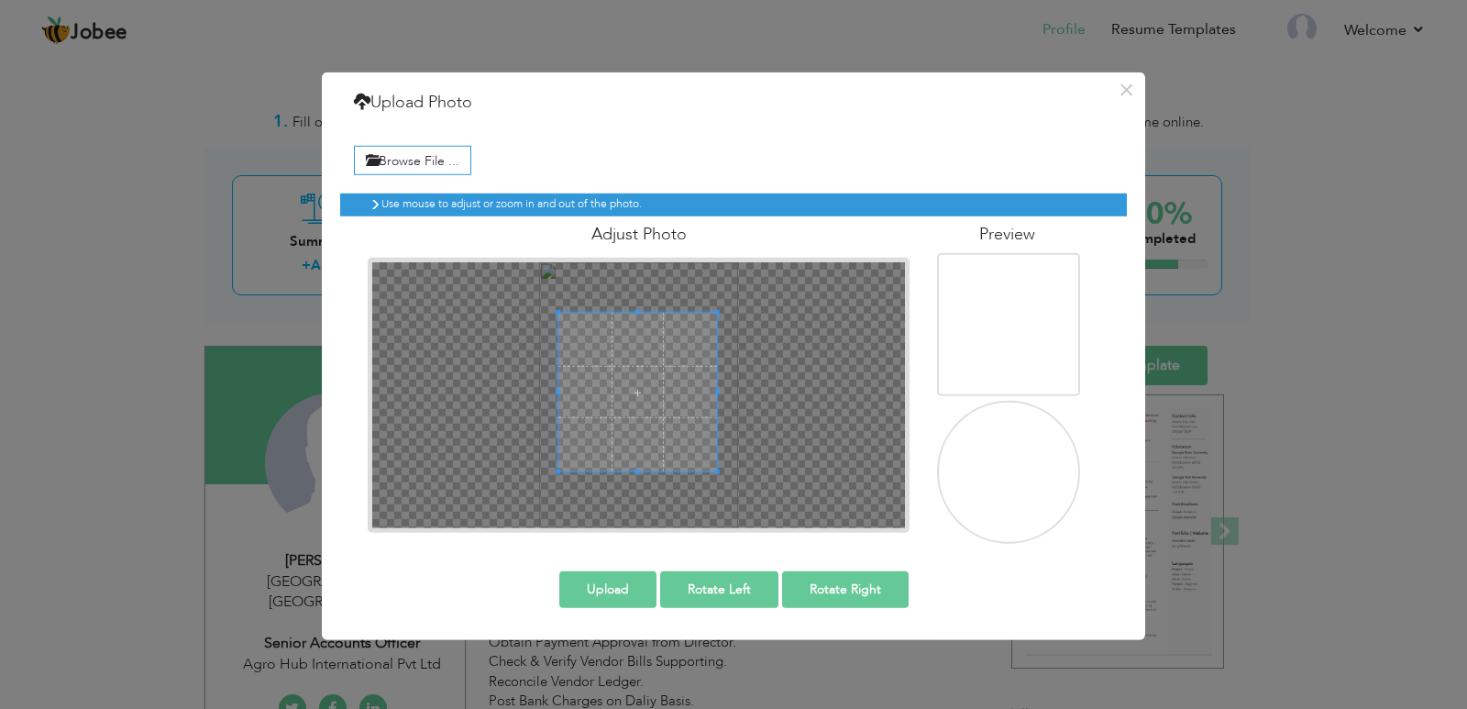
click at [622, 328] on span at bounding box center [637, 392] width 159 height 159
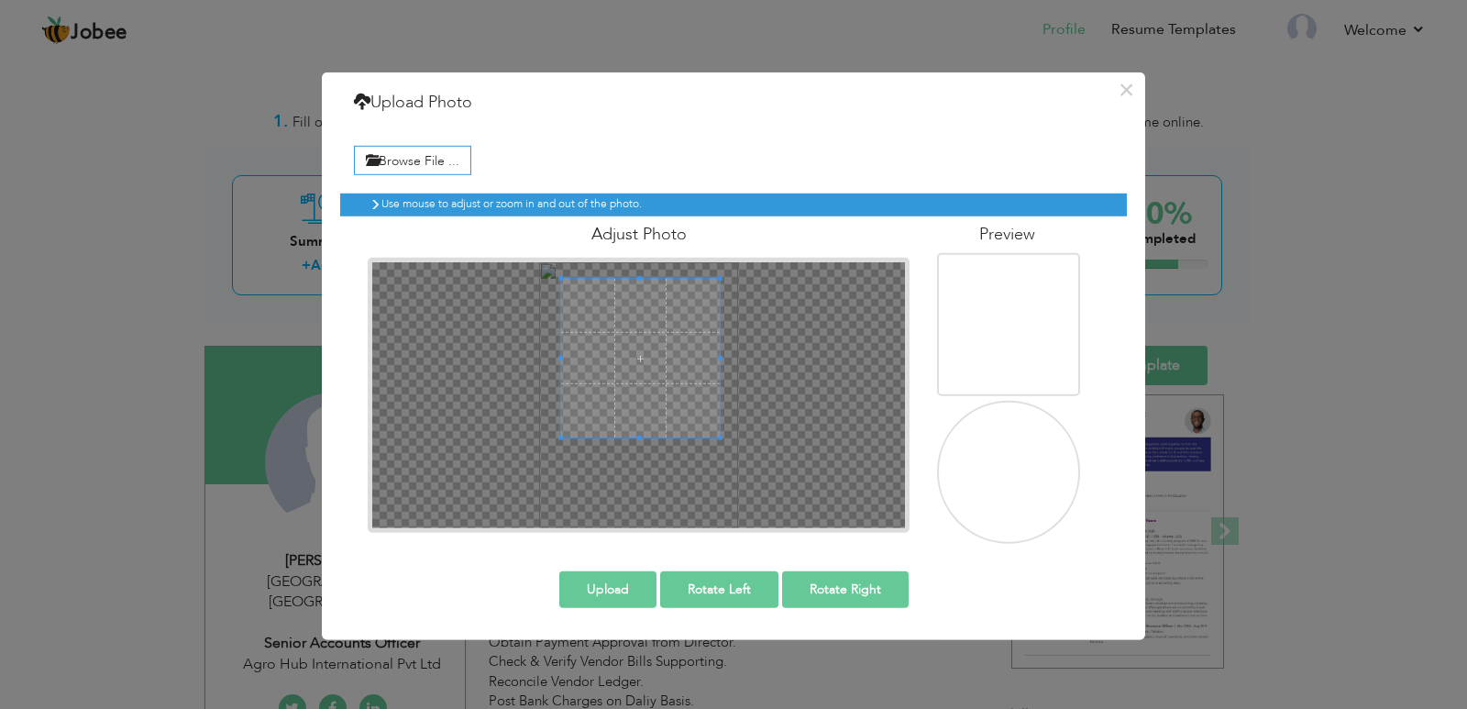
click at [669, 307] on span at bounding box center [640, 358] width 159 height 159
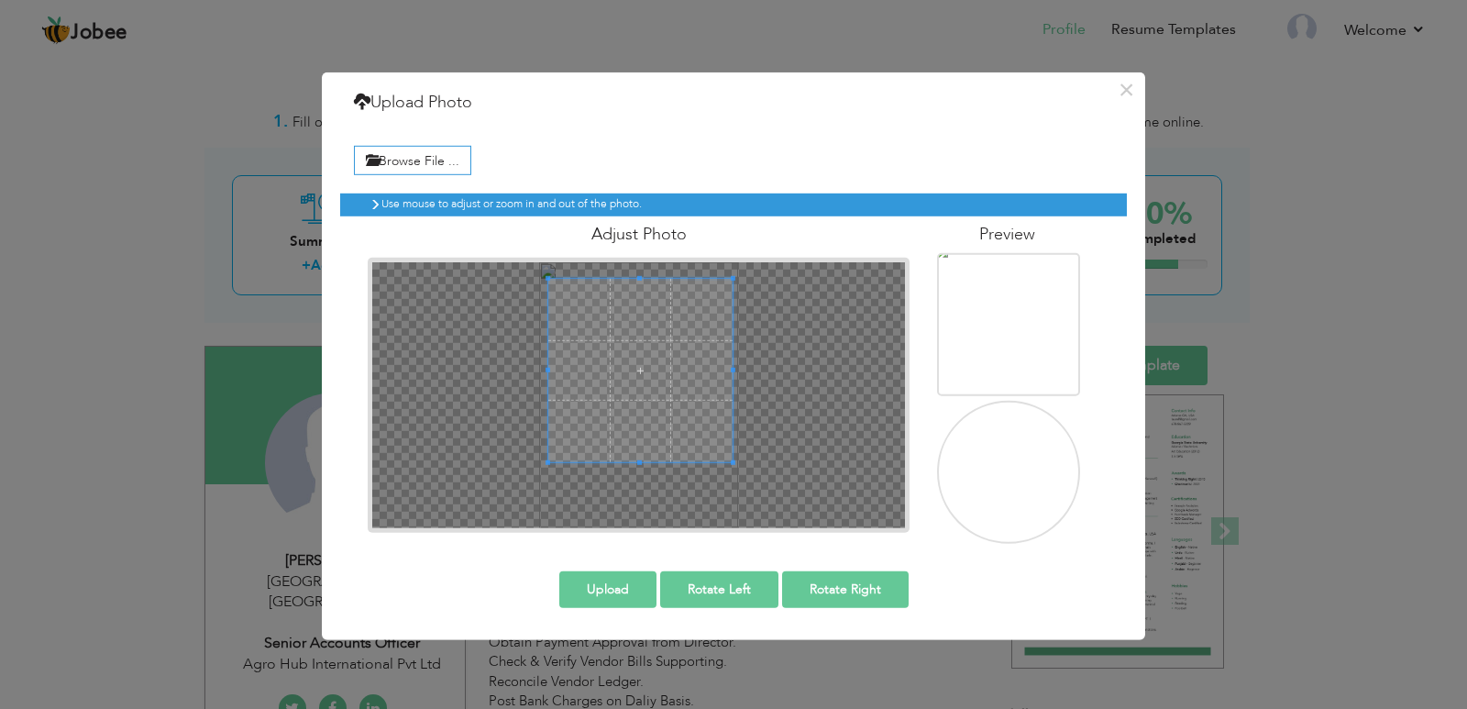
click at [648, 462] on div at bounding box center [639, 370] width 183 height 183
click at [645, 352] on span at bounding box center [639, 365] width 183 height 183
click at [637, 578] on button "Upload" at bounding box center [607, 588] width 97 height 37
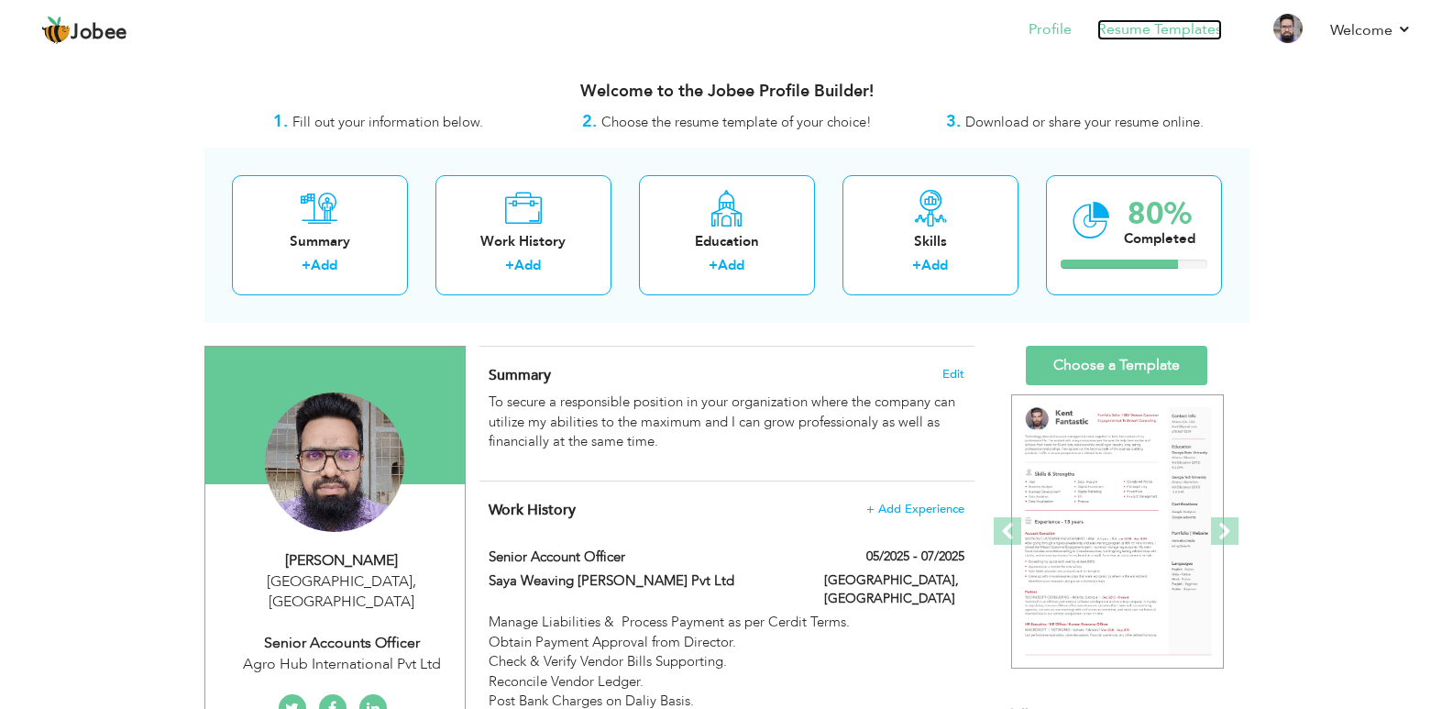
click at [1152, 22] on link "Resume Templates" at bounding box center [1159, 29] width 125 height 21
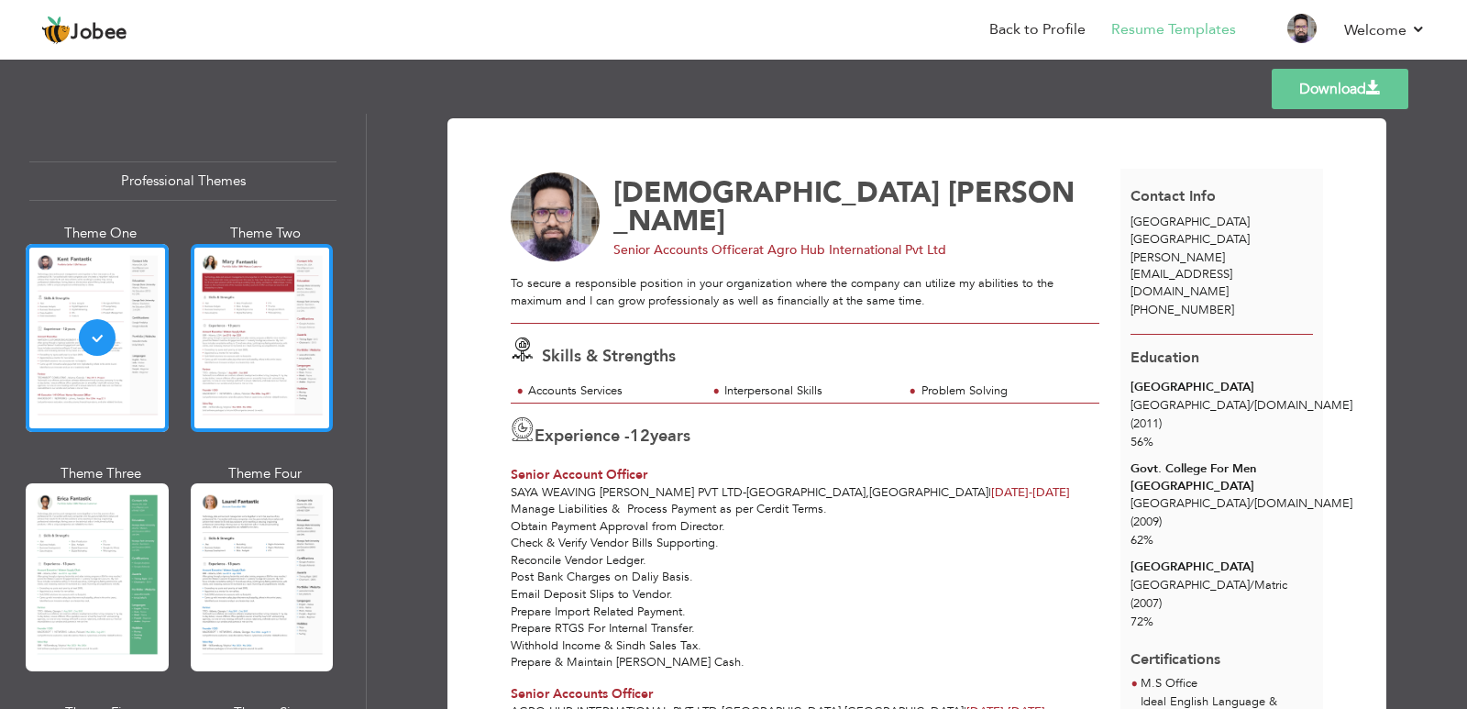
click at [244, 353] on div at bounding box center [262, 338] width 143 height 188
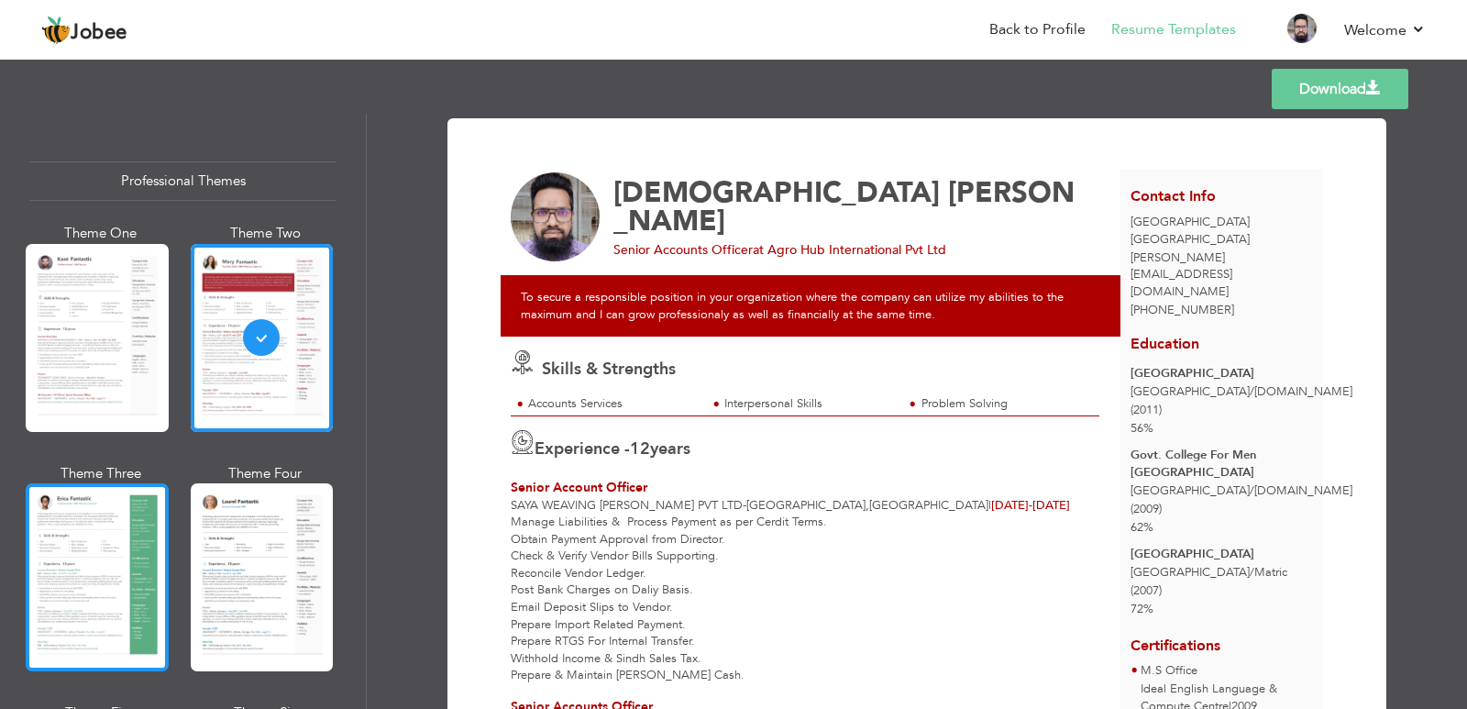
click at [78, 513] on div at bounding box center [97, 577] width 143 height 188
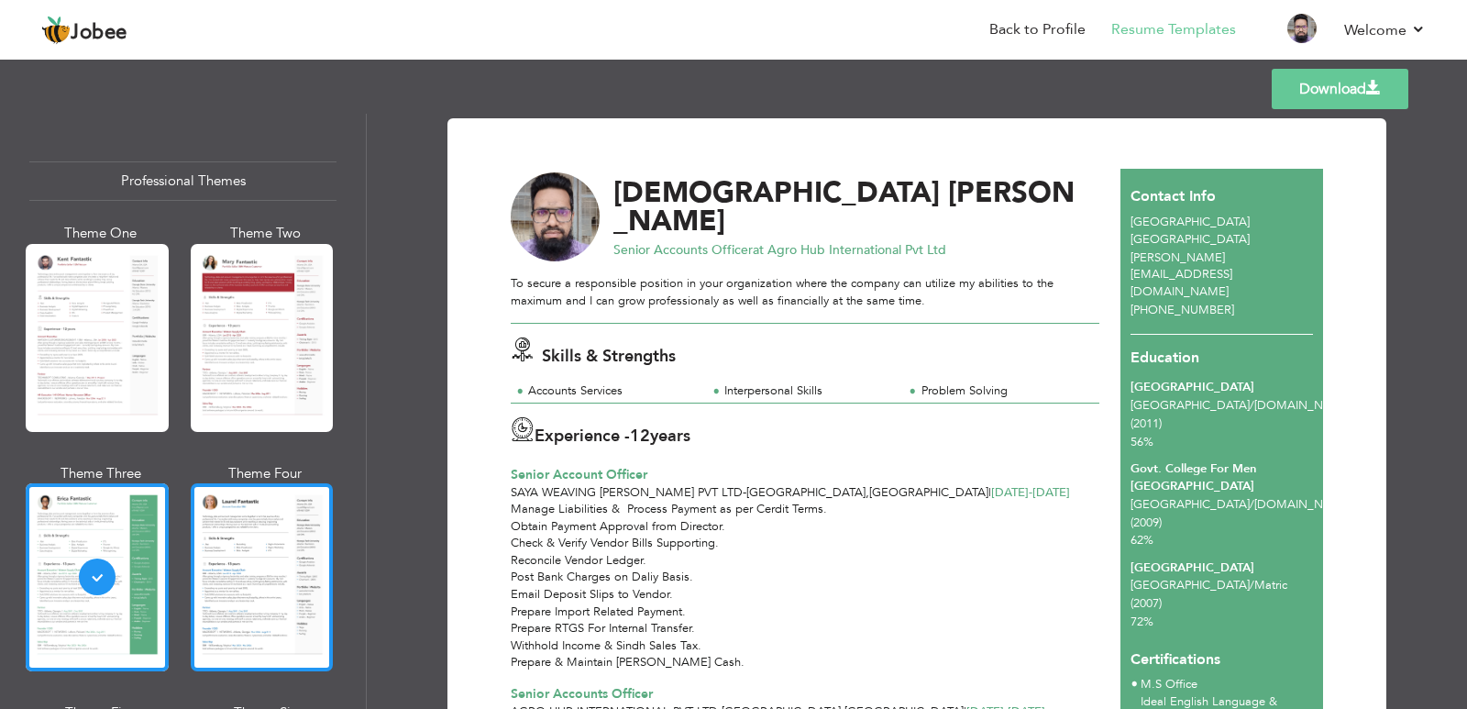
click at [240, 529] on div at bounding box center [262, 577] width 143 height 188
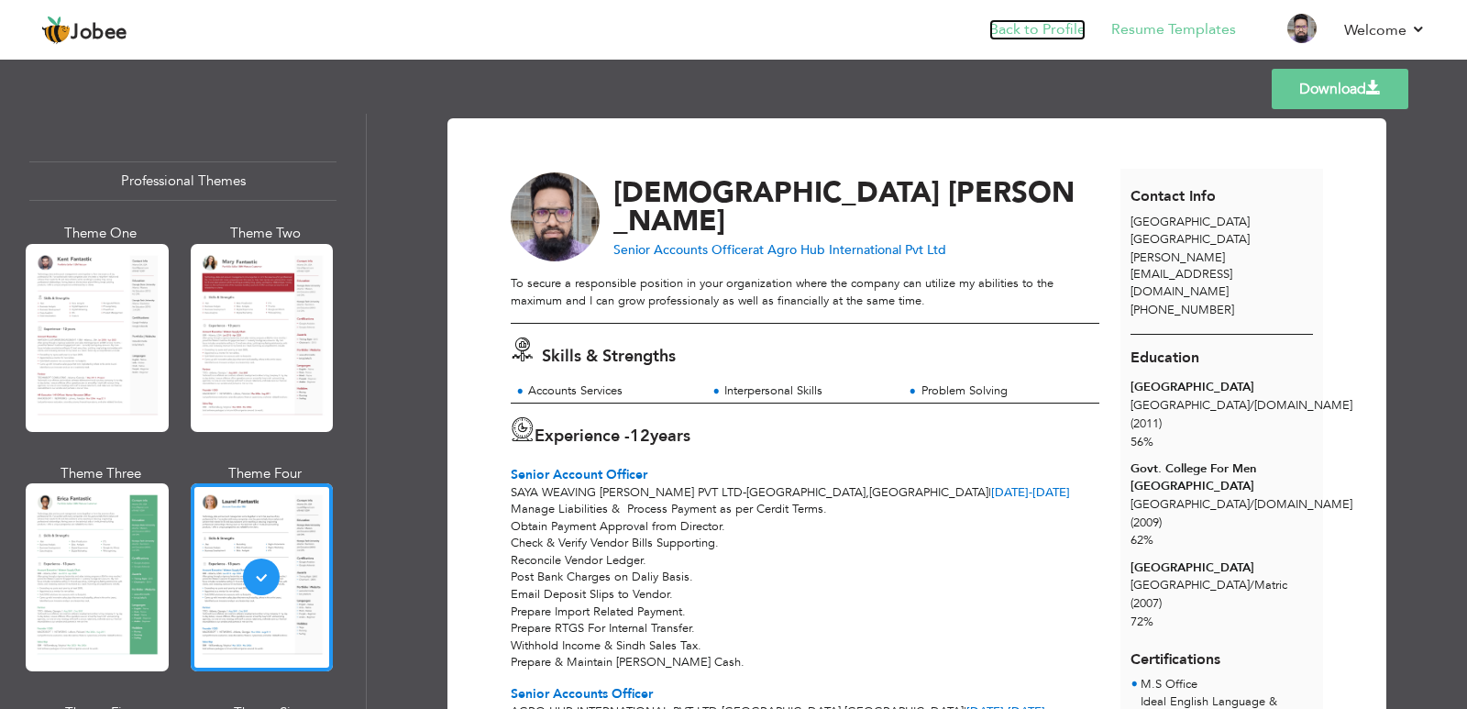
click at [1042, 35] on link "Back to Profile" at bounding box center [1037, 29] width 96 height 21
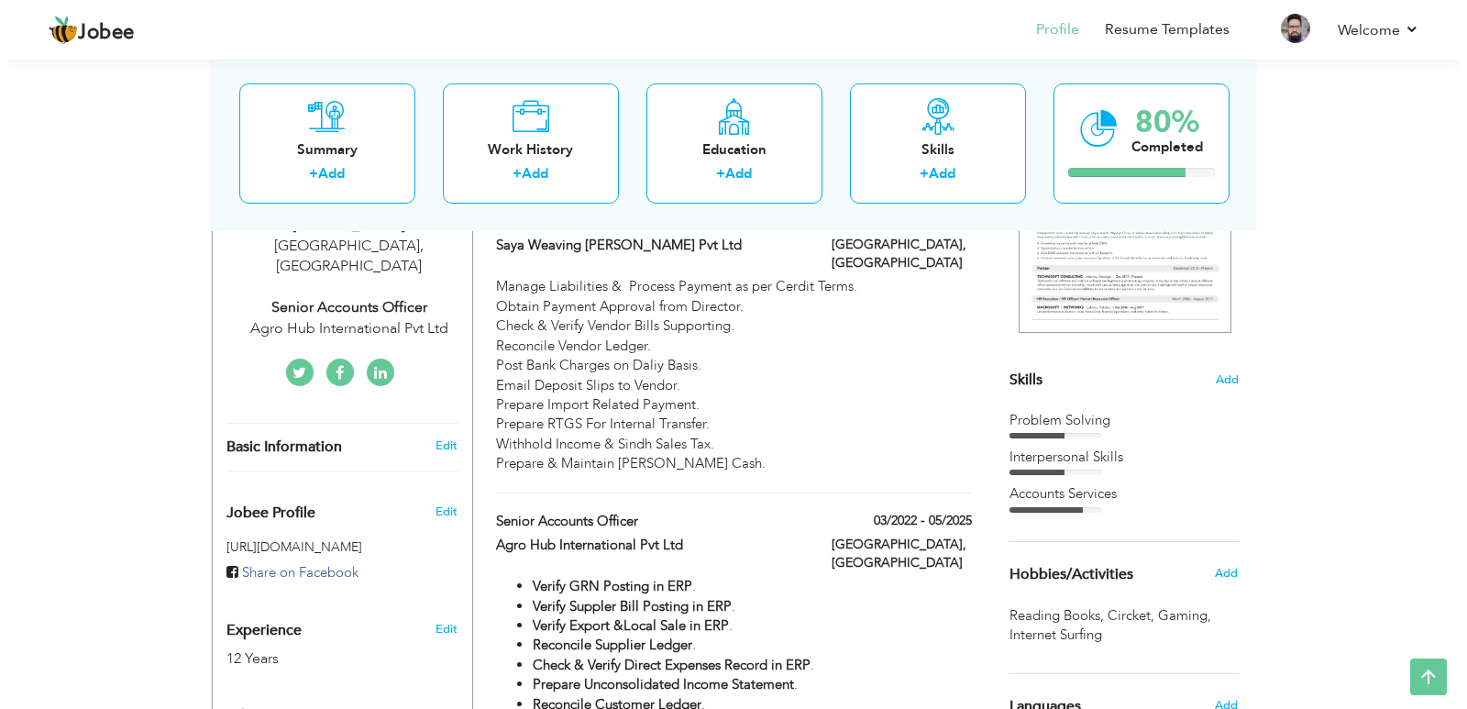
scroll to position [367, 0]
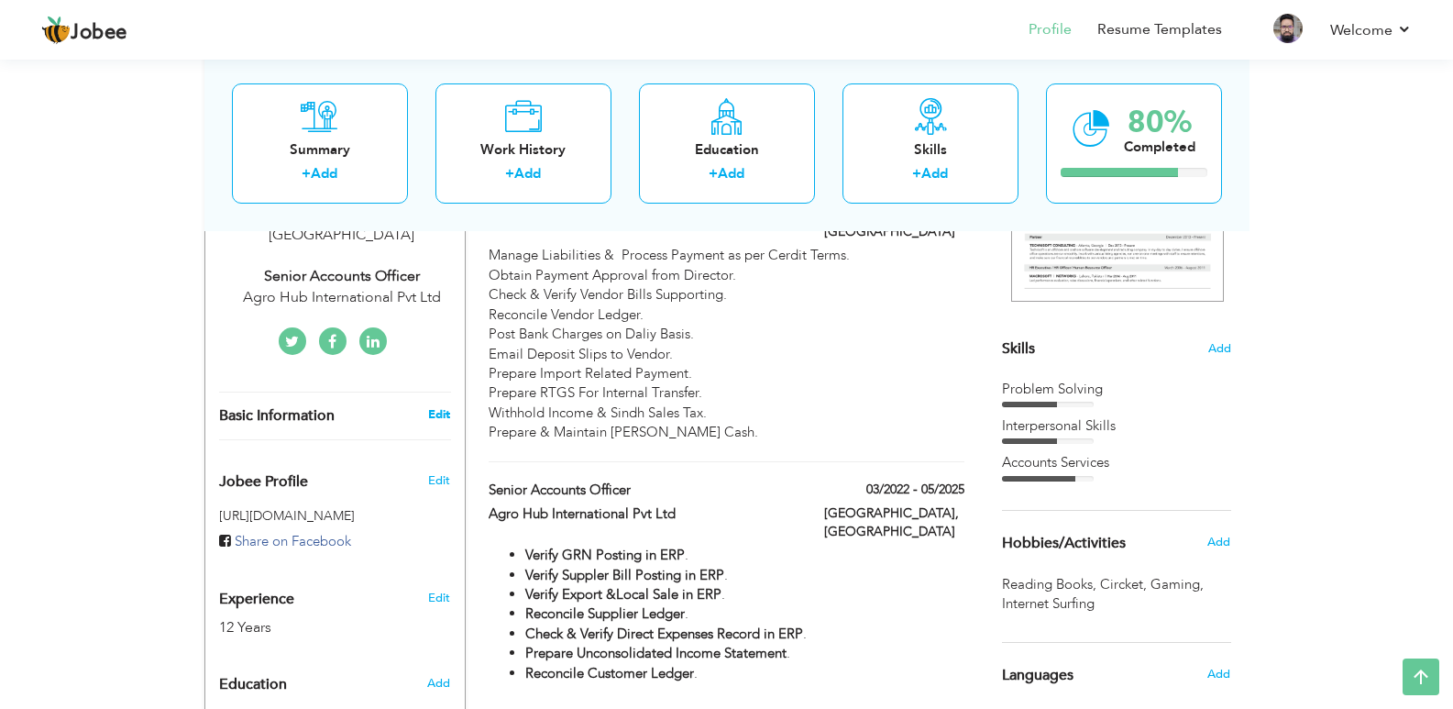
click at [434, 406] on link "Edit" at bounding box center [439, 414] width 22 height 17
type input "[DEMOGRAPHIC_DATA]"
type input "[PERSON_NAME]"
type input "[PHONE_NUMBER]"
select select "number:166"
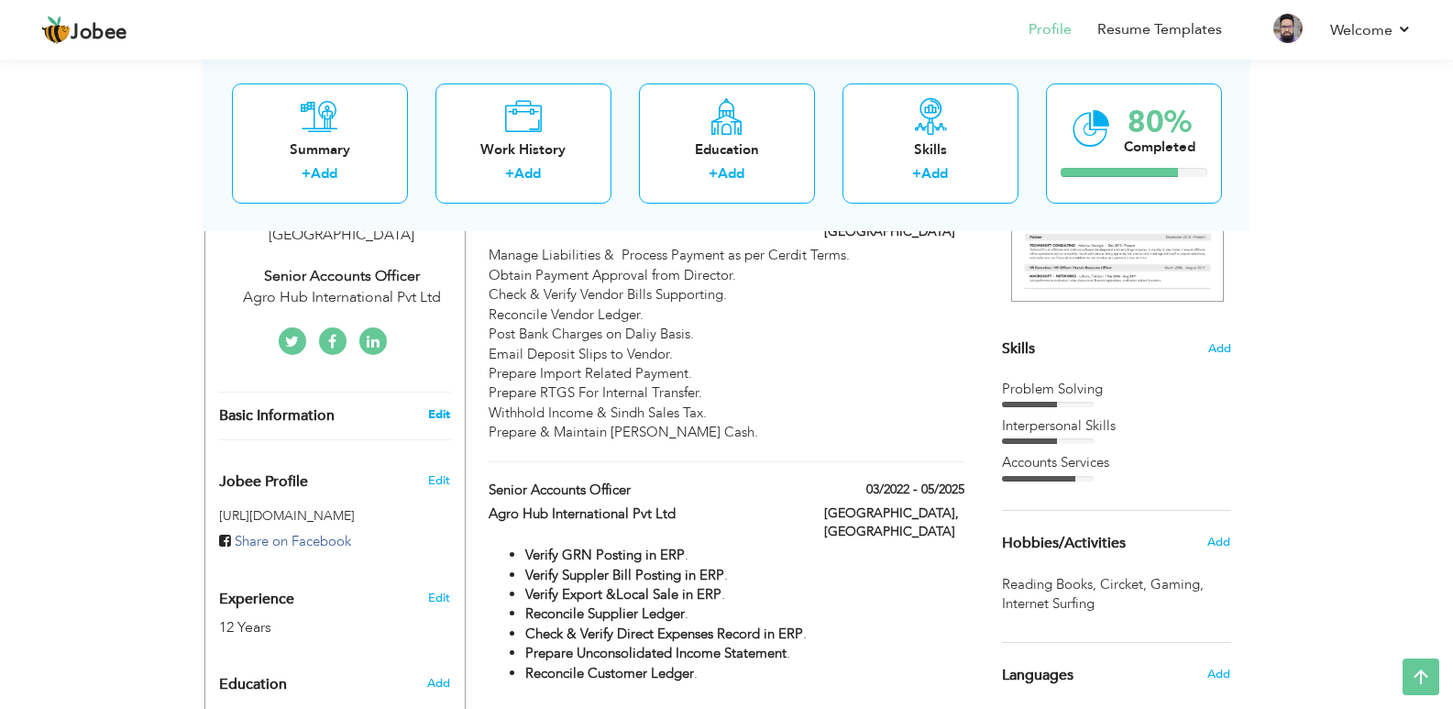
type input "[GEOGRAPHIC_DATA]"
select select "number:14"
type input "Agro Hub International Pvt Ltd"
type input "Senior Accounts Officer"
type input "[URL][DOMAIN_NAME][PERSON_NAME]"
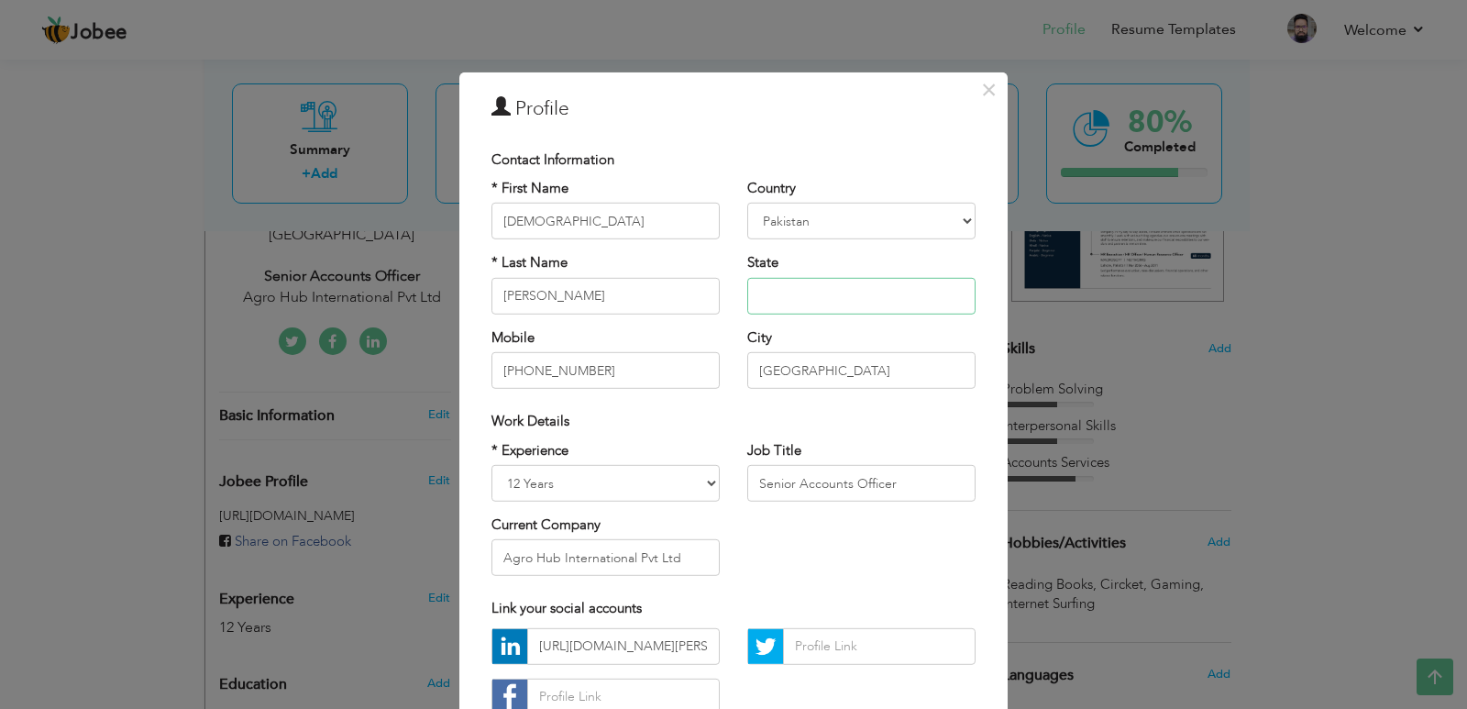
click at [829, 306] on input "text" at bounding box center [861, 296] width 228 height 37
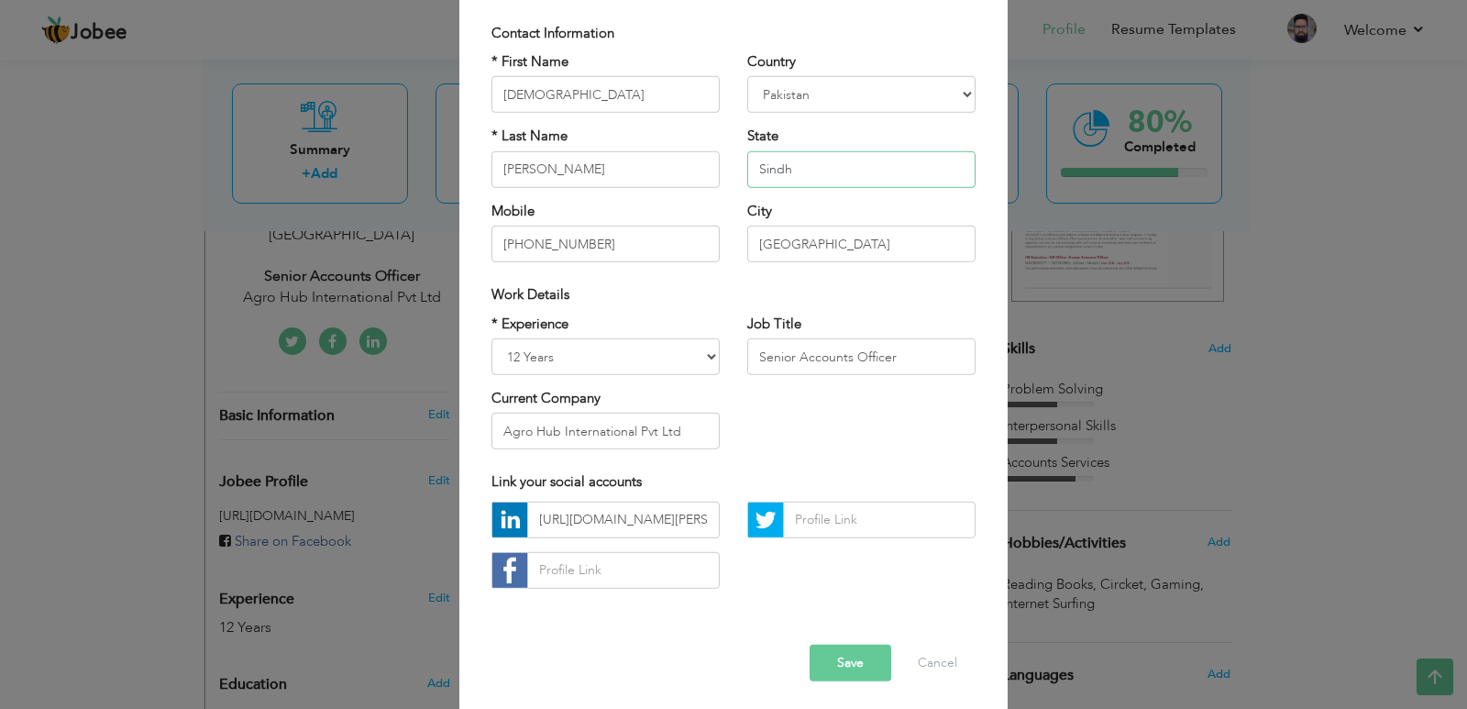
scroll to position [131, 0]
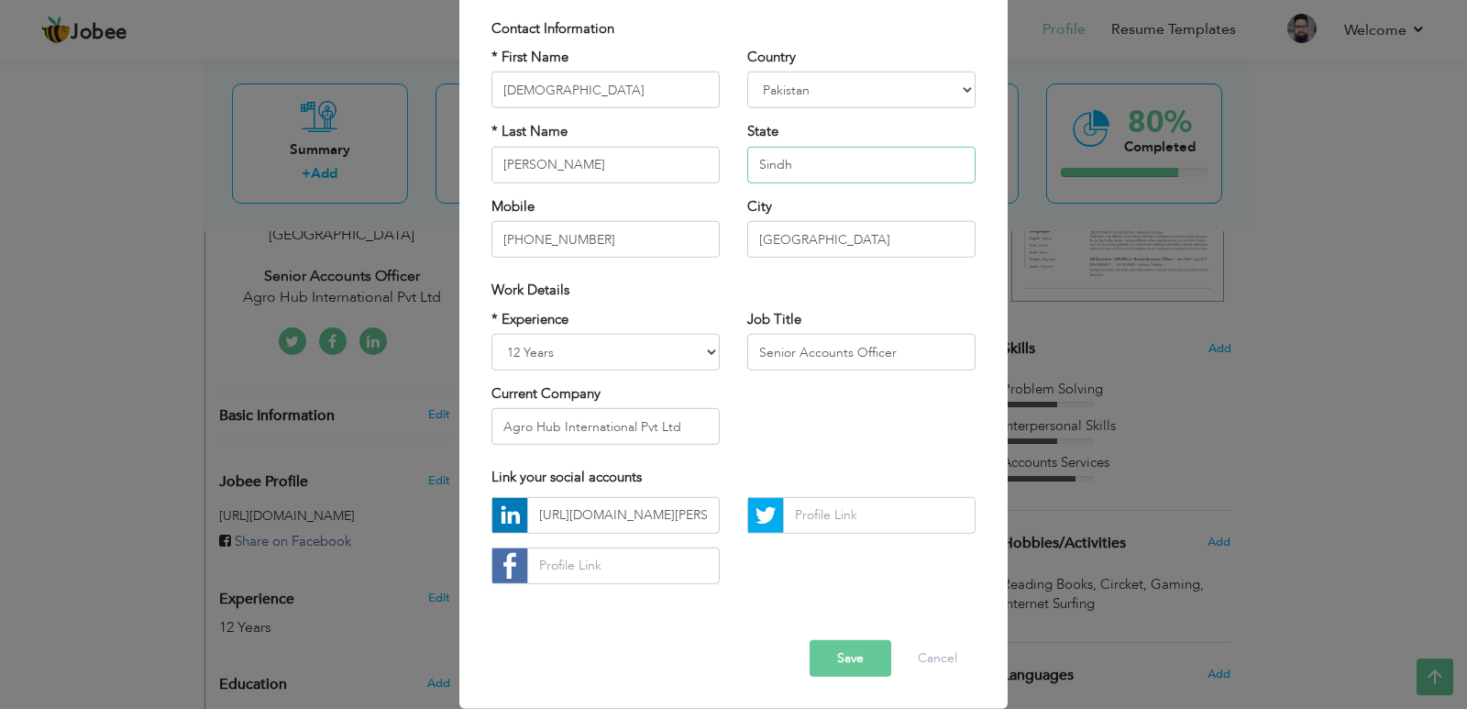
type input "Sindh"
drag, startPoint x: 681, startPoint y: 424, endPoint x: 465, endPoint y: 457, distance: 218.7
click at [465, 457] on div "× Profile Contact Information * First Name [DEMOGRAPHIC_DATA] * Last Name [PERS…" at bounding box center [733, 323] width 548 height 767
type input "S"
drag, startPoint x: 915, startPoint y: 352, endPoint x: 844, endPoint y: 360, distance: 71.1
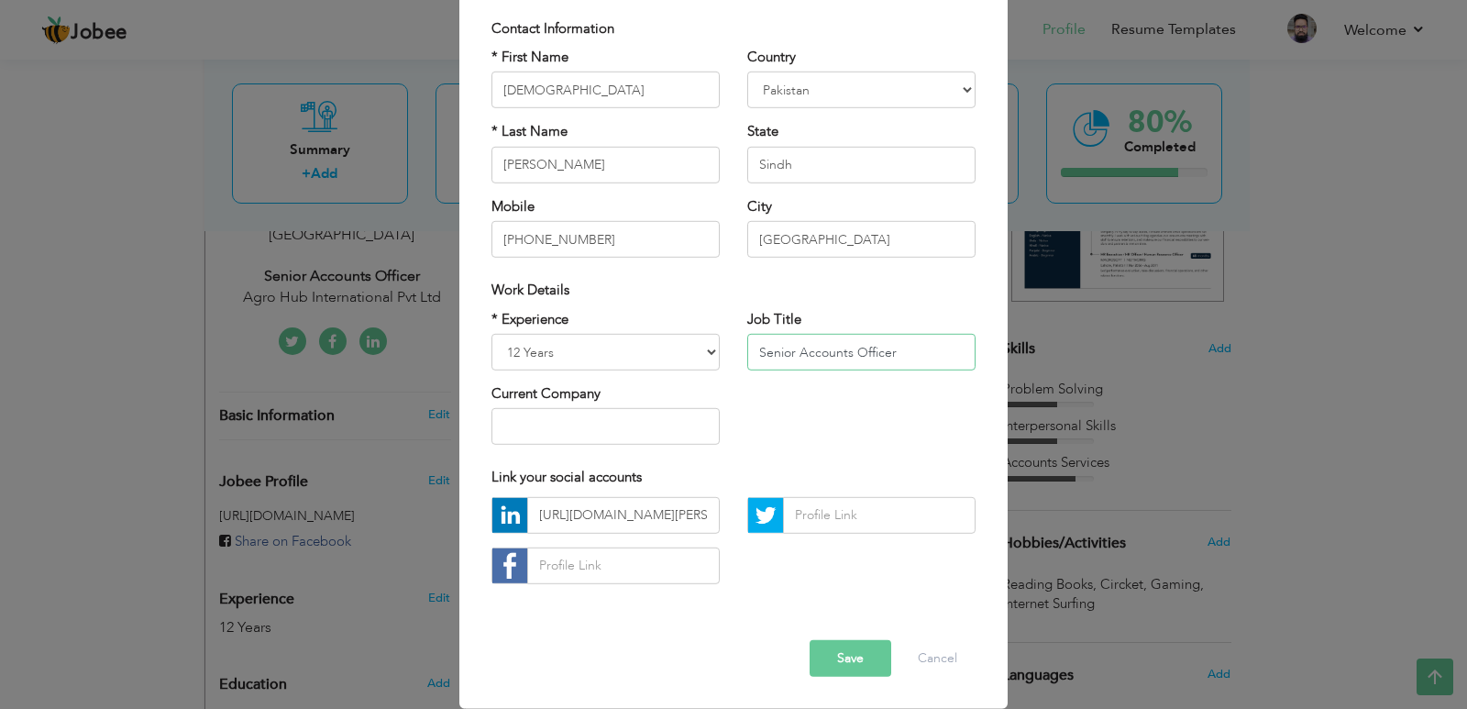
click at [844, 360] on input "Senior Accounts Officer" at bounding box center [861, 352] width 228 height 37
type input "S"
click at [849, 668] on button "Save" at bounding box center [851, 658] width 82 height 37
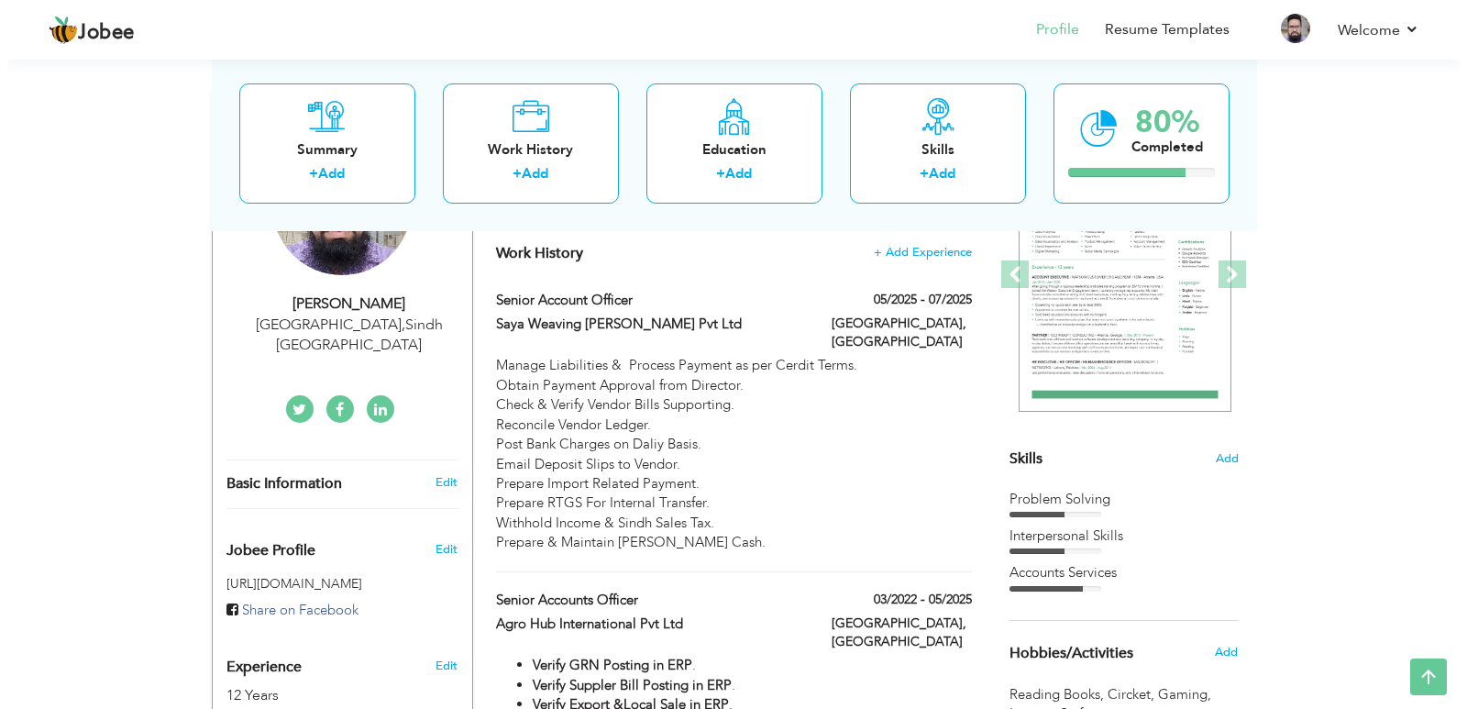
scroll to position [183, 0]
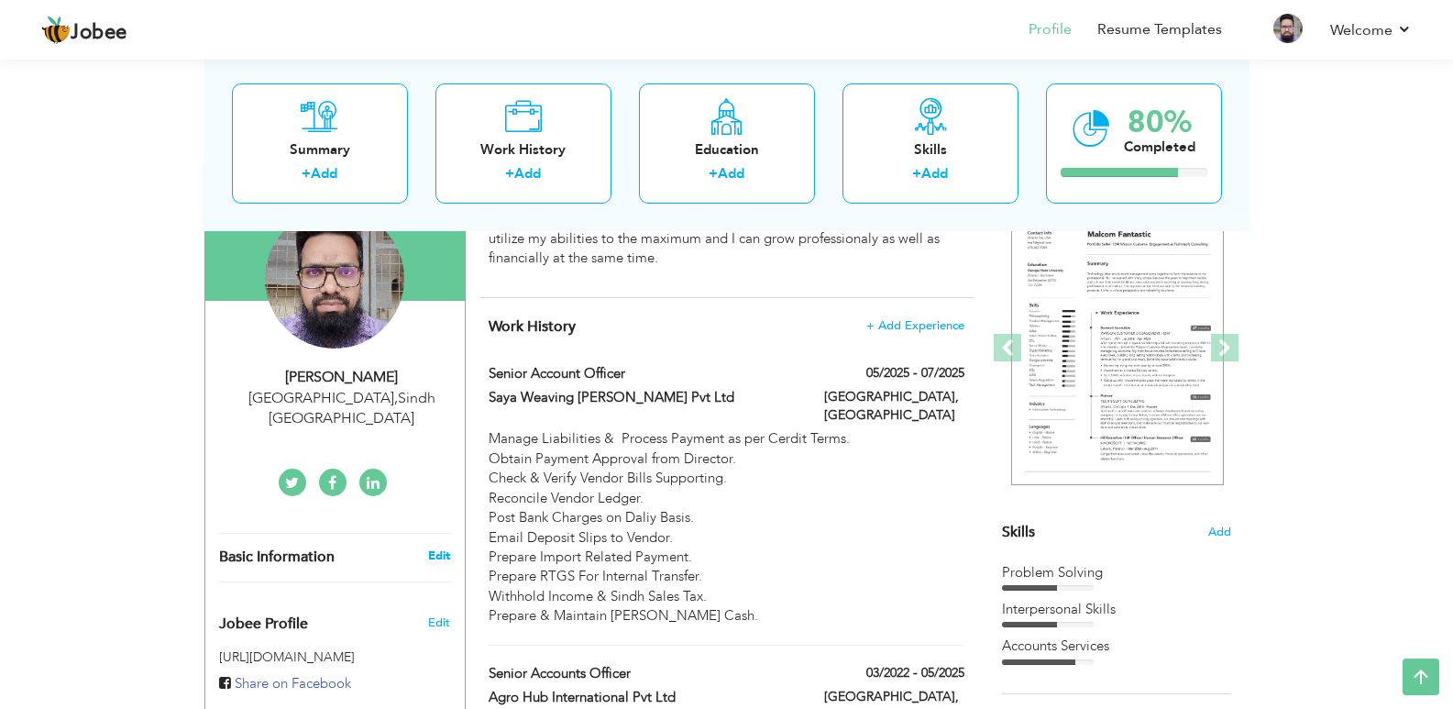
click at [435, 547] on link "Edit" at bounding box center [439, 555] width 22 height 17
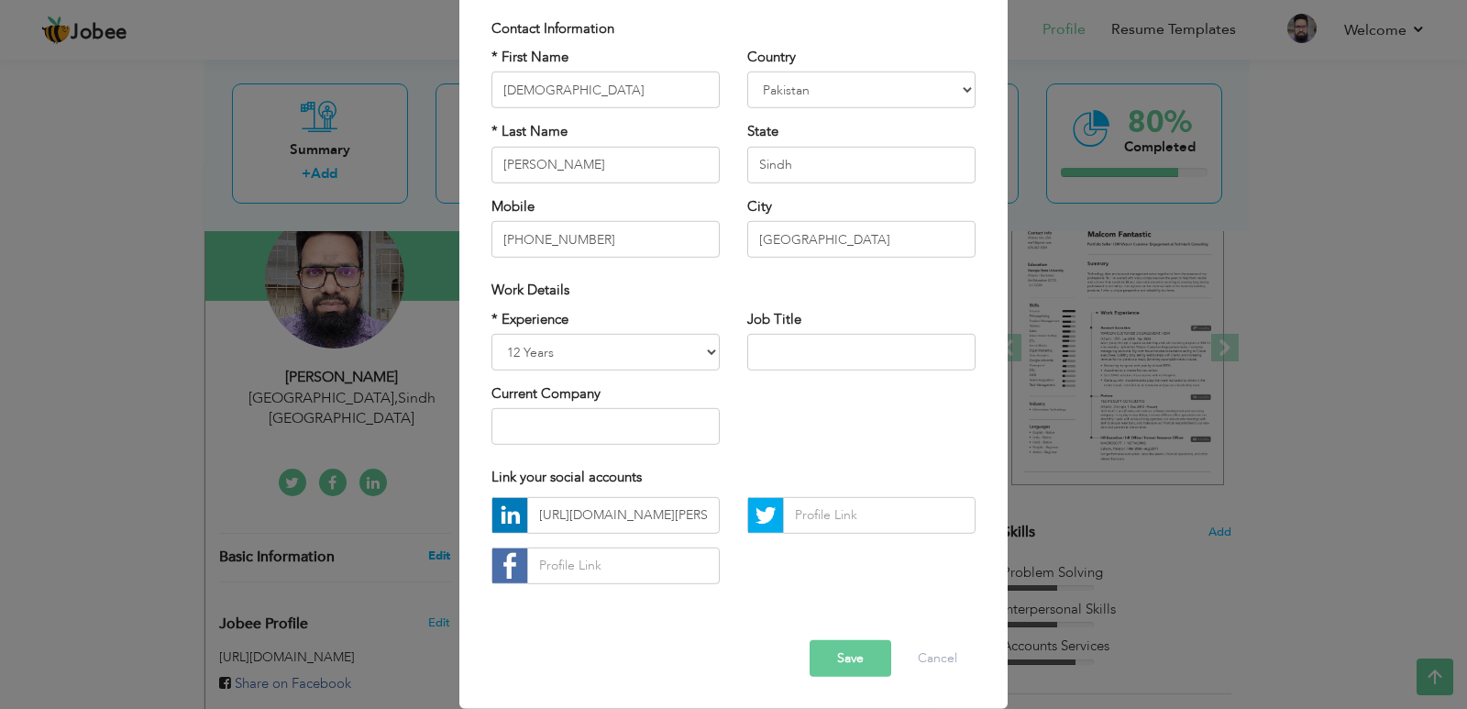
scroll to position [0, 0]
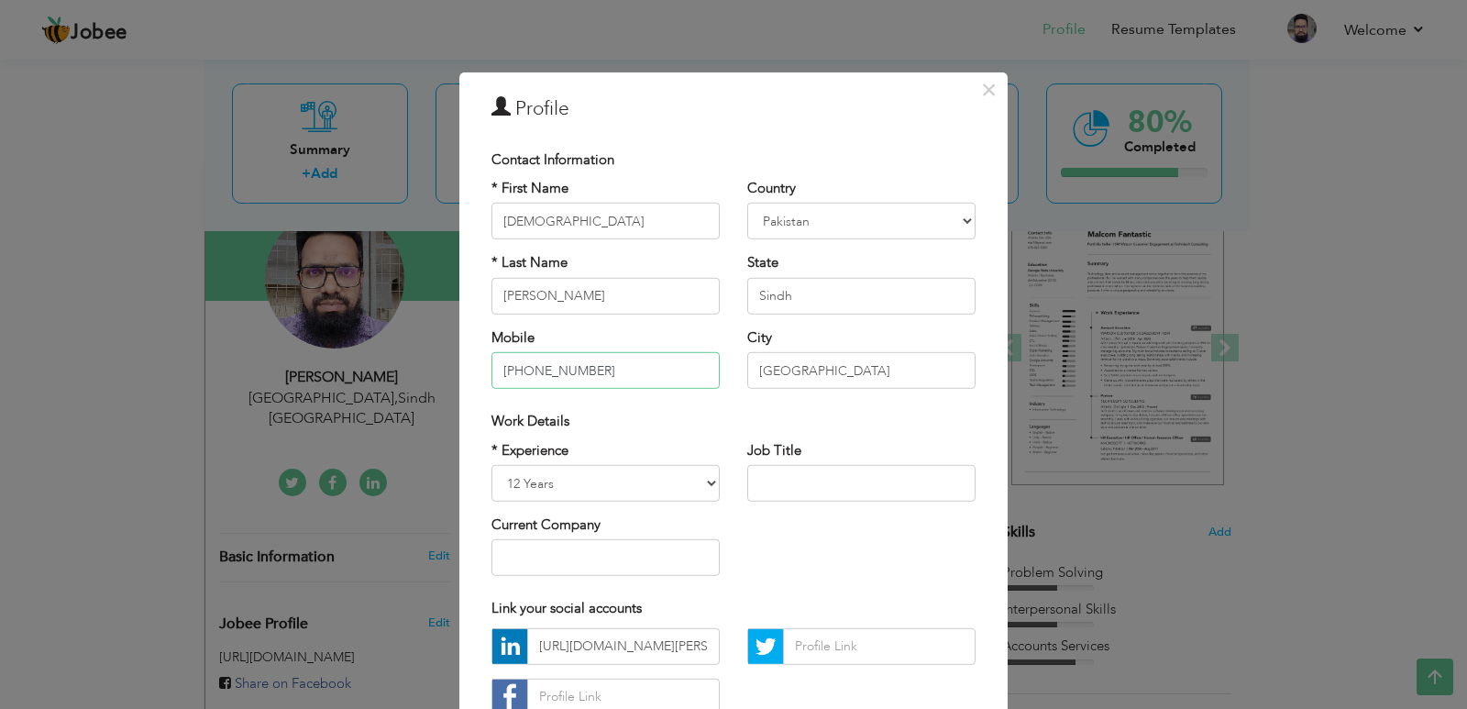
click at [618, 379] on input "[PHONE_NUMBER]" at bounding box center [605, 370] width 228 height 37
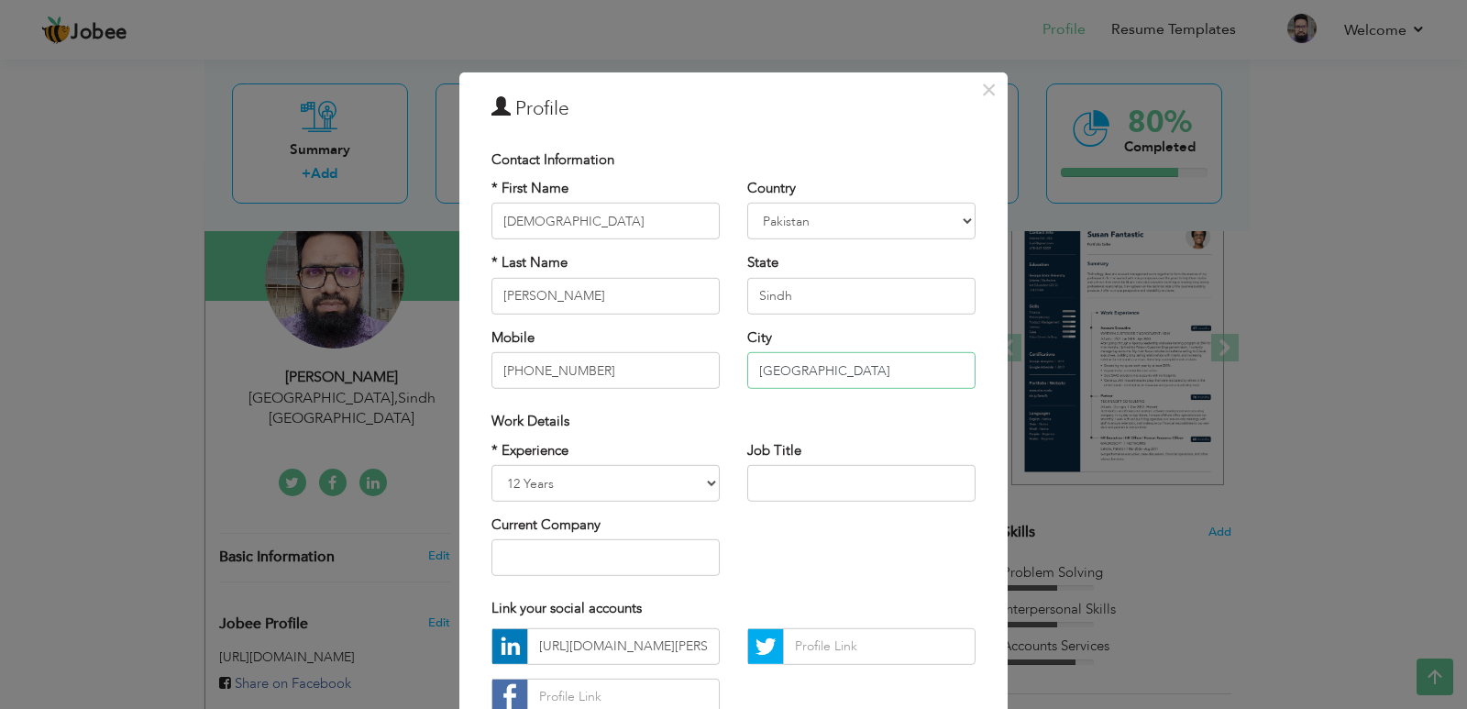
click at [817, 367] on input "[GEOGRAPHIC_DATA]" at bounding box center [861, 370] width 228 height 37
click at [749, 367] on input "[GEOGRAPHIC_DATA]" at bounding box center [861, 370] width 228 height 37
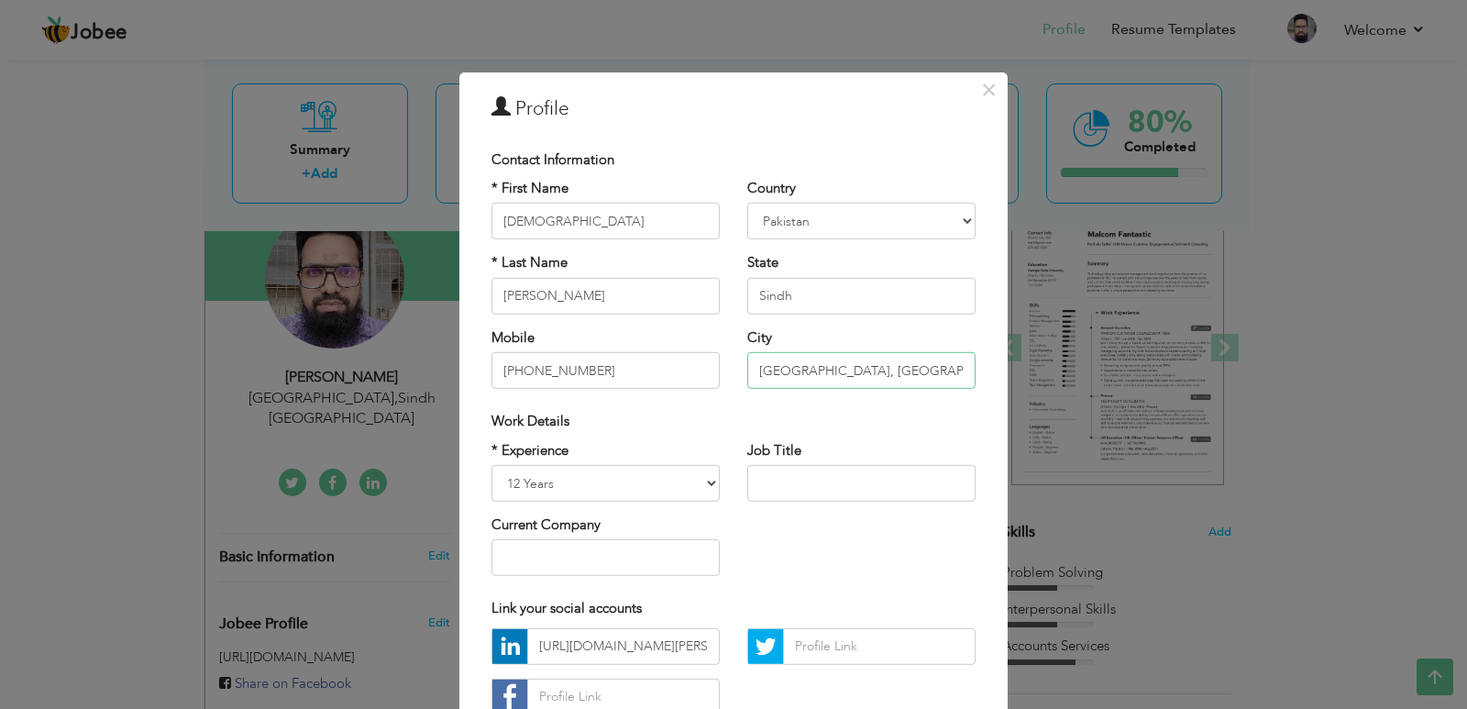
type input "[GEOGRAPHIC_DATA], [GEOGRAPHIC_DATA]"
click at [617, 367] on input "[PHONE_NUMBER]" at bounding box center [605, 370] width 228 height 37
drag, startPoint x: 515, startPoint y: 369, endPoint x: 500, endPoint y: 371, distance: 15.8
click at [500, 371] on input "[PHONE_NUMBER]" at bounding box center [605, 370] width 228 height 37
click at [596, 373] on input "03212798168" at bounding box center [605, 370] width 228 height 37
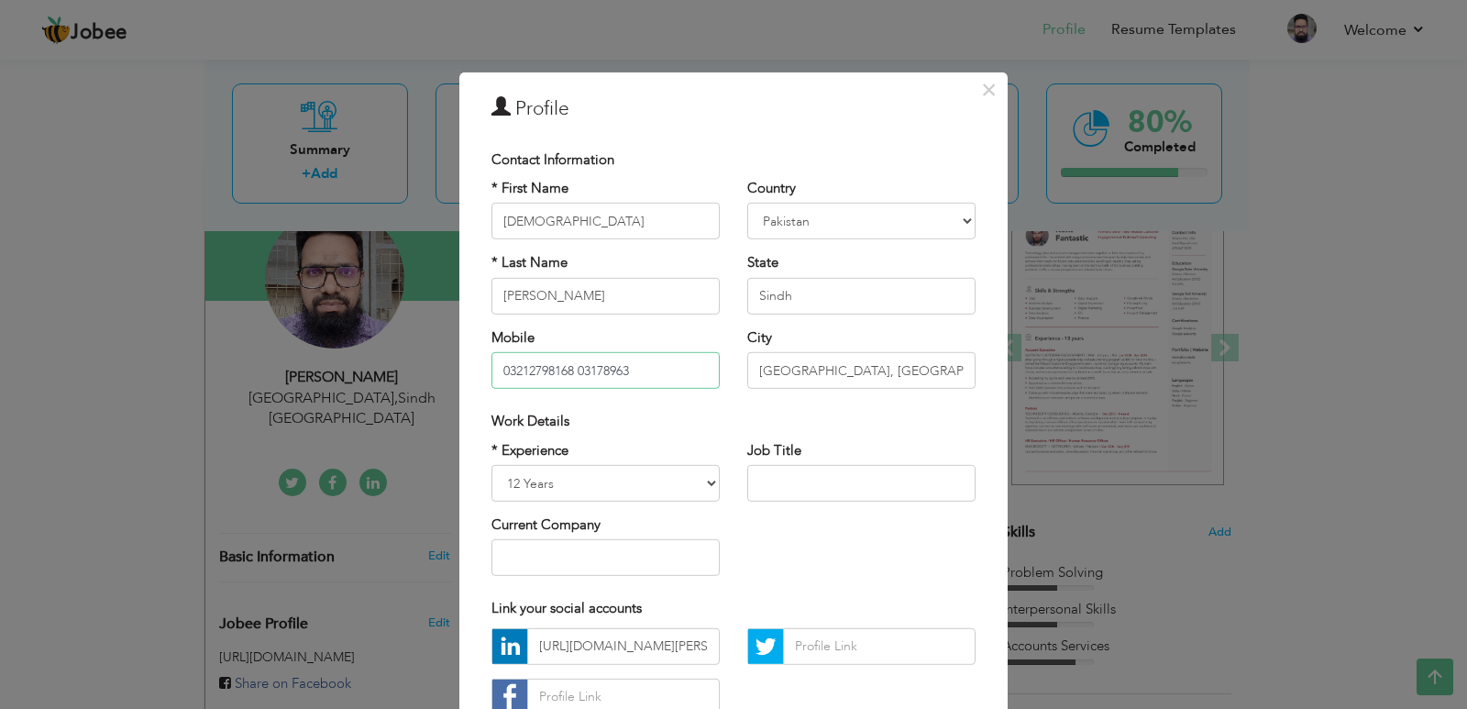
drag, startPoint x: 630, startPoint y: 372, endPoint x: 569, endPoint y: 380, distance: 61.0
click at [569, 380] on input "03212798168 03178963" at bounding box center [605, 370] width 228 height 37
type input "[PHONE_NUMBER]"
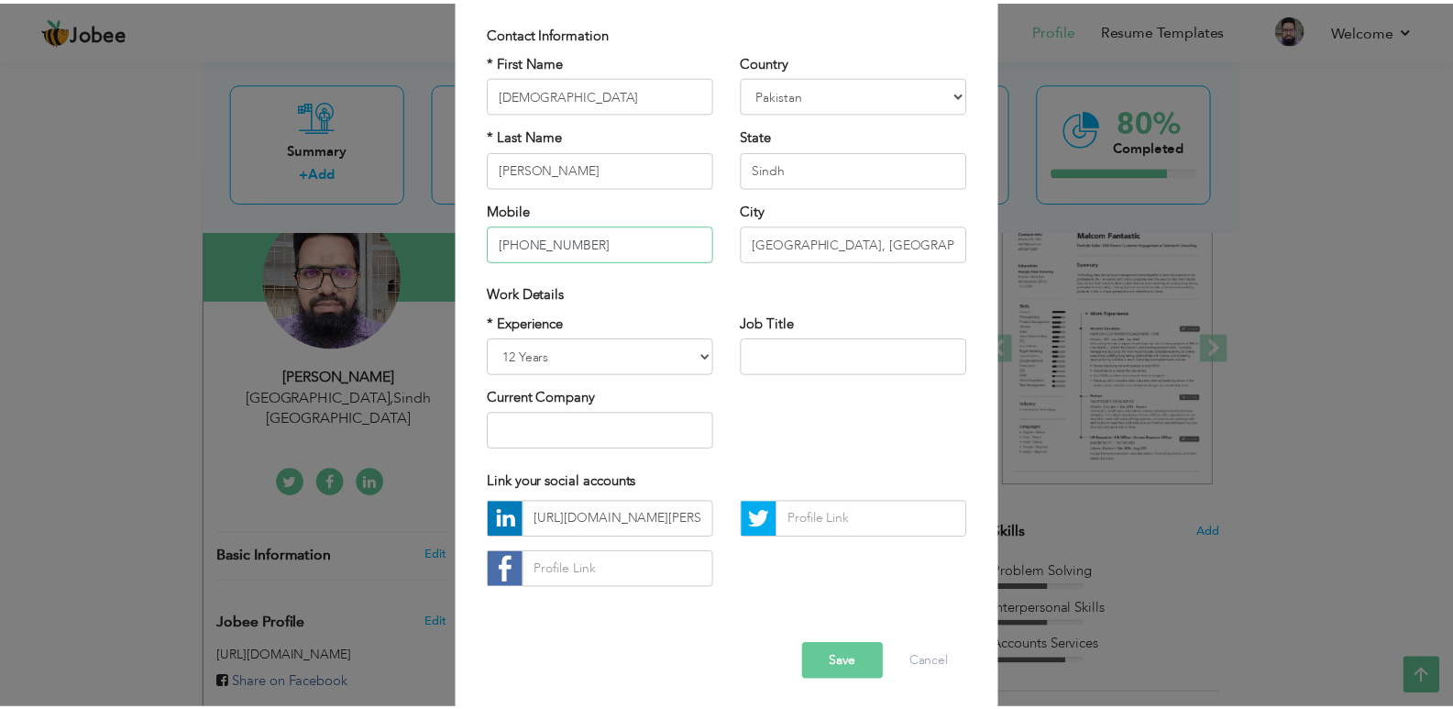
scroll to position [131, 0]
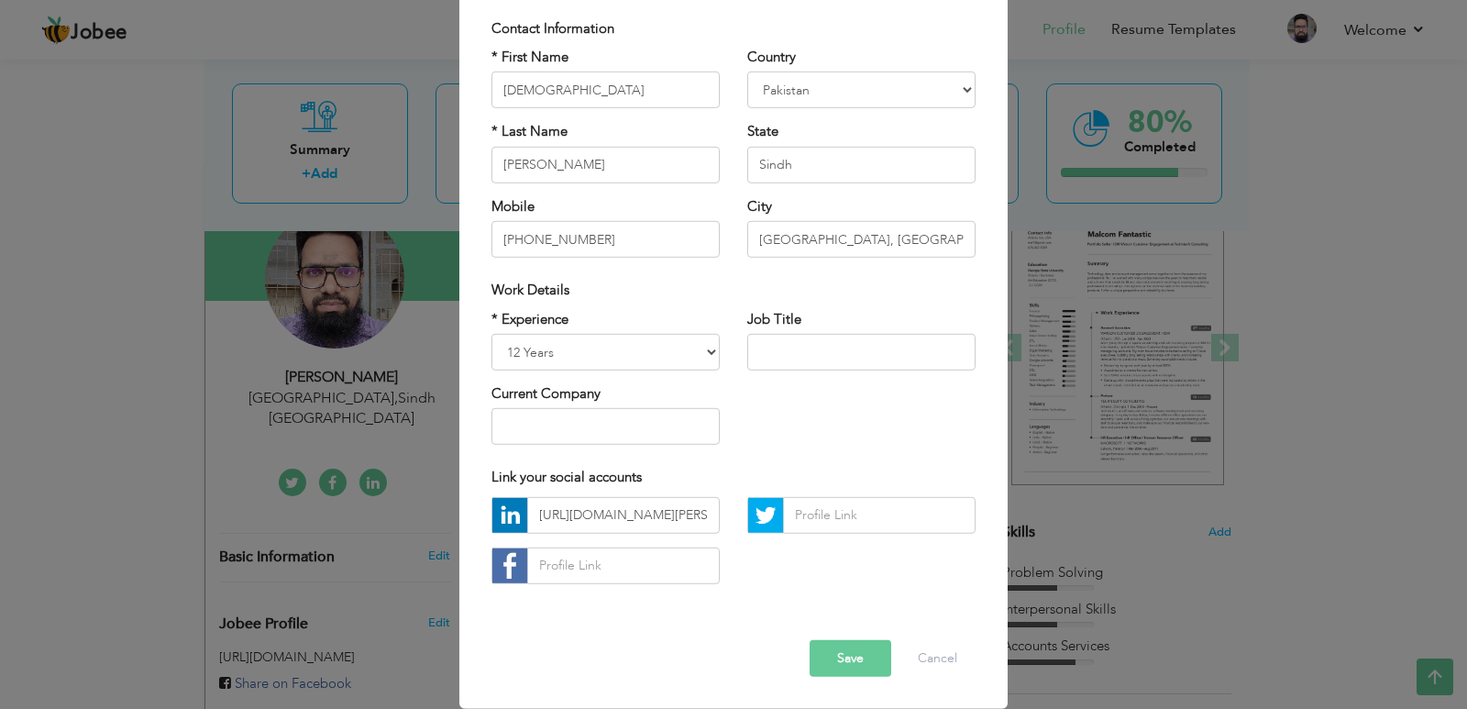
click at [844, 660] on button "Save" at bounding box center [851, 658] width 82 height 37
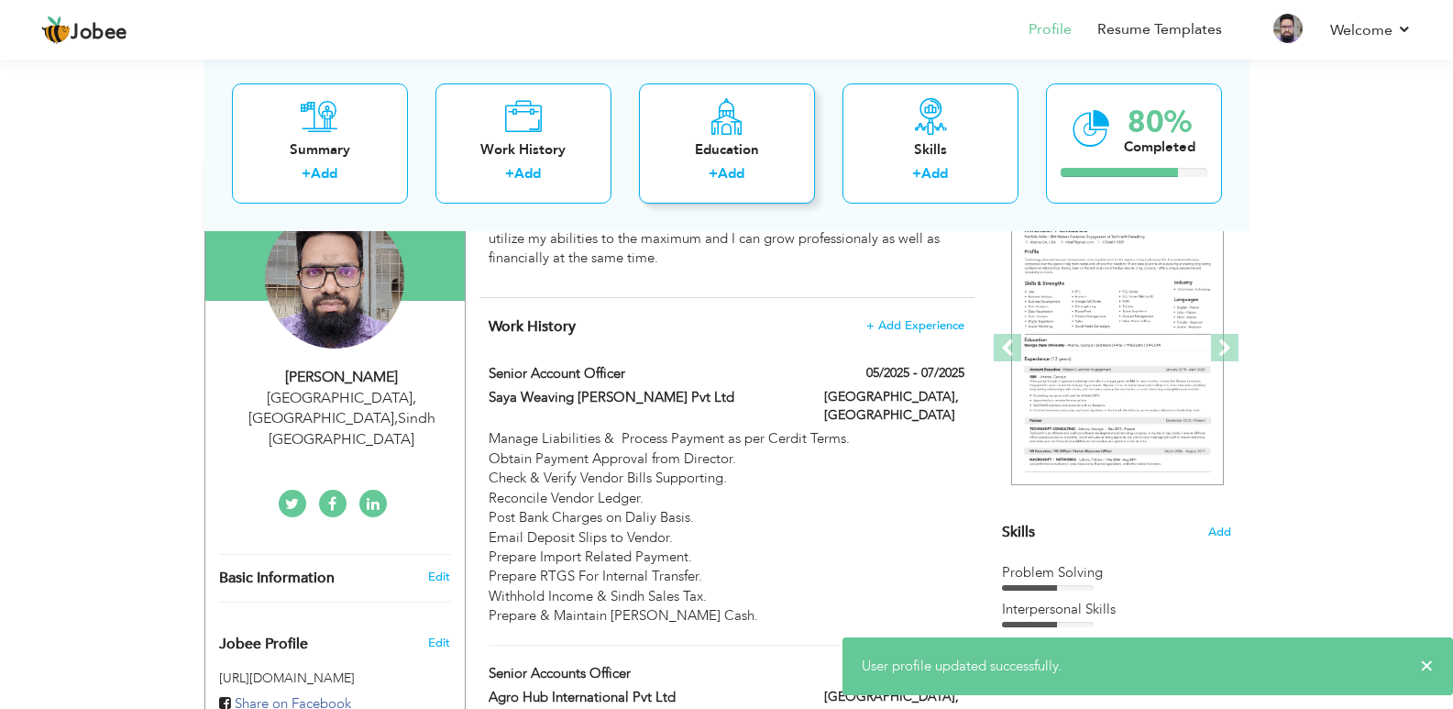
scroll to position [0, 0]
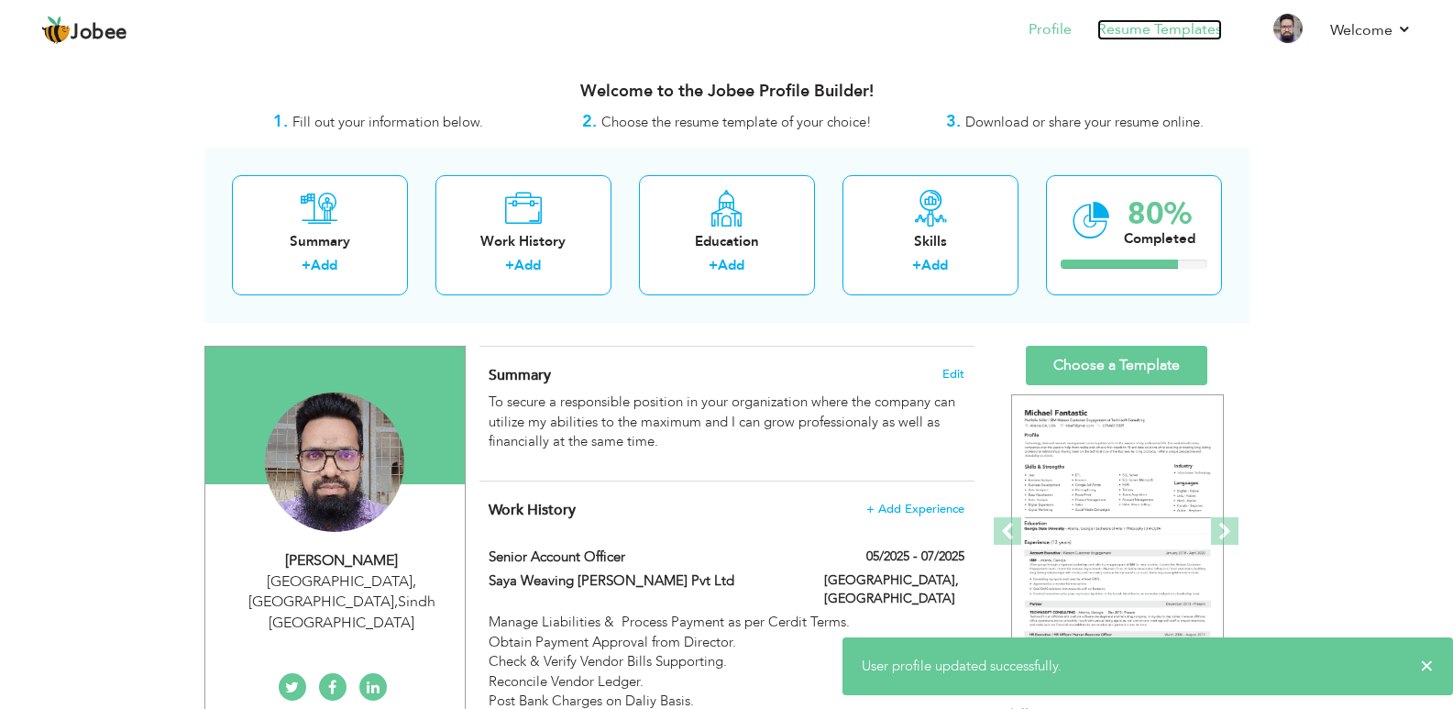
click at [1136, 28] on link "Resume Templates" at bounding box center [1159, 29] width 125 height 21
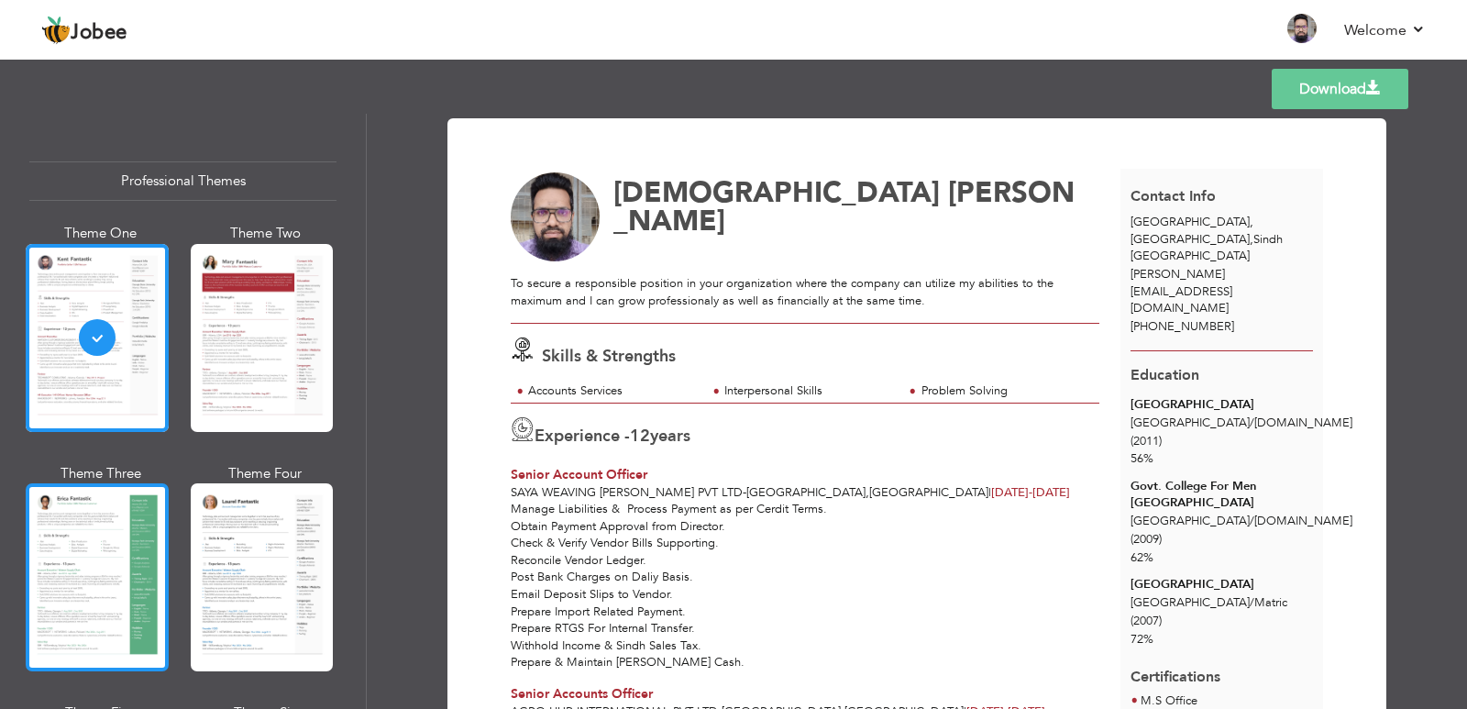
click at [118, 554] on div at bounding box center [97, 577] width 143 height 188
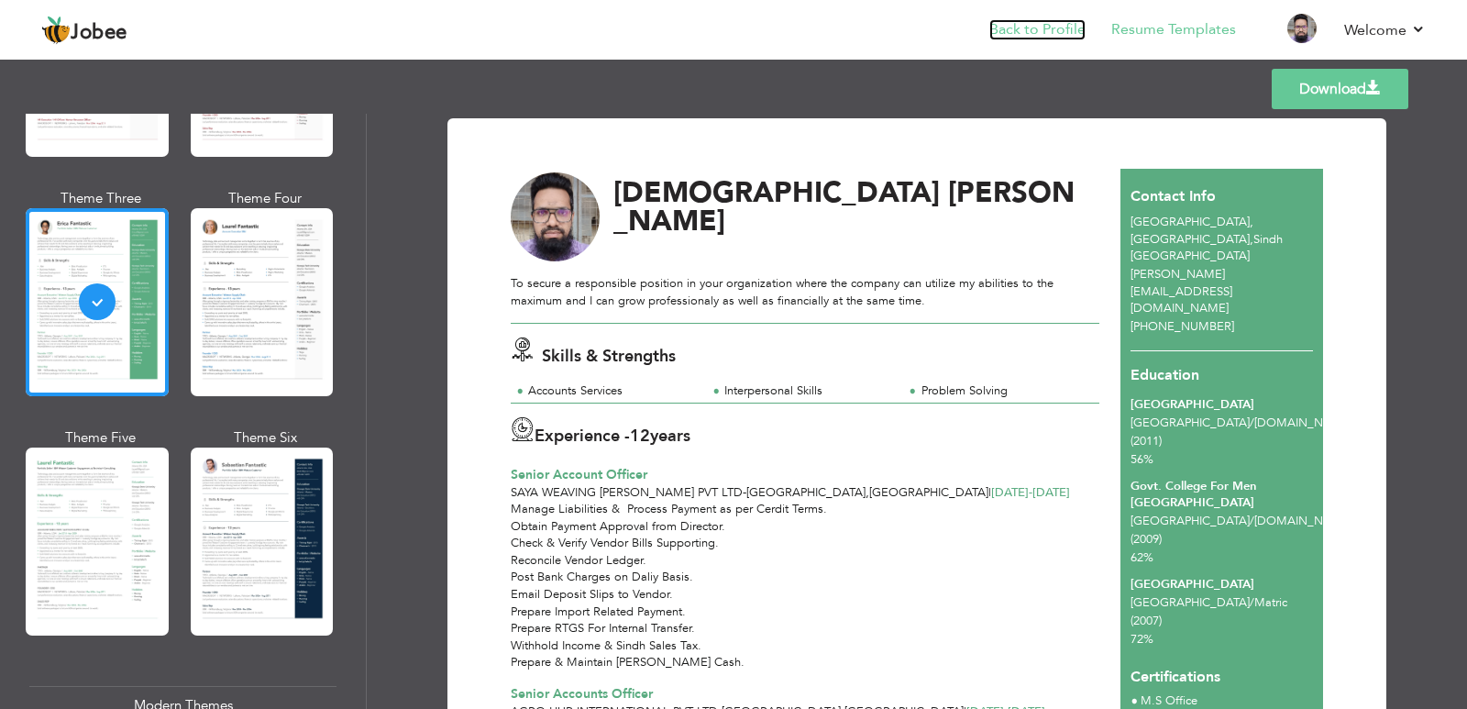
click at [1038, 28] on link "Back to Profile" at bounding box center [1037, 29] width 96 height 21
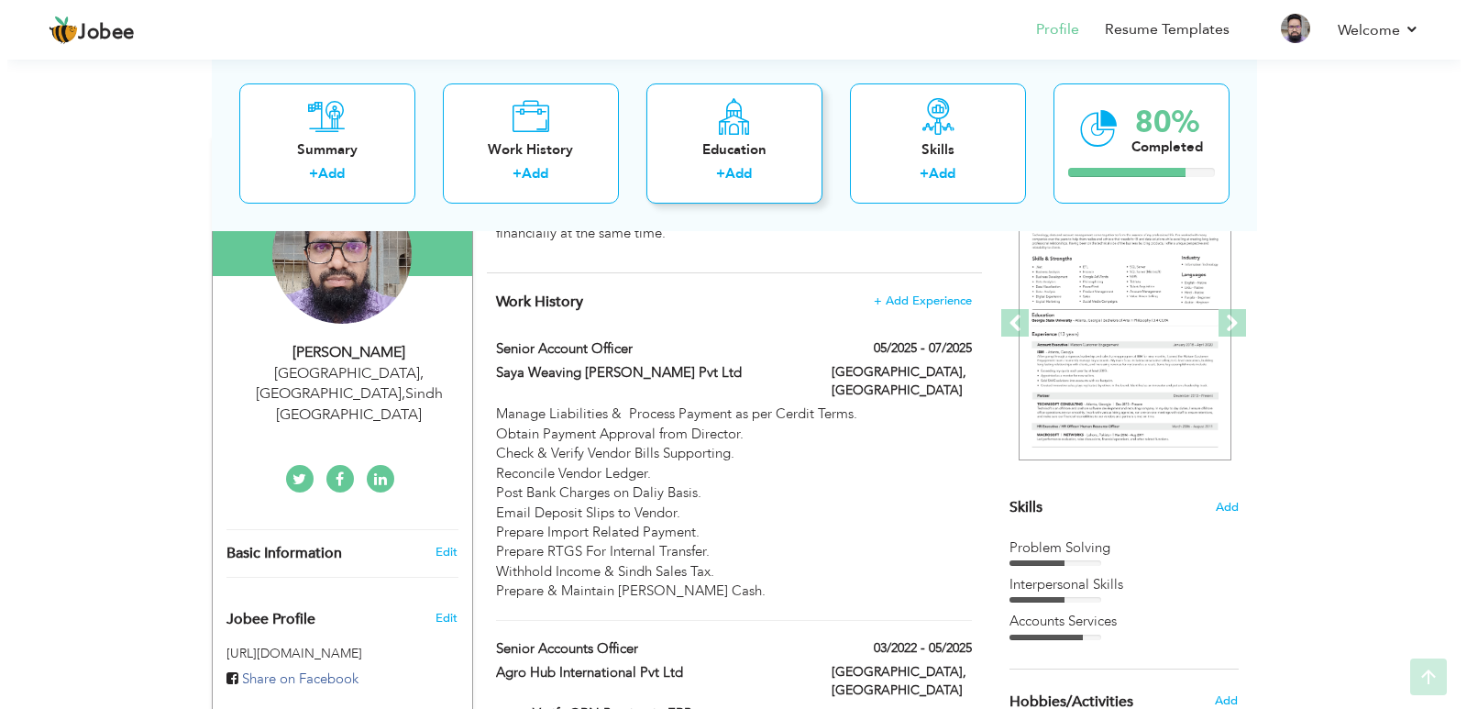
scroll to position [275, 0]
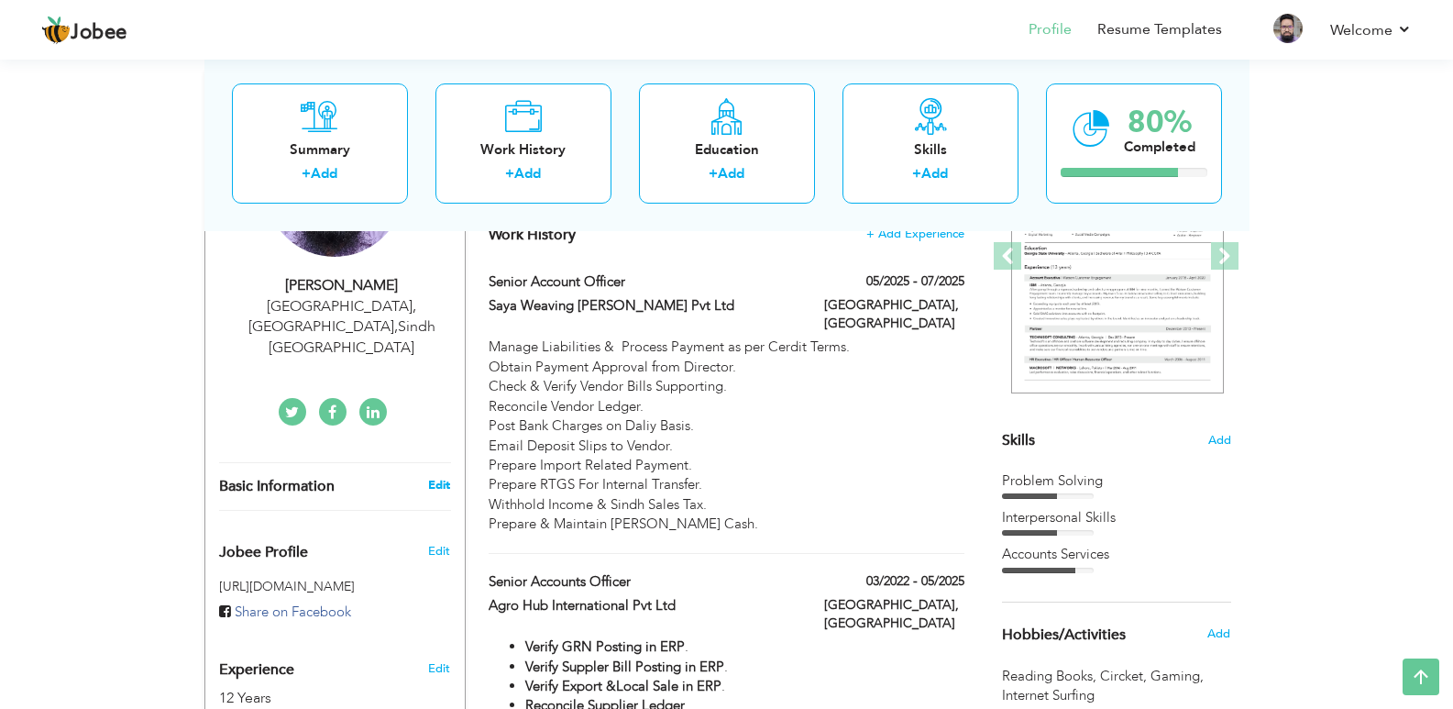
click at [436, 477] on link "Edit" at bounding box center [439, 485] width 22 height 17
type input "[DEMOGRAPHIC_DATA]"
type input "[PERSON_NAME]"
type input "[PHONE_NUMBER]"
select select "number:166"
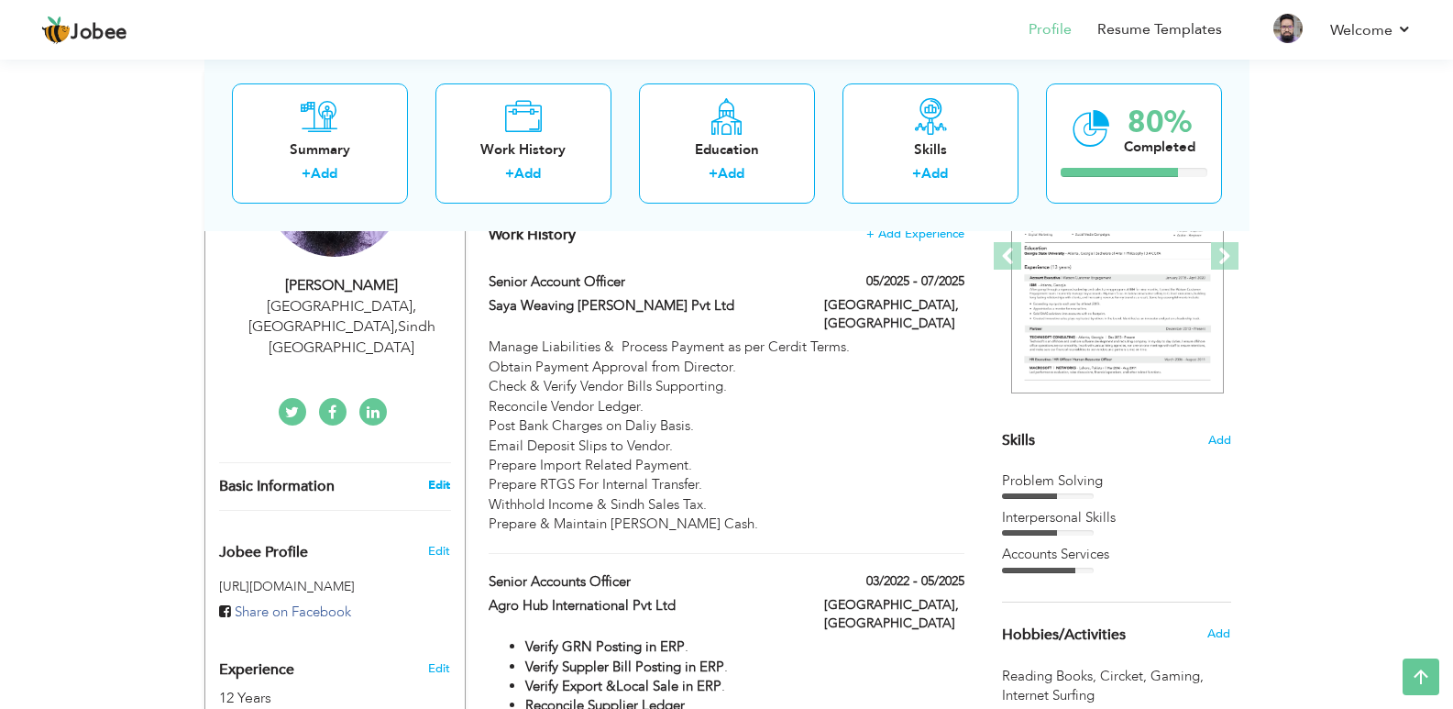
type input "Sindh"
type input "[GEOGRAPHIC_DATA], [GEOGRAPHIC_DATA]"
select select "number:14"
type input "[URL][DOMAIN_NAME][PERSON_NAME]"
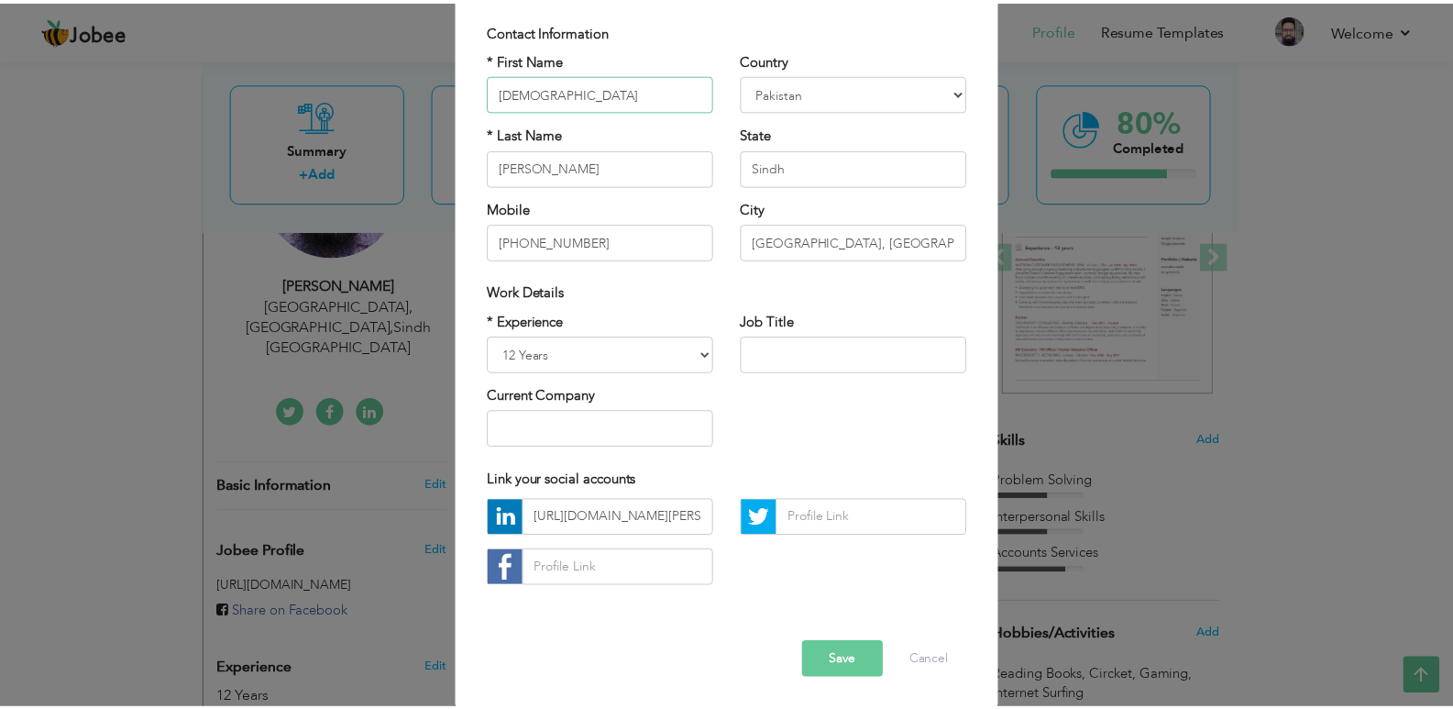
scroll to position [131, 0]
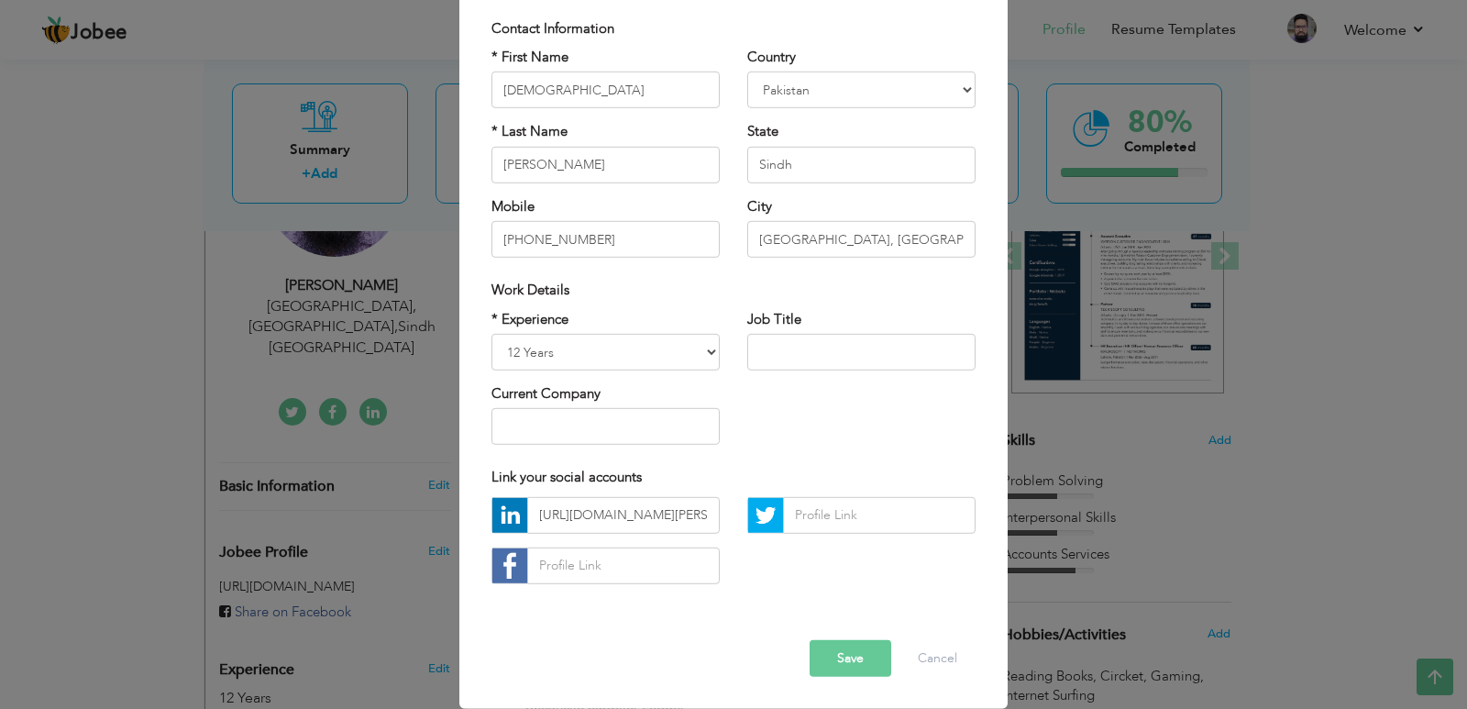
click at [844, 667] on button "Save" at bounding box center [851, 658] width 82 height 37
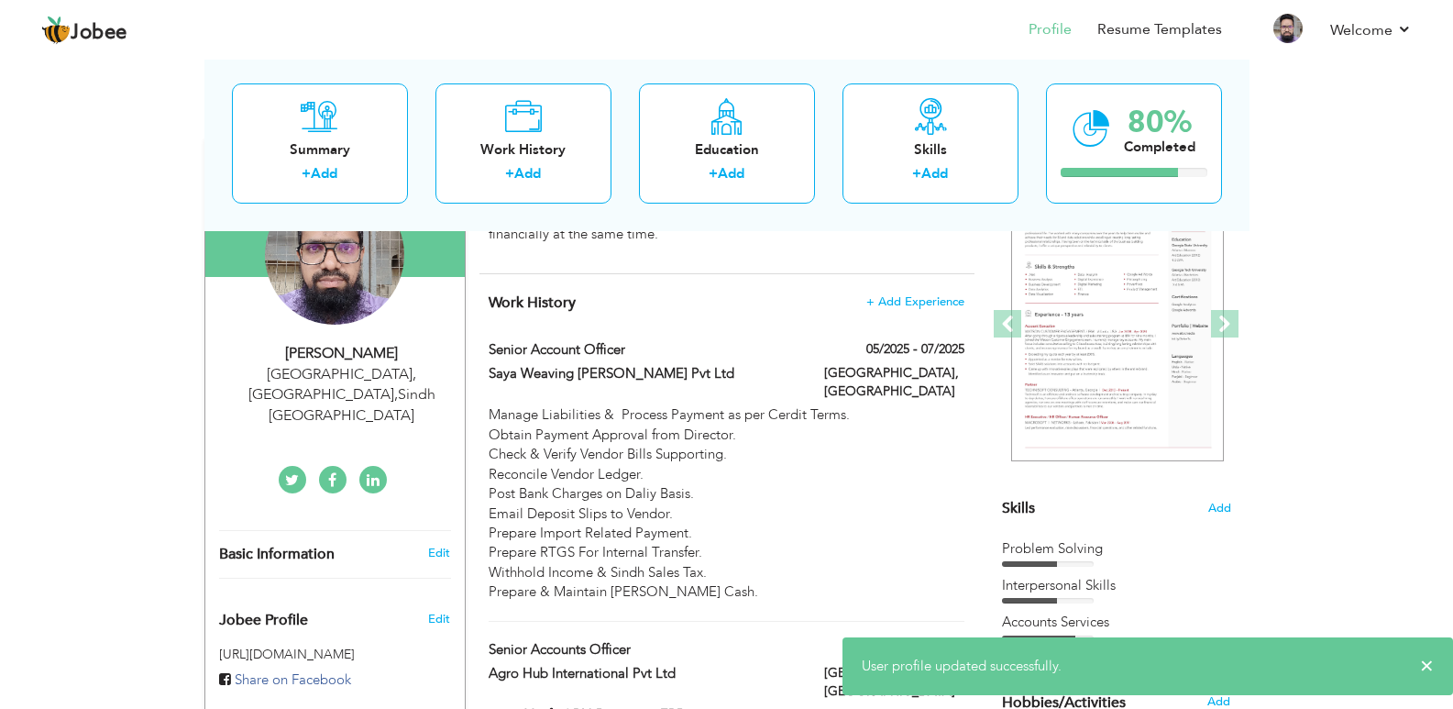
scroll to position [0, 0]
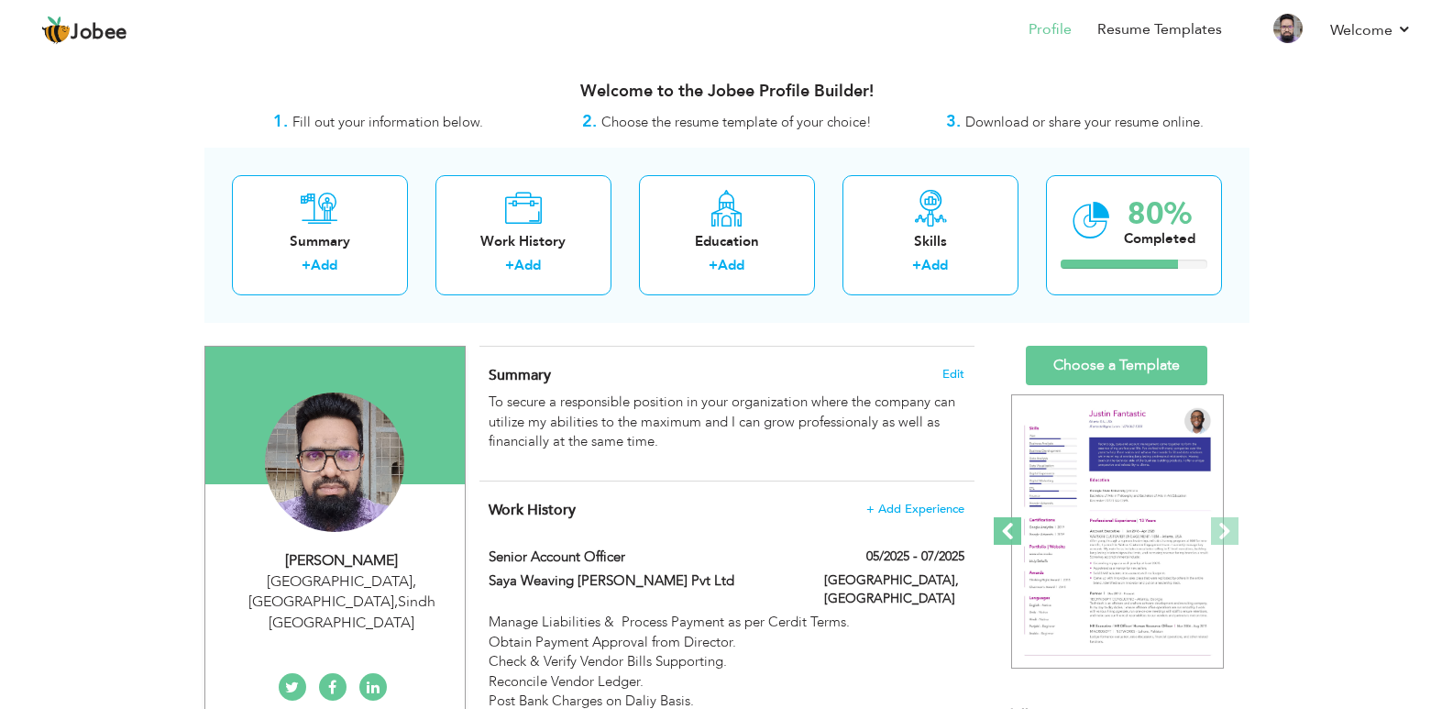
click at [1000, 526] on span at bounding box center [1008, 531] width 28 height 28
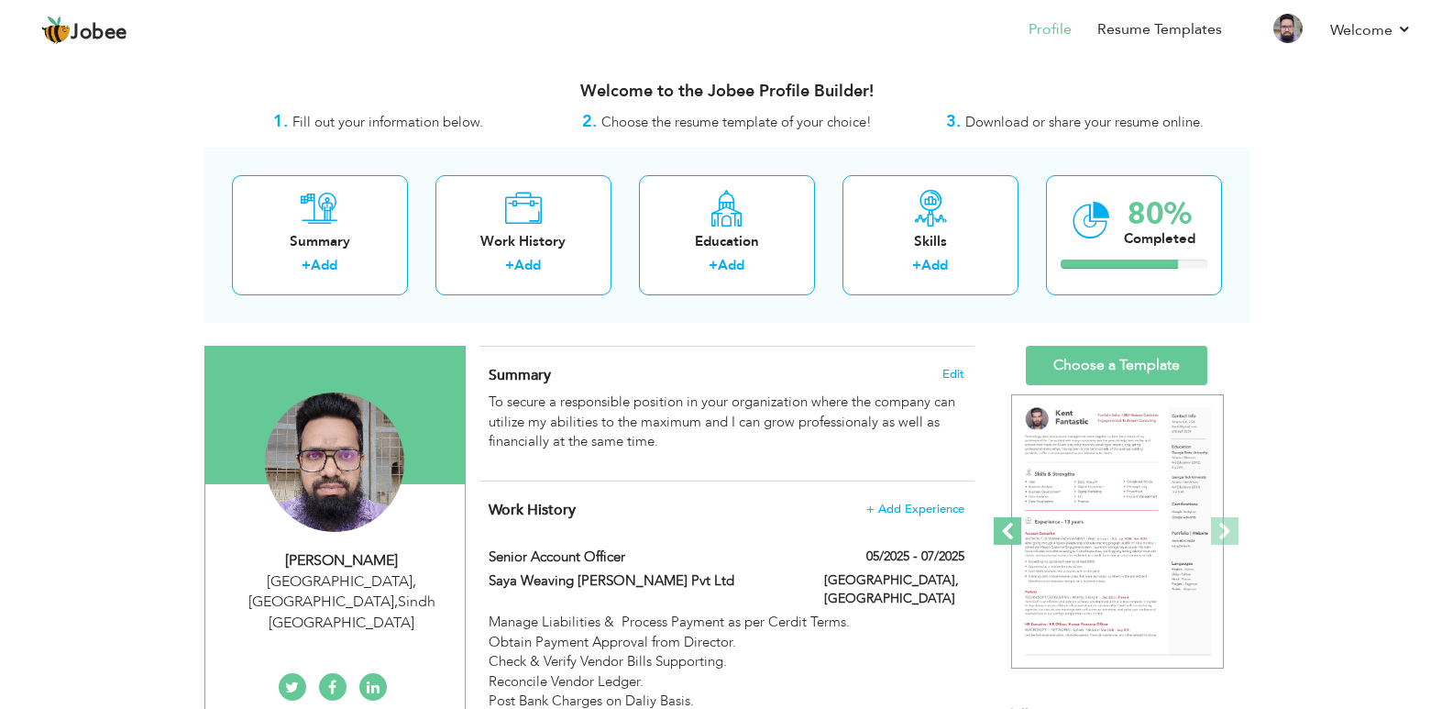
click at [1000, 526] on span at bounding box center [1008, 531] width 28 height 28
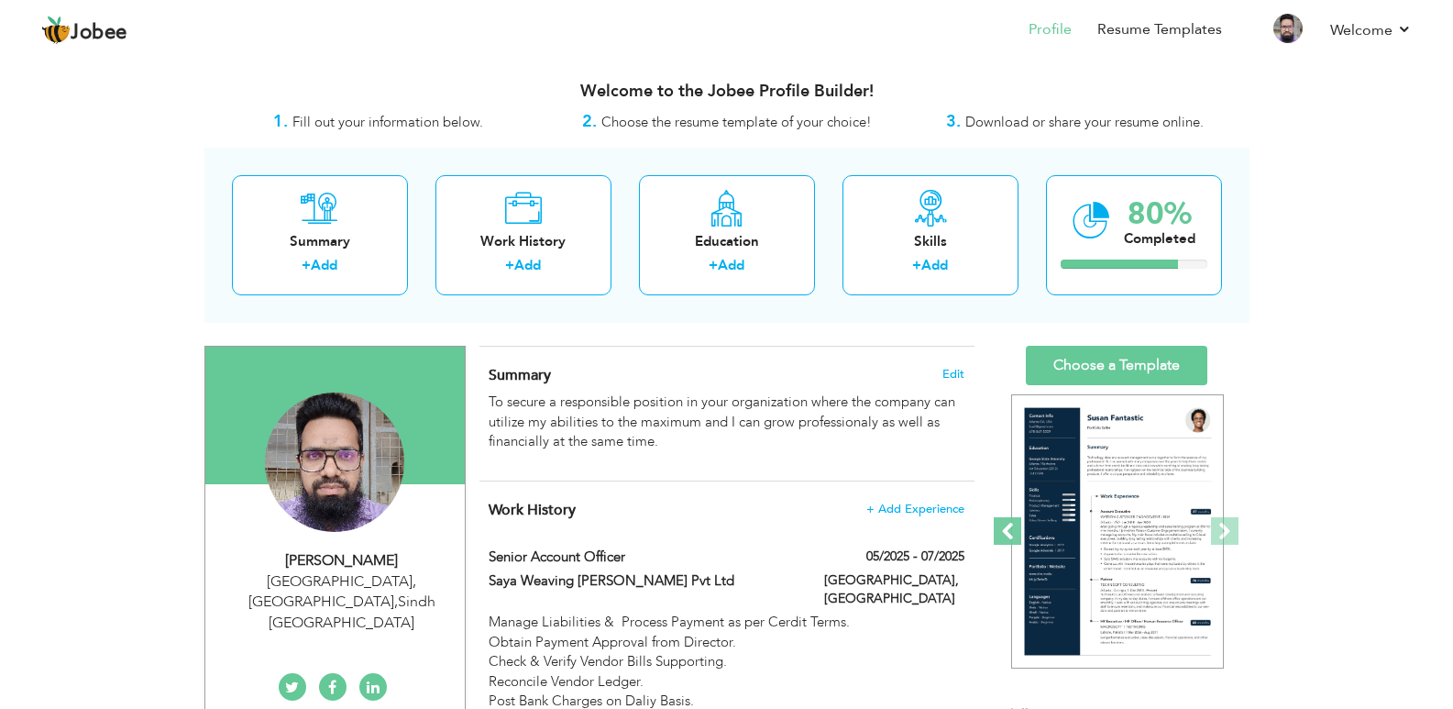
click at [1000, 526] on span at bounding box center [1008, 531] width 28 height 28
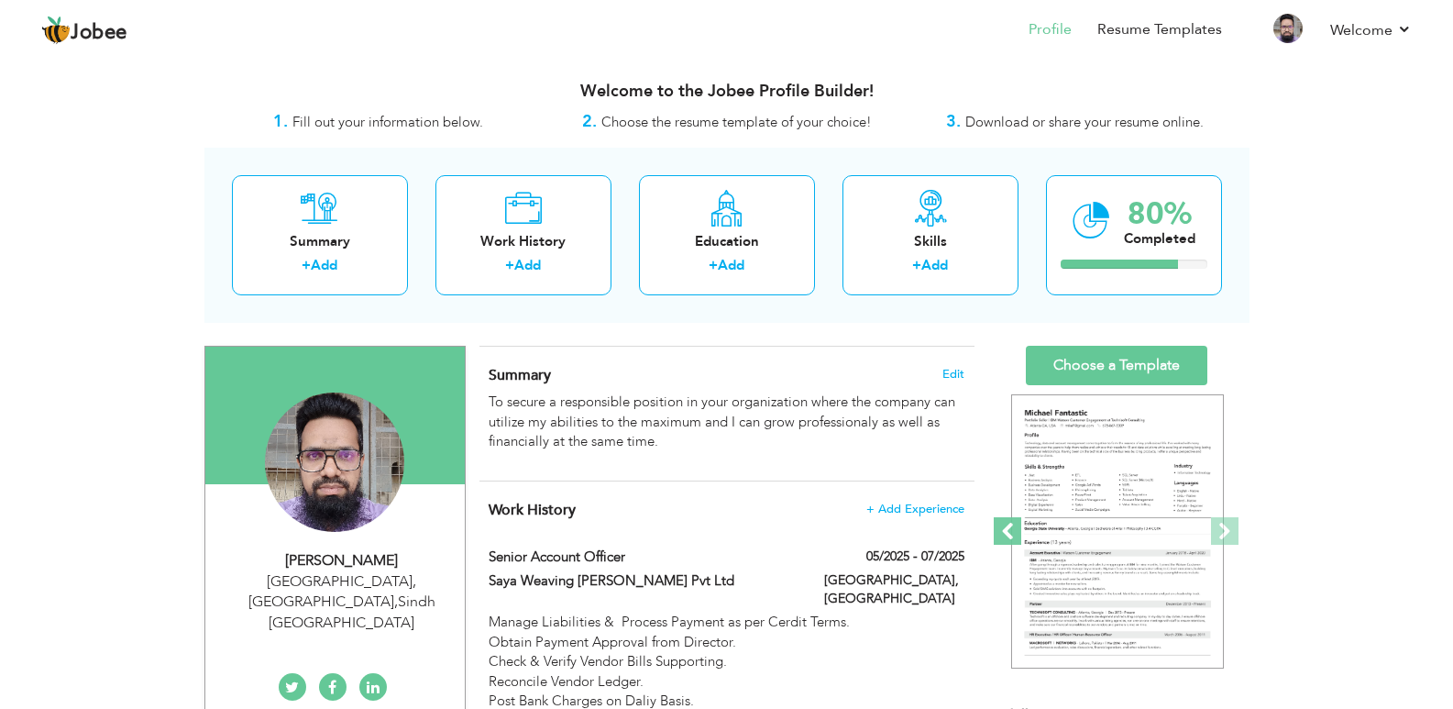
click at [1000, 526] on span at bounding box center [1008, 531] width 28 height 28
click at [1128, 30] on link "Resume Templates" at bounding box center [1159, 29] width 125 height 21
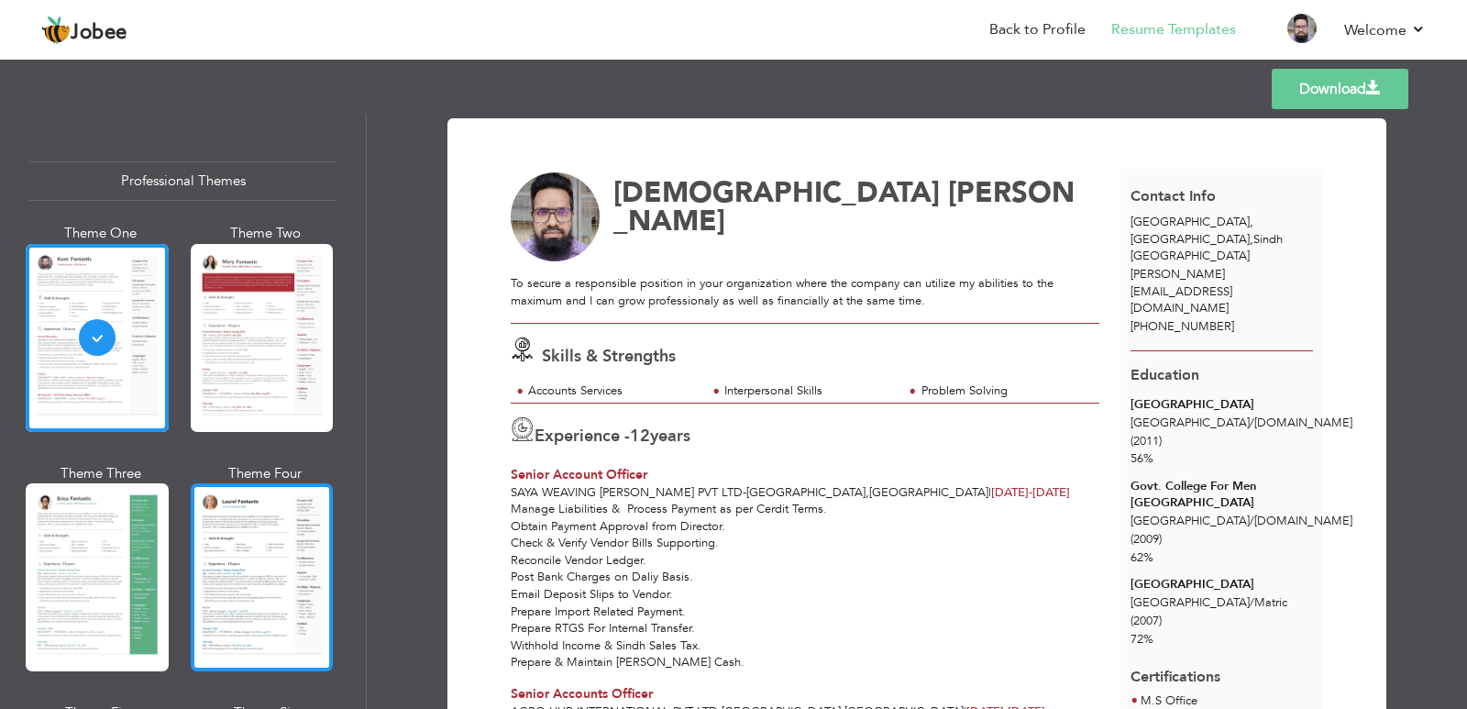
click at [246, 573] on div at bounding box center [262, 577] width 143 height 188
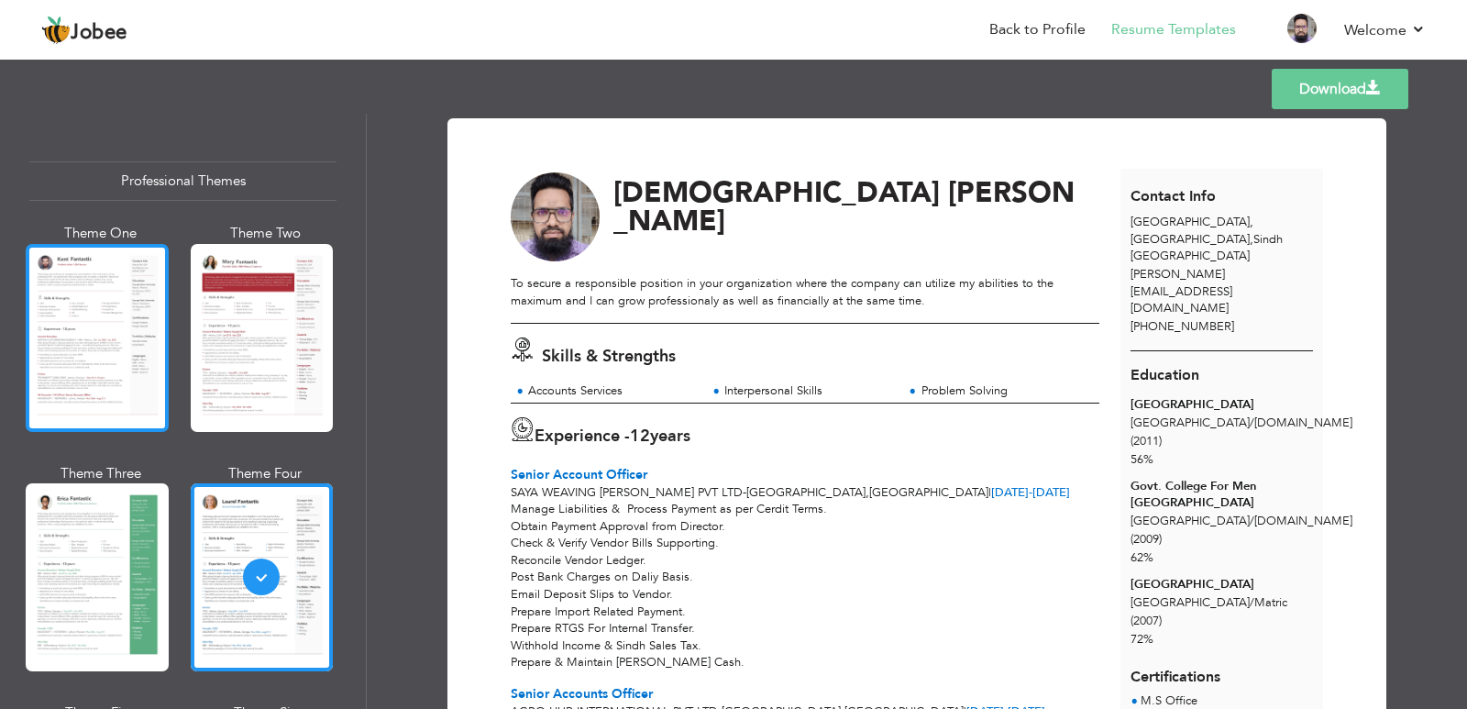
click at [96, 307] on div at bounding box center [97, 338] width 143 height 188
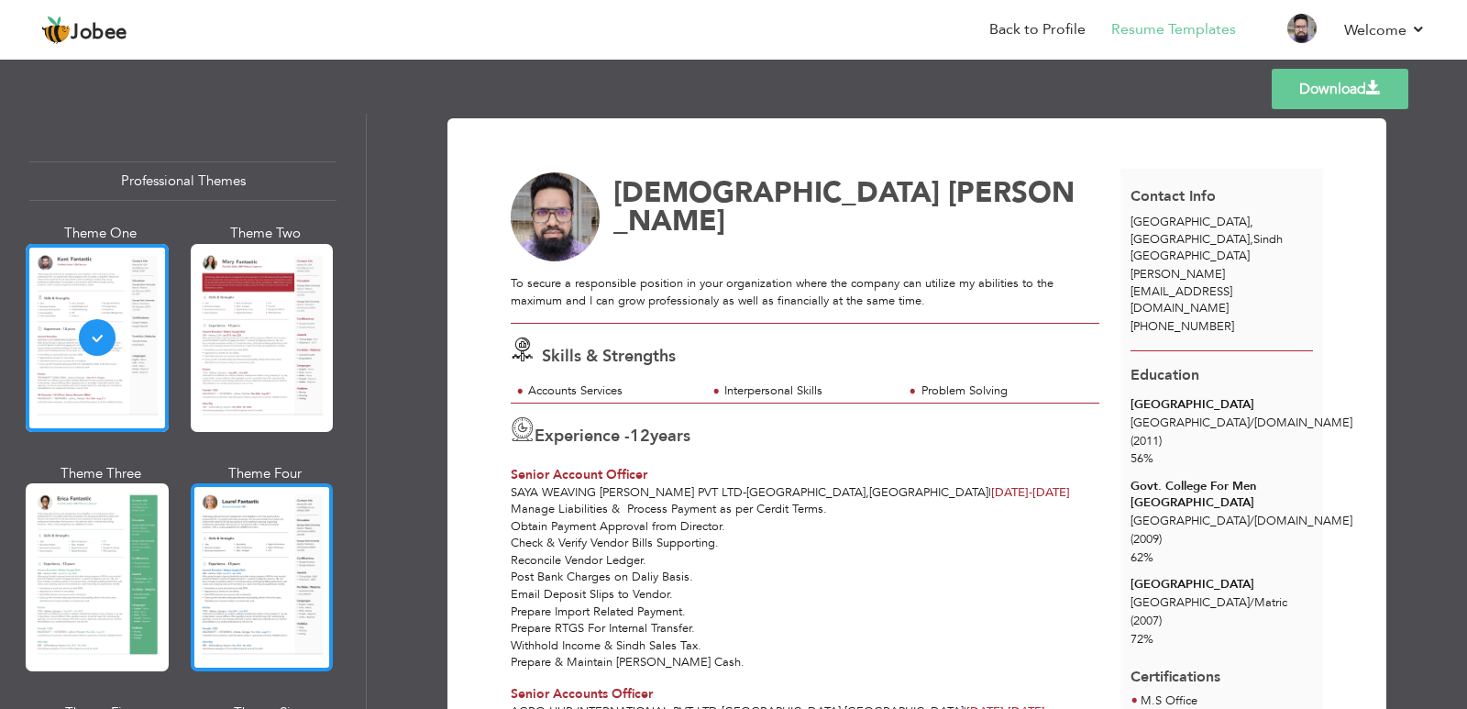
click at [226, 578] on div at bounding box center [262, 577] width 143 height 188
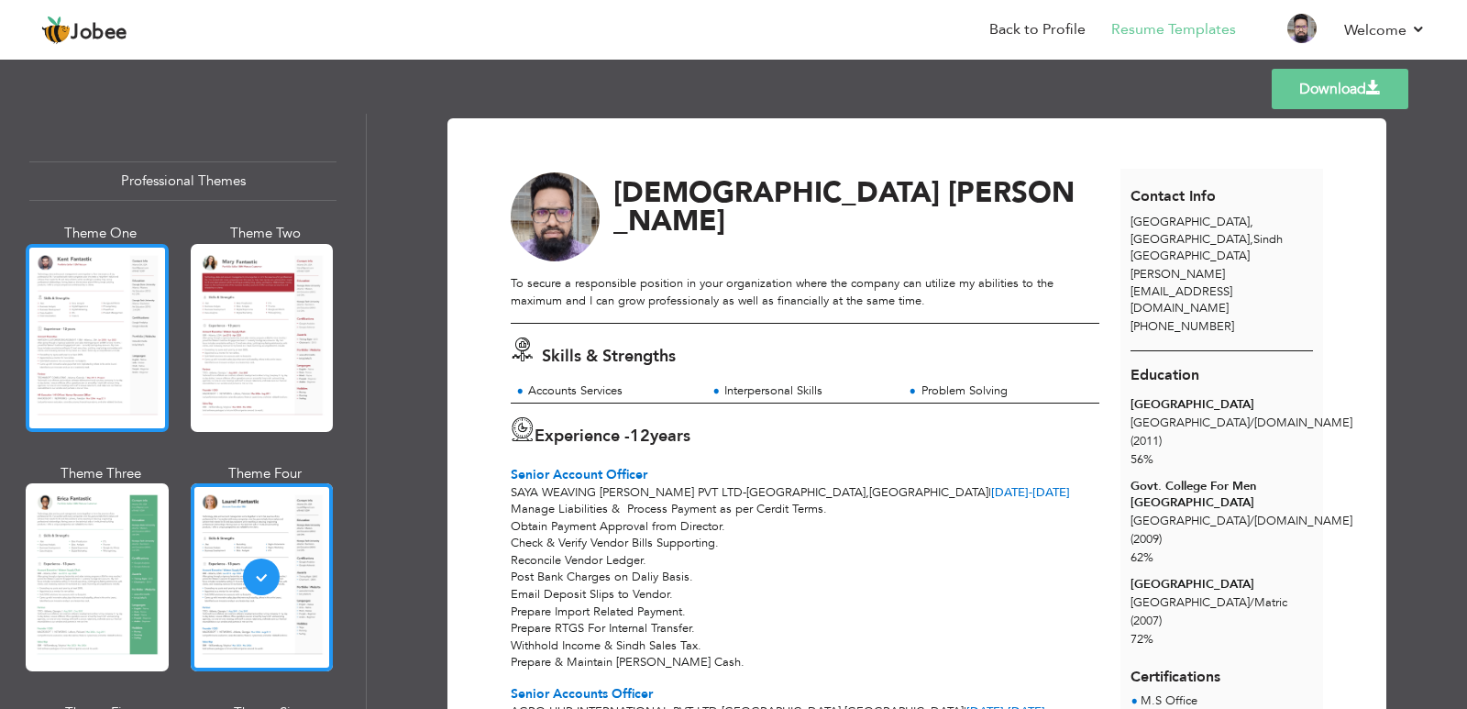
click at [37, 249] on div at bounding box center [97, 338] width 143 height 188
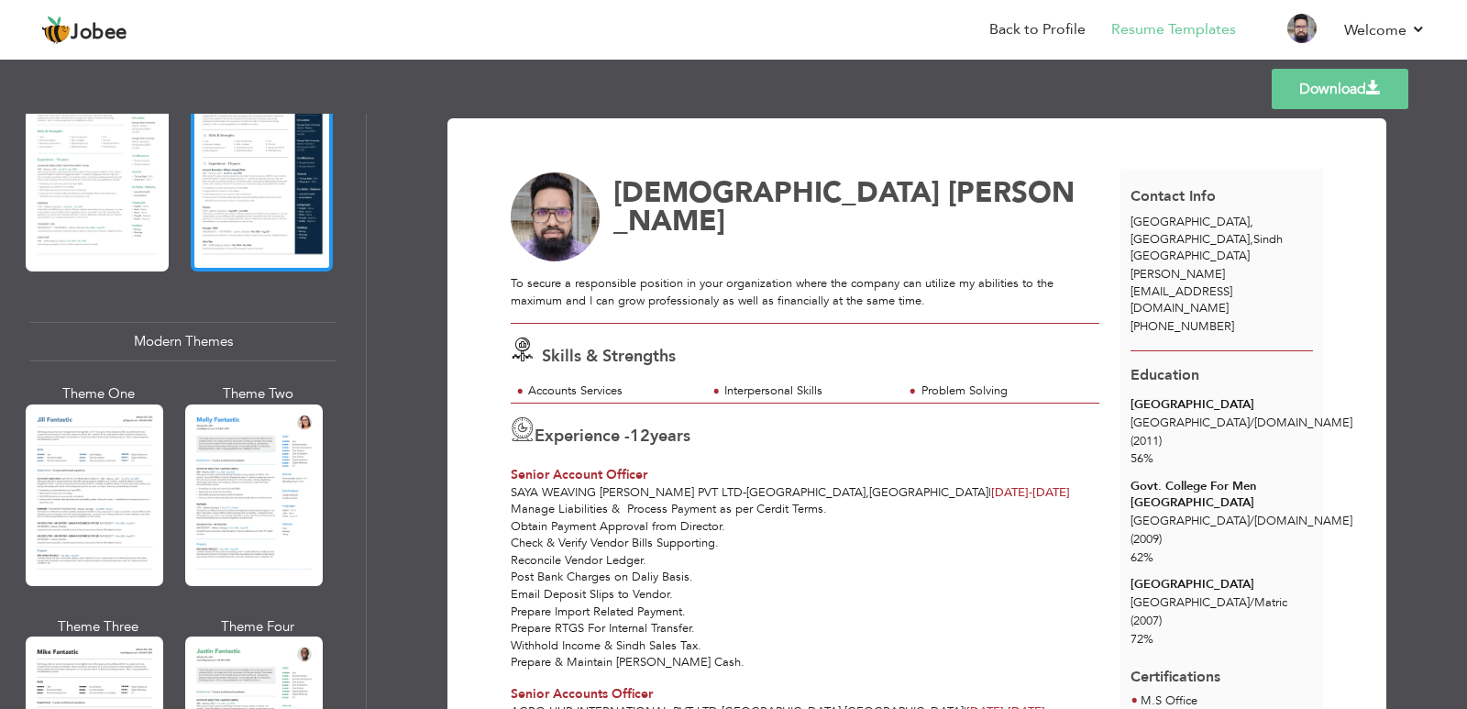
scroll to position [642, 0]
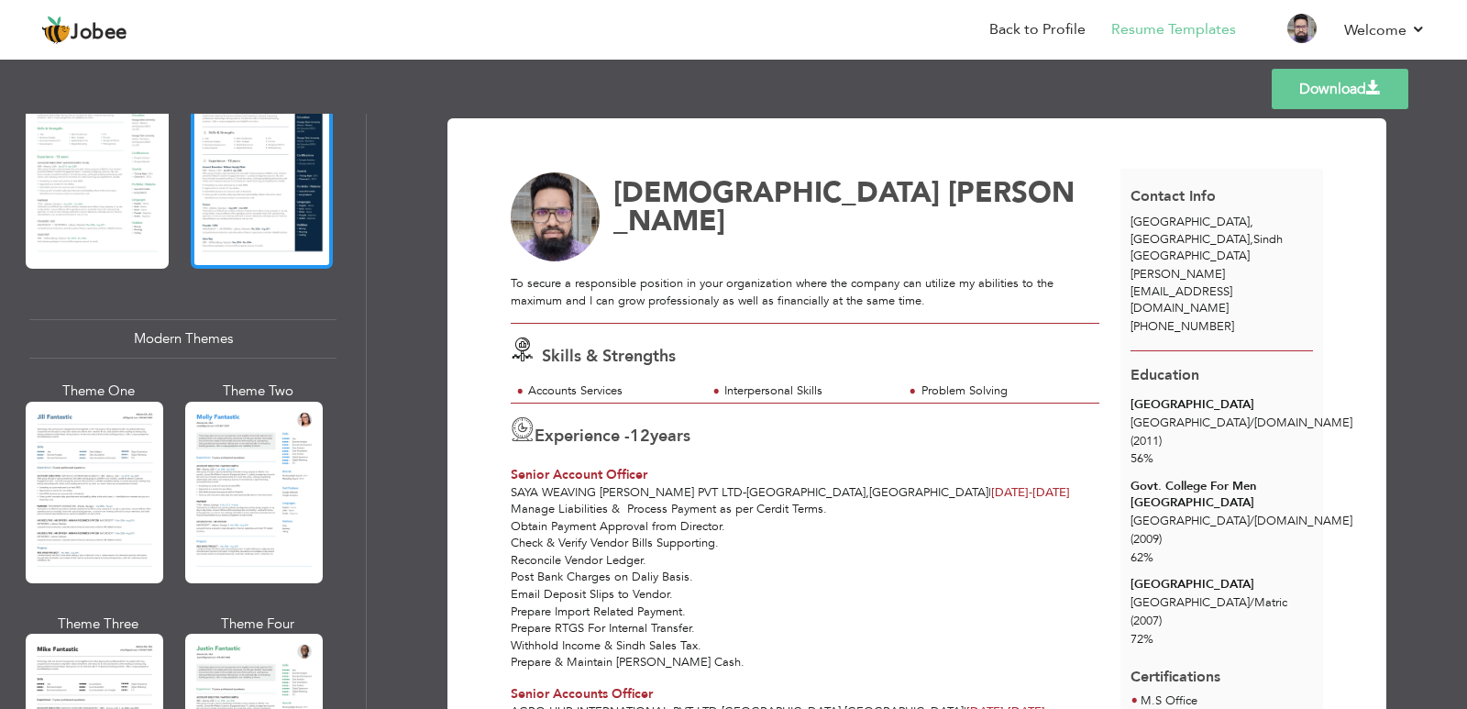
click at [217, 464] on div at bounding box center [254, 493] width 138 height 182
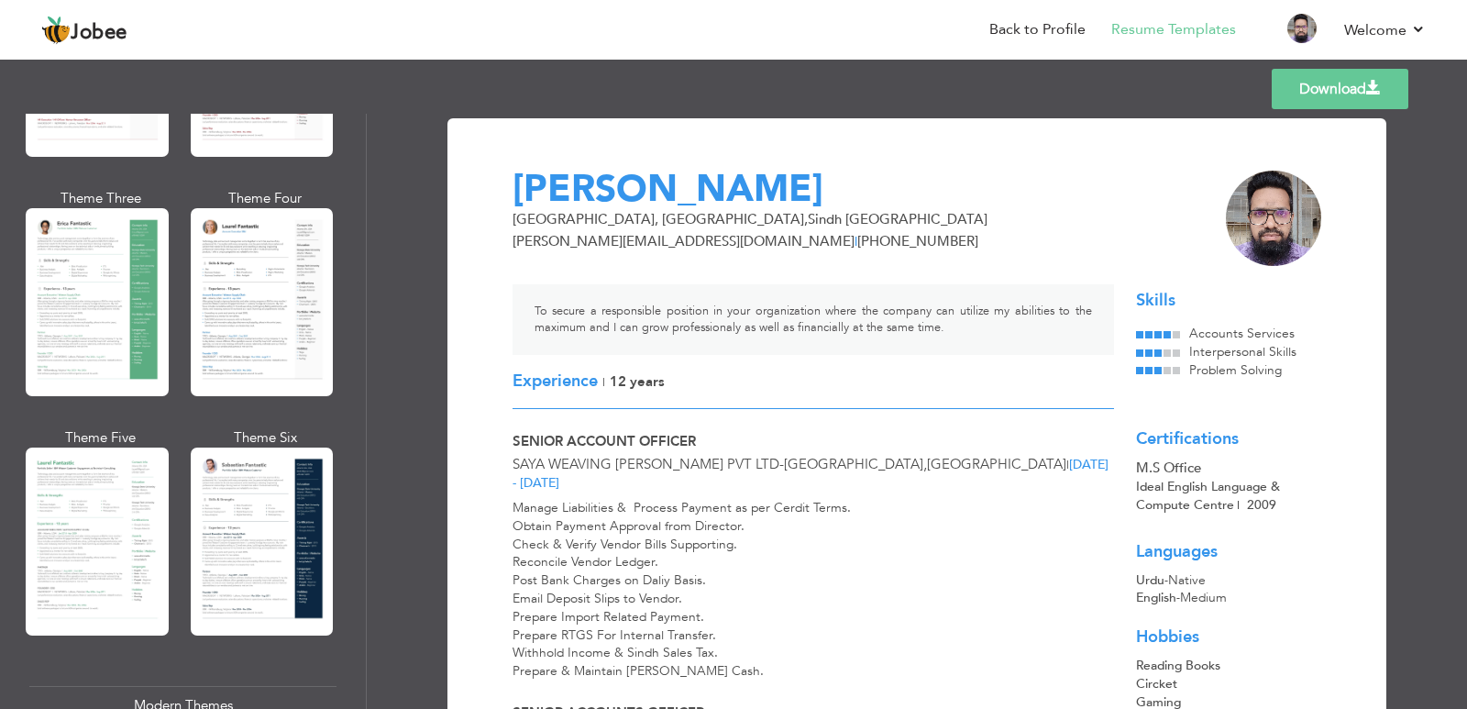
scroll to position [0, 0]
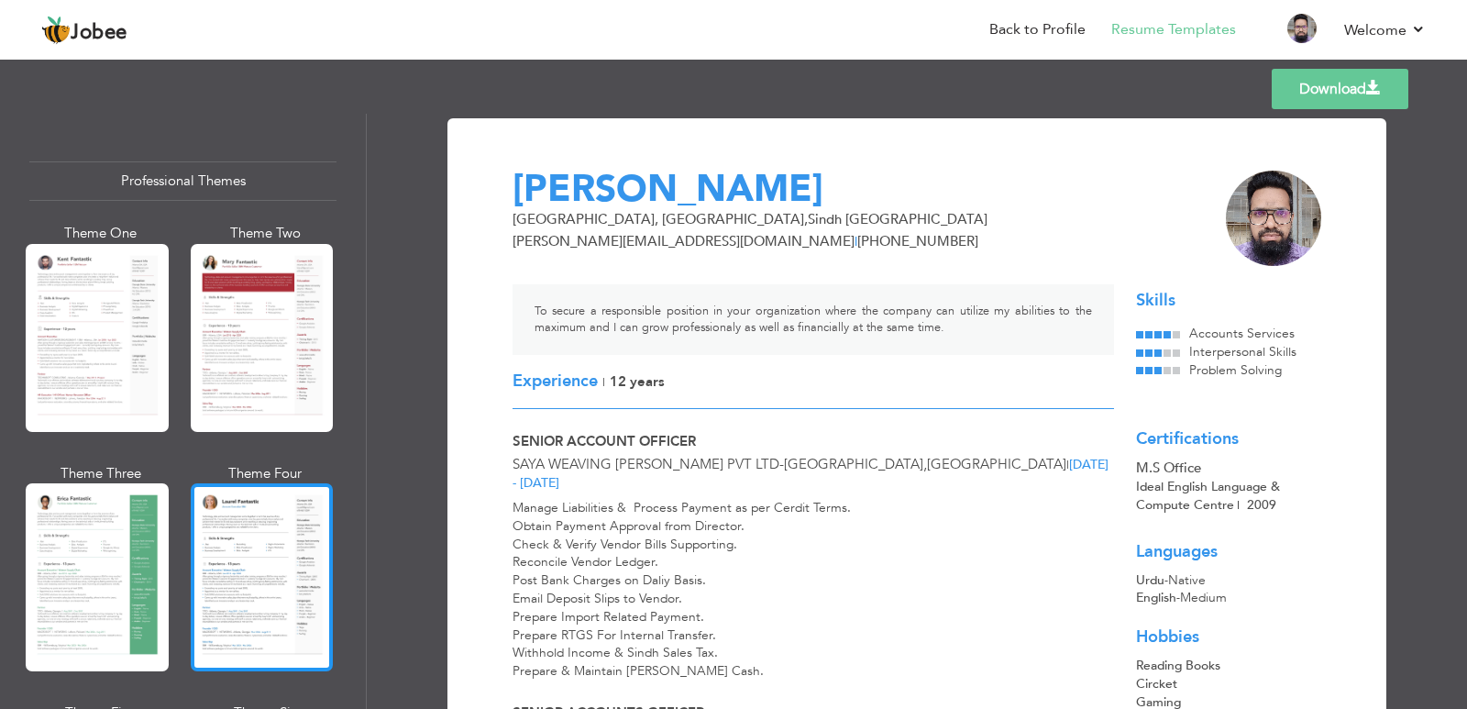
click at [267, 513] on div at bounding box center [262, 577] width 143 height 188
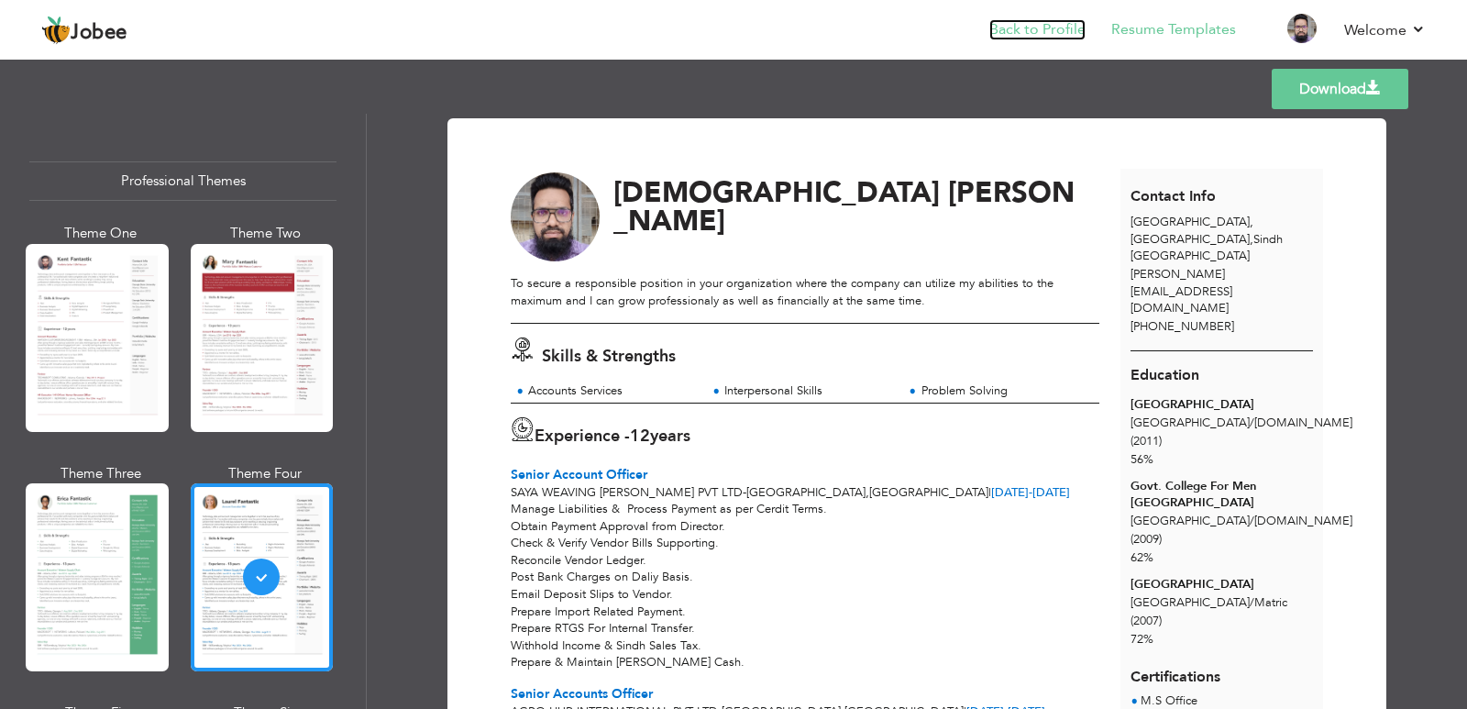
click at [1064, 19] on link "Back to Profile" at bounding box center [1037, 29] width 96 height 21
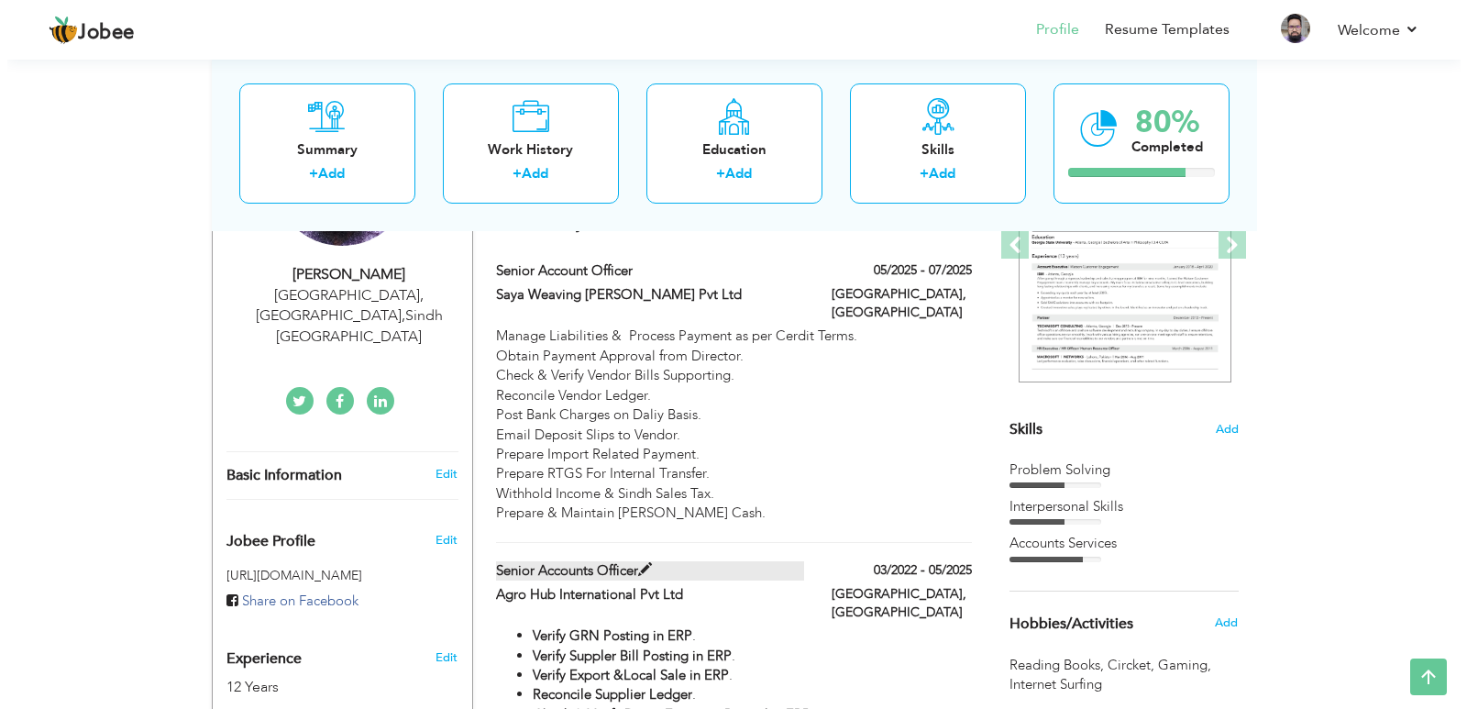
scroll to position [275, 0]
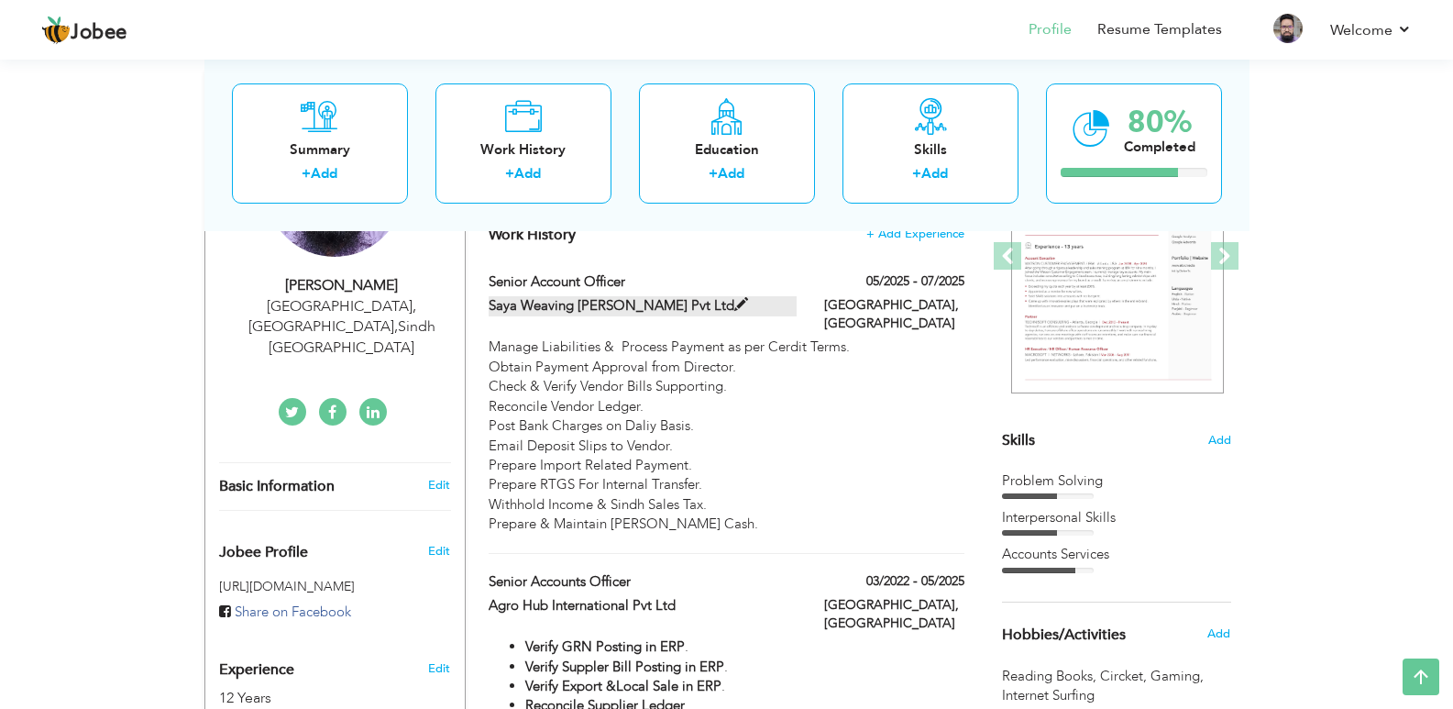
click at [734, 303] on span at bounding box center [741, 305] width 14 height 14
type input "Senior Account Officer"
type input "Saya Weaving Mills Pvt Ltd"
type input "05/2025"
type input "07/2025"
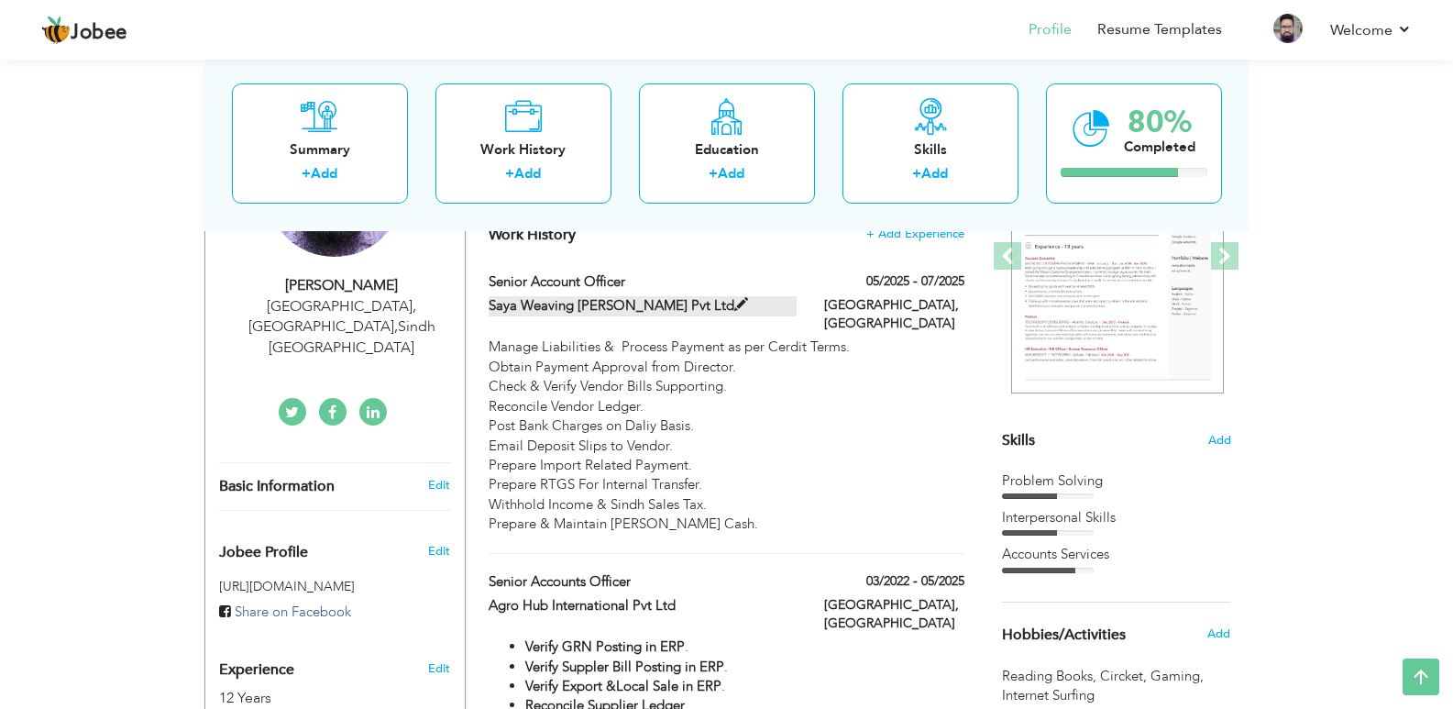
type input "Pakistan"
type input "Karachi"
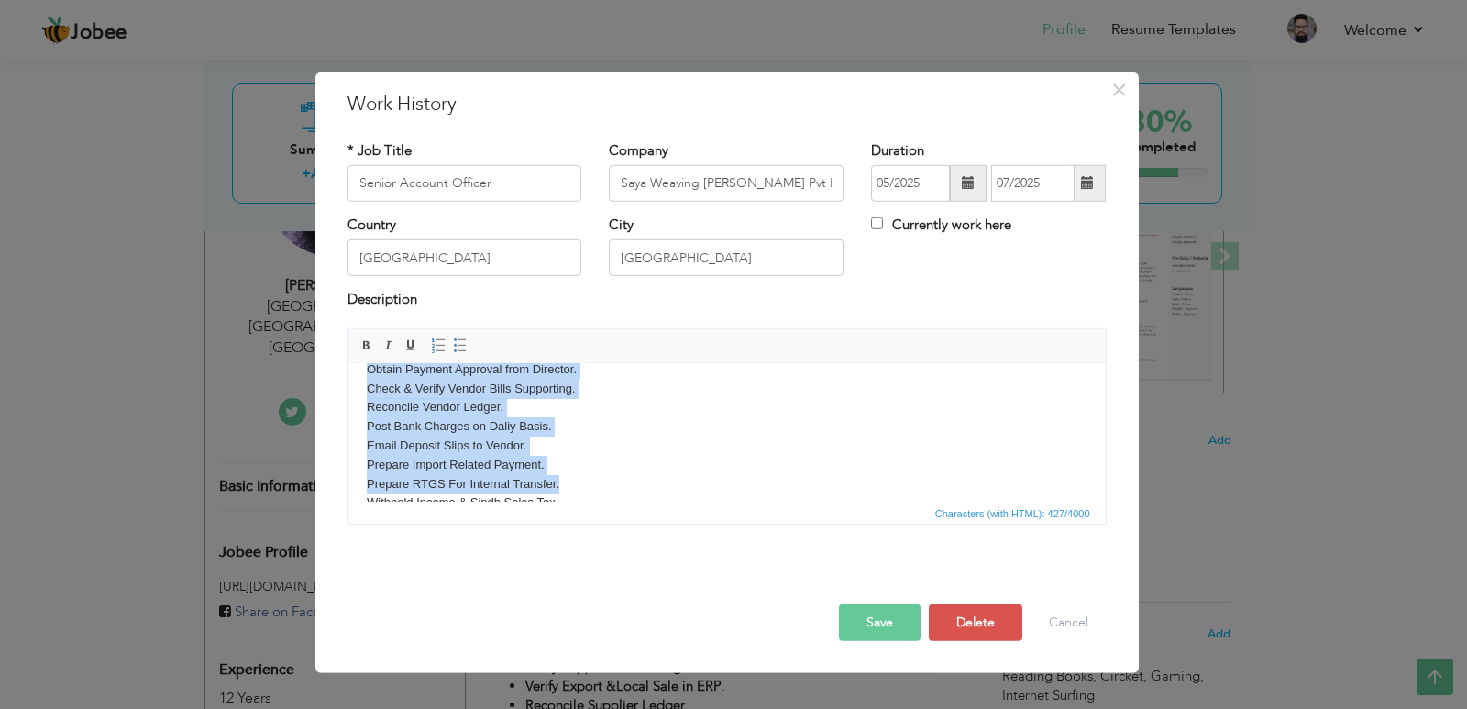
scroll to position [90, 0]
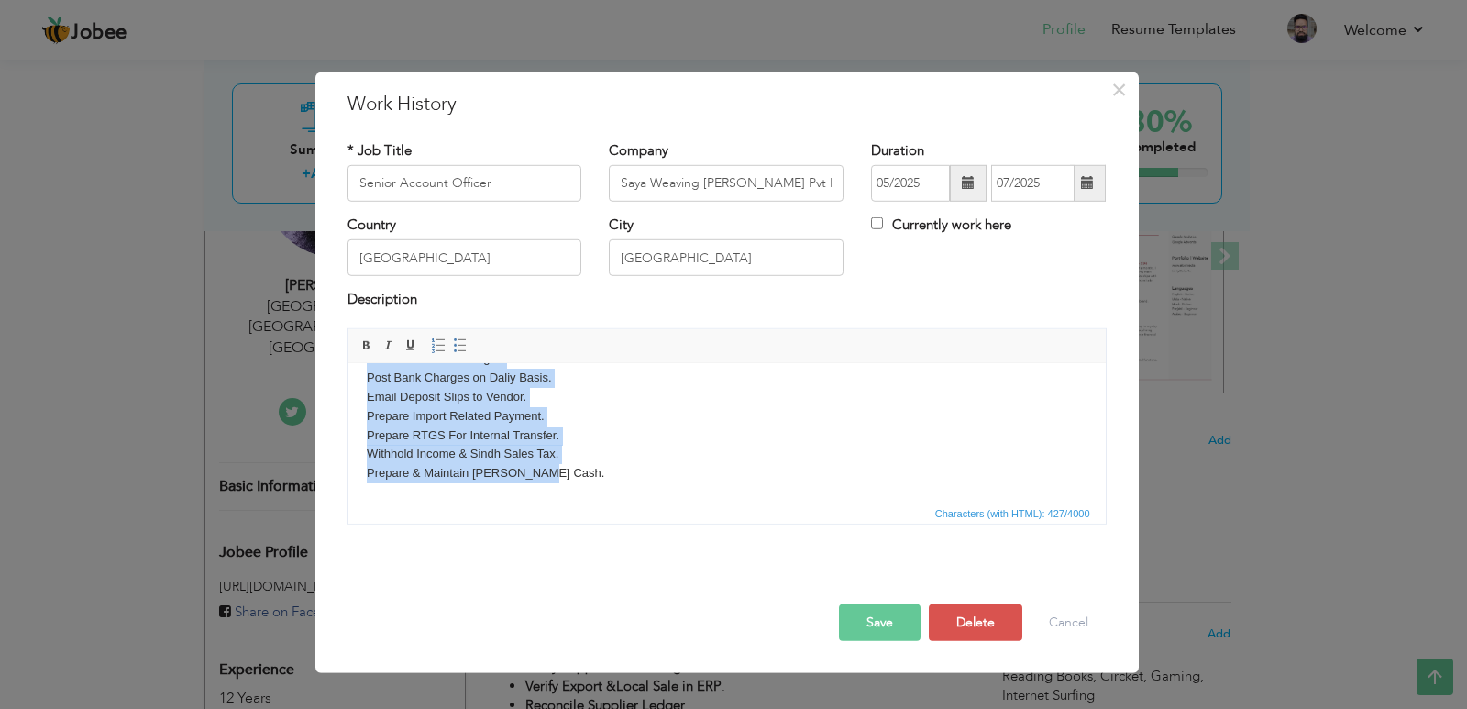
drag, startPoint x: 362, startPoint y: 392, endPoint x: 1022, endPoint y: 879, distance: 820.2
click at [695, 501] on html "Manage Liabilities & Process Payment as per Cerdit Terms. Obtain Payment Approv…" at bounding box center [725, 386] width 757 height 227
click at [366, 344] on span at bounding box center [366, 345] width 15 height 15
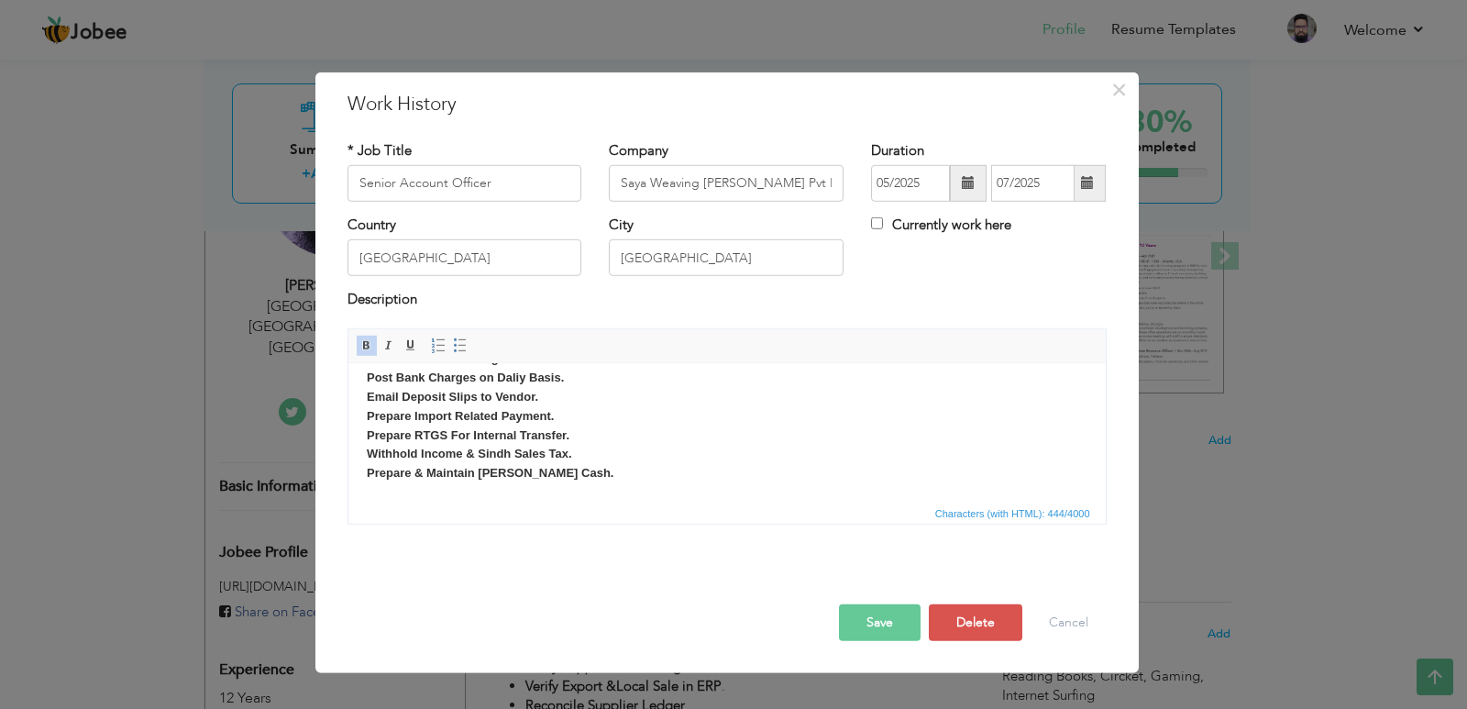
click at [894, 630] on button "Save" at bounding box center [880, 622] width 82 height 37
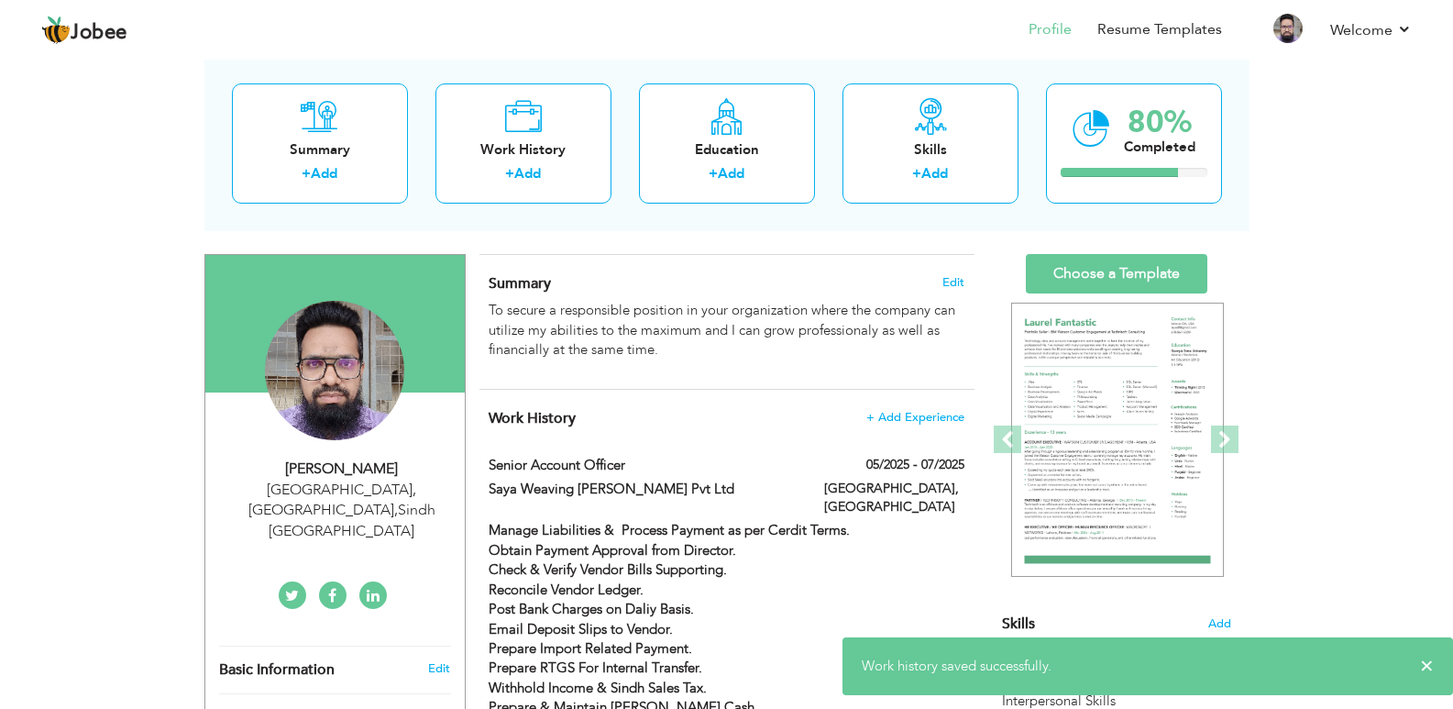
scroll to position [0, 0]
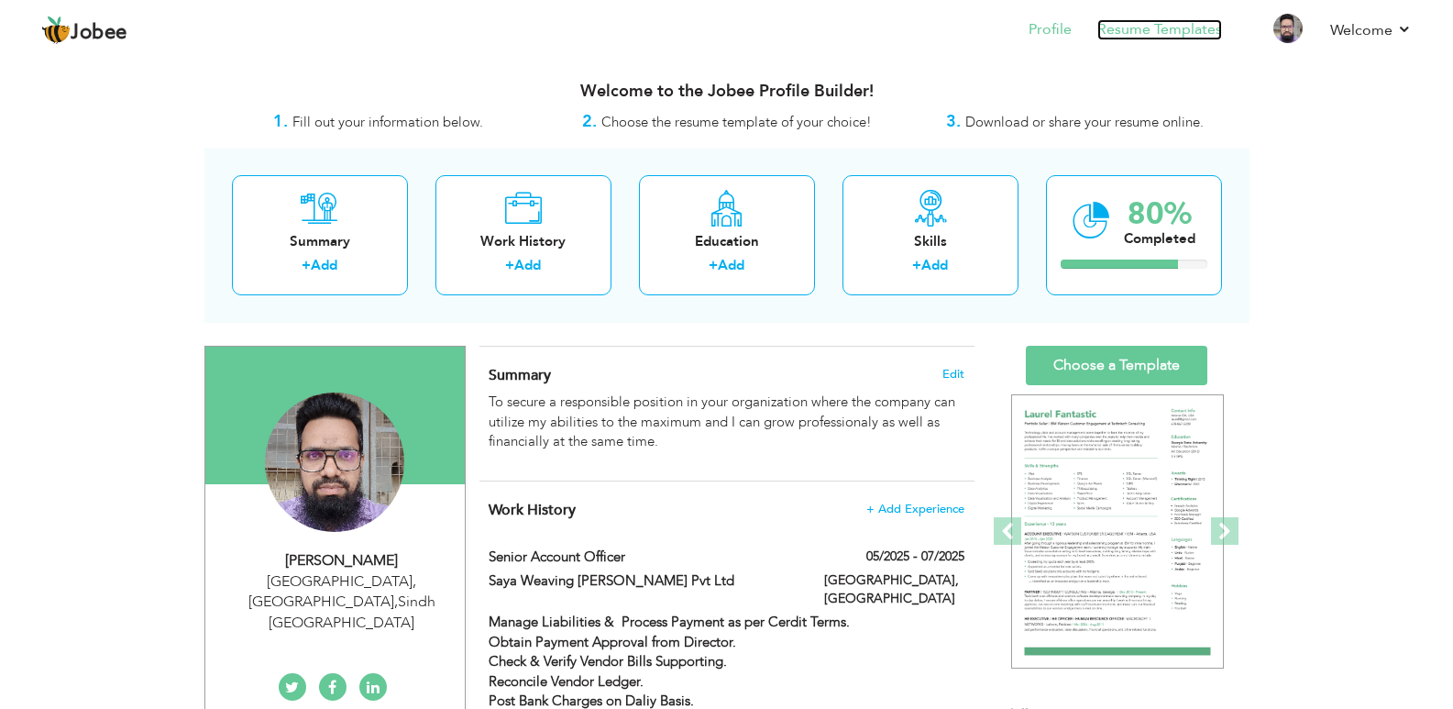
click at [1141, 24] on link "Resume Templates" at bounding box center [1159, 29] width 125 height 21
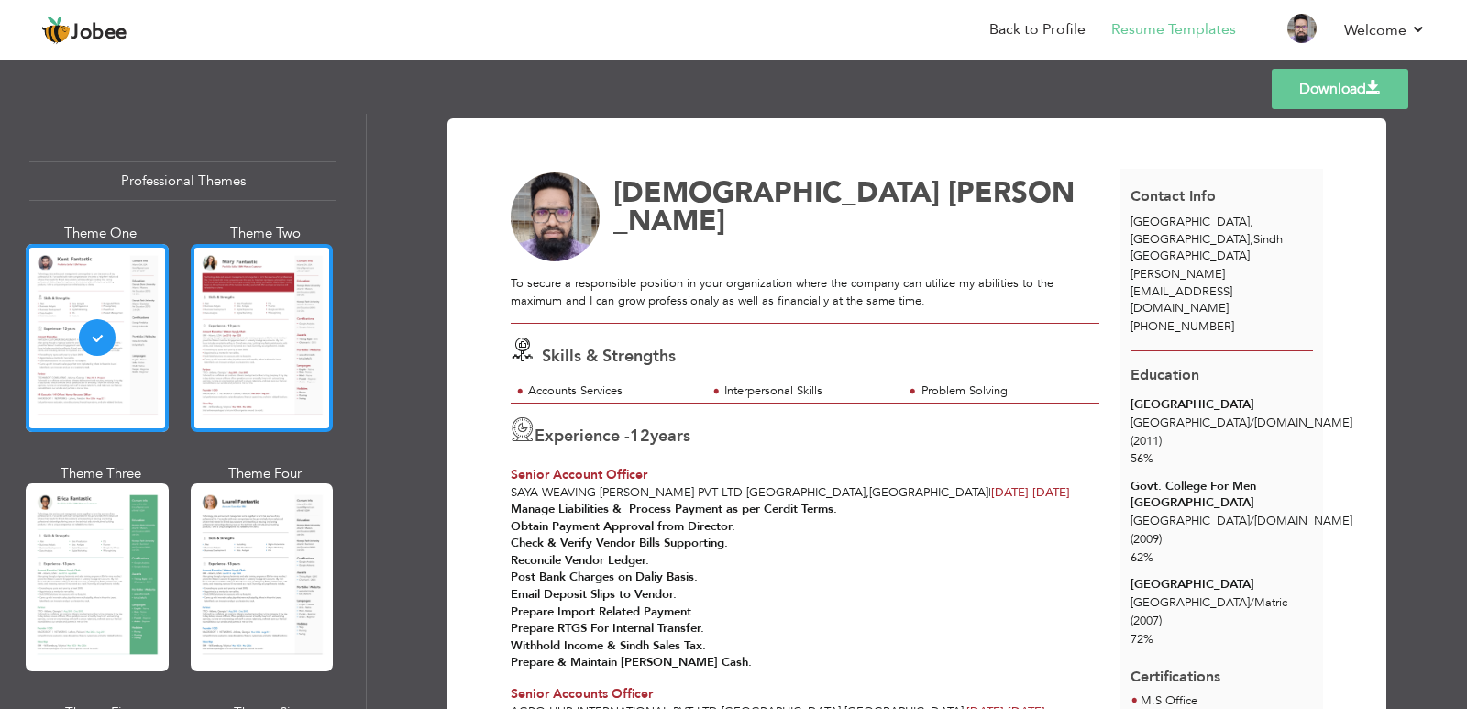
click at [232, 336] on div at bounding box center [262, 338] width 143 height 188
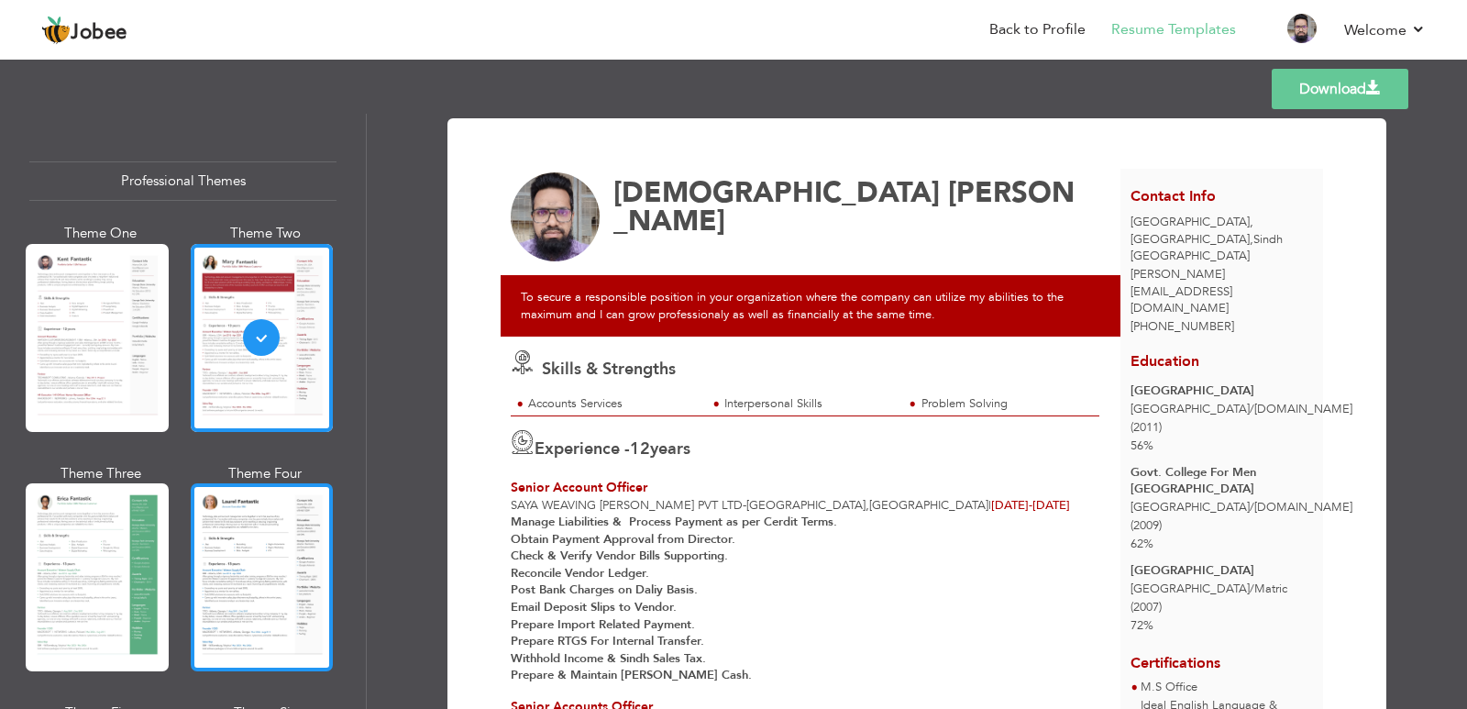
click at [256, 499] on div at bounding box center [262, 577] width 143 height 188
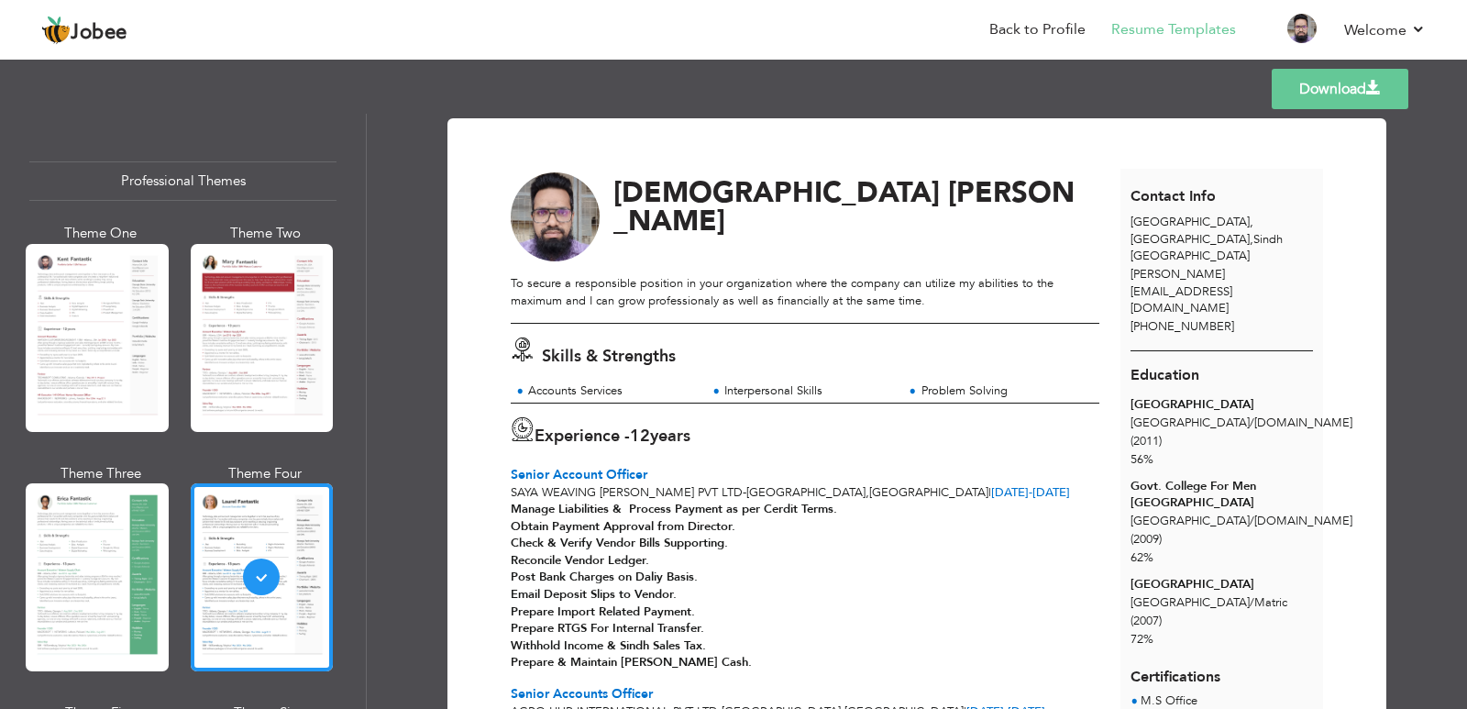
click at [1335, 94] on link "Download" at bounding box center [1340, 89] width 137 height 40
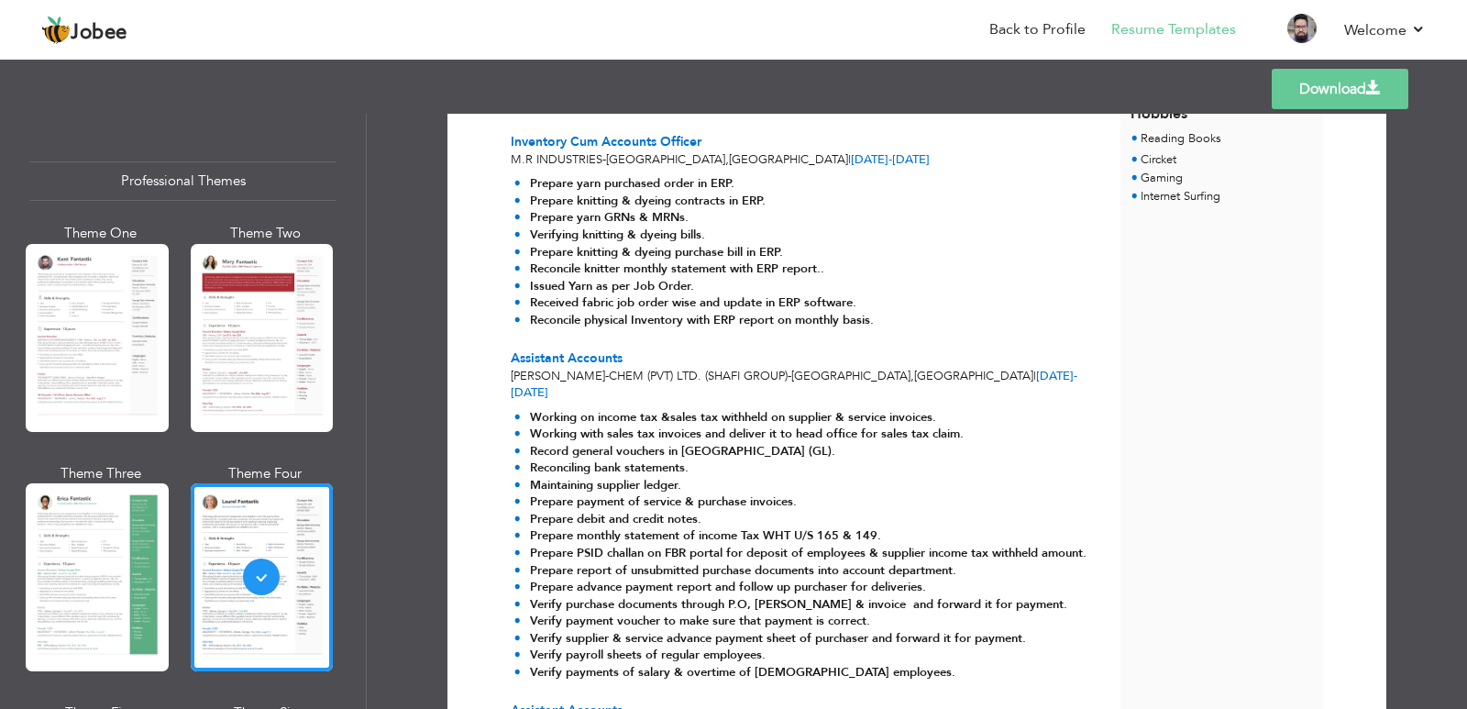
scroll to position [642, 0]
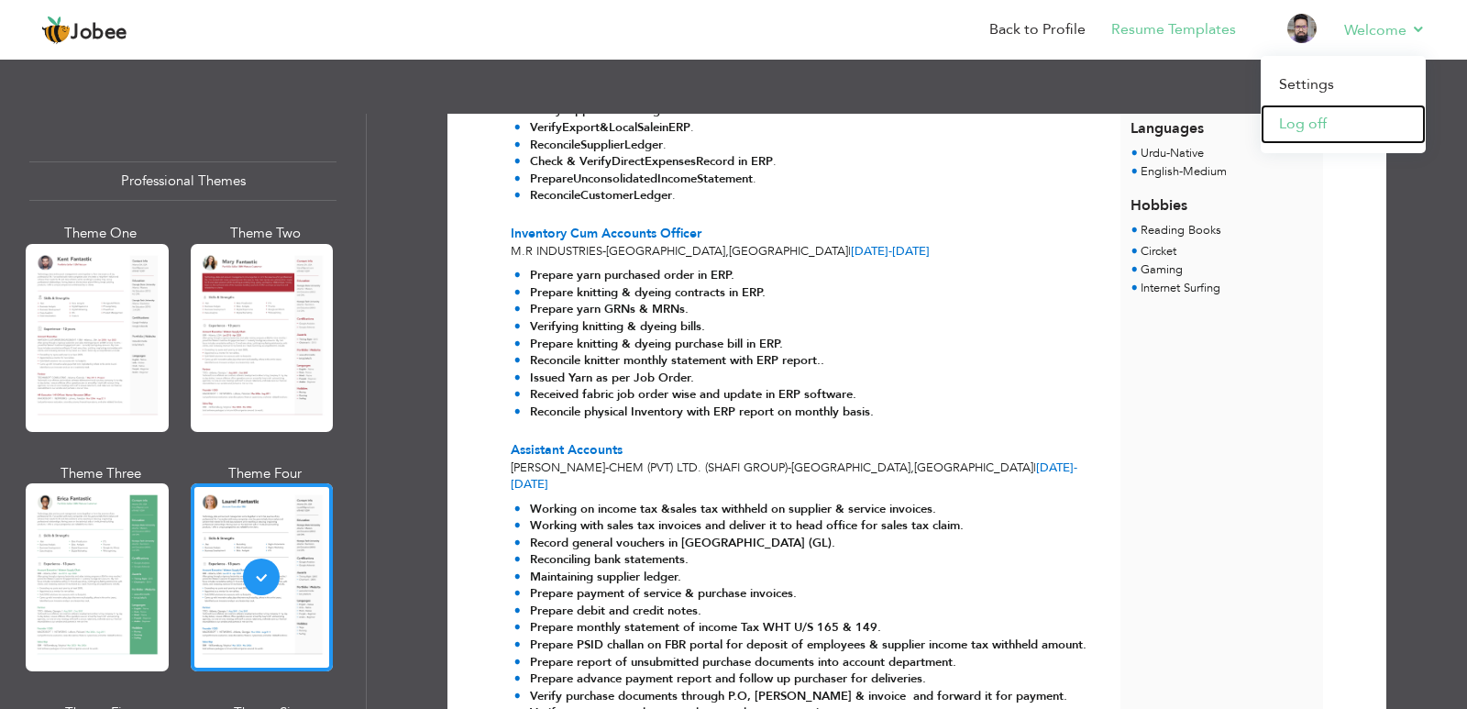
click at [1304, 122] on link "Log off" at bounding box center [1343, 124] width 165 height 39
